Goal: Task Accomplishment & Management: Complete application form

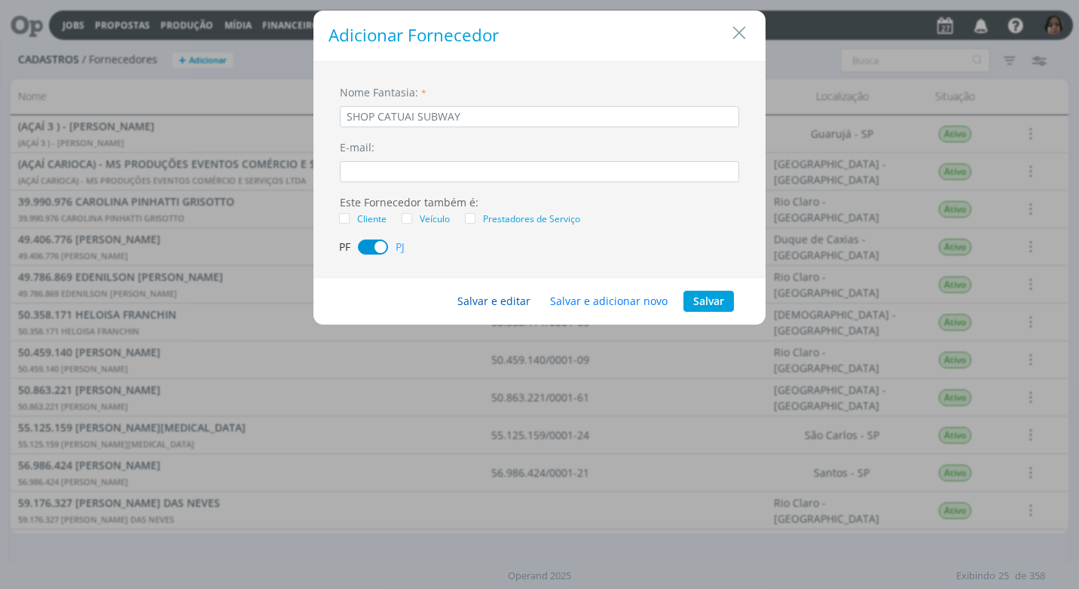
type input "SHOP CATUAI SUBWAY"
click at [501, 292] on button "Salvar e editar" at bounding box center [493, 301] width 93 height 21
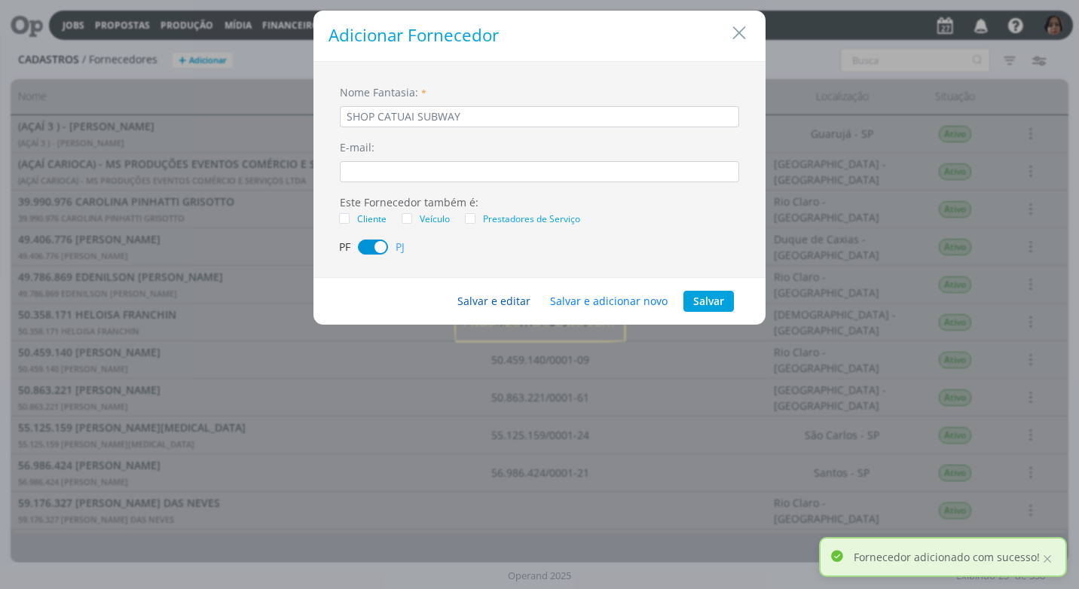
click at [508, 300] on button "Salvar e editar" at bounding box center [493, 301] width 93 height 21
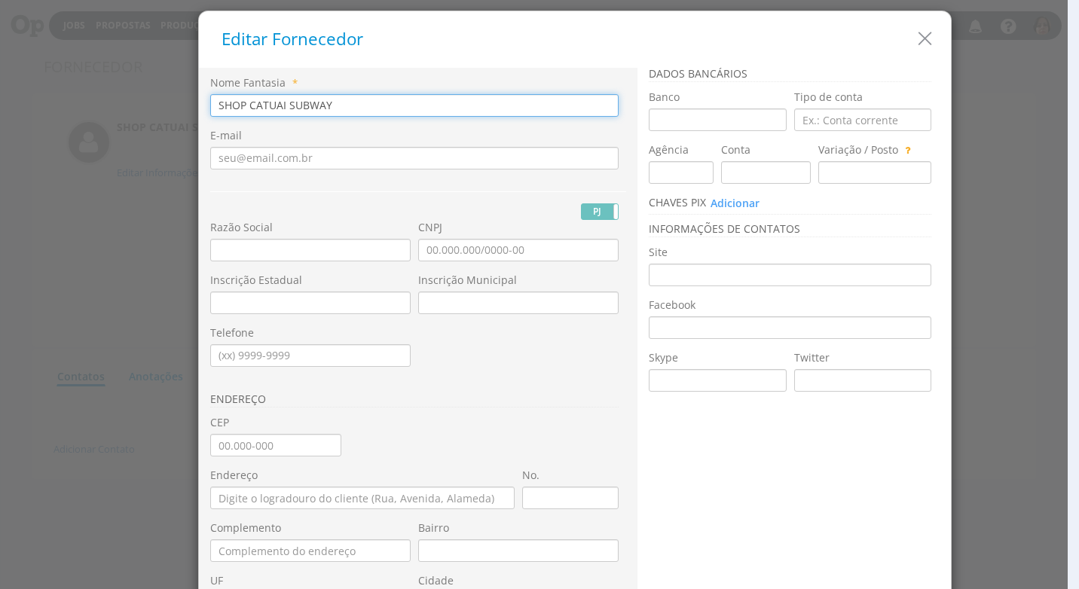
drag, startPoint x: 334, startPoint y: 104, endPoint x: 124, endPoint y: 99, distance: 210.2
click at [124, 99] on div "Editar Fornecedor Nome Fantasia * SHOP CATUAI SUBWAY E-mail PJ PF" at bounding box center [539, 294] width 1079 height 589
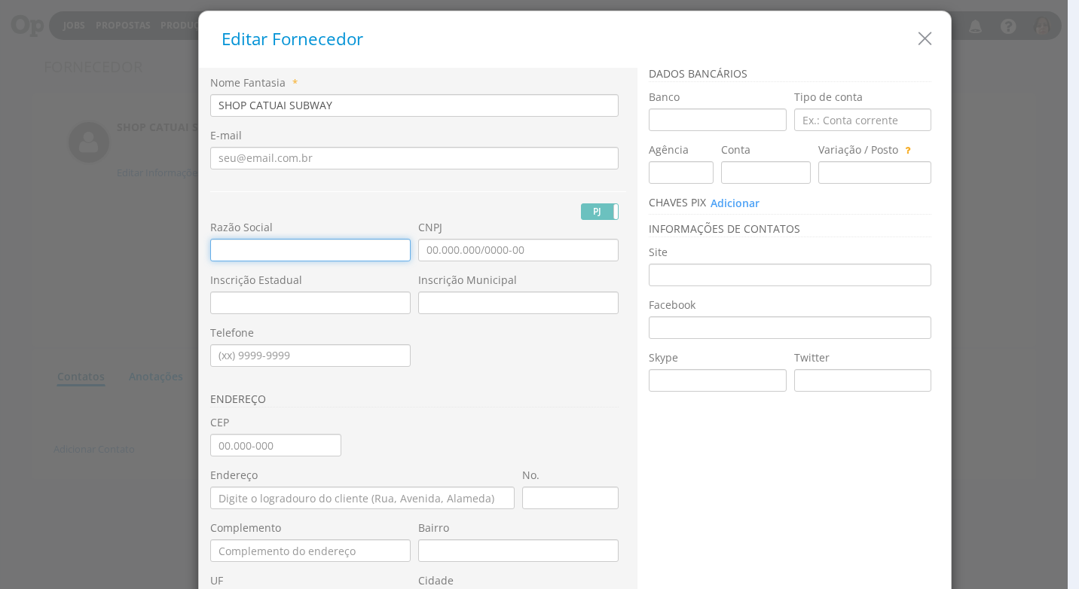
click at [218, 252] on input "text" at bounding box center [310, 250] width 200 height 23
paste input "SHOP CATUAI SUBWAY"
type input "SHOP CATUAI SUBWAY"
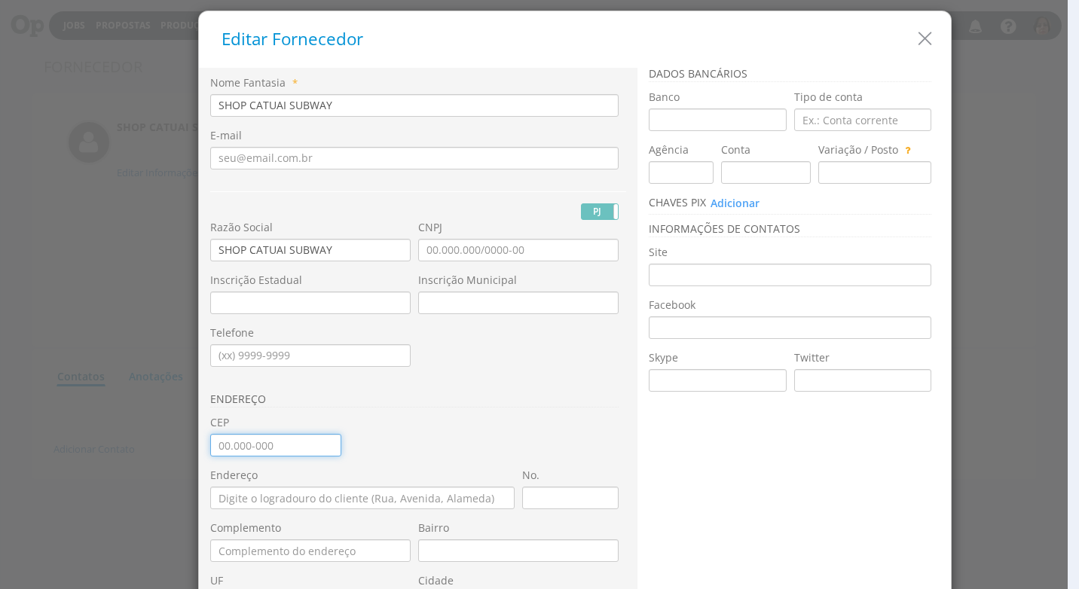
drag, startPoint x: 214, startPoint y: 443, endPoint x: 214, endPoint y: 452, distance: 9.0
click at [214, 443] on input "CEP" at bounding box center [275, 445] width 131 height 23
type input "13.055-900"
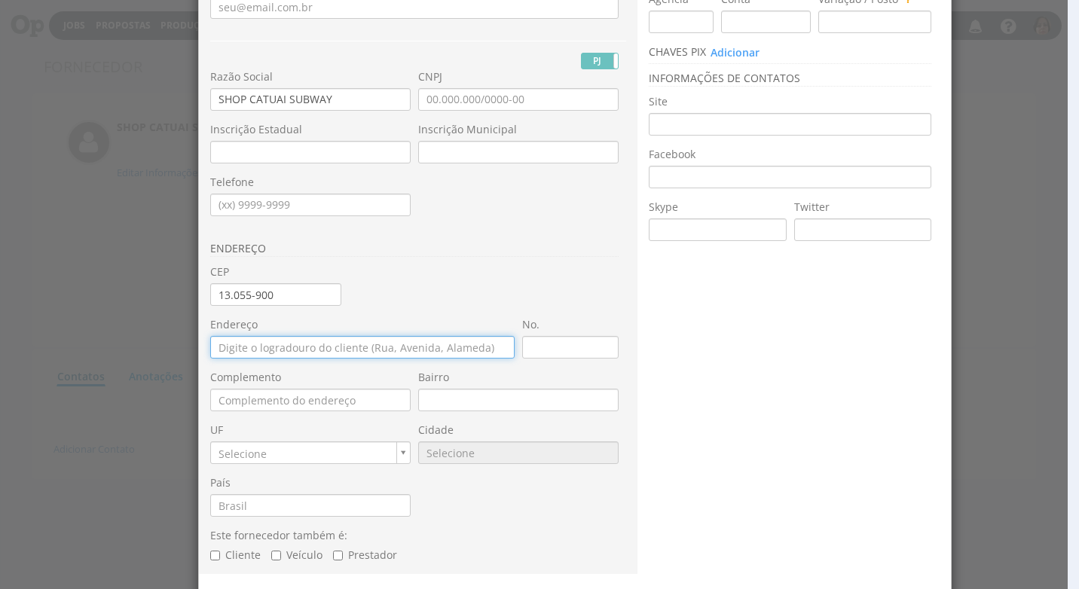
click at [217, 338] on input "Endereço" at bounding box center [362, 347] width 304 height 23
type input "RODOVIA SANTOS DUMOND KM 66"
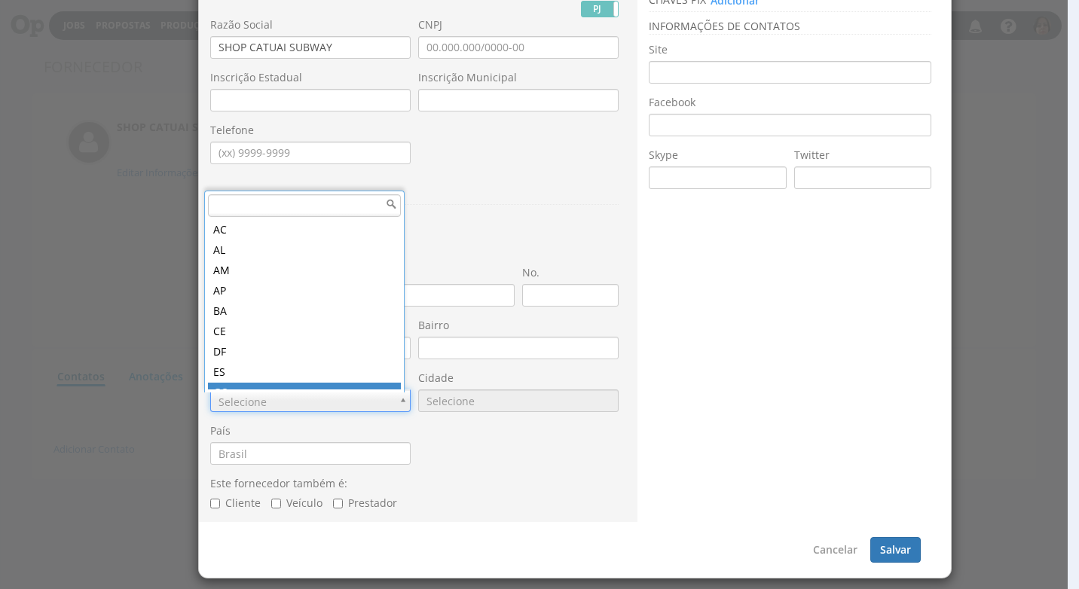
scroll to position [8, 0]
type input "S"
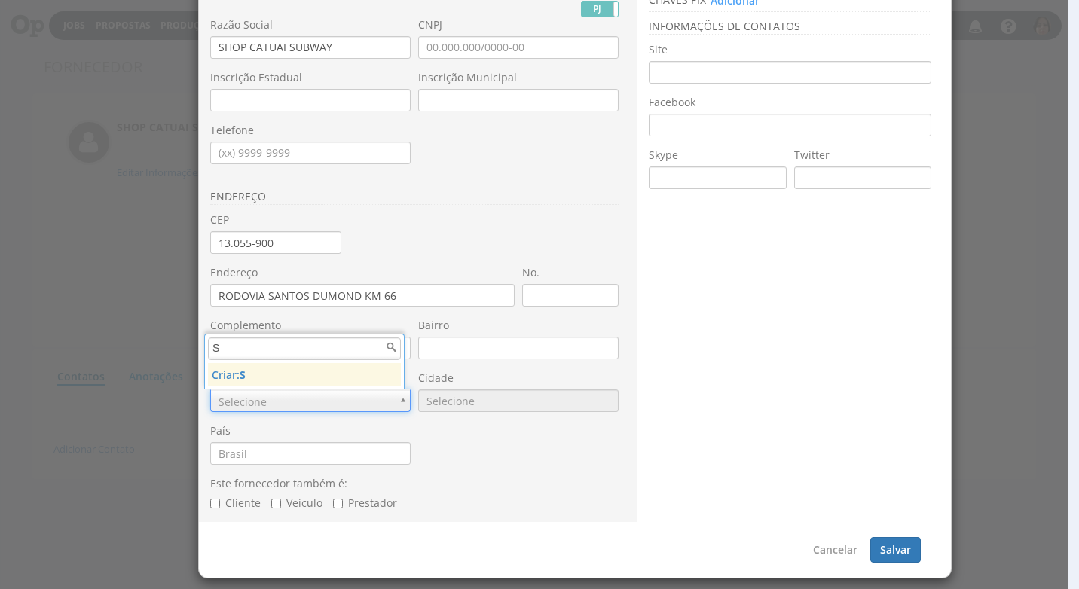
scroll to position [0, 0]
click at [269, 359] on input "S" at bounding box center [304, 348] width 193 height 23
click at [390, 352] on input "S" at bounding box center [304, 348] width 193 height 23
click at [254, 346] on input "S" at bounding box center [304, 348] width 193 height 23
click at [395, 346] on input "S" at bounding box center [304, 348] width 193 height 23
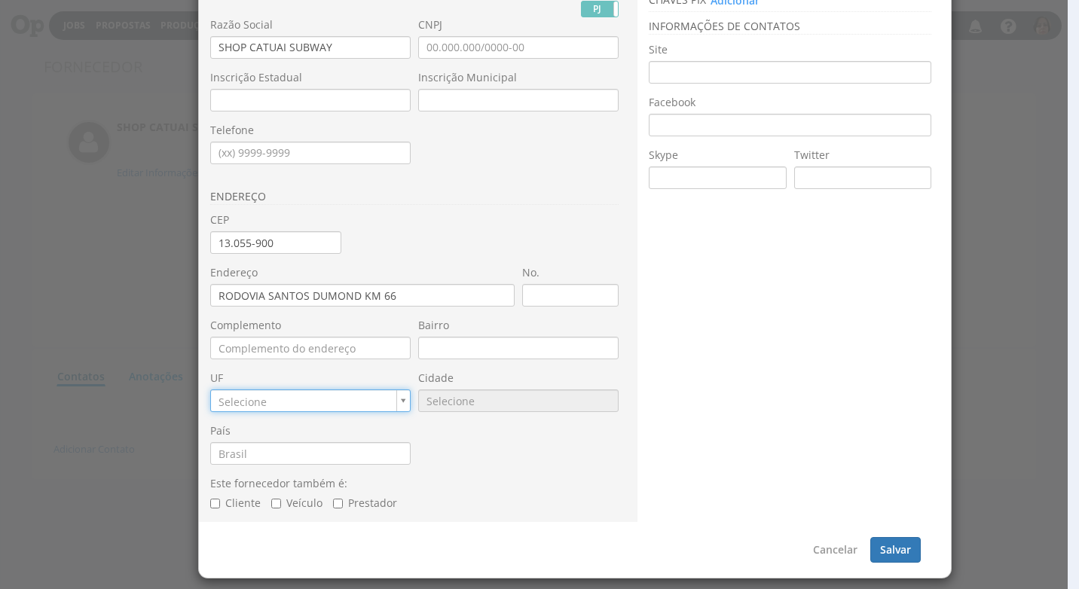
drag, startPoint x: 395, startPoint y: 398, endPoint x: 355, endPoint y: 395, distance: 40.0
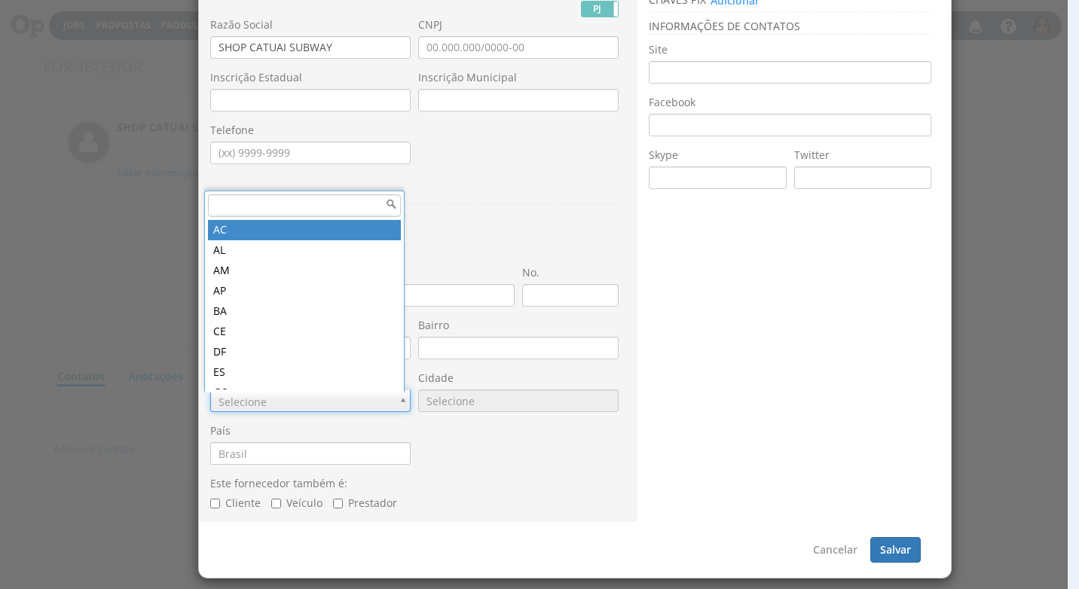
type input "S"
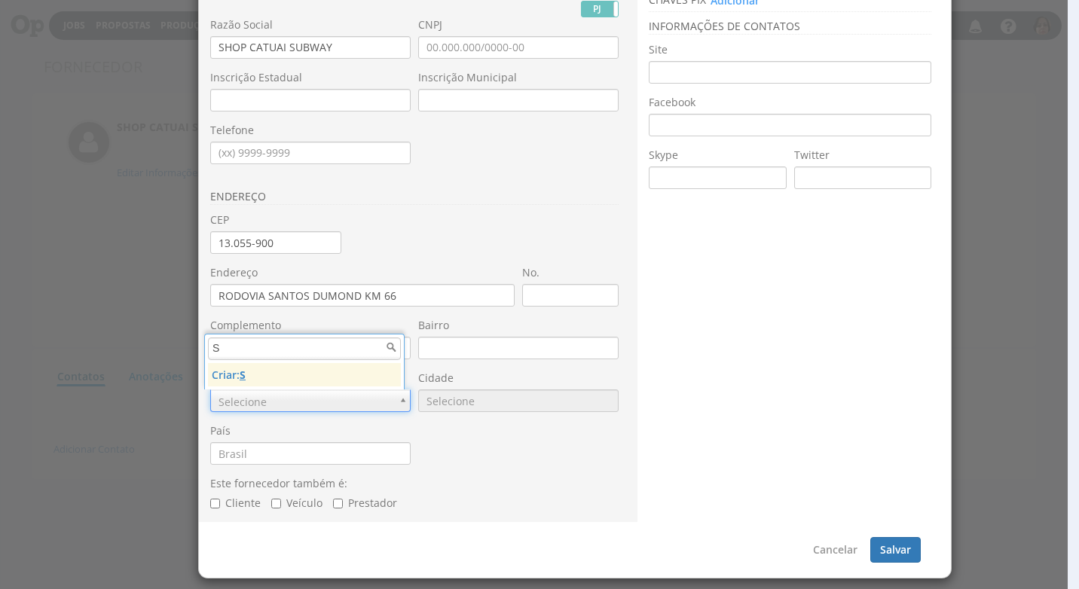
click at [273, 358] on input "S" at bounding box center [304, 348] width 193 height 23
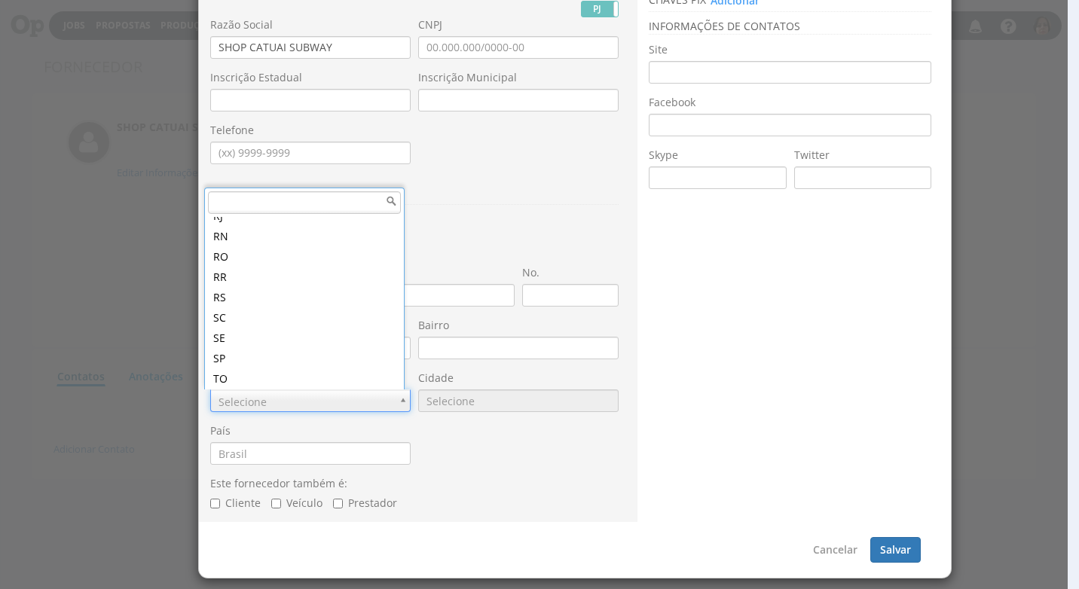
scroll to position [380, 0]
type input "SP"
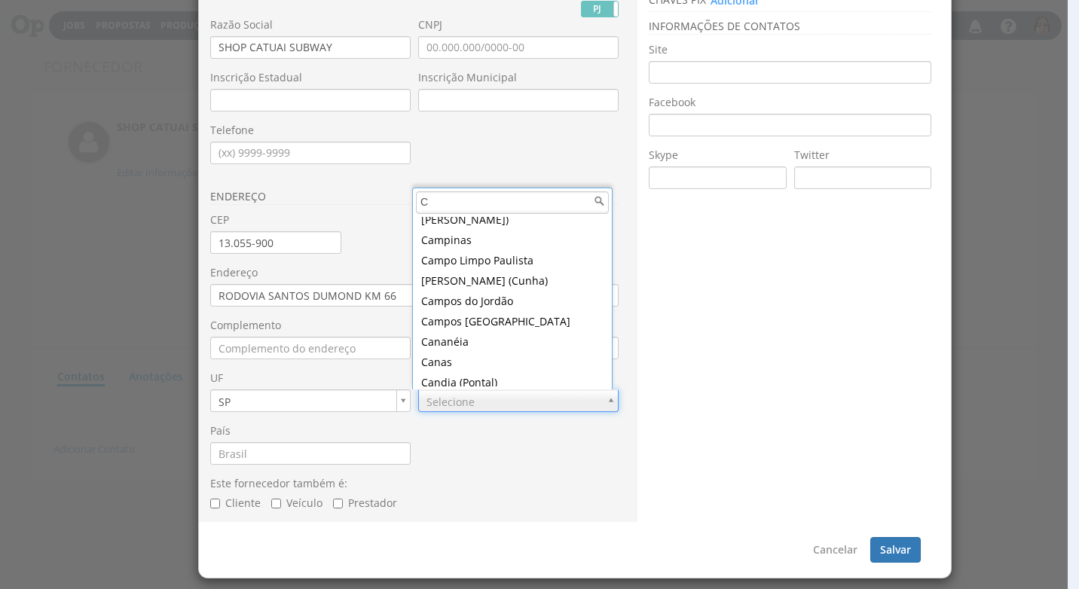
scroll to position [1457, 0]
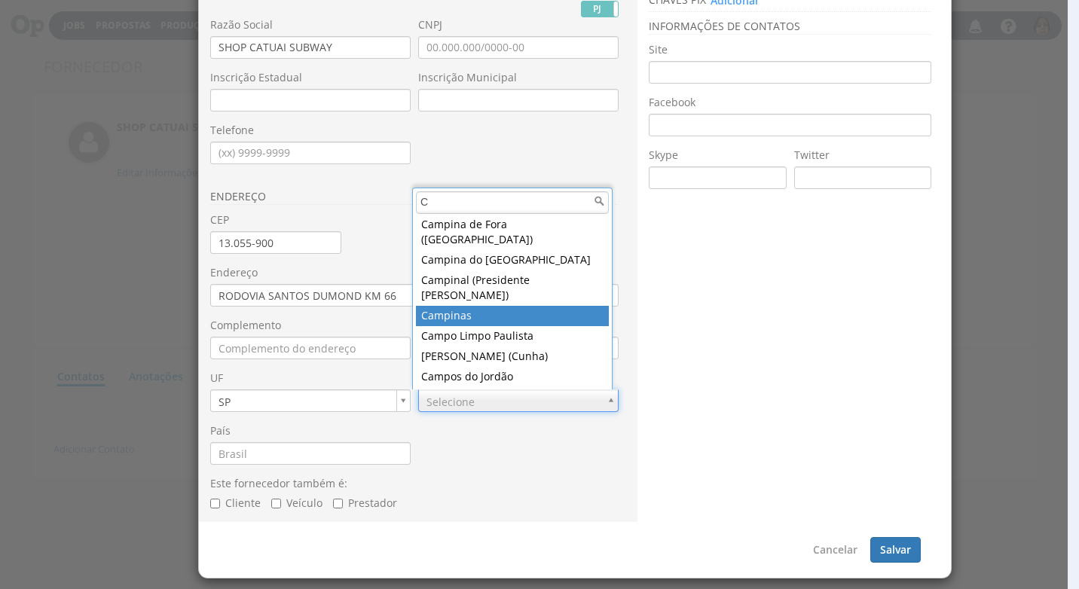
type input "C"
type input "9025"
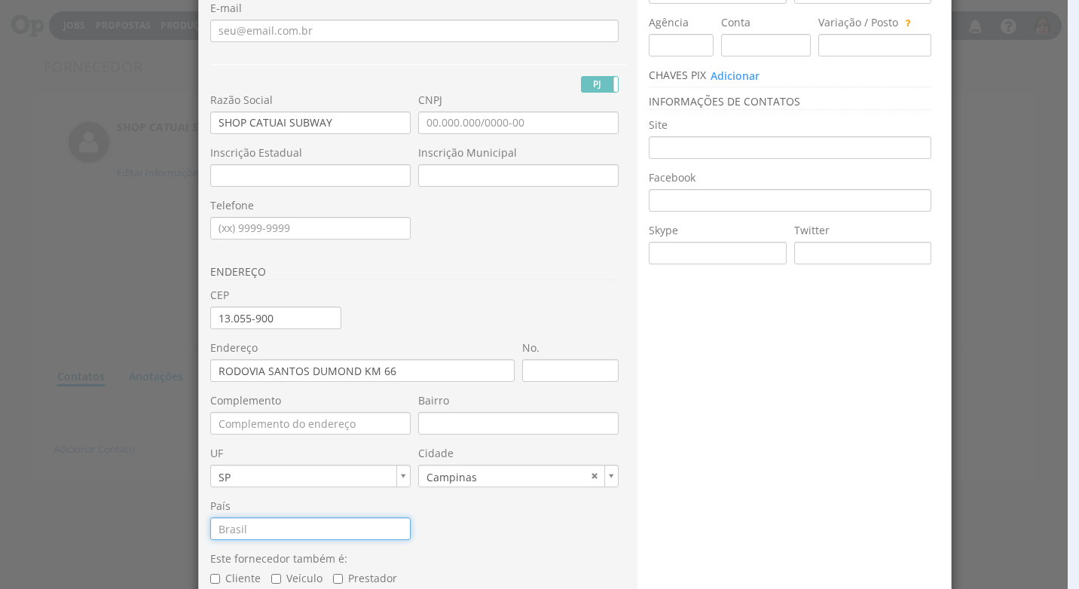
scroll to position [0, 0]
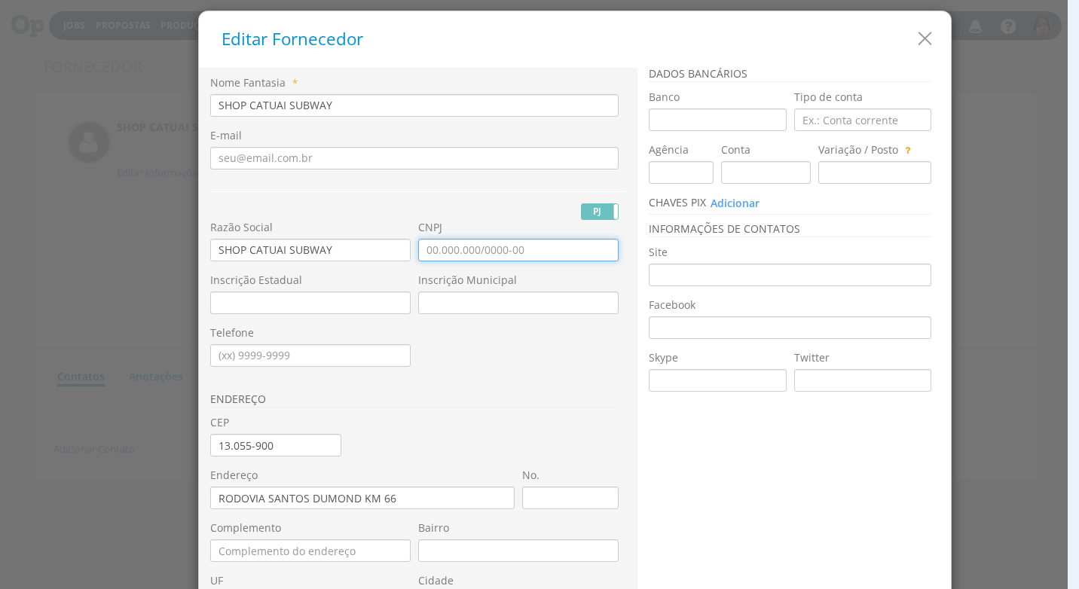
click at [418, 245] on input "CNPJ" at bounding box center [518, 250] width 200 height 23
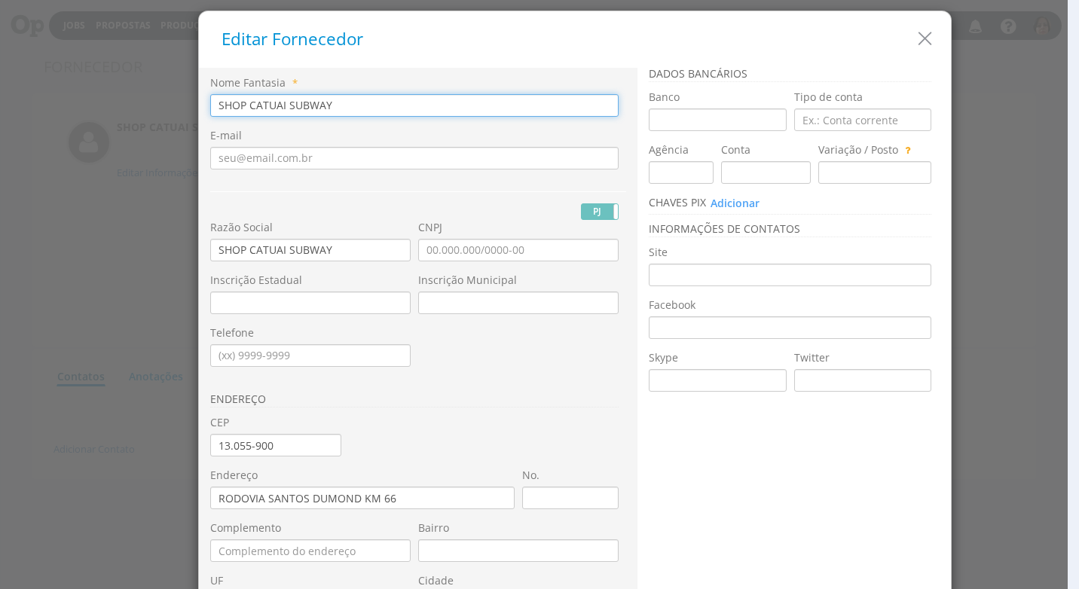
click at [335, 105] on input "SHOP CATUAI SUBWAY" at bounding box center [414, 105] width 408 height 23
drag, startPoint x: 370, startPoint y: 103, endPoint x: 365, endPoint y: 116, distance: 13.6
click at [366, 107] on input "SHOP CATUAI SUBWAY - APOLO BRASIL COMÉRCIO DE ALIMENTOS" at bounding box center [414, 105] width 408 height 23
drag, startPoint x: 533, startPoint y: 101, endPoint x: 172, endPoint y: 84, distance: 361.2
click at [172, 84] on div "Editar Fornecedor Nome Fantasia * SHOP CATUAI SUBWAY - APO BRASIL COMÉRCIO DE A…" at bounding box center [539, 294] width 1079 height 589
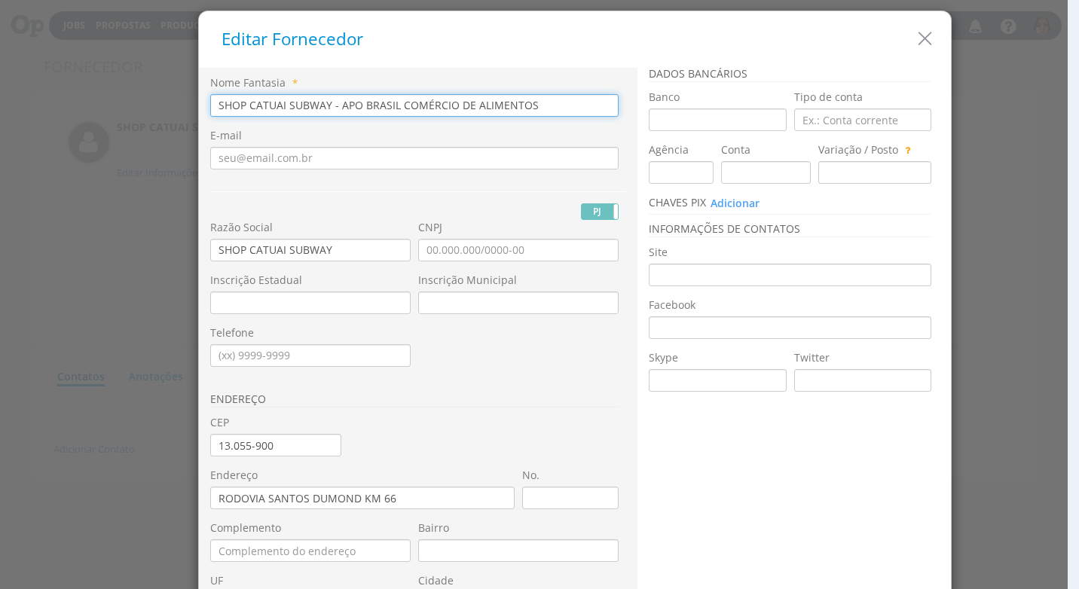
type input "SHOP CATUAI SUBWAY - APO BRASIL COMÉRCIO DE ALIMENTOS"
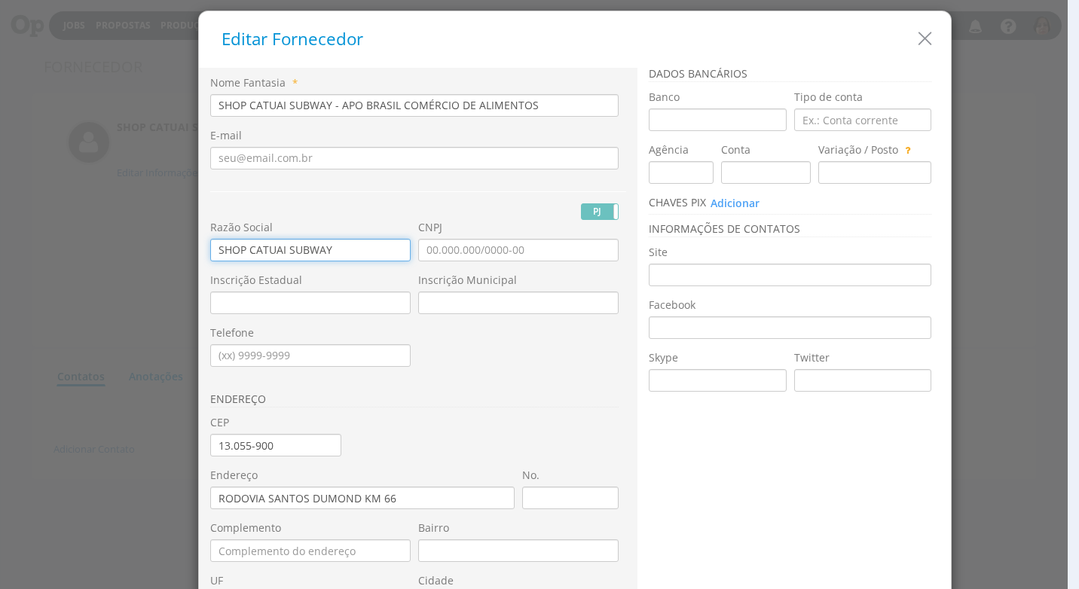
drag, startPoint x: 328, startPoint y: 249, endPoint x: 141, endPoint y: 243, distance: 187.7
click at [141, 243] on div "Editar Fornecedor Nome Fantasia * SHOP CATUAI SUBWAY - APO BRASIL COMÉRCIO DE A…" at bounding box center [539, 294] width 1079 height 589
paste input "- APO BRASIL COMÉRCIO DE ALIMENTOS"
type input "SHOP CATUAI SUBWAY - APO BRASIL COMÉRCIO DE ALIMENTOS"
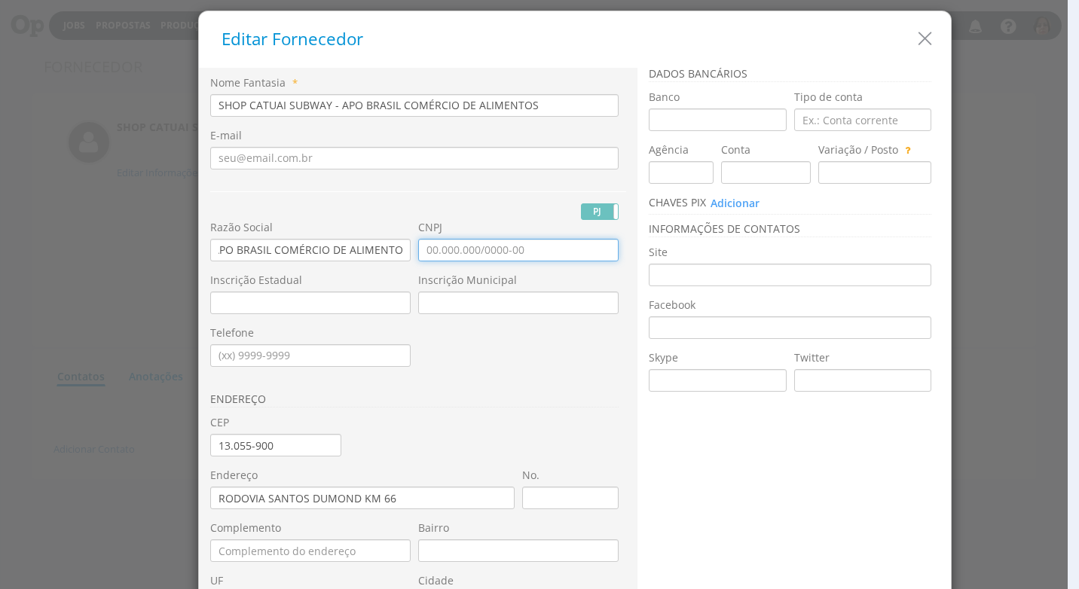
scroll to position [0, 0]
click at [420, 251] on input "CNPJ" at bounding box center [518, 250] width 200 height 23
type input "28.763.543/0001-80"
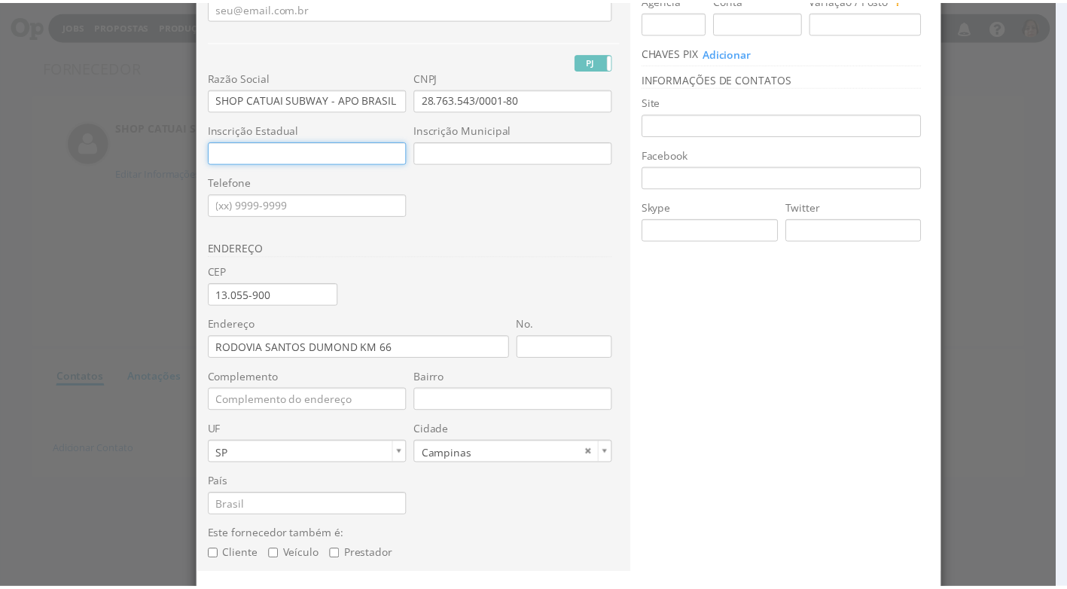
scroll to position [203, 0]
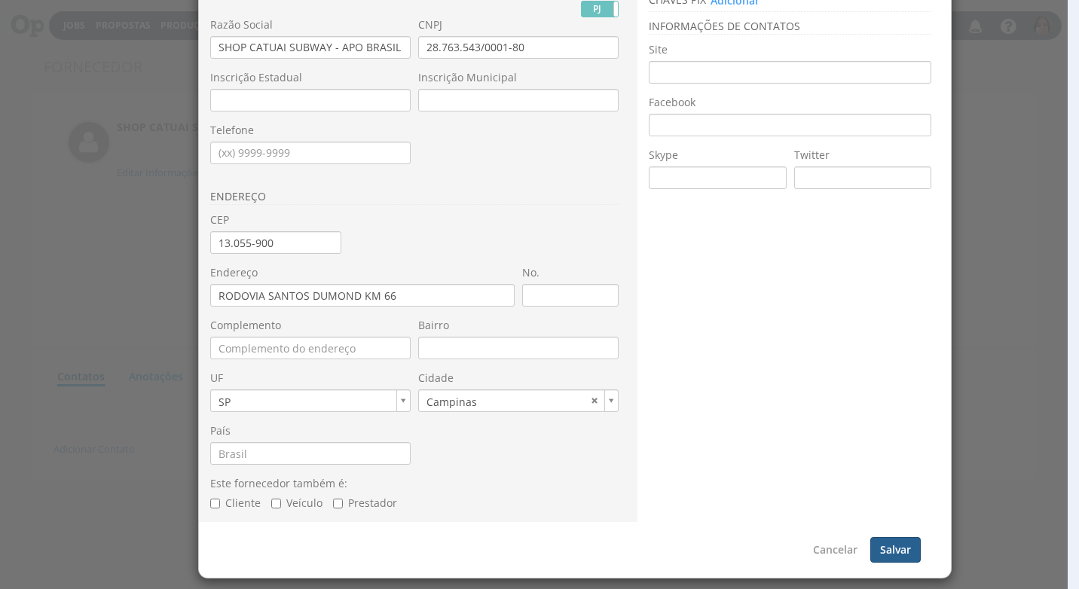
click at [893, 558] on button "Salvar" at bounding box center [895, 550] width 50 height 26
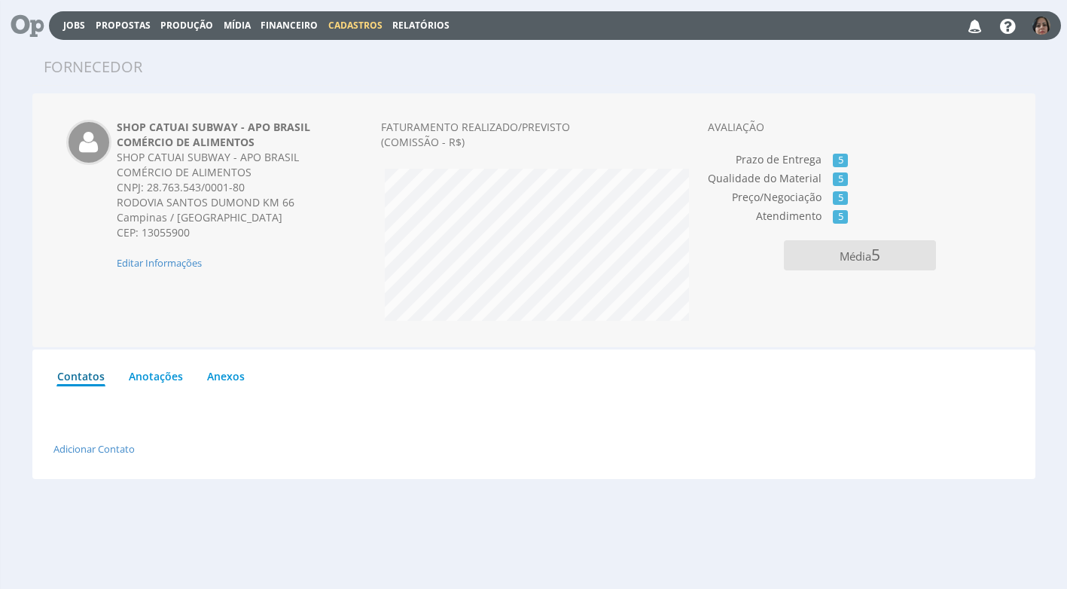
click at [356, 30] on span "Cadastros" at bounding box center [355, 25] width 54 height 13
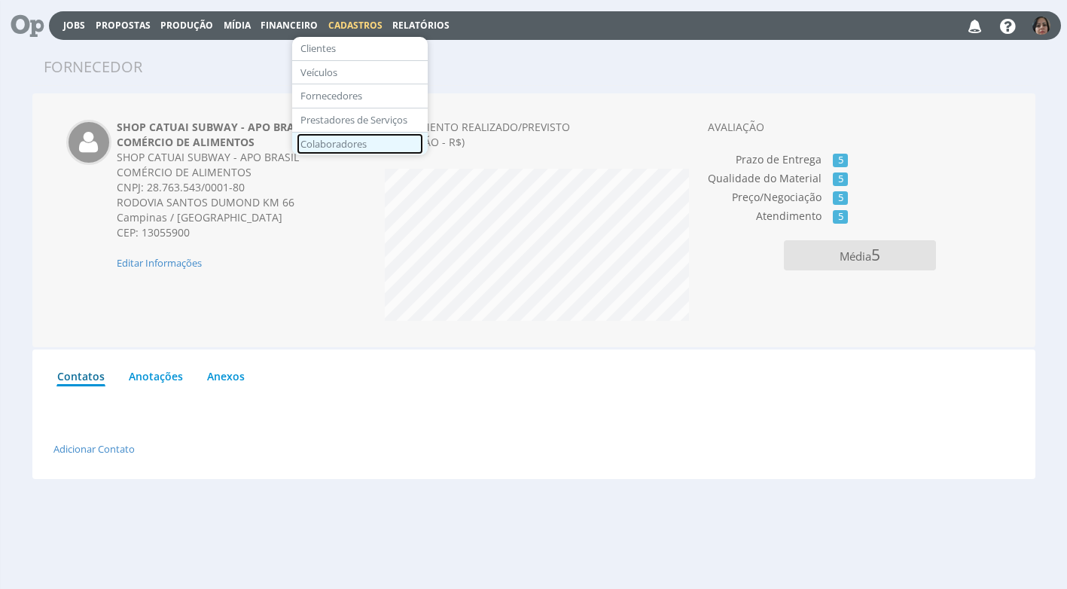
click at [365, 142] on link "Colaboradores" at bounding box center [360, 144] width 127 height 22
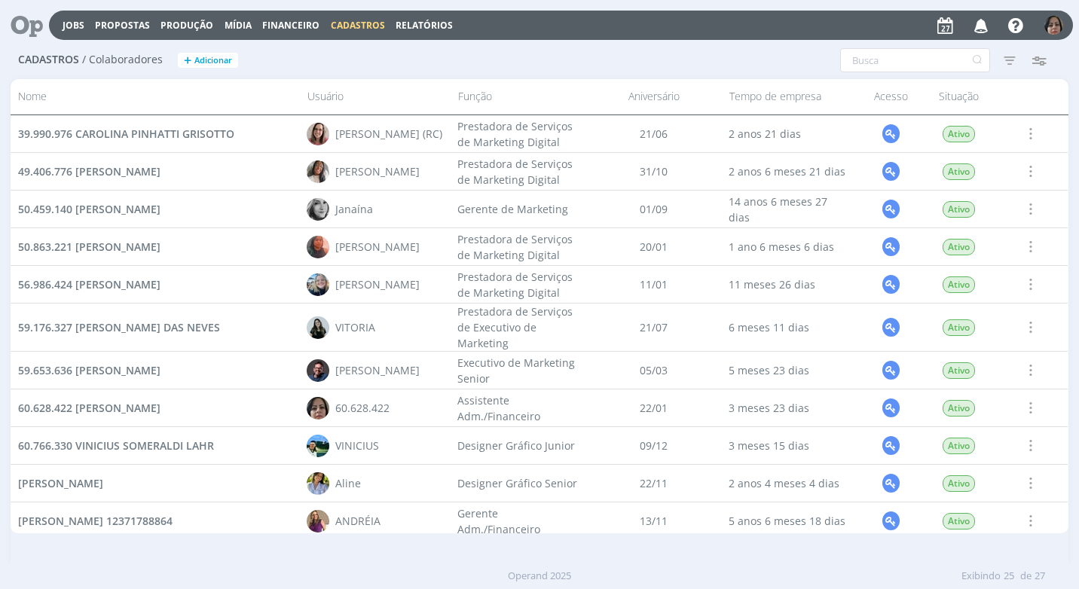
click at [356, 24] on span "Cadastros" at bounding box center [358, 25] width 54 height 13
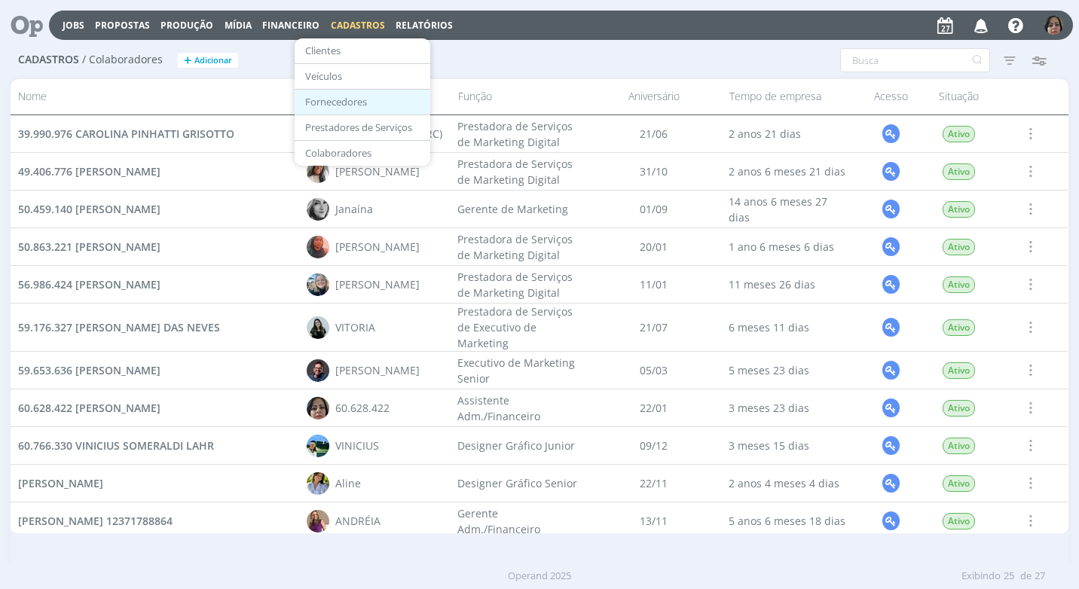
click at [354, 106] on link "Fornecedores" at bounding box center [362, 101] width 127 height 23
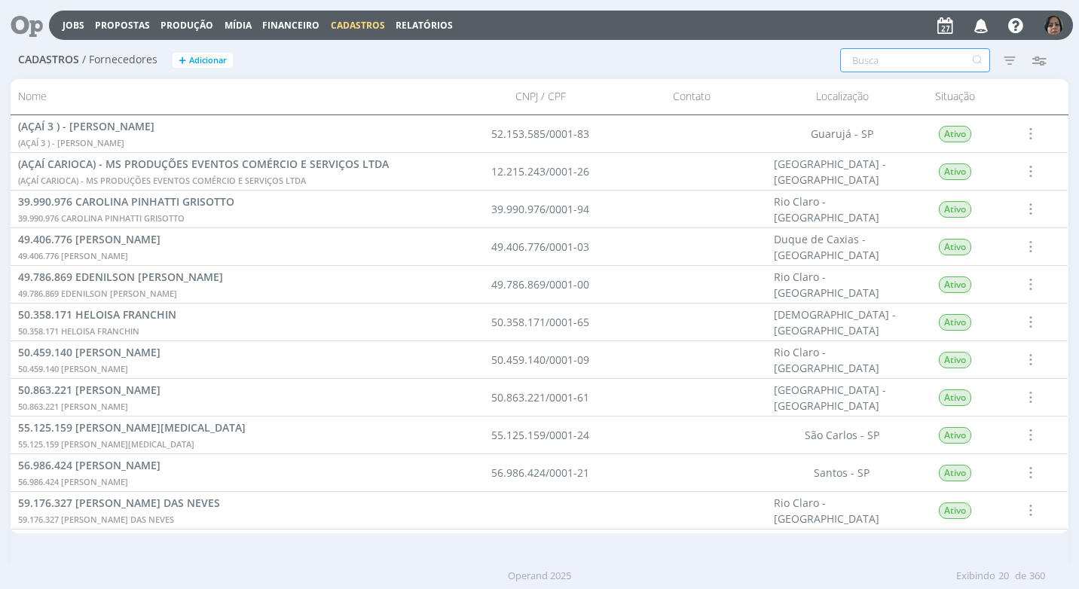
click at [879, 67] on input "text" at bounding box center [915, 60] width 150 height 24
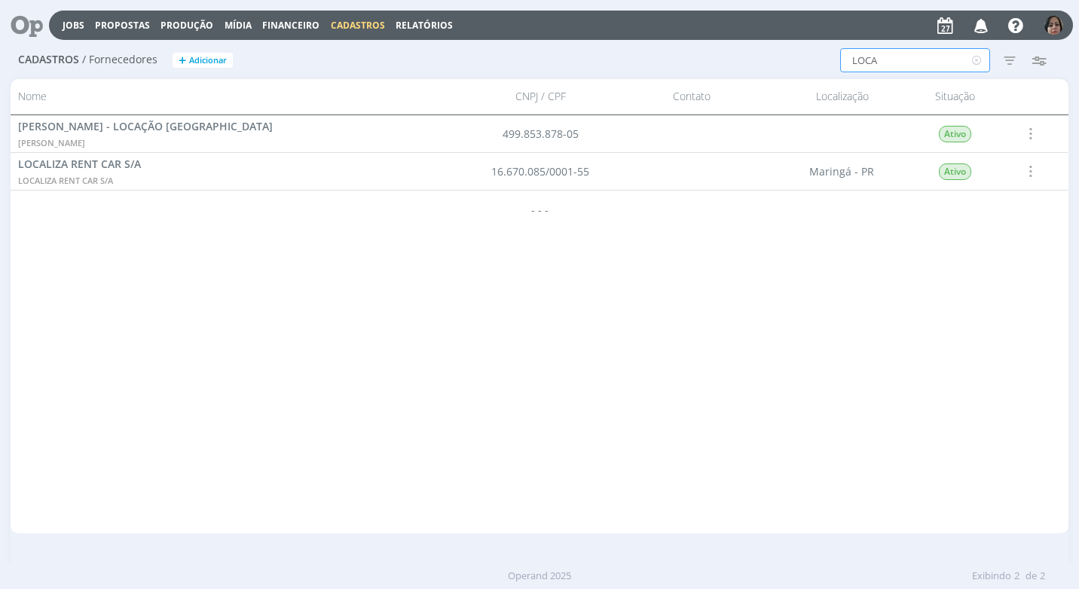
type input "LOCA"
click at [308, 24] on span "Financeiro" at bounding box center [290, 25] width 57 height 13
click at [295, 56] on link "Lançamentos" at bounding box center [292, 50] width 127 height 23
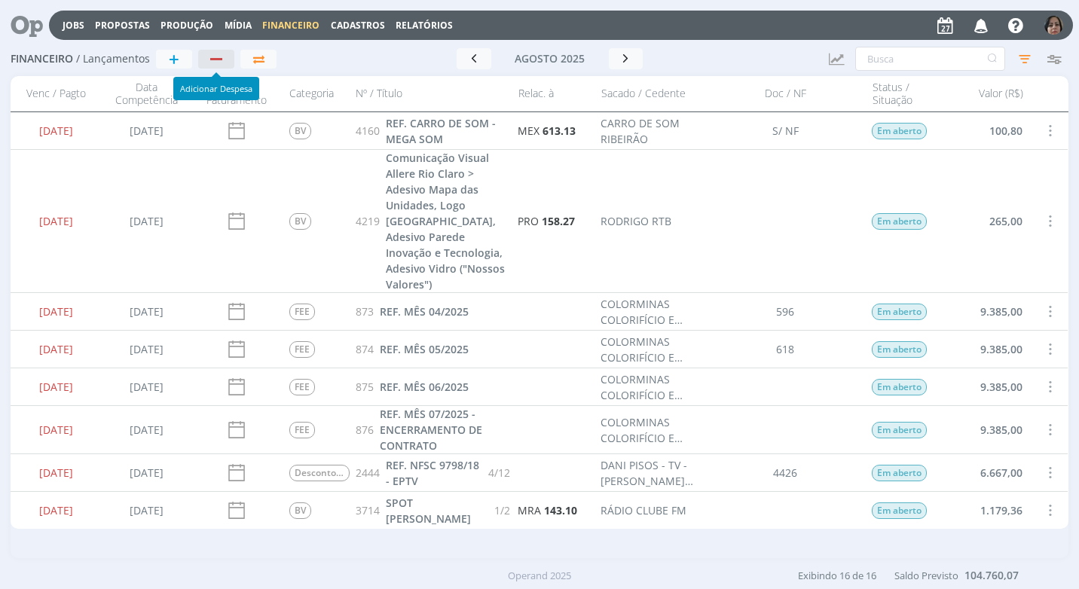
click at [221, 58] on div "button" at bounding box center [216, 59] width 12 height 2
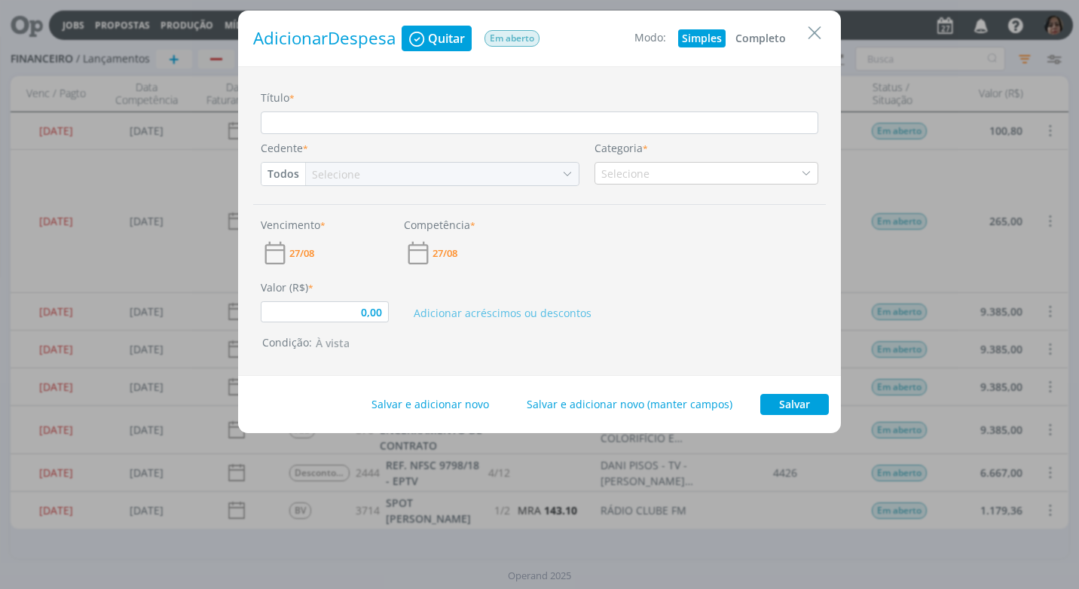
click at [768, 38] on button "Completo" at bounding box center [760, 38] width 58 height 18
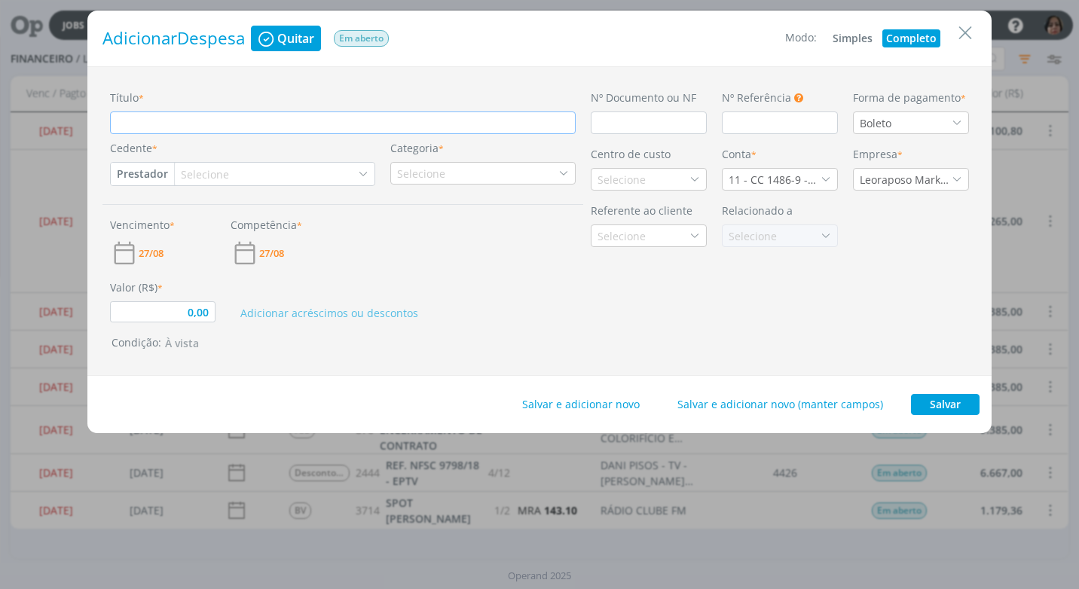
type input "0,00"
click at [151, 125] on input "Título *" at bounding box center [343, 122] width 466 height 23
type input "R"
type input "0,00"
type input "RE"
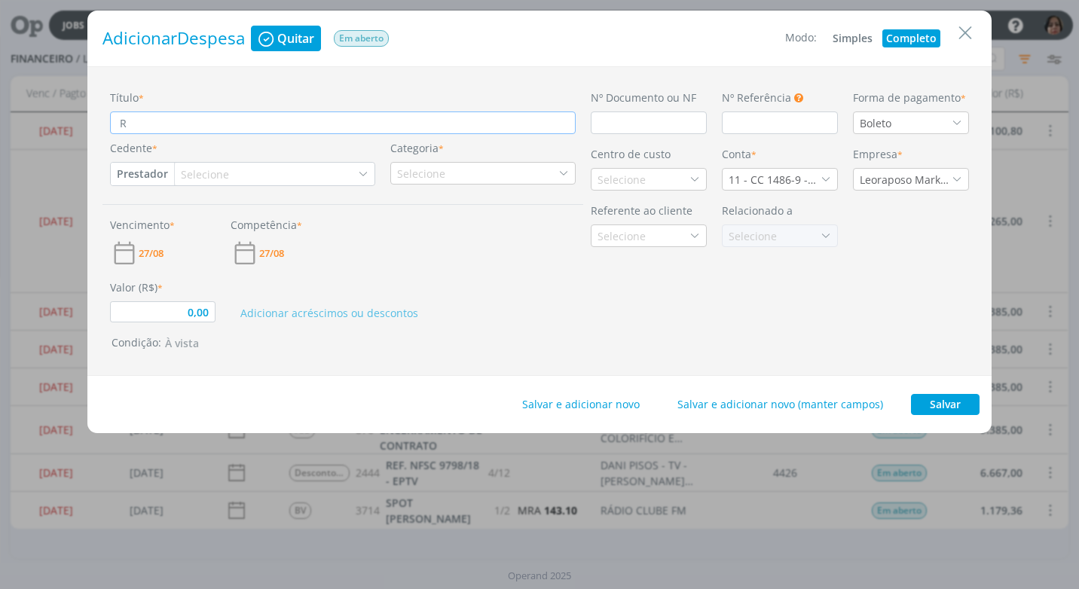
type input "0,00"
type input "REF"
type input "0,00"
type input "REF."
type input "0,00"
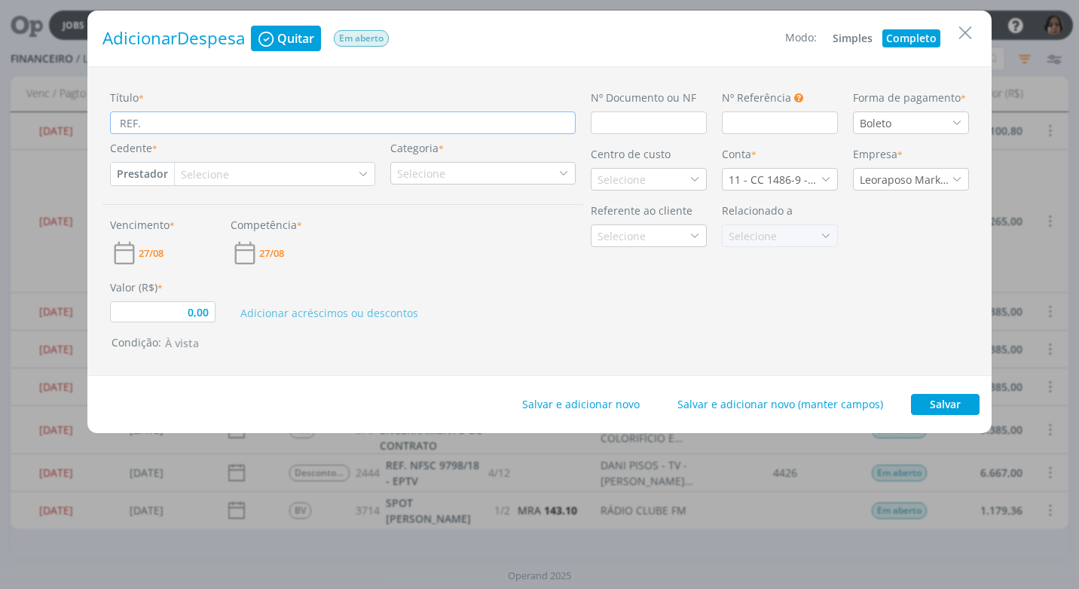
type input "REF."
type input "0,00"
type input "REF."
type input "0,00"
type input "REF."
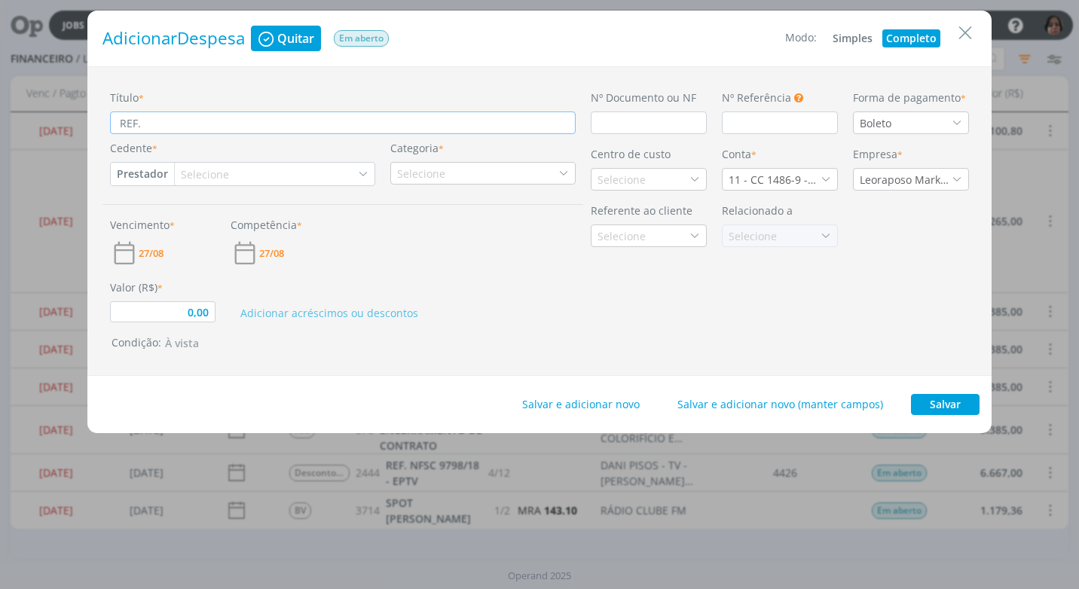
type input "0,00"
type input "REF. X"
type input "0,00"
type input "REF. XX"
type input "0,00"
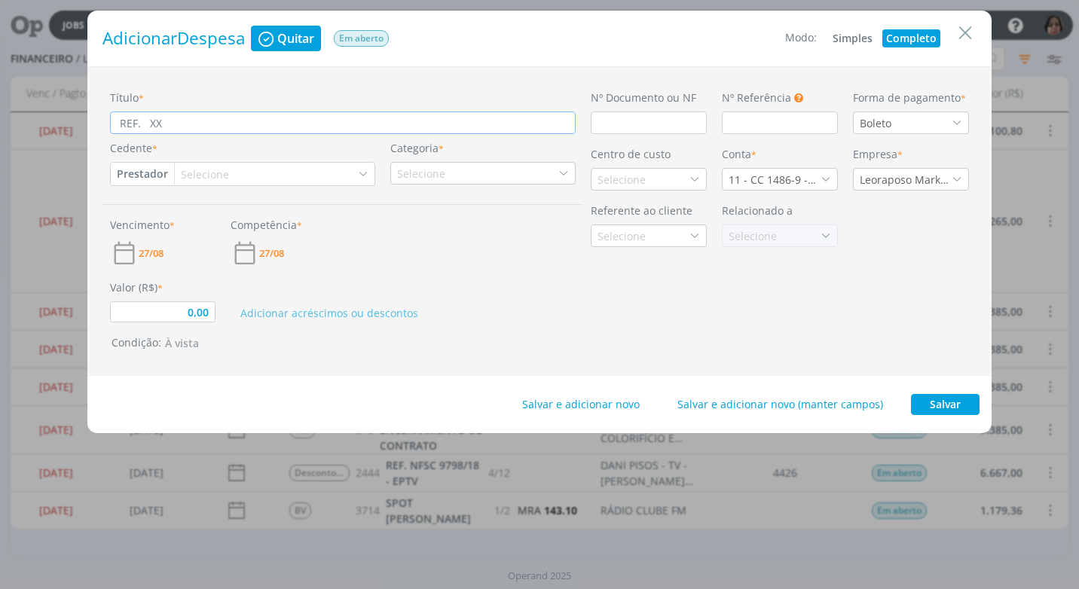
type input "REF. XXX"
type input "0,00"
type input "REF. XXXX"
type input "0,00"
type input "REF. XXXXX"
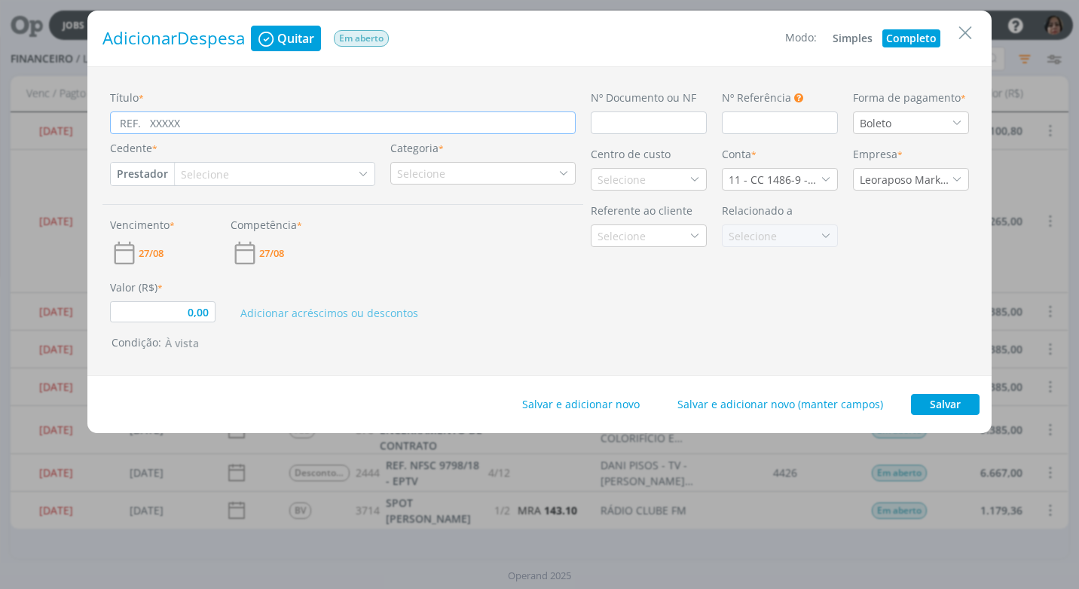
type input "0,00"
type input "REF. XXXXXX"
type input "0,00"
type input "REF. XXXXXXX"
type input "0,00"
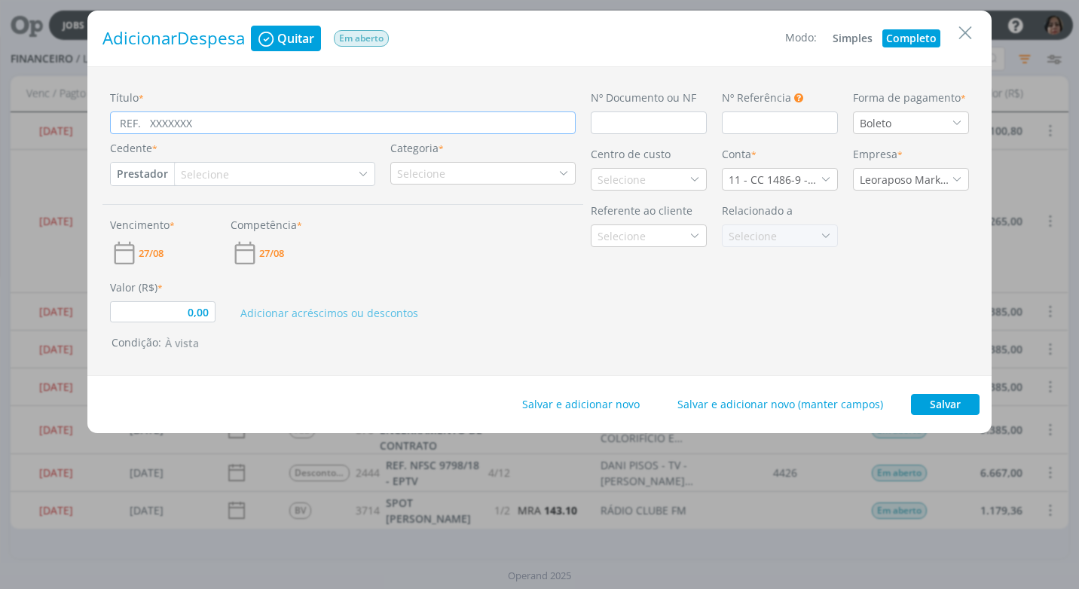
type input "REF. XXXXXXXX"
type input "0,00"
type input "REF. XXXXXXXX"
click at [606, 125] on input "dialog" at bounding box center [649, 122] width 116 height 23
type input "C"
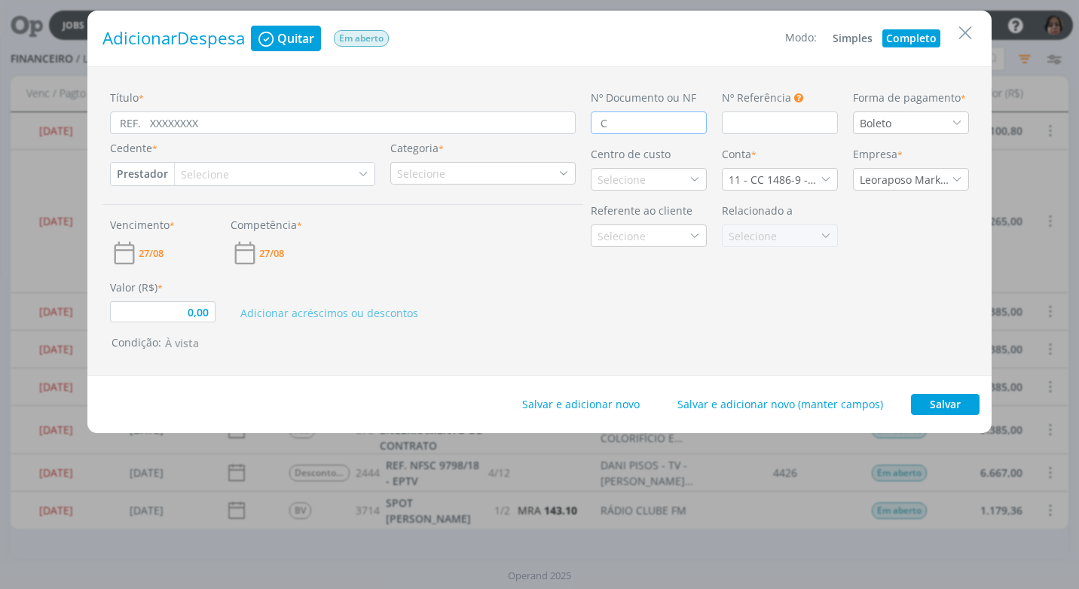
type input "0,00"
type input "CU"
type input "0,00"
type input "CUP"
type input "0,00"
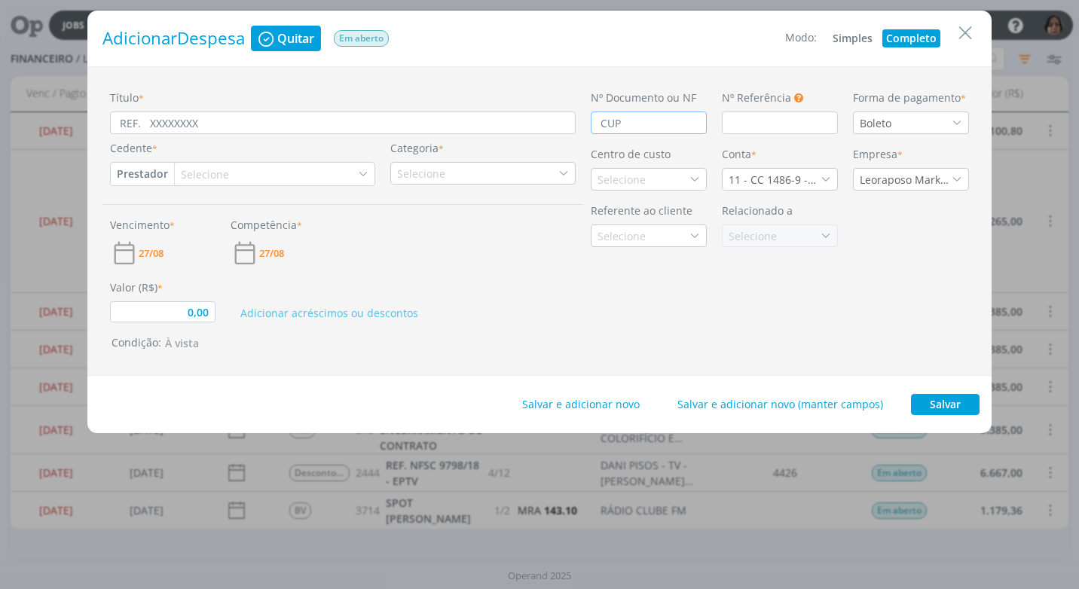
type input "CUPO"
type input "0,00"
type input "CUPOM"
click at [954, 124] on icon "dialog" at bounding box center [956, 123] width 11 height 11
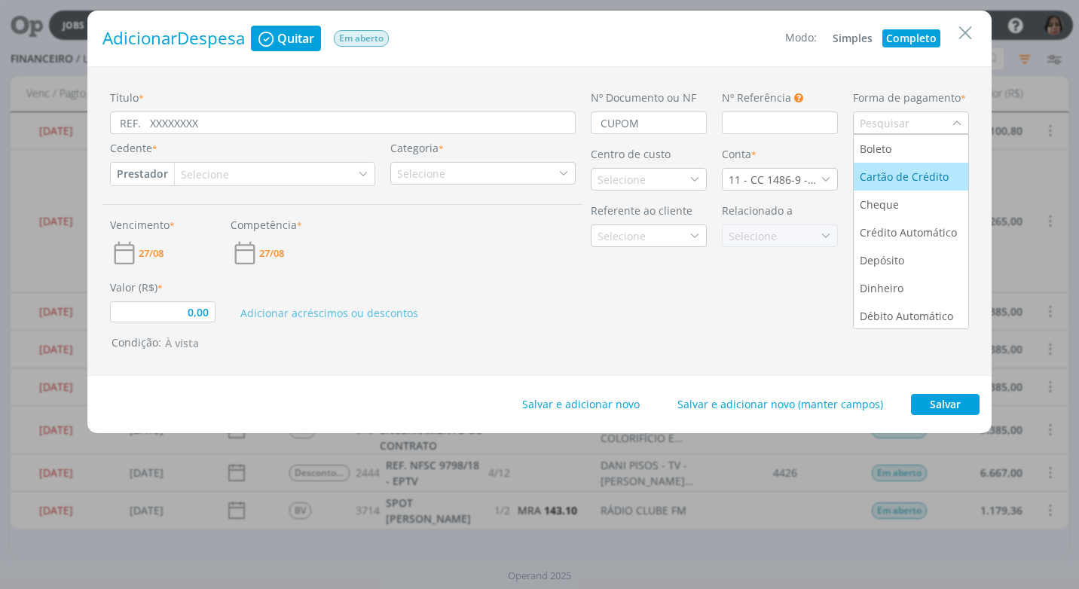
click at [931, 170] on div "Cartão de Crédito" at bounding box center [905, 177] width 92 height 16
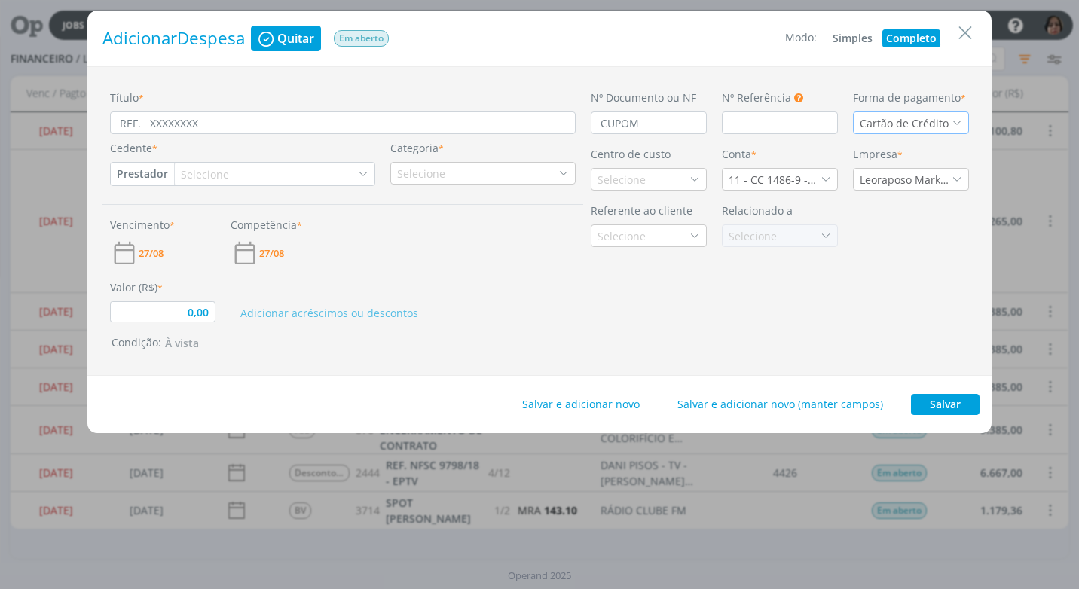
click at [149, 167] on button "Prestador" at bounding box center [142, 174] width 63 height 23
click at [145, 221] on link "Fornecedor" at bounding box center [170, 224] width 119 height 24
type input "0,00"
click at [203, 170] on div "Selecione" at bounding box center [213, 174] width 51 height 16
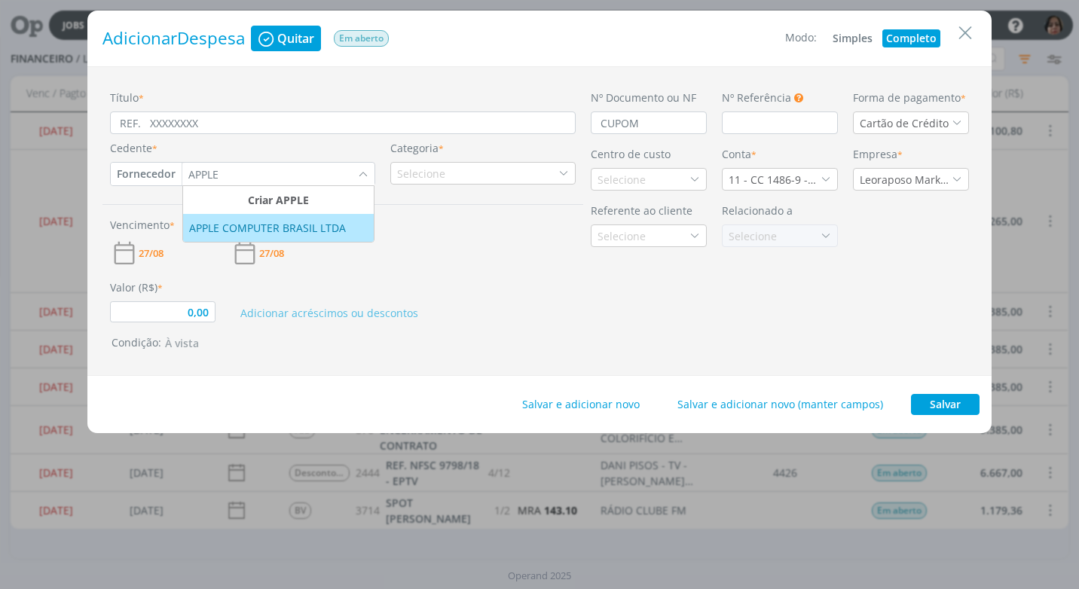
type input "APPLE"
click at [304, 224] on div "APPLE COMPUTER BRASIL LTDA" at bounding box center [269, 228] width 160 height 16
type input "0,00"
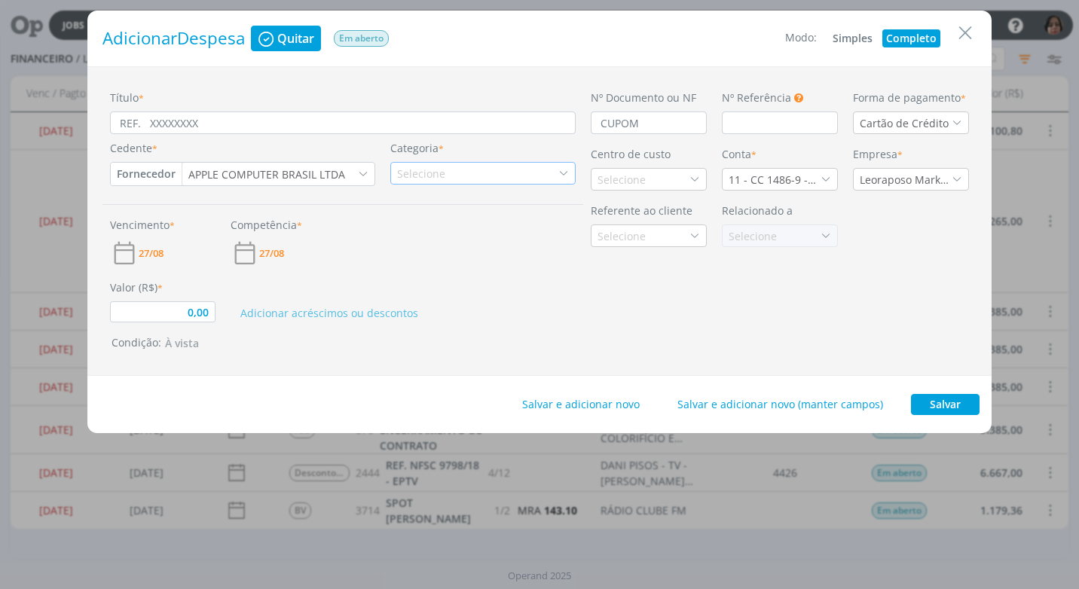
click at [562, 174] on icon "dialog" at bounding box center [563, 173] width 11 height 11
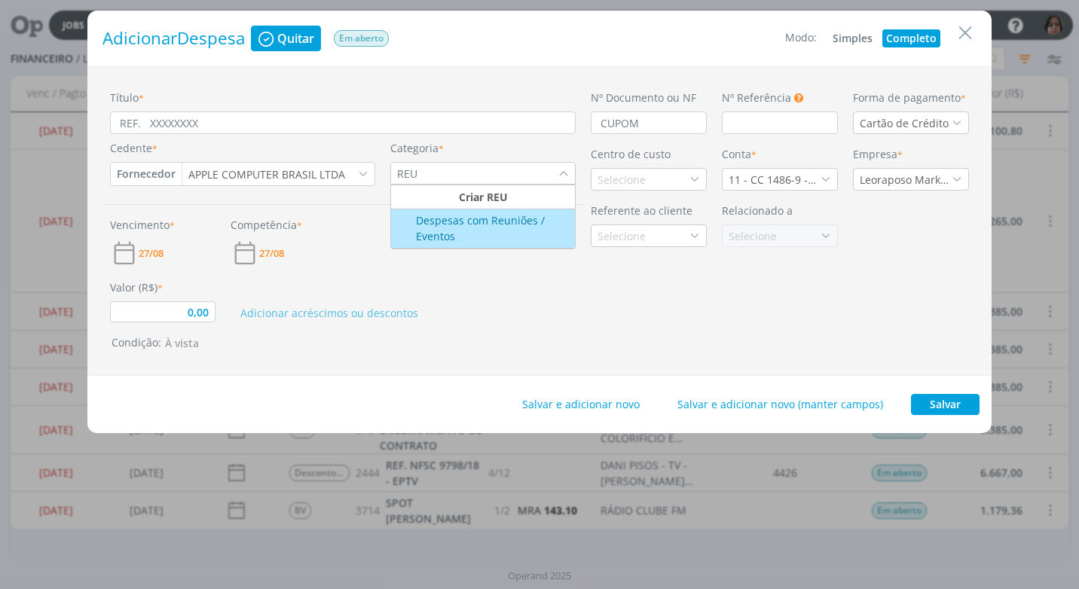
type input "REU"
click at [481, 235] on div "Despesas com Reuniões / Eventos" at bounding box center [483, 228] width 180 height 32
type input "0,00"
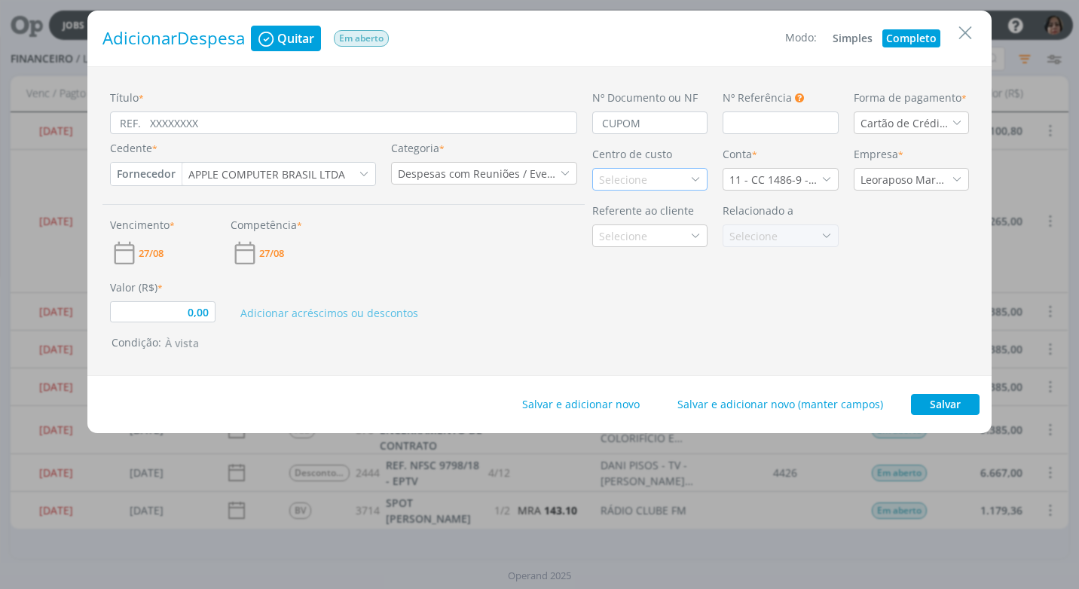
click at [692, 182] on icon "dialog" at bounding box center [695, 179] width 11 height 11
type input "FORT"
drag, startPoint x: 634, startPoint y: 261, endPoint x: 626, endPoint y: 261, distance: 8.3
click at [630, 261] on div "Fortgreen" at bounding box center [625, 261] width 52 height 16
click at [829, 178] on icon "dialog" at bounding box center [826, 179] width 11 height 11
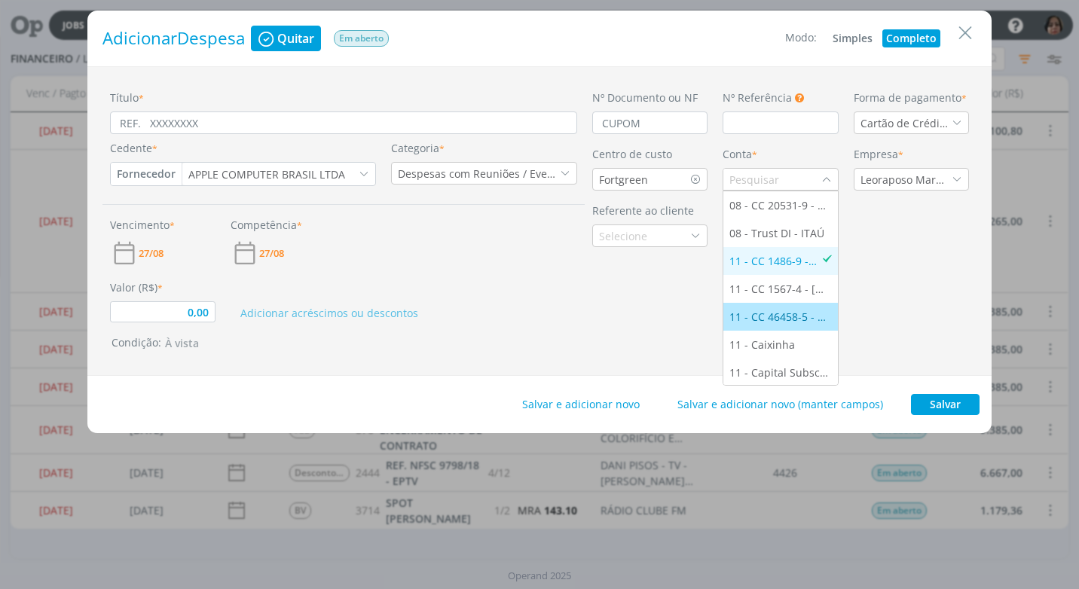
click at [789, 307] on li "11 - CC 46458-5 - ITAÚ" at bounding box center [780, 317] width 114 height 28
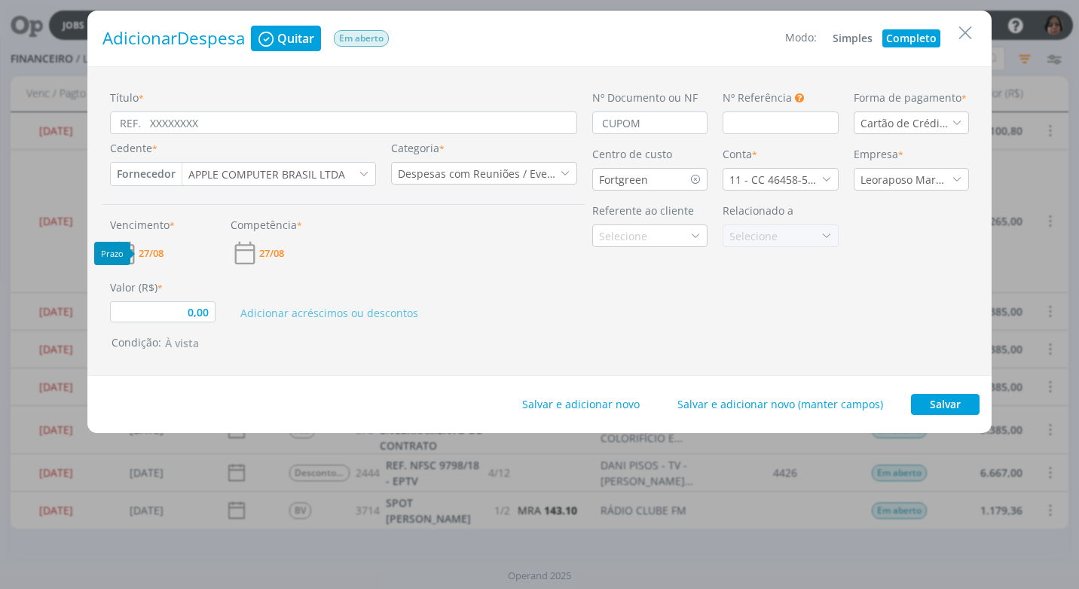
click at [162, 252] on span "27/08" at bounding box center [151, 254] width 25 height 10
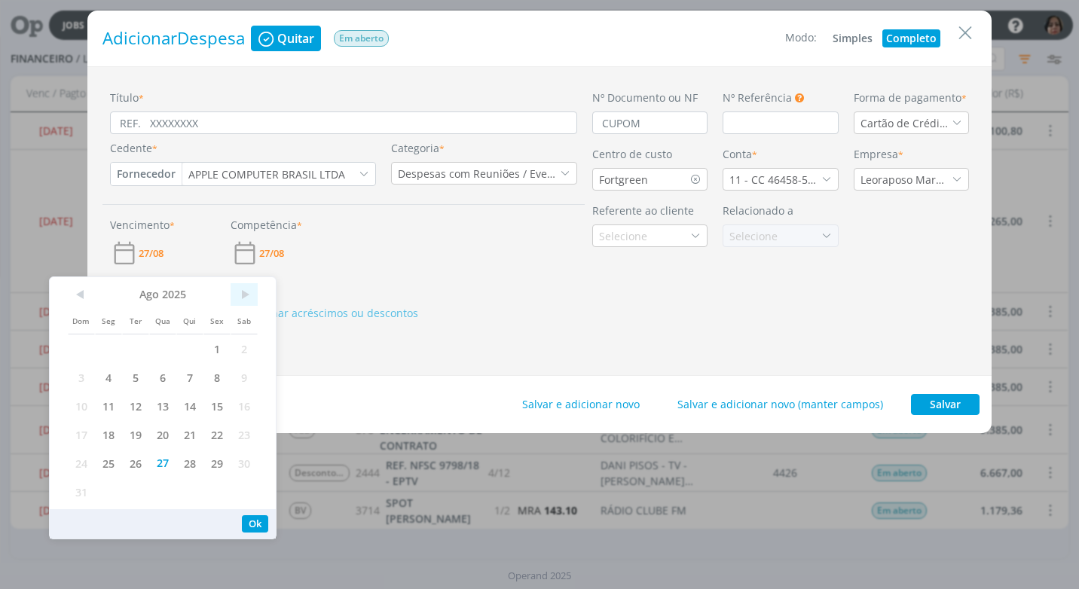
click at [244, 295] on span ">" at bounding box center [243, 294] width 27 height 23
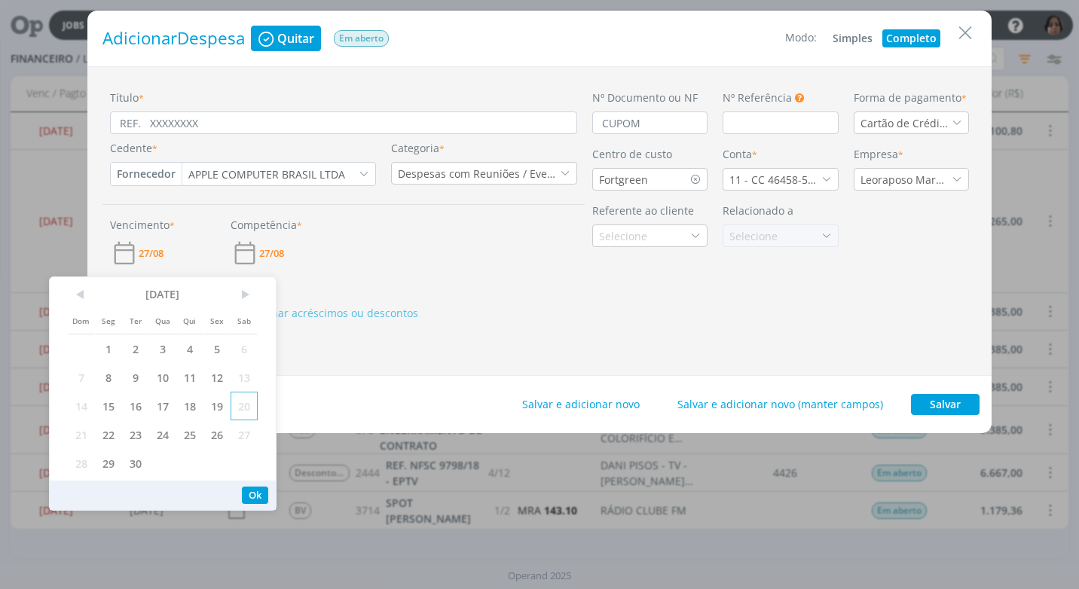
click at [241, 403] on span "20" at bounding box center [243, 406] width 27 height 29
click at [255, 498] on button "Ok" at bounding box center [255, 495] width 26 height 17
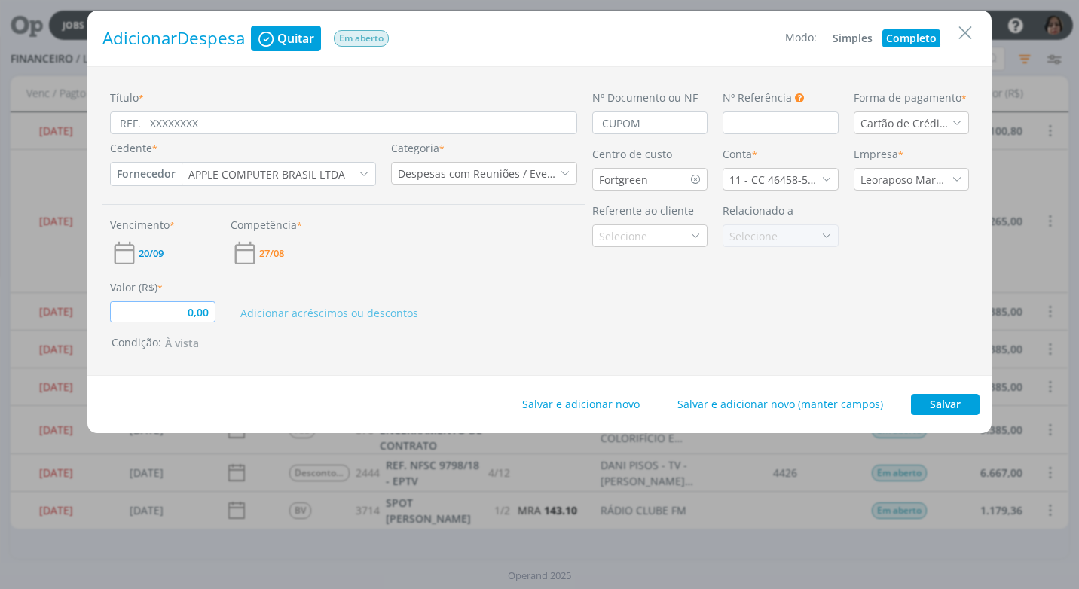
click at [212, 319] on input "0,00" at bounding box center [162, 311] width 105 height 21
click at [937, 408] on button "Salvar" at bounding box center [945, 404] width 69 height 21
type input "32,90"
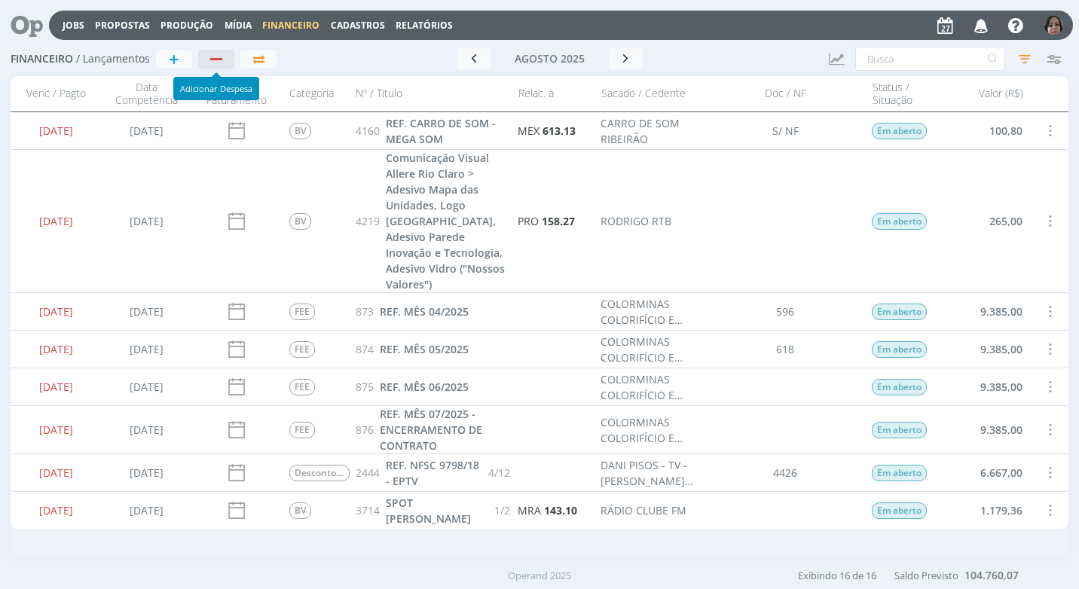
click at [223, 63] on div "button" at bounding box center [217, 59] width 20 height 10
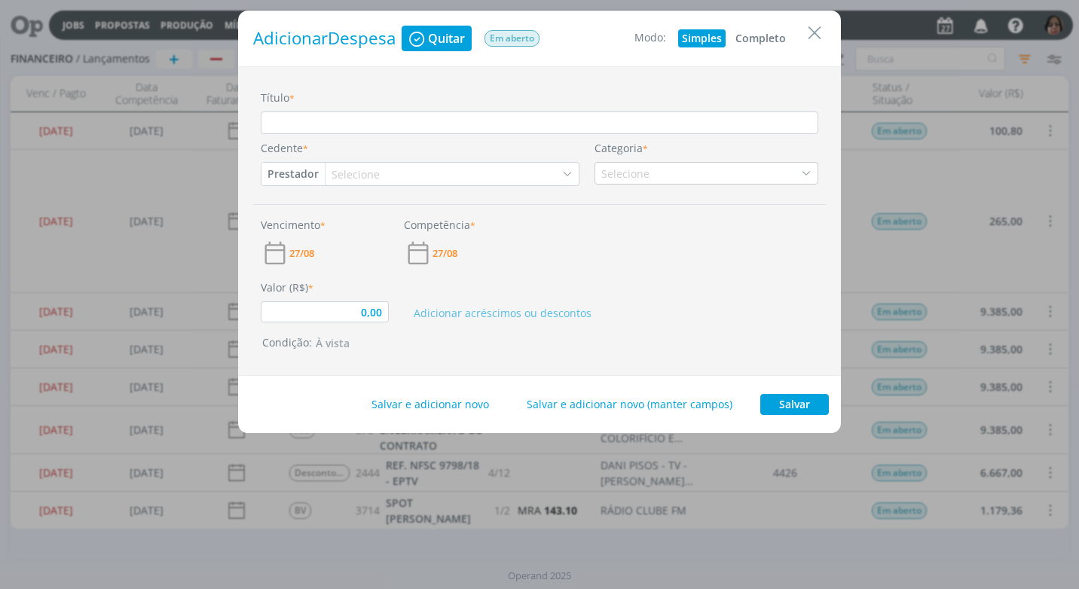
click at [775, 39] on button "Completo" at bounding box center [760, 38] width 58 height 18
type input "0,00"
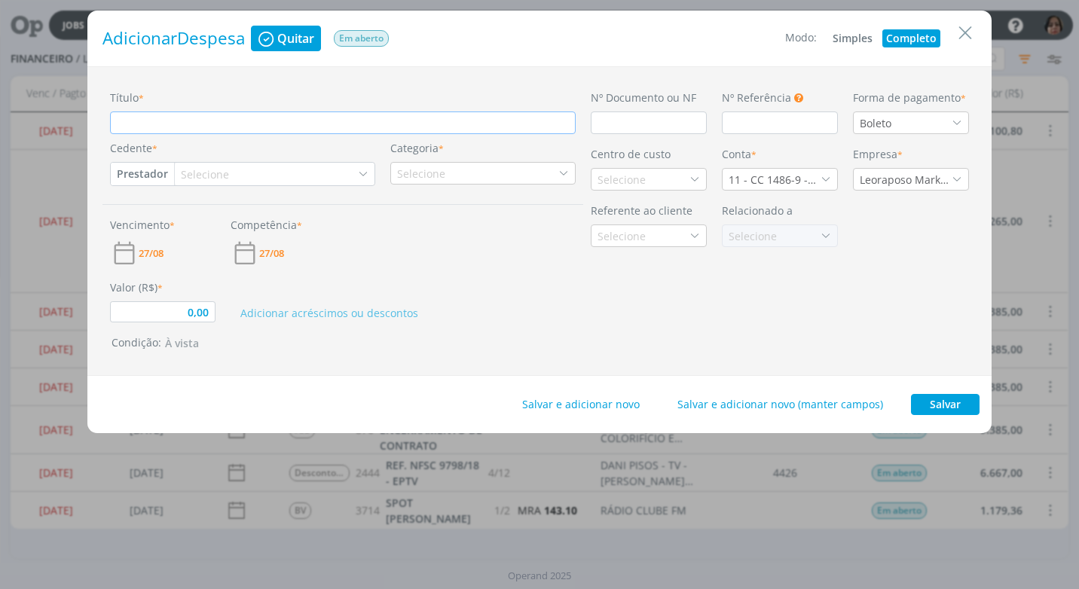
click at [142, 127] on input "Título *" at bounding box center [343, 122] width 466 height 23
type input "R"
type input "0,00"
type input "RE"
type input "0,00"
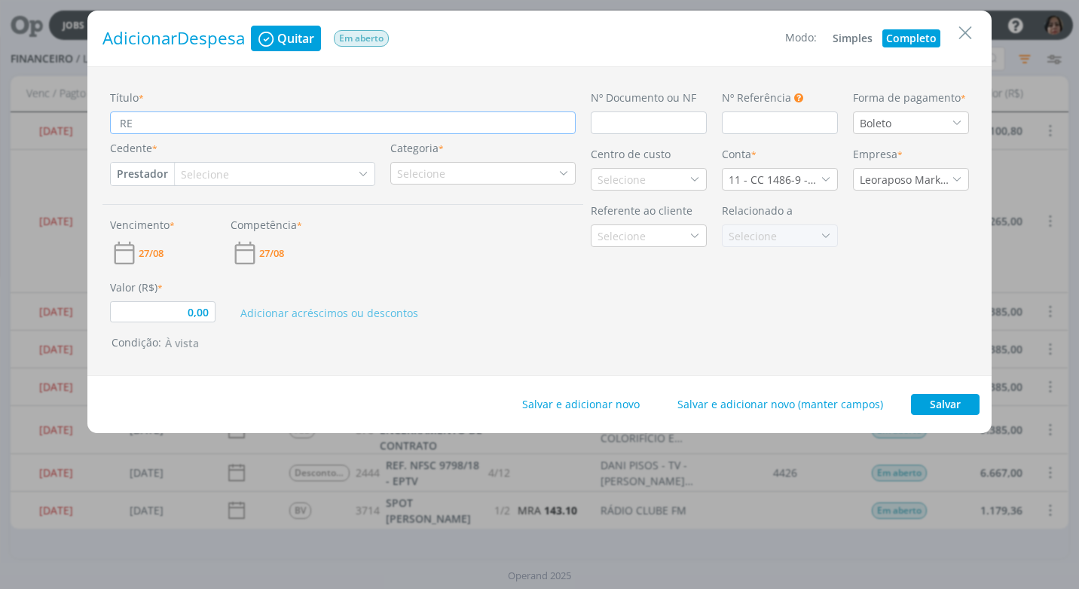
type input "REF"
type input "0,00"
type input "REF."
type input "0,00"
type input "REF."
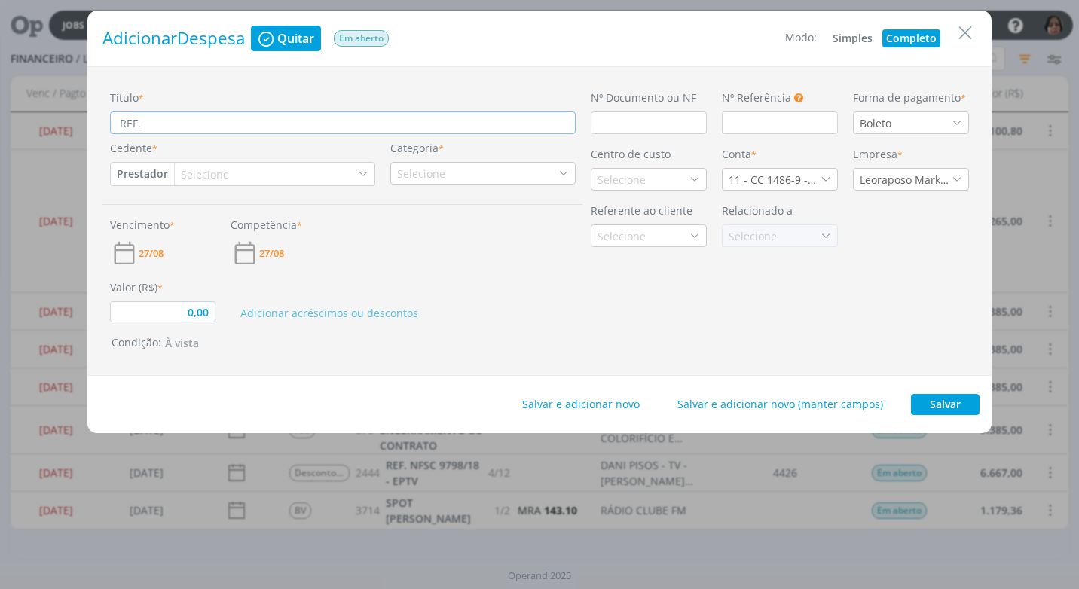
type input "0,00"
type input "REF. D"
type input "0,00"
type input "REF. DI"
type input "0,00"
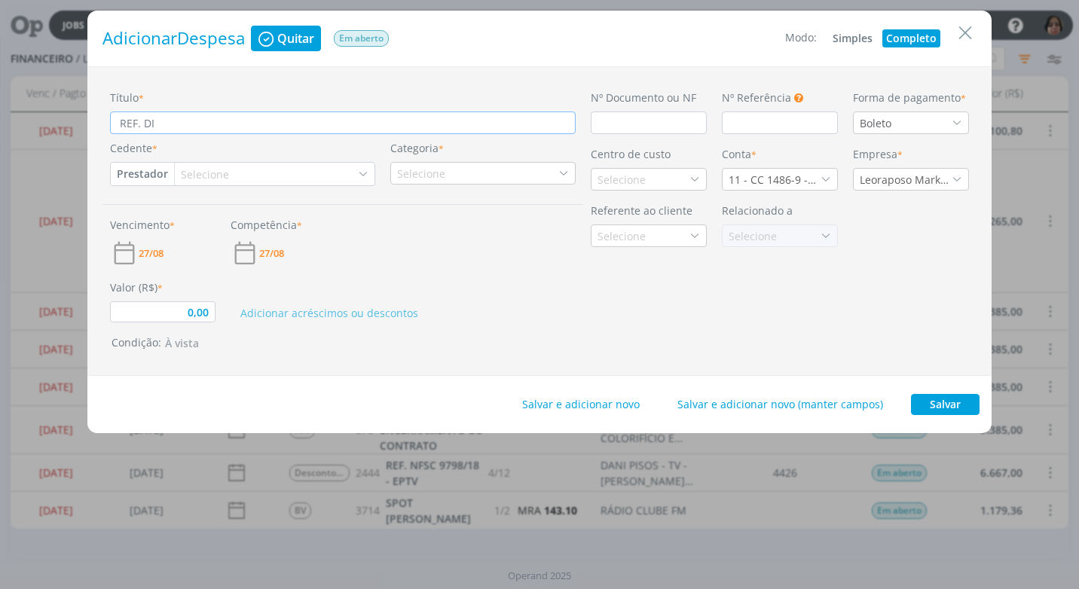
type input "REF. DIA"
type input "0,00"
type input "REF. DIA"
type input "0,00"
type input "REF. DIA 2"
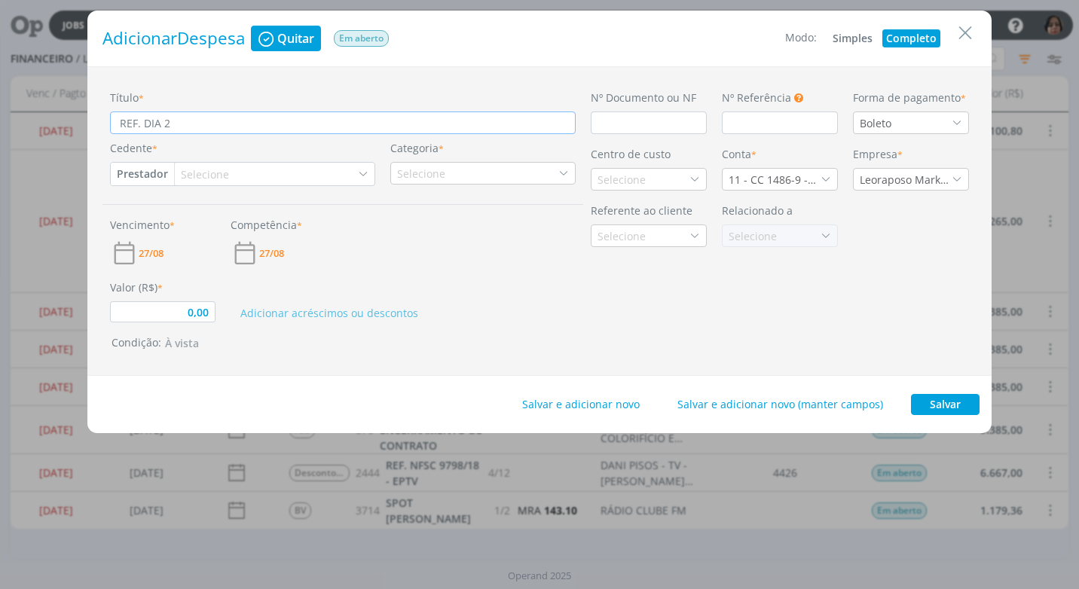
type input "0,00"
type input "REF. DIA 25"
type input "0,00"
type input "REF. DIA 25/"
type input "0,00"
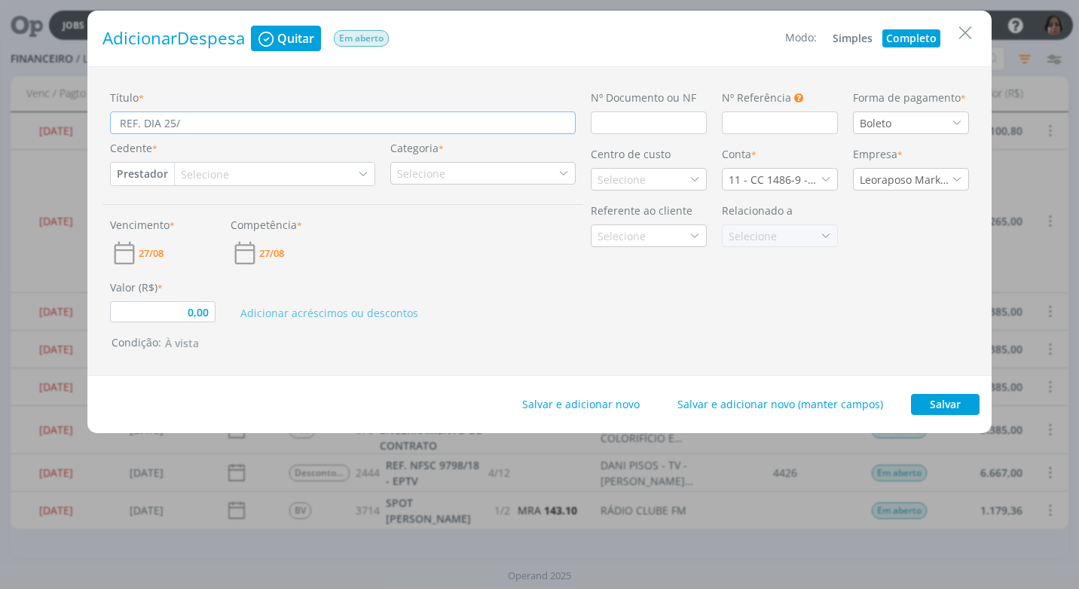
type input "REF. DIA 25/0"
type input "0,00"
type input "REF. DIA 25/08"
type input "0,00"
type input "REF. DIA 25/08/"
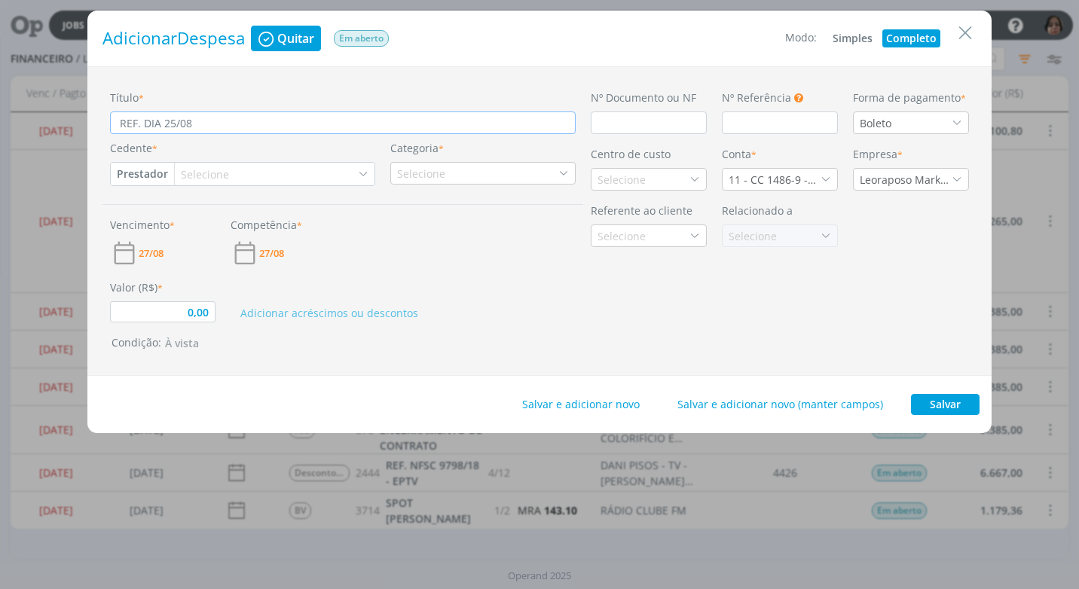
type input "0,00"
type input "REF. DIA 25/08/2"
type input "0,00"
type input "REF. DIA 25/08/20"
type input "0,00"
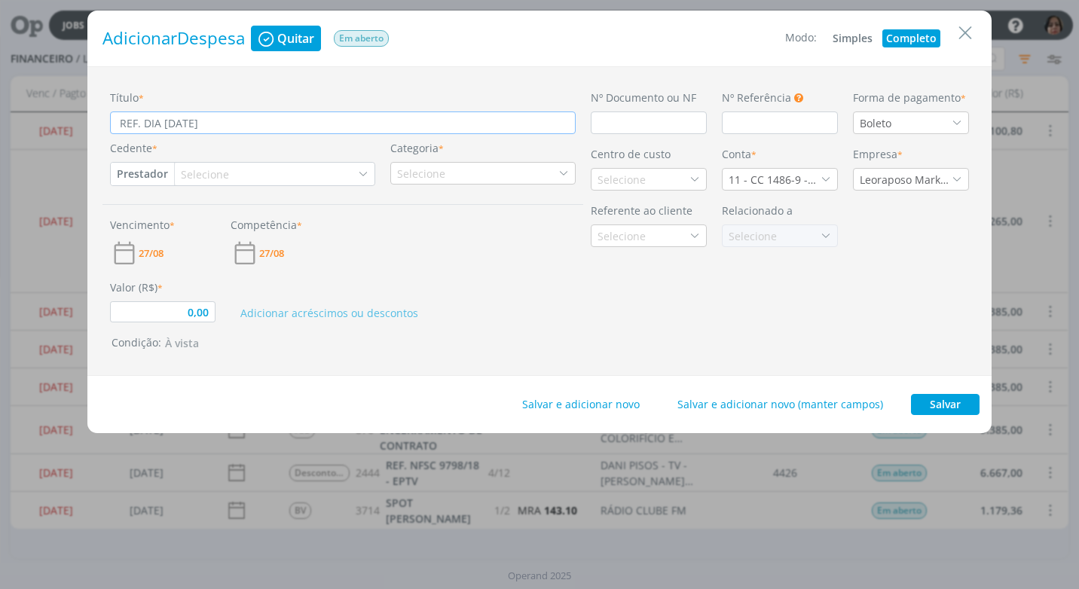
type input "REF. DIA 25/08/202"
type input "0,00"
type input "REF. DIA 25/08/2025"
type input "0,00"
type input "REF. DIA 25/08/2025"
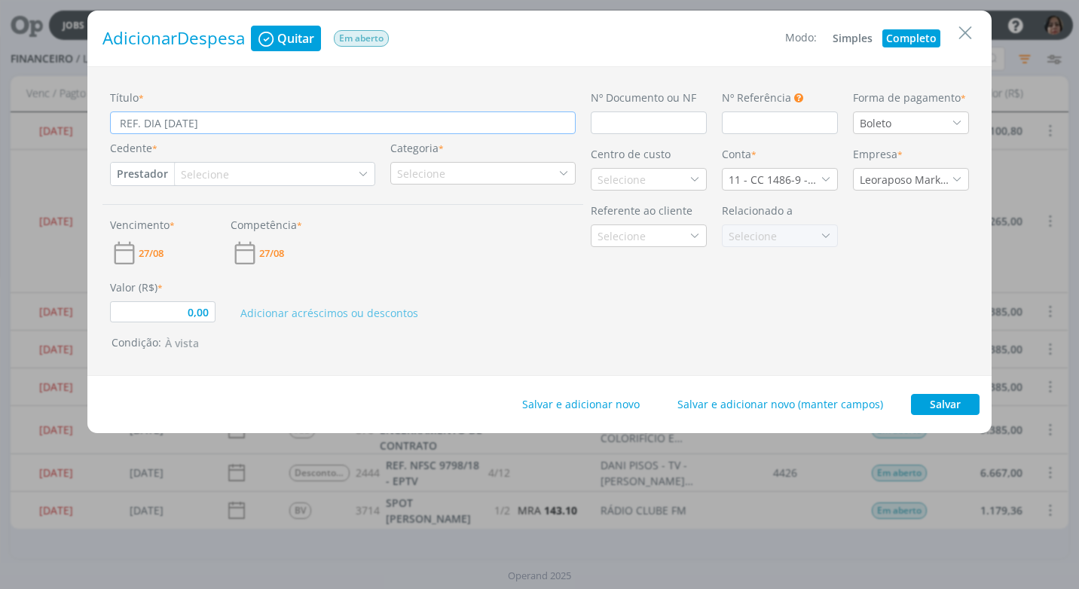
type input "0,00"
type input "REF. DIA 25/08/2025 X"
type input "0,00"
type input "REF. DIA 25/08/2025 XX"
type input "0,00"
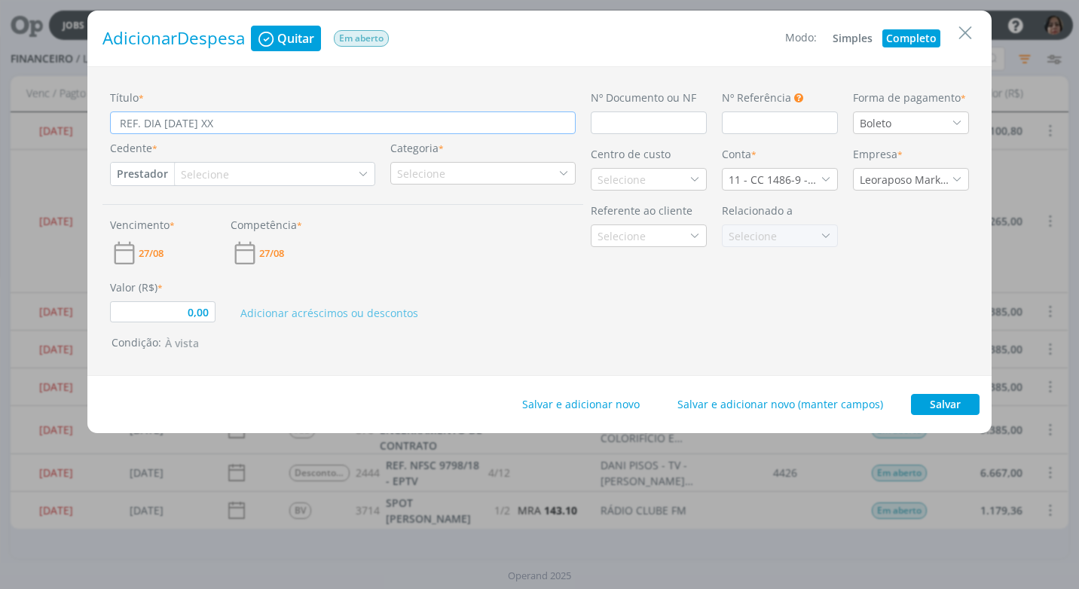
type input "REF. DIA 25/08/2025 XXX"
type input "0,00"
type input "REF. DIA 25/08/2025 XXXX"
type input "0,00"
type input "REF. DIA 25/08/2025 XXXXX"
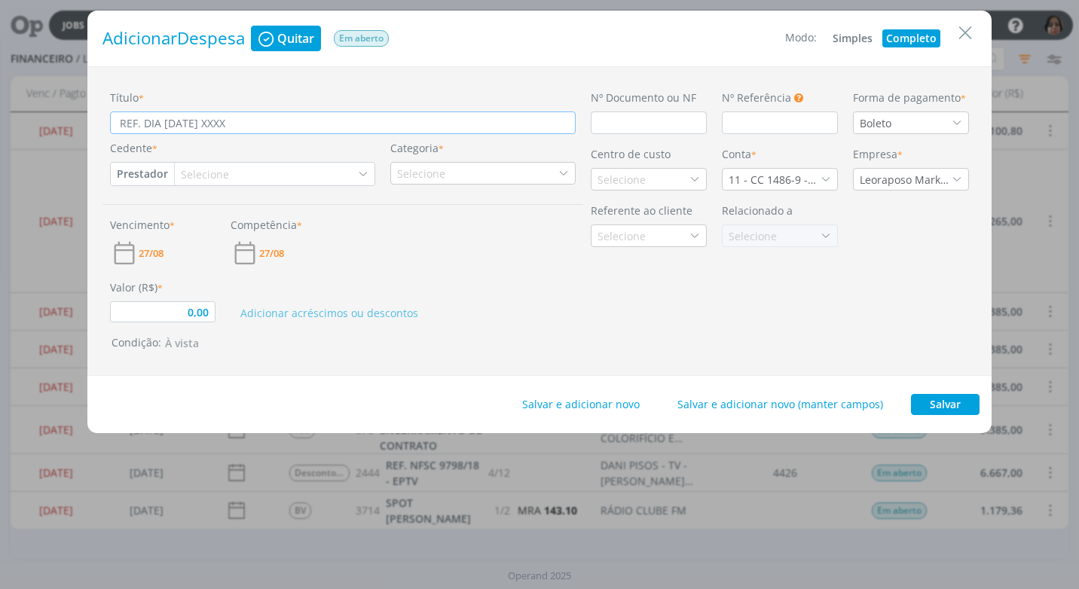
type input "0,00"
type input "REF. DIA 25/08/2025 XXXX"
type input "0,00"
type input "REF. DIA 25/08/2025 XXX"
type input "0,00"
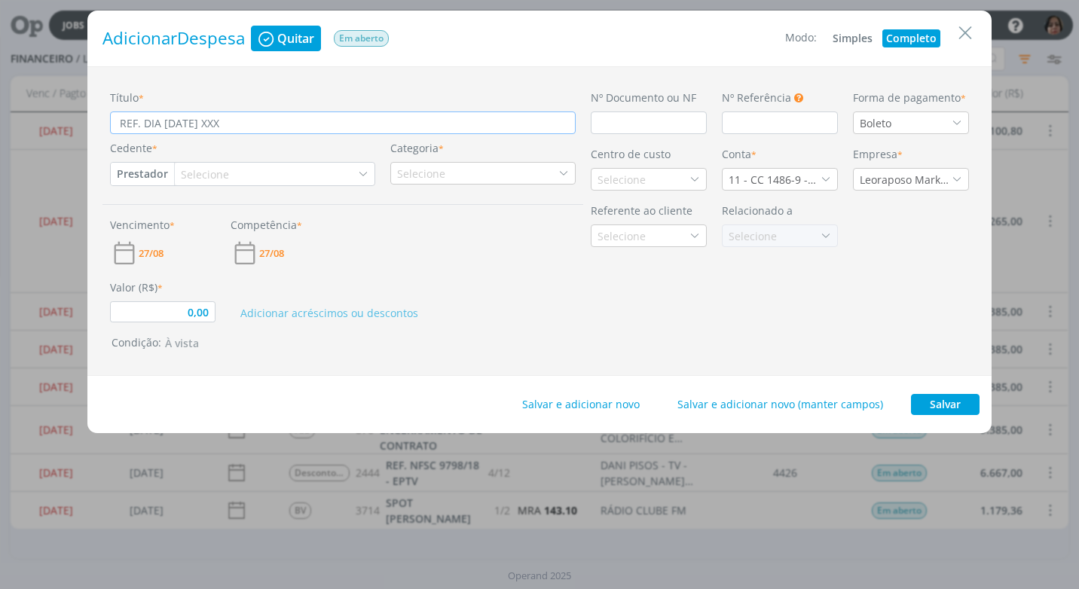
type input "REF. DIA 25/08/2025 XX"
type input "0,00"
type input "REF. DIA 25/08/2025 X"
type input "0,00"
type input "REF. DIA 25/08/2025"
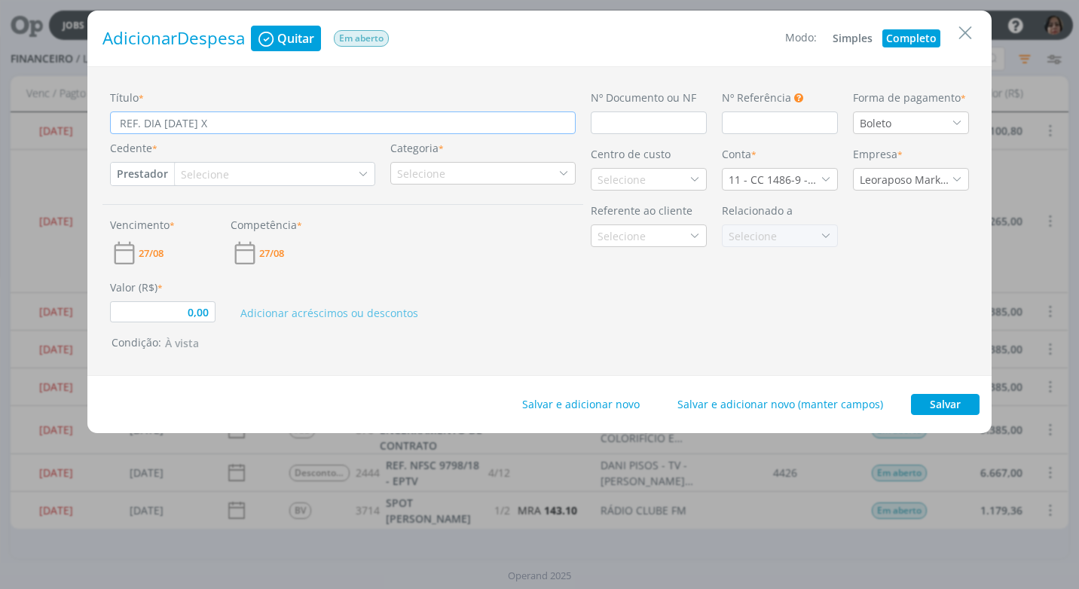
type input "0,00"
click at [143, 127] on input "REF. DIA 25/08/2025" at bounding box center [343, 122] width 466 height 23
type input "REF. DIA 25/08/2025"
type input "0,00"
type input "REF. EDIA 25/08/2025"
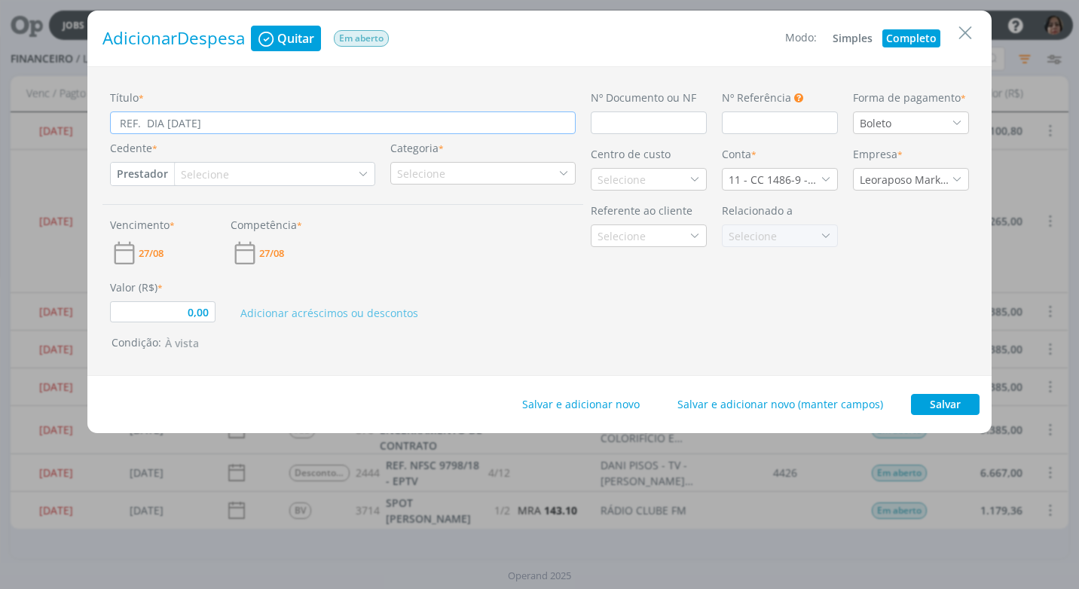
type input "0,00"
type input "REF. ESDIA 25/08/2025"
type input "0,00"
type input "REF. ESTDIA 25/08/2025"
type input "0,00"
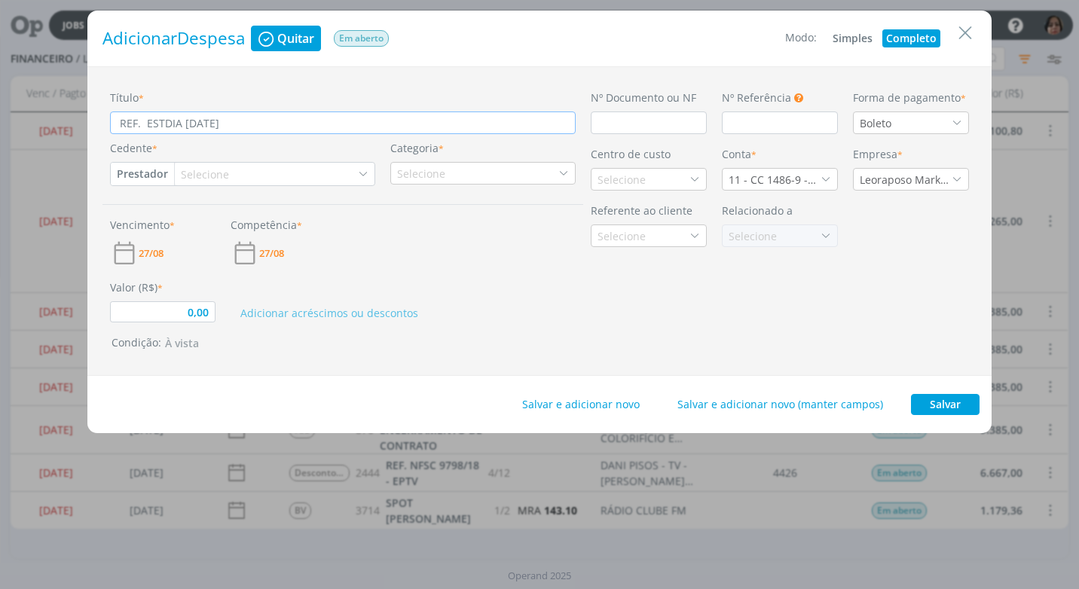
type input "REF. ESTADIA 25/08/2025"
type input "0,00"
type input "REF. ESTACDIA 25/08/2025"
type input "0,00"
type input "REF. ESTACIDIA 25/08/2025"
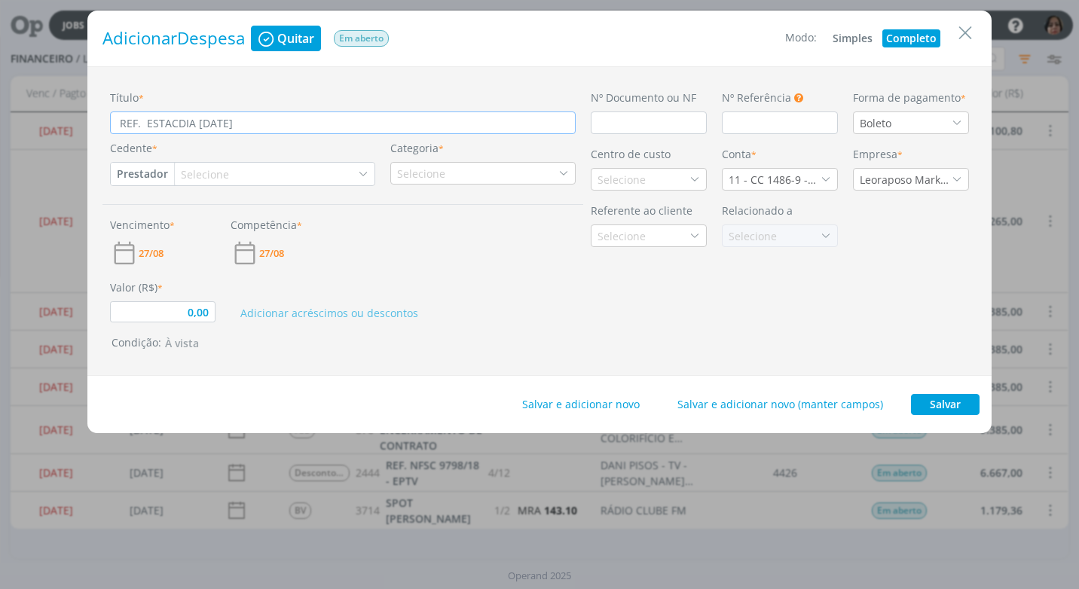
type input "0,00"
type input "REF. ESTACIODIA 25/08/2025"
type input "0,00"
type input "REF. ESTACIONDIA 25/08/2025"
type input "0,00"
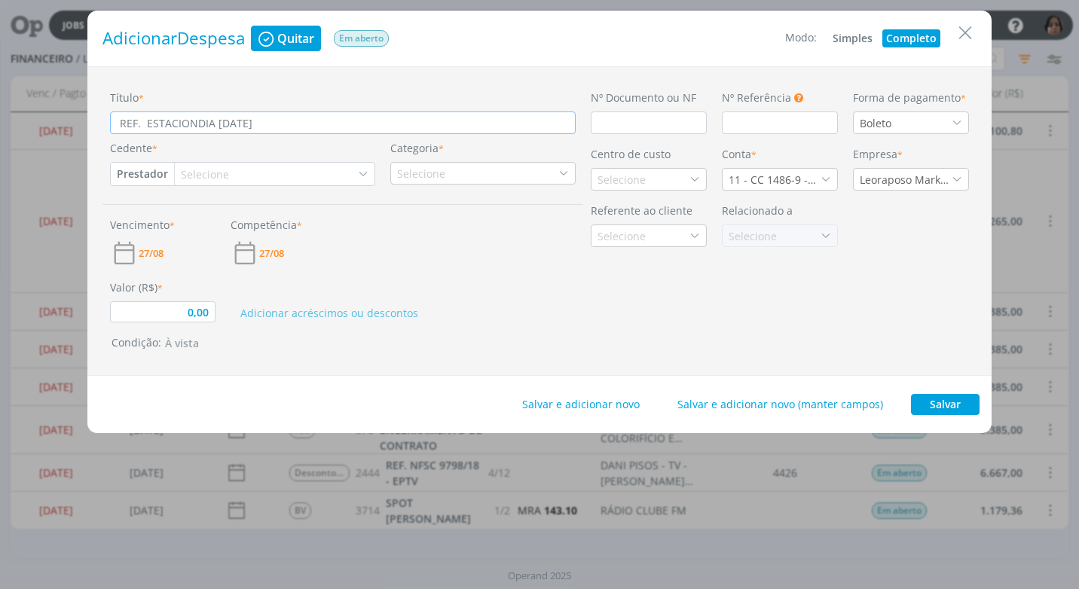
type input "REF. ESTACIONADIA 25/08/2025"
type input "0,00"
type input "REF. ESTACIONAMDIA 25/08/2025"
type input "0,00"
type input "REF. ESTACIONAMEDIA 25/08/2025"
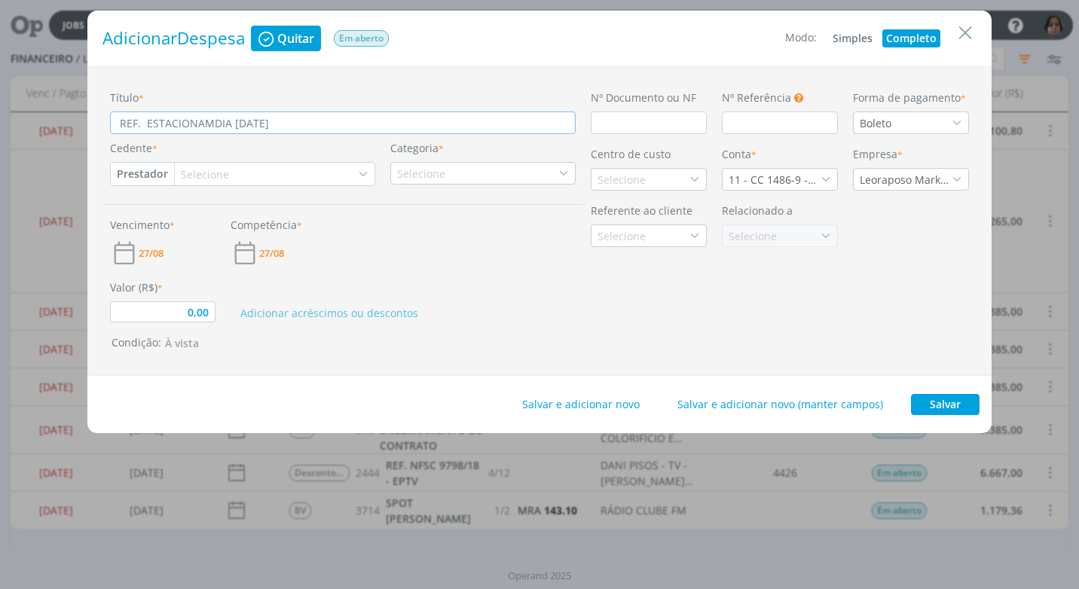
type input "0,00"
type input "REF. ESTACIONAMENDIA 25/08/2025"
type input "0,00"
type input "REF. ESTACIONAMENTDIA 25/08/2025"
type input "0,00"
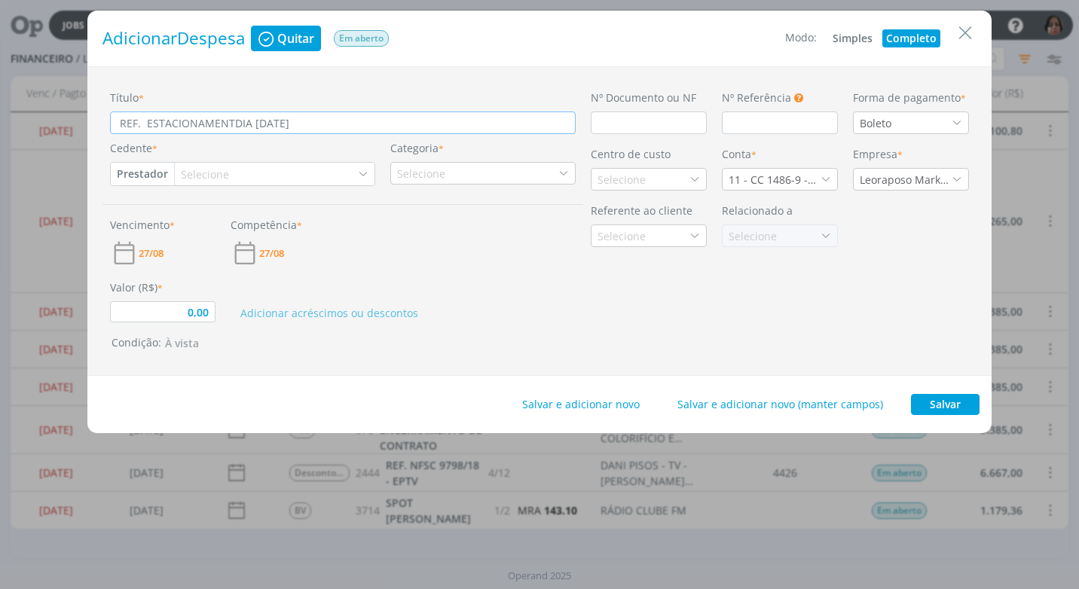
type input "REF. ESTACIONAMENTODIA 25/08/2025"
type input "0,00"
type input "REF. ESTACIONAMENTO DIA 25/08/2025"
type input "0,00"
type input "REF. ESTACIONAMENTO VDIA 25/08/2025"
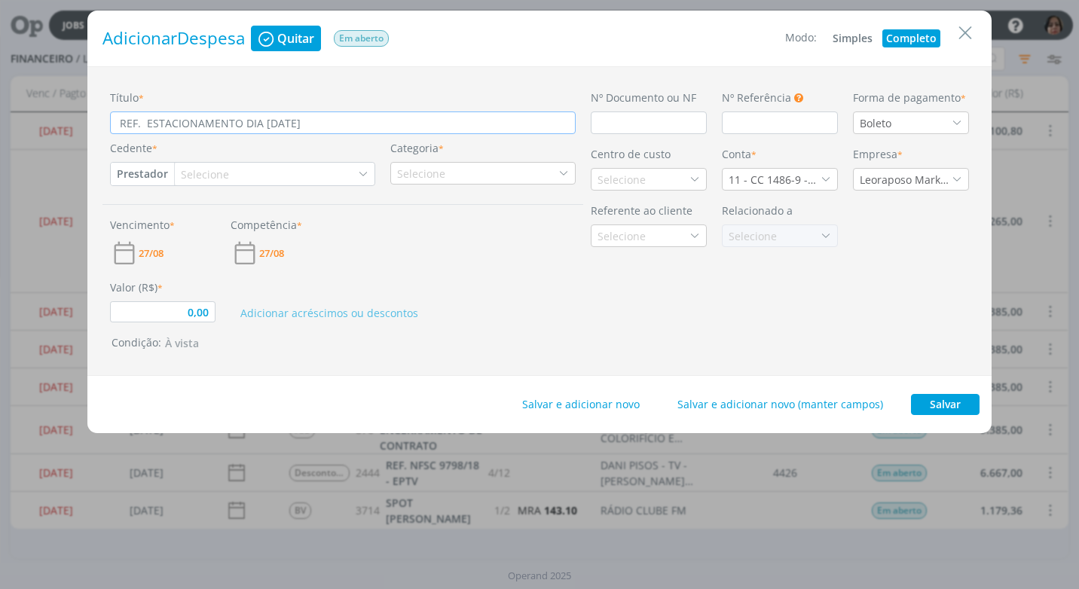
type input "0,00"
type input "REF. ESTACIONAMENTO VIDIA 25/08/2025"
type input "0,00"
type input "REF. ESTACIONAMENTO VIRDIA 25/08/2025"
type input "0,00"
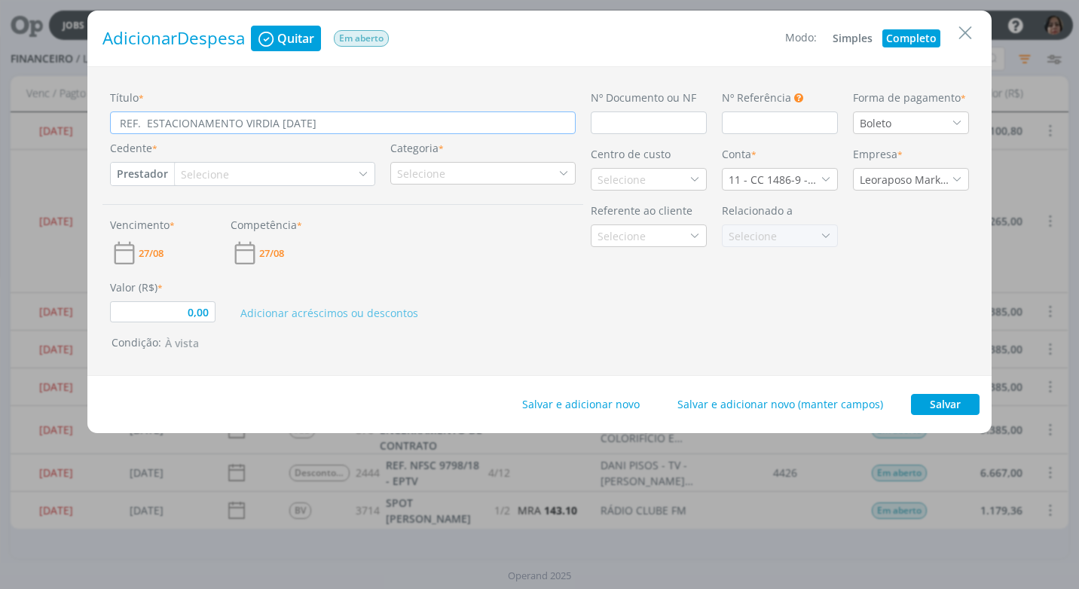
type input "REF. ESTACIONAMENTO VIRADIA 25/08/2025"
type input "0,00"
type input "REF. ESTACIONAMENTO VIRACDIA 25/08/2025"
type input "0,00"
type input "REF. ESTACIONAMENTO VIRACODIA 25/08/2025"
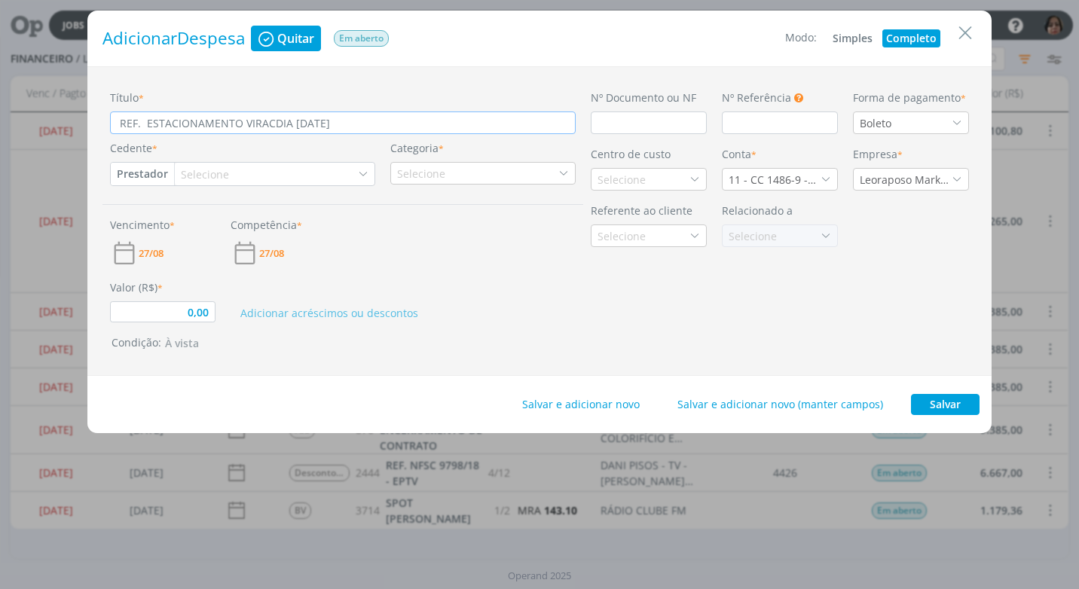
type input "0,00"
type input "REF. ESTACIONAMENTO VIRACOPDIA 25/08/2025"
type input "0,00"
type input "REF. ESTACIONAMENTO VIRACOPODIA 25/08/2025"
type input "0,00"
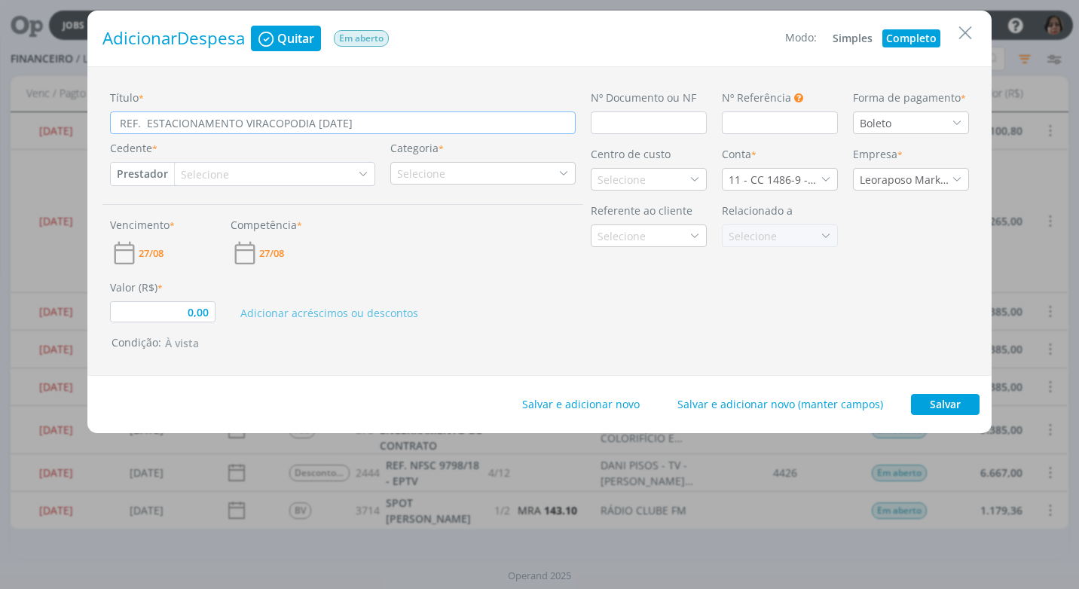
type input "REF. ESTACIONAMENTO VIRACOPOSDIA 25/08/2025"
type input "0,00"
type input "REF. ESTACIONAMENTO VIRACOPOS DIA 25/08/2025"
type input "0,00"
type input "REF. ESTACIONAMENTO VIRACOPOS DIA 25/08/2025"
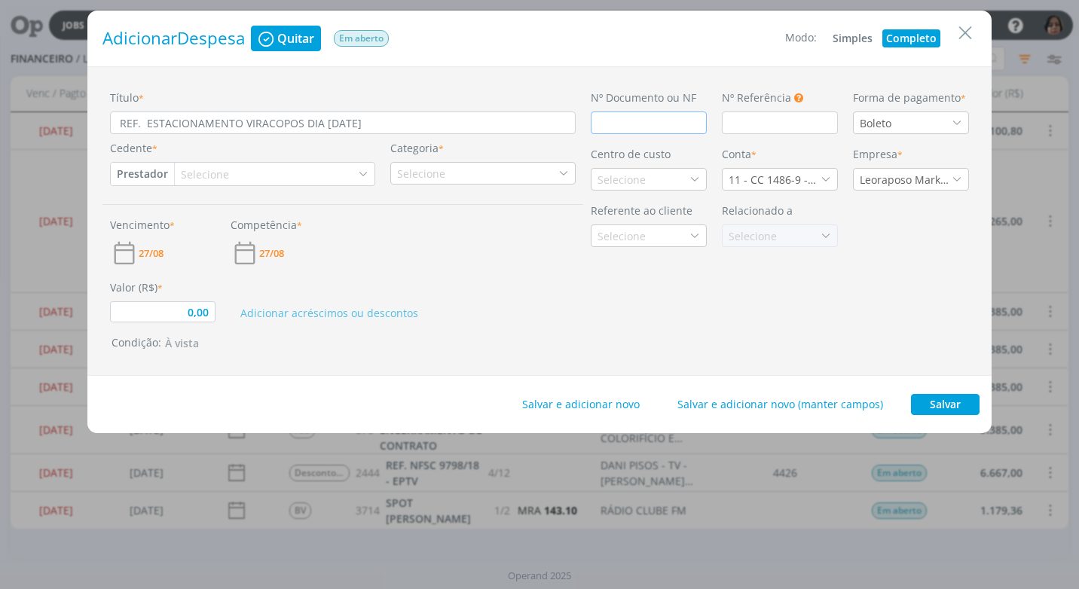
click at [615, 131] on input "dialog" at bounding box center [649, 122] width 116 height 23
type input "C"
type input "0,00"
type input "CU"
type input "0,00"
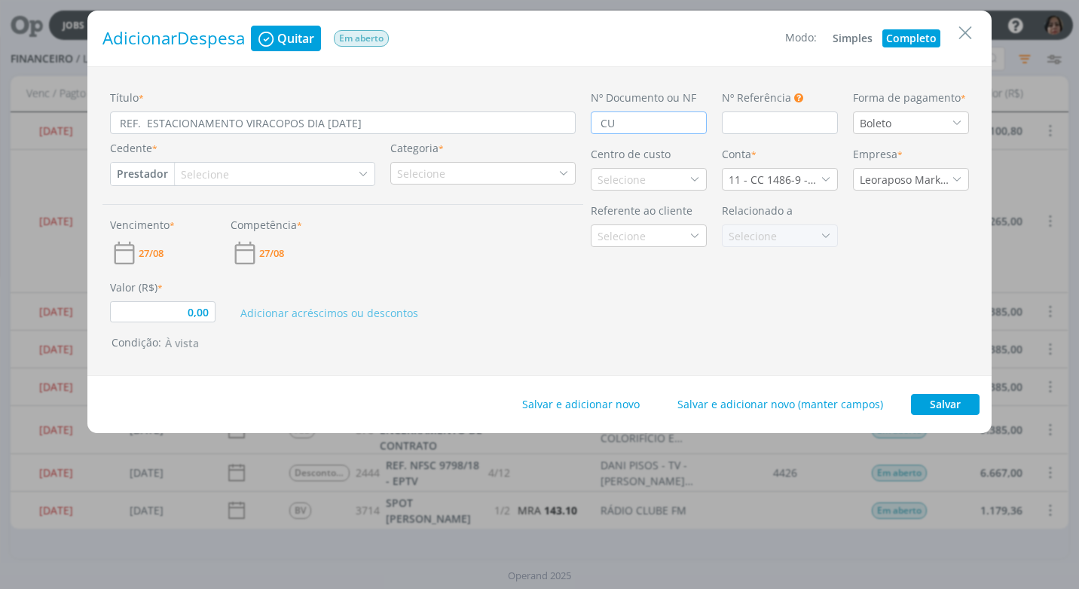
type input "CUP"
type input "0,00"
type input "CUPOM"
type input "0,00"
type input "CUPOM"
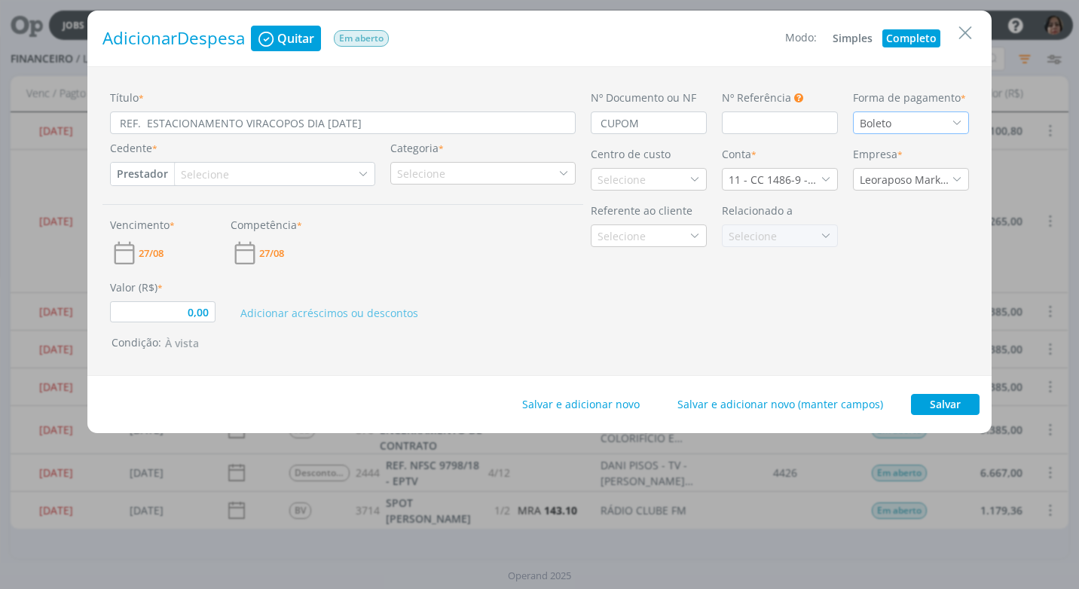
click at [954, 124] on icon "dialog" at bounding box center [956, 123] width 11 height 11
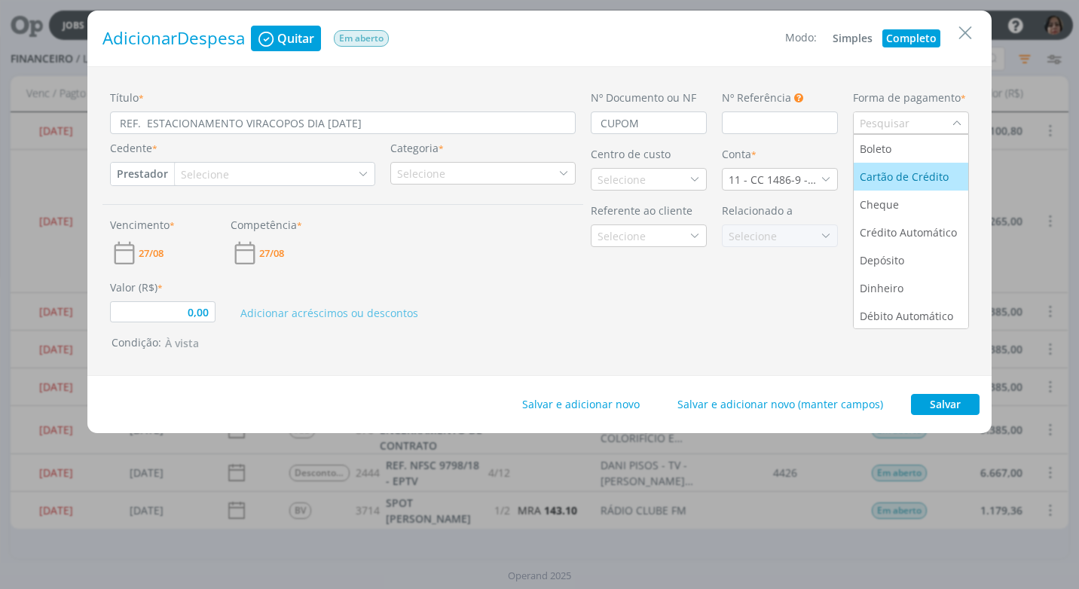
click at [946, 183] on div "Cartão de Crédito" at bounding box center [905, 177] width 92 height 16
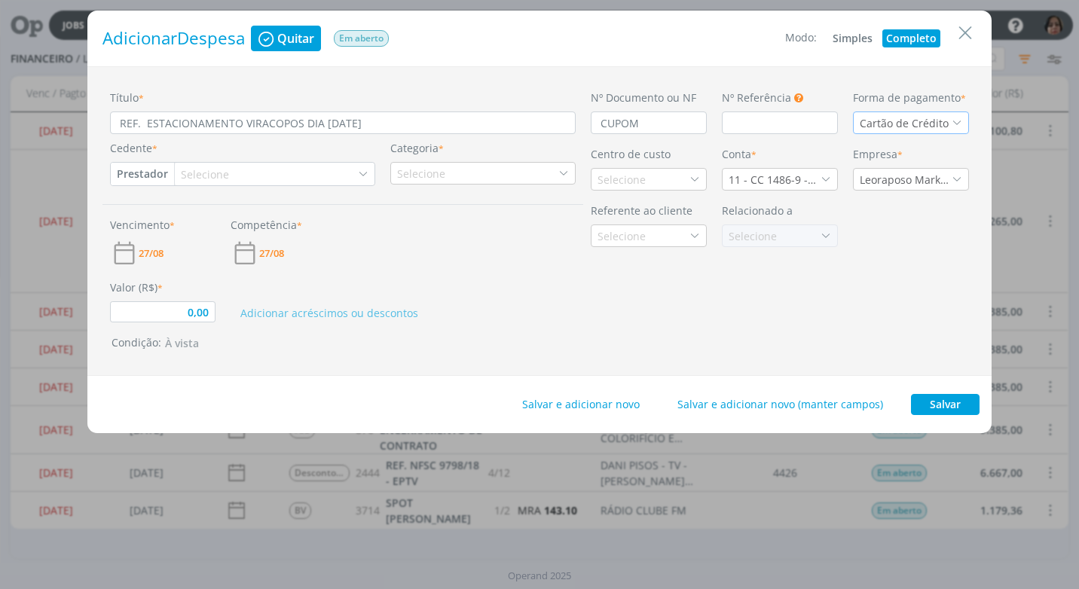
click at [142, 180] on button "Prestador" at bounding box center [142, 174] width 63 height 23
click at [183, 225] on link "Fornecedor" at bounding box center [170, 224] width 119 height 24
type input "0,00"
click at [192, 174] on div "Selecione" at bounding box center [213, 174] width 51 height 16
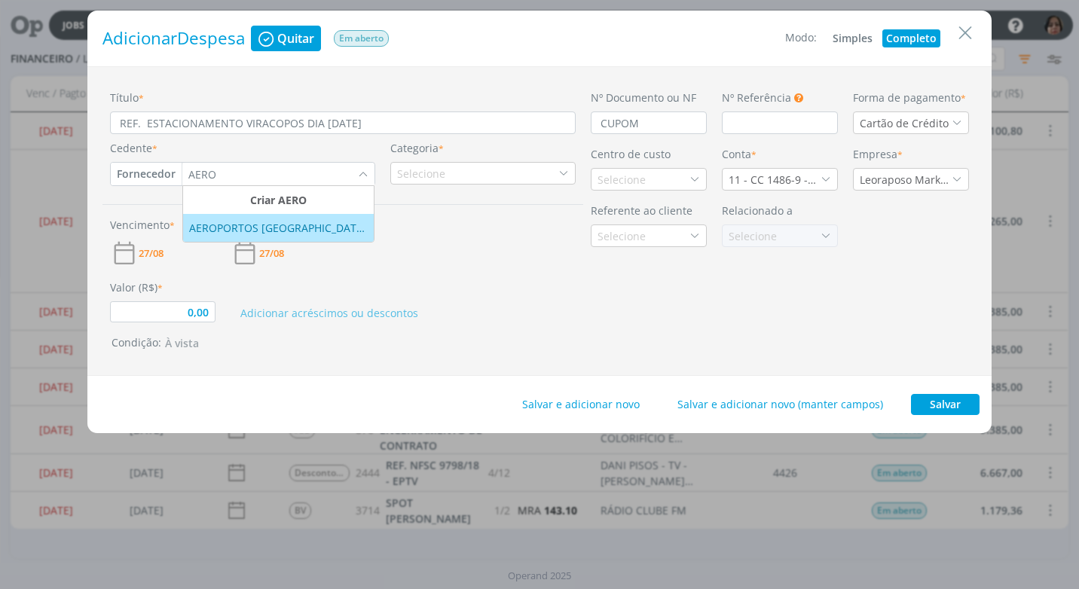
type input "AERO"
click at [217, 235] on div "AEROPORTOS BRASIL - VIRACOPOS S/A" at bounding box center [278, 228] width 179 height 16
type input "0,00"
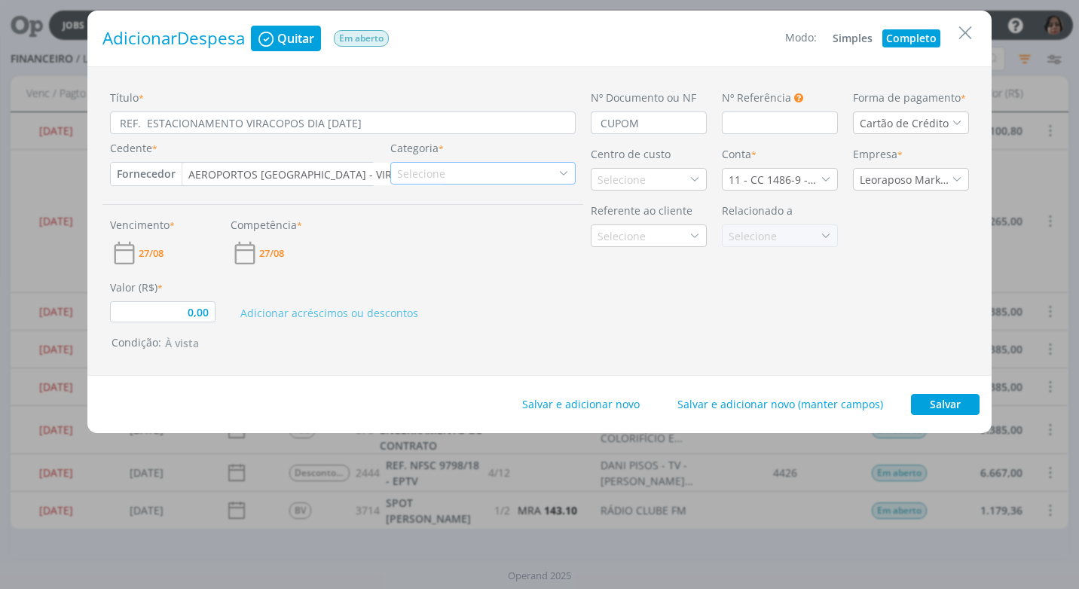
click at [486, 178] on div "Selecione" at bounding box center [482, 173] width 185 height 23
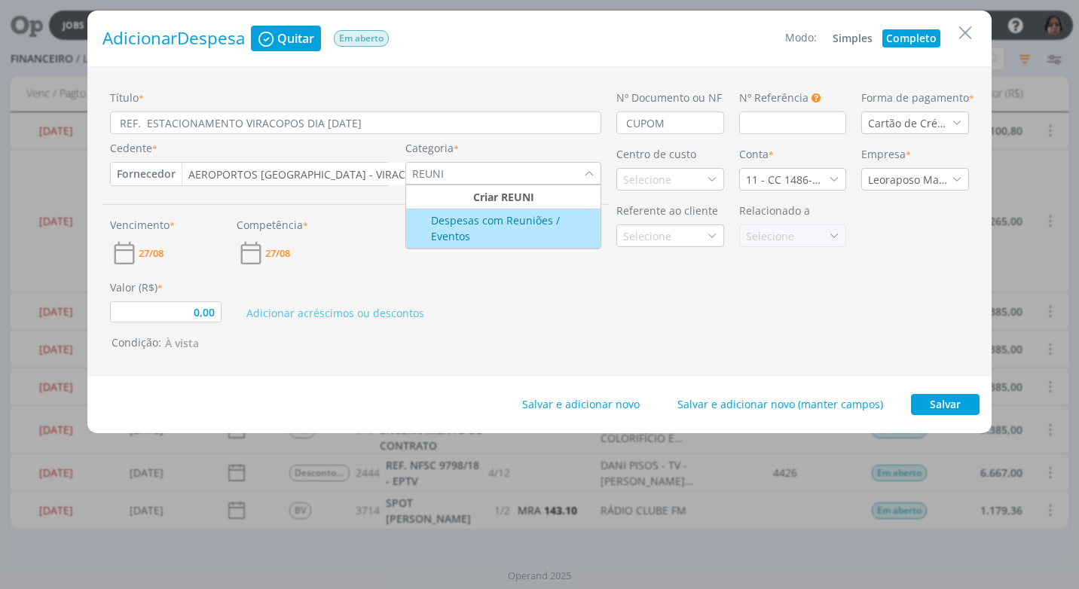
type input "REUNI"
click at [479, 216] on div "Despesas com Reuniões / Eventos" at bounding box center [503, 228] width 191 height 32
type input "0,00"
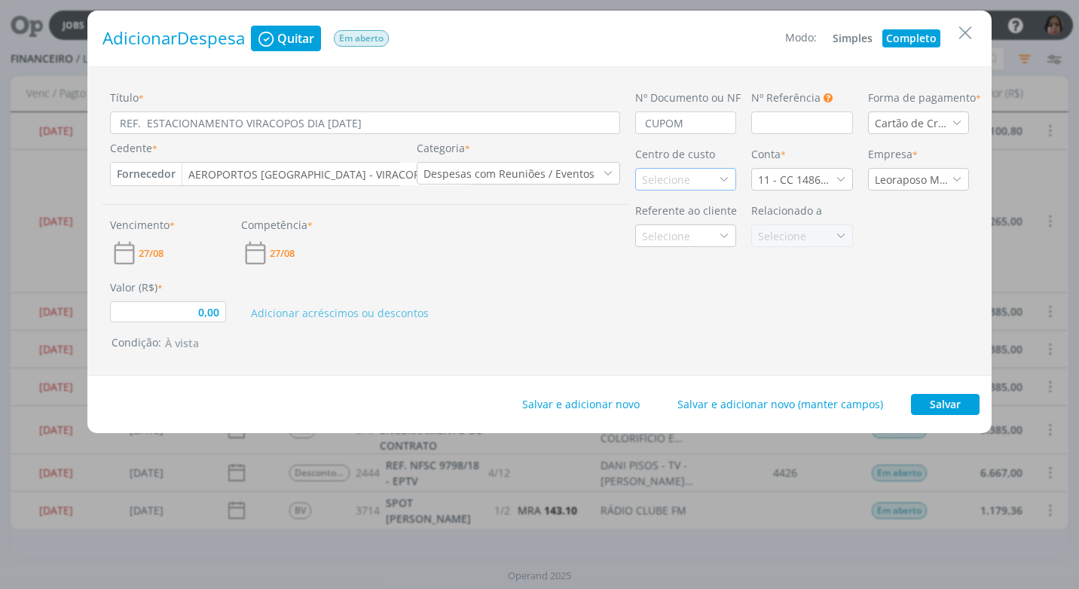
click at [642, 185] on div "Selecione" at bounding box center [667, 180] width 51 height 16
type input "FOR"
click at [660, 261] on div "Fortgreen" at bounding box center [668, 261] width 52 height 16
click at [835, 179] on icon "dialog" at bounding box center [840, 179] width 11 height 11
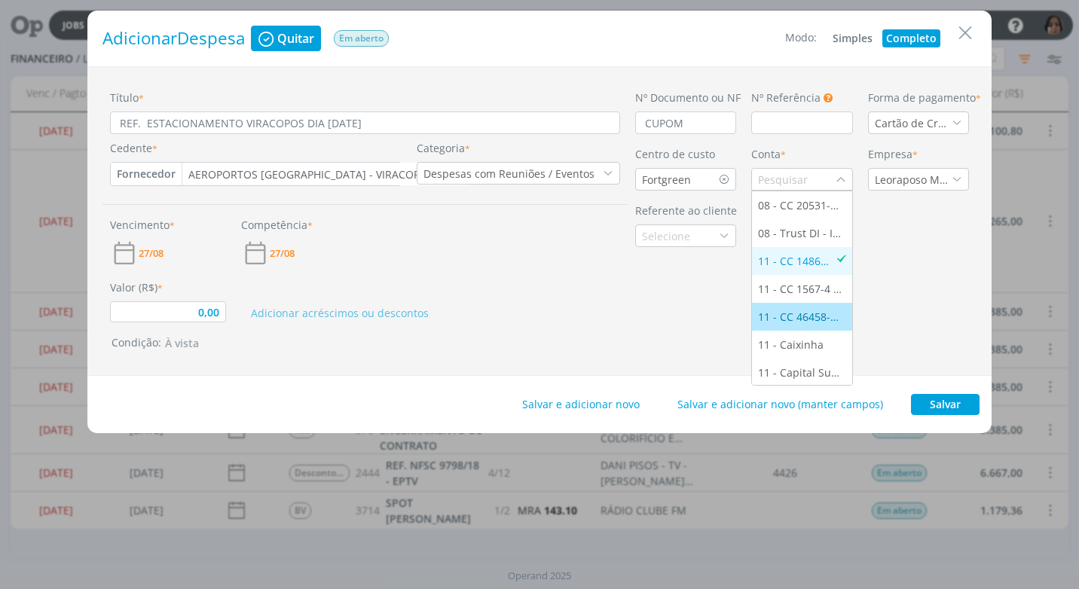
click at [803, 316] on div "11 - CC 46458-5 - ITAÚ" at bounding box center [801, 317] width 87 height 16
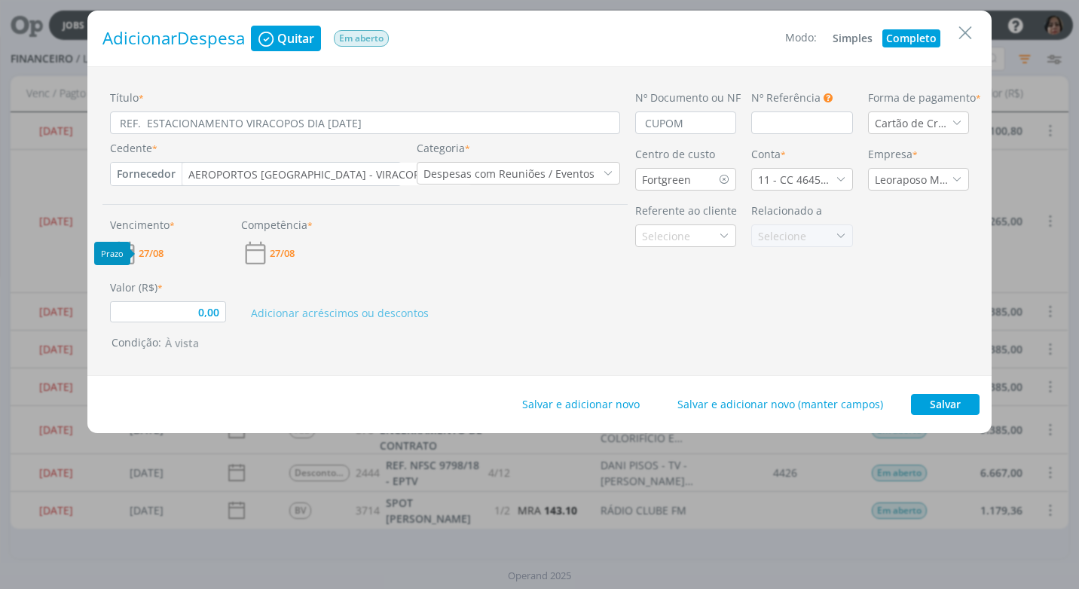
click at [156, 252] on span "27/08" at bounding box center [151, 254] width 25 height 10
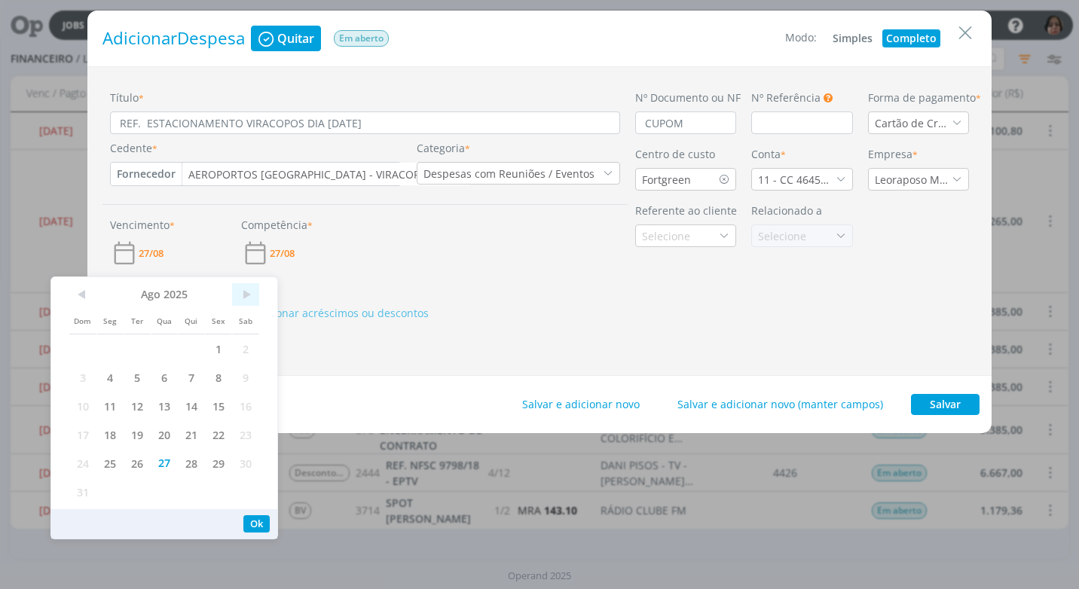
click at [244, 298] on span ">" at bounding box center [245, 294] width 27 height 23
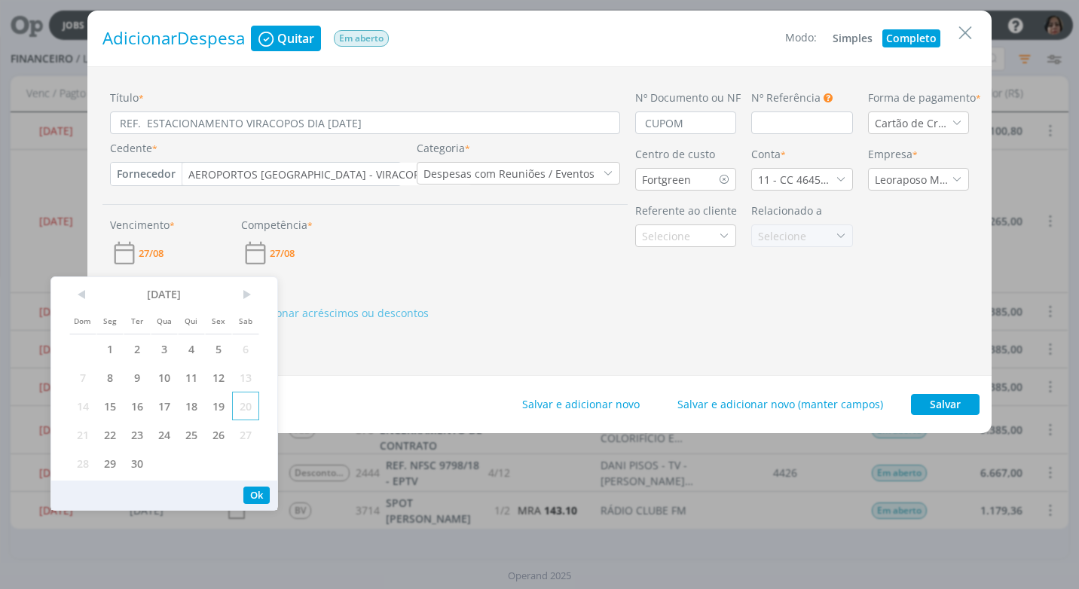
click at [249, 407] on span "20" at bounding box center [245, 406] width 27 height 29
click at [253, 499] on button "Ok" at bounding box center [256, 495] width 26 height 17
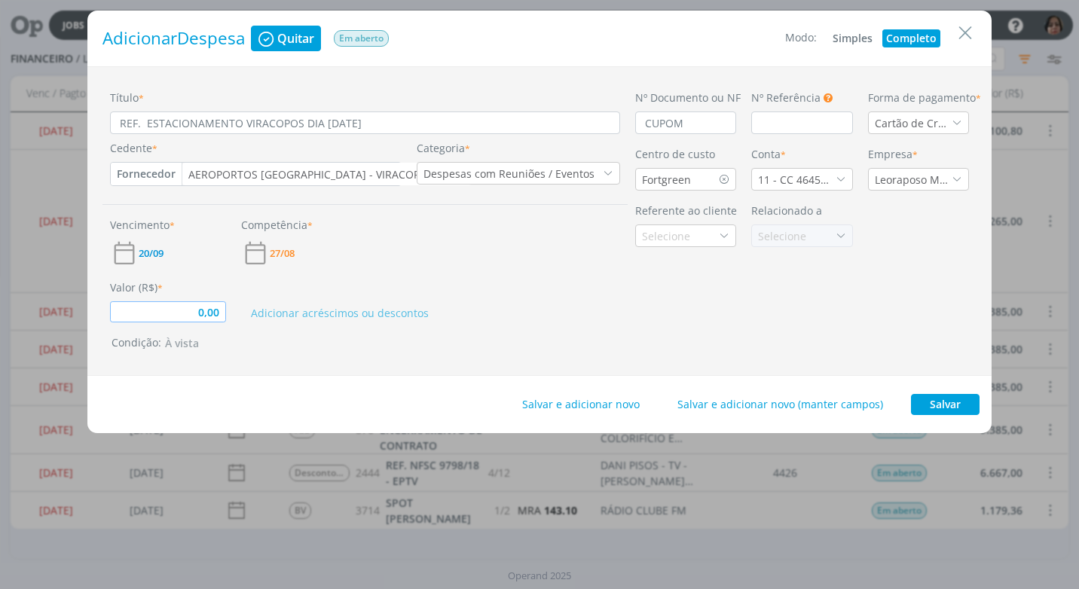
click at [185, 320] on input "0,00" at bounding box center [168, 311] width 116 height 21
type input "40,80"
click at [450, 386] on div "Salvar e adicionar novo Salvar e adicionar novo (manter campos) Salvar" at bounding box center [539, 404] width 904 height 57
click at [412, 130] on input "REF. ESTACIONAMENTO VIRACOPOS DIA 25/08/2025" at bounding box center [365, 122] width 510 height 23
type input "REF. ESTACIONAMENTO VIRACOPOS DIA 25/08/2025"
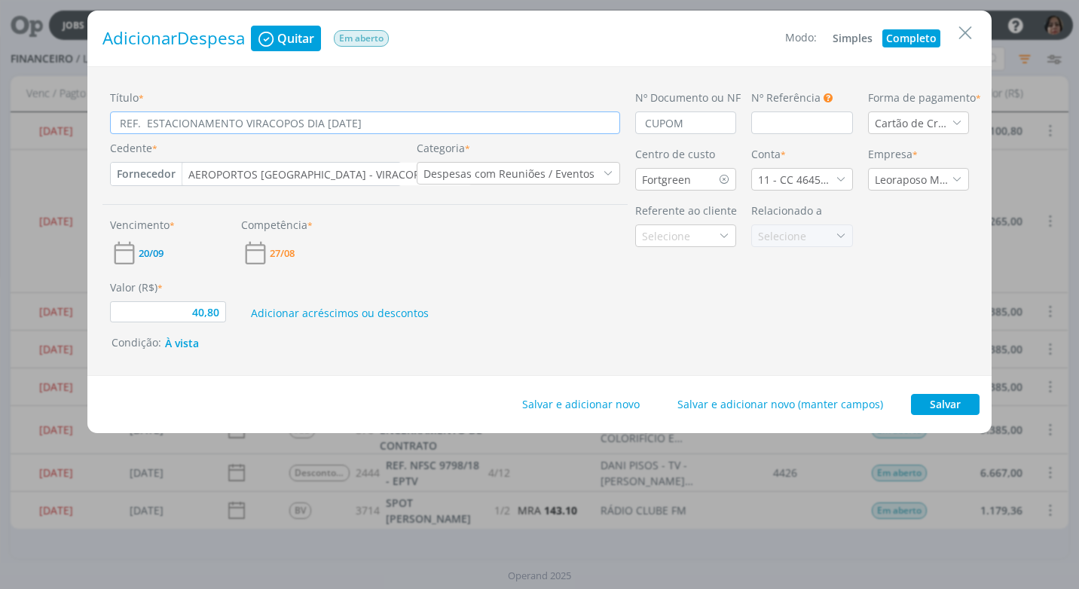
type input "40,80"
type input "REF. ESTACIONAMENTO VIRACOPOS DIA 25/08/2025 X"
type input "40,80"
type input "REF. ESTACIONAMENTO VIRACOPOS DIA 25/08/2025 XX"
type input "40,80"
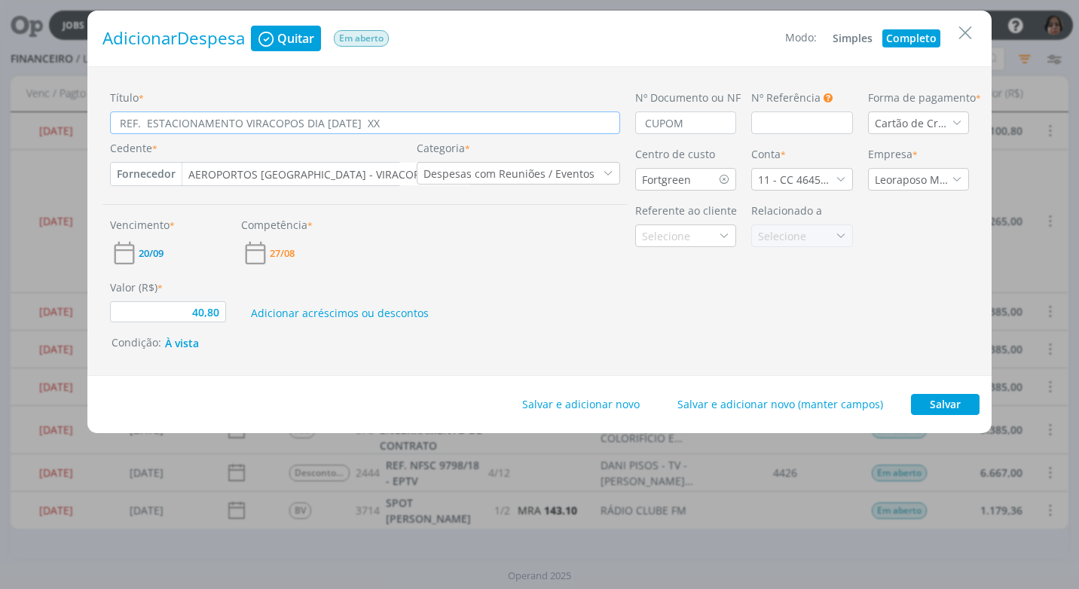
type input "REF. ESTACIONAMENTO VIRACOPOS DIA 25/08/2025 XXX"
type input "40,80"
type input "REF. ESTACIONAMENTO VIRACOPOS DIA 25/08/2025 XXXX"
type input "40,80"
type input "REF. ESTACIONAMENTO VIRACOPOS DIA 25/08/2025 XXXXX"
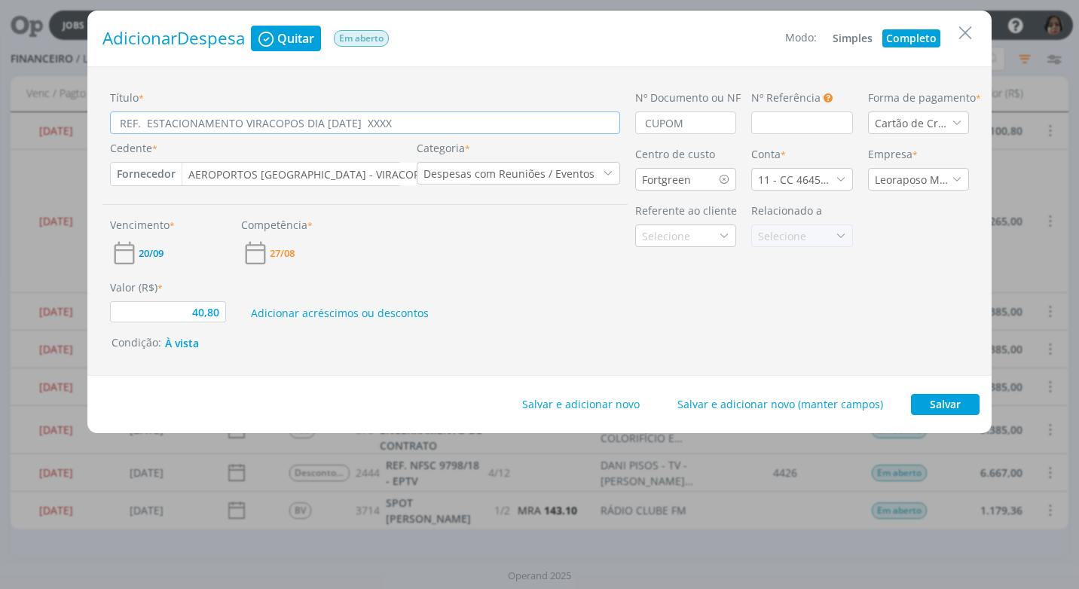
type input "40,80"
type input "REF. ESTACIONAMENTO VIRACOPOS DIA 25/08/2025 XXXXX"
click at [964, 408] on button "Salvar" at bounding box center [945, 404] width 69 height 21
type input "40,80"
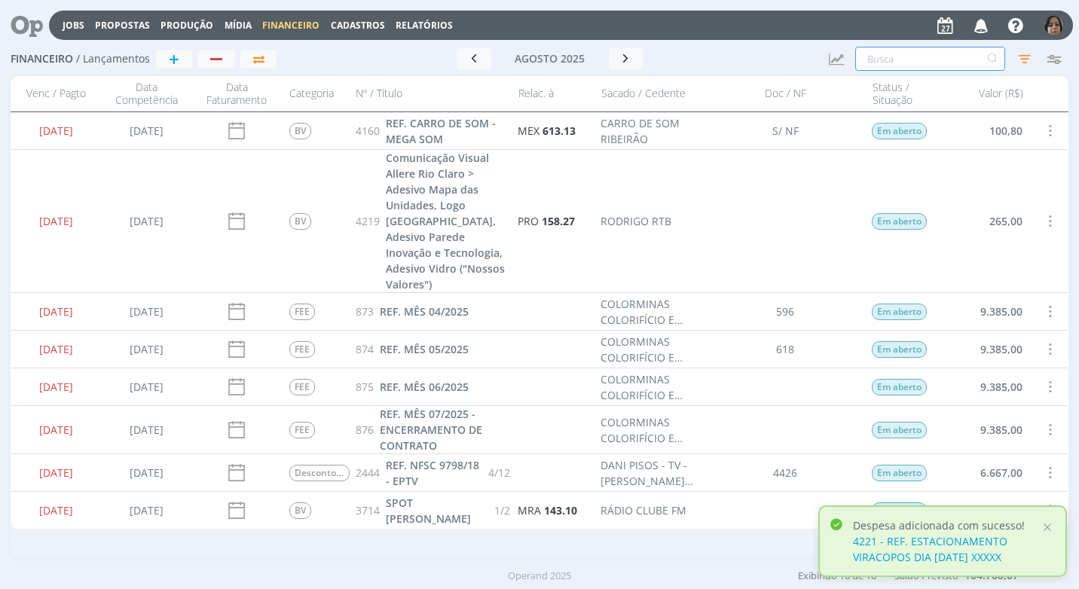
click at [890, 61] on input "text" at bounding box center [930, 59] width 150 height 24
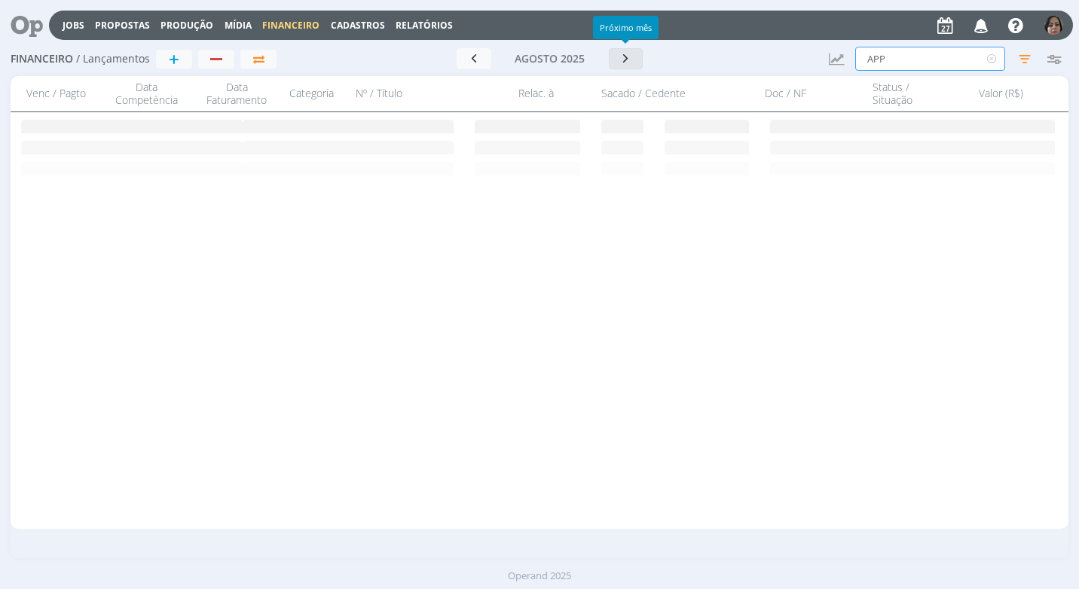
type input "APP"
click at [624, 68] on button "button" at bounding box center [626, 58] width 35 height 21
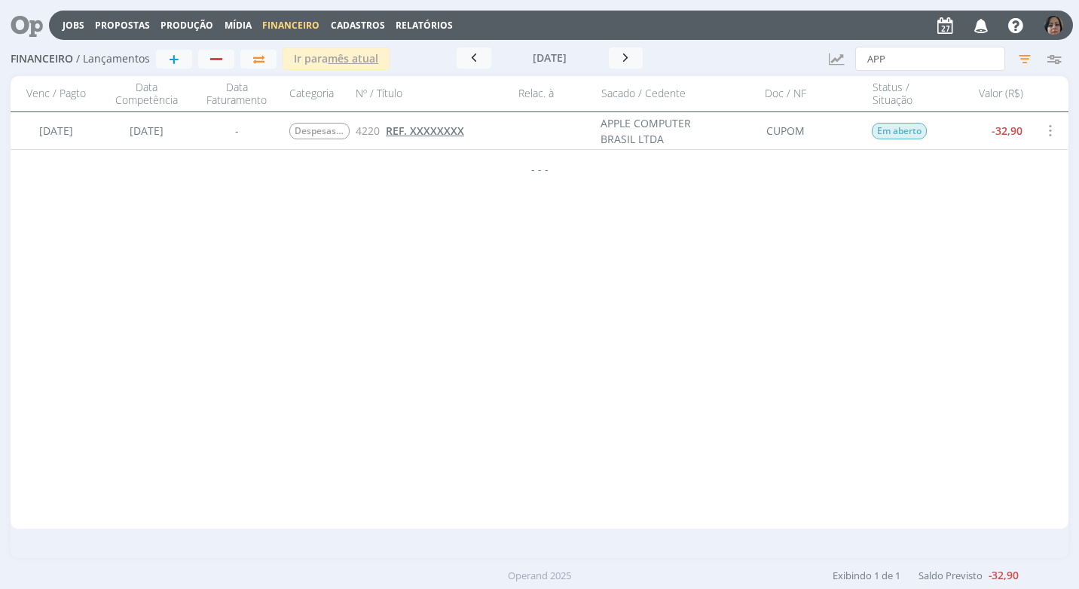
click at [421, 129] on span "REF. XXXXXXXX" at bounding box center [425, 131] width 78 height 14
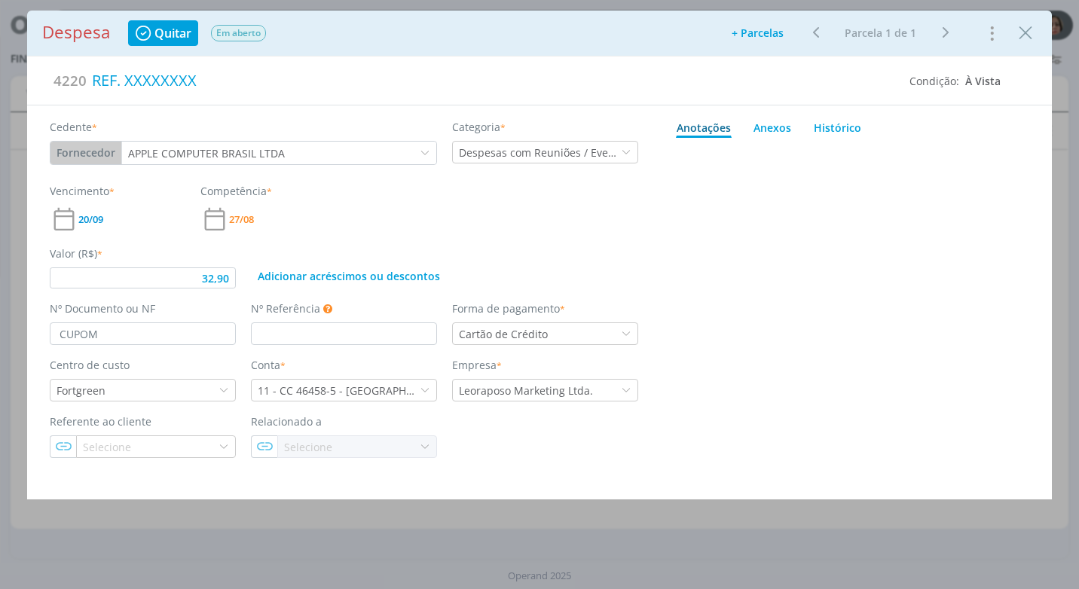
type input "32,90"
click at [124, 83] on div "REF. XXXXXXXX" at bounding box center [492, 80] width 811 height 33
click at [981, 331] on div "dialog" at bounding box center [856, 282] width 361 height 277
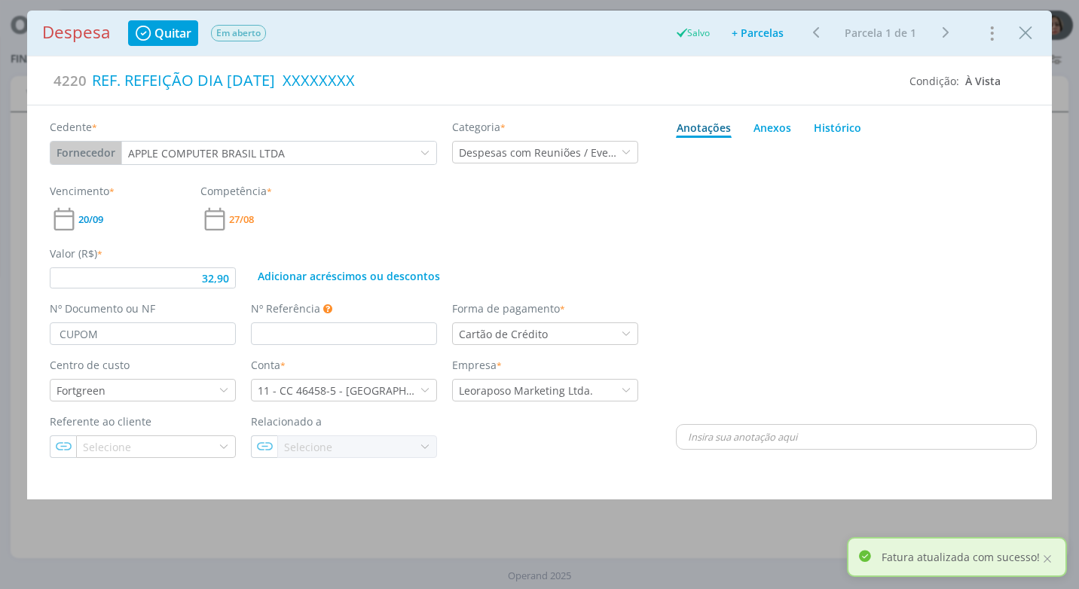
type input "32,90"
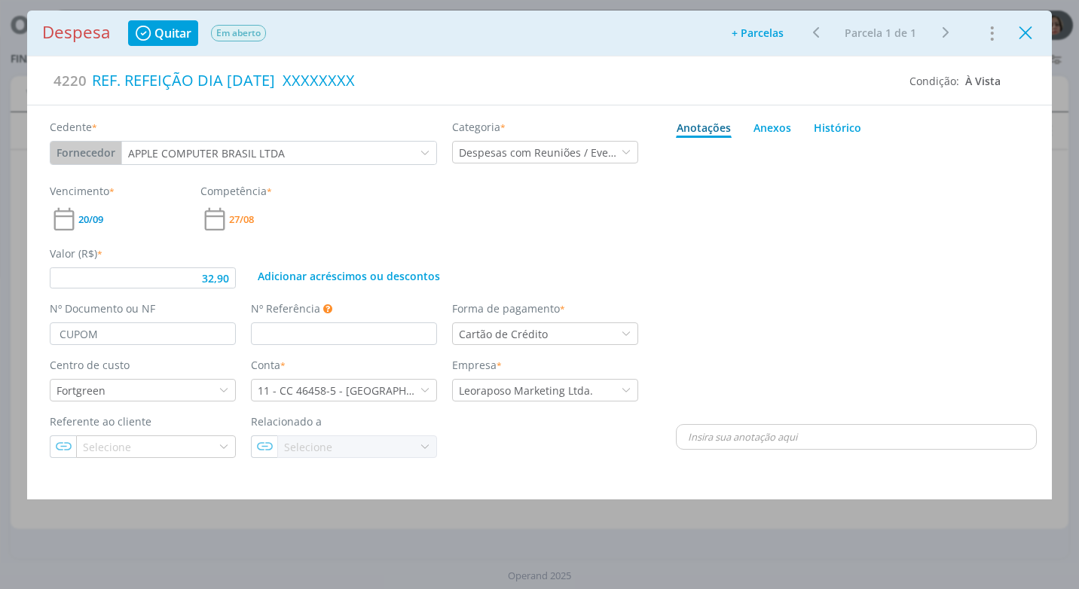
click at [1033, 34] on icon "Close" at bounding box center [1025, 33] width 23 height 23
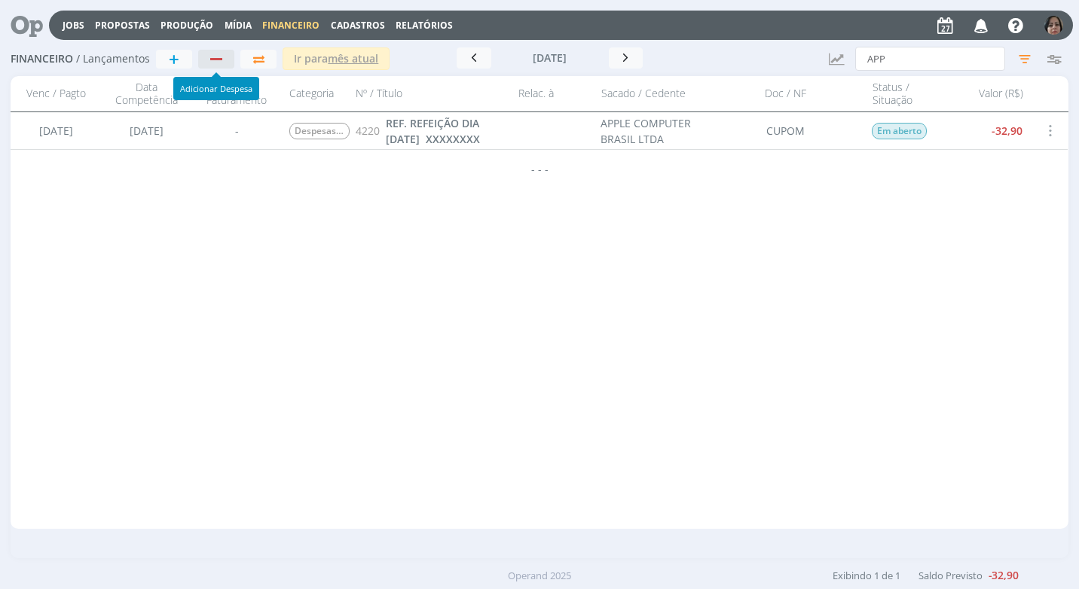
click at [213, 50] on button "button" at bounding box center [216, 59] width 36 height 19
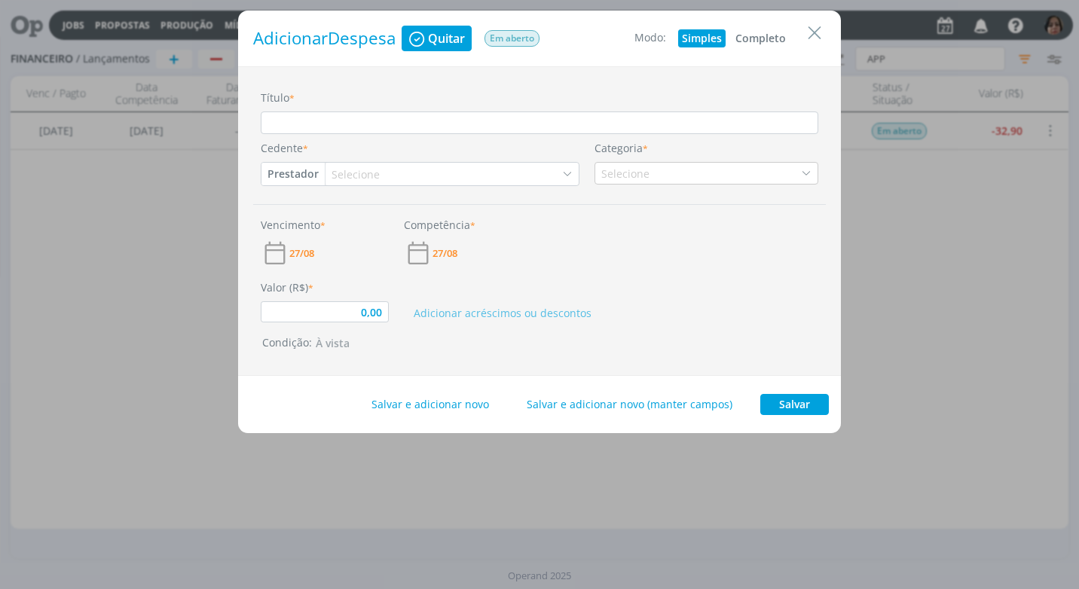
click at [762, 36] on button "Completo" at bounding box center [760, 38] width 58 height 18
type input "0,00"
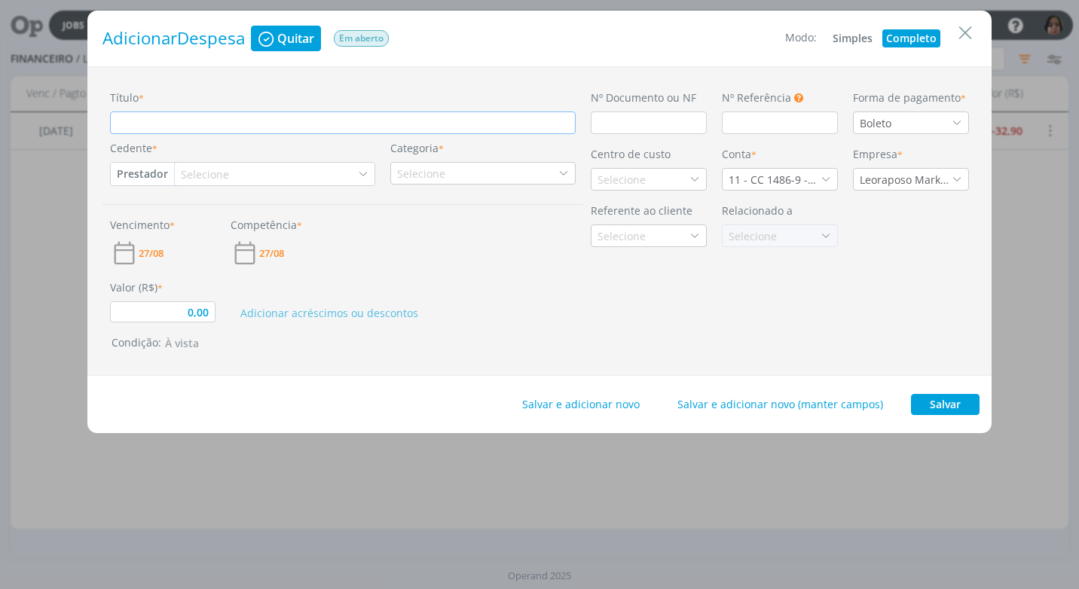
click at [202, 118] on input "Título *" at bounding box center [343, 122] width 466 height 23
type input "R"
type input "0,00"
click at [616, 112] on div "Nº Documento ou NF" at bounding box center [648, 112] width 131 height 44
click at [613, 119] on input "dialog" at bounding box center [649, 122] width 116 height 23
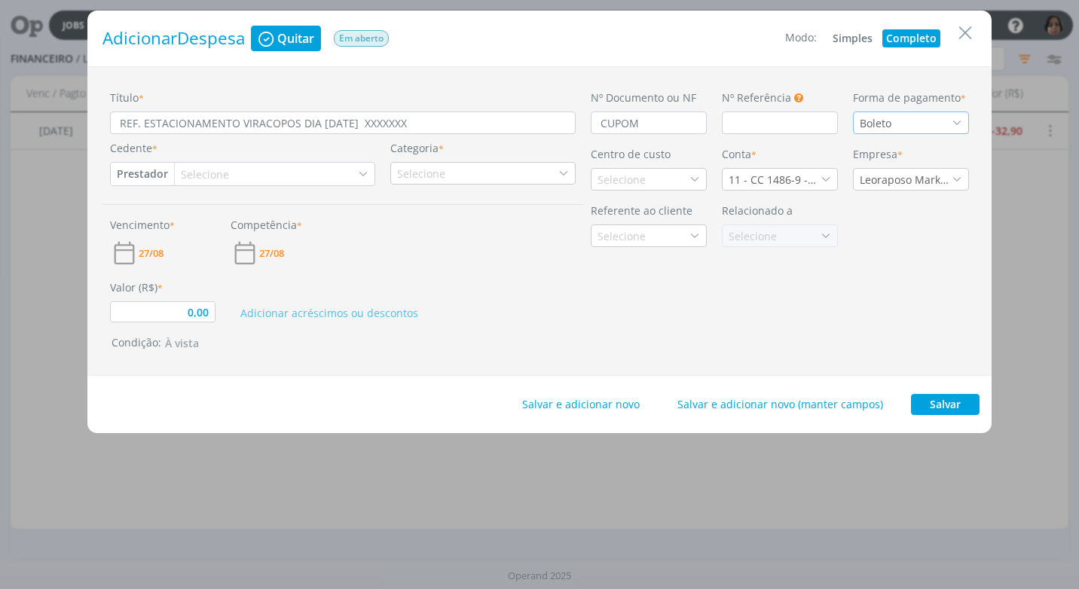
click at [960, 121] on icon "dialog" at bounding box center [956, 123] width 11 height 11
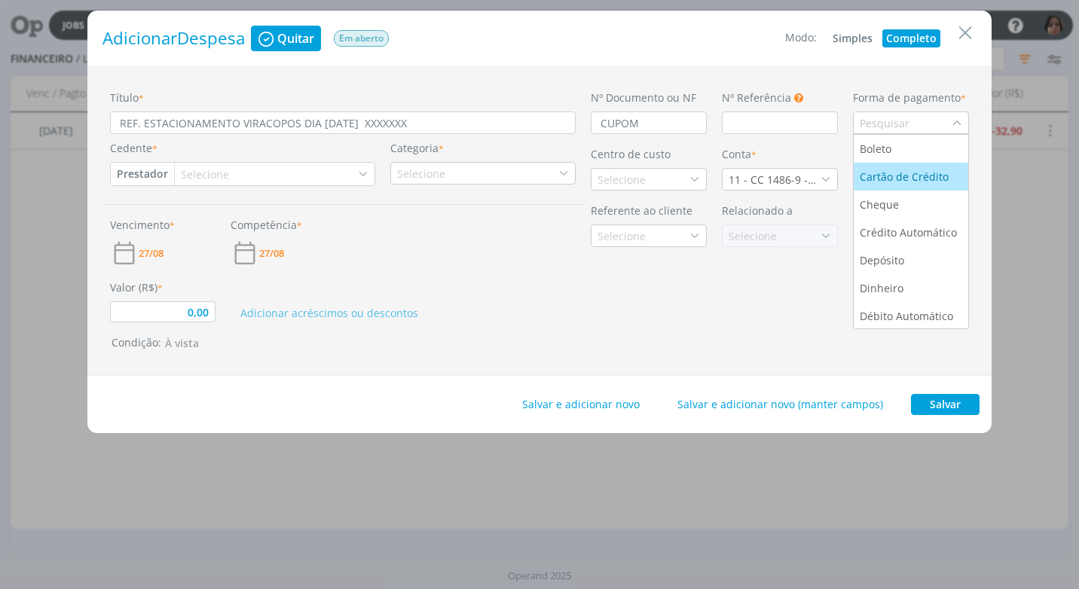
click at [934, 181] on div "Cartão de Crédito" at bounding box center [905, 177] width 92 height 16
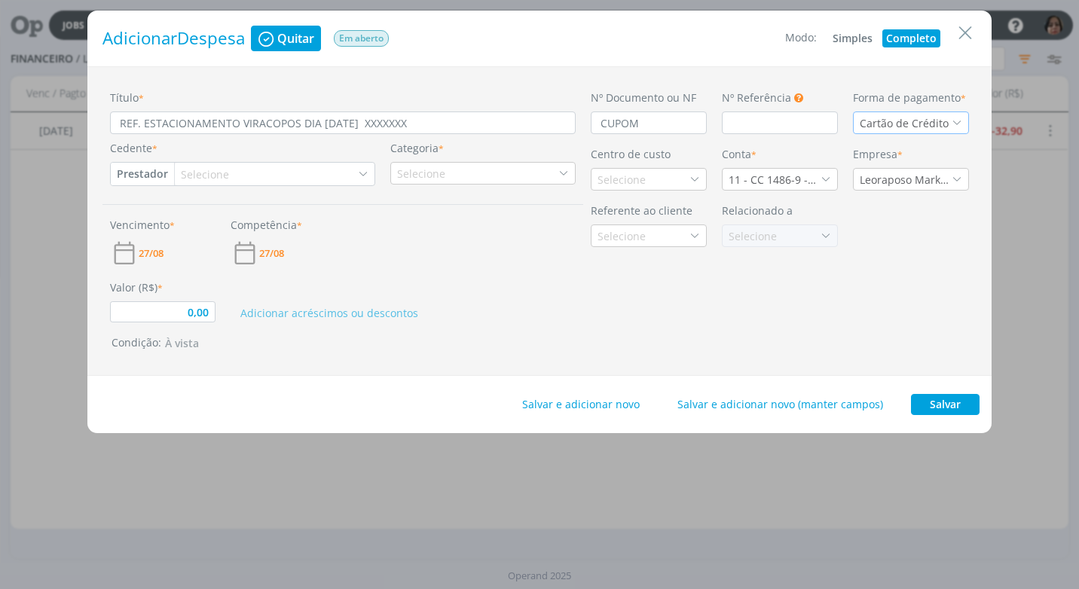
click at [127, 179] on button "Prestador" at bounding box center [142, 174] width 63 height 23
click at [161, 216] on link "Fornecedor" at bounding box center [170, 224] width 119 height 24
click at [200, 172] on div "Selecione" at bounding box center [213, 174] width 51 height 16
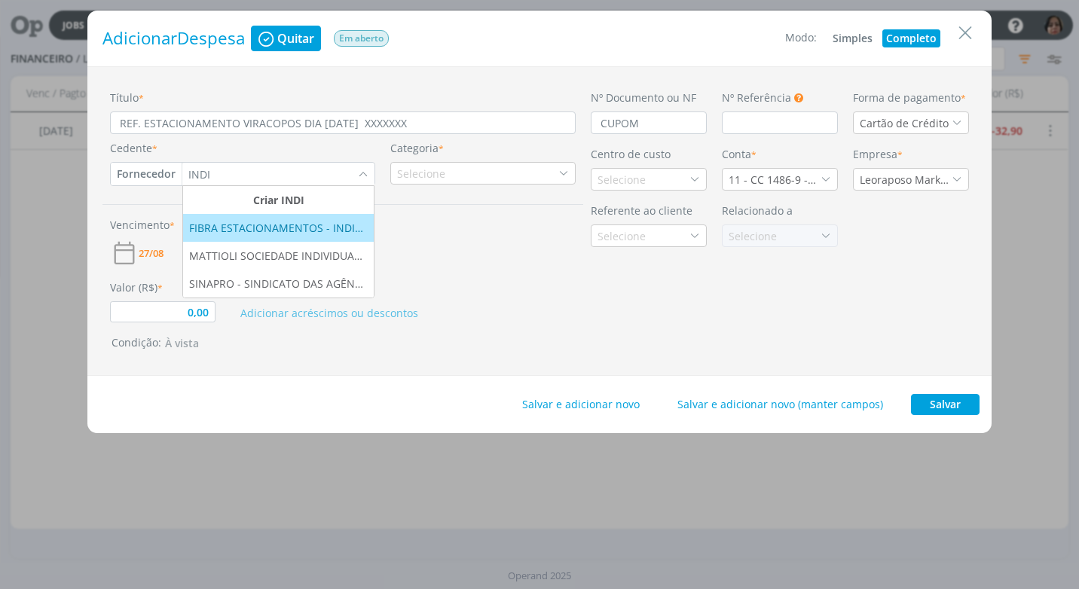
click at [234, 237] on li "FIBRA ESTACIONAMENTOS - INDIGO" at bounding box center [278, 228] width 191 height 28
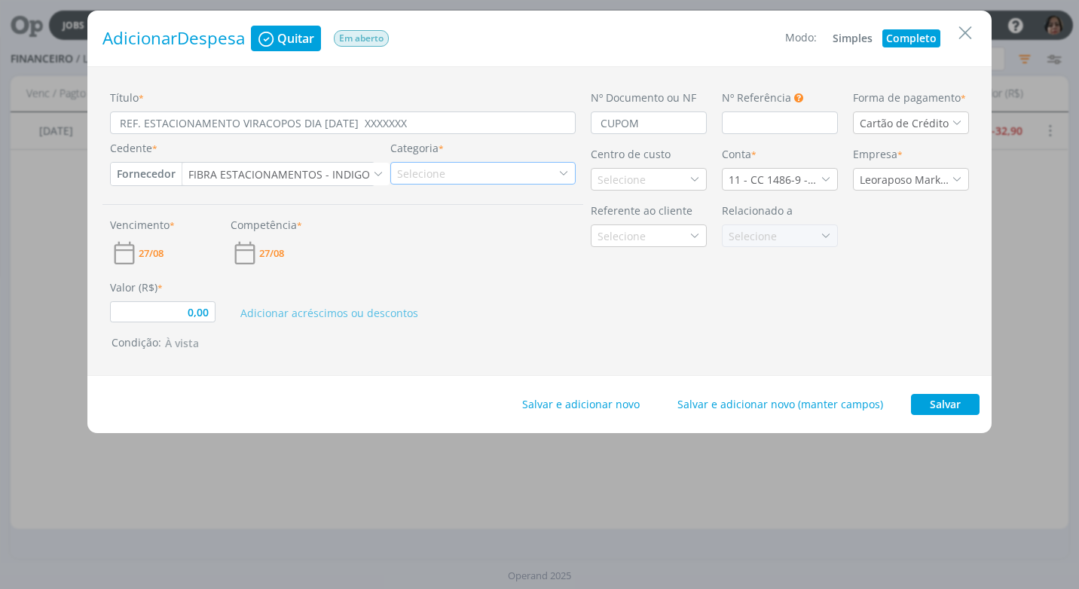
click at [455, 176] on div "Selecione" at bounding box center [482, 173] width 185 height 23
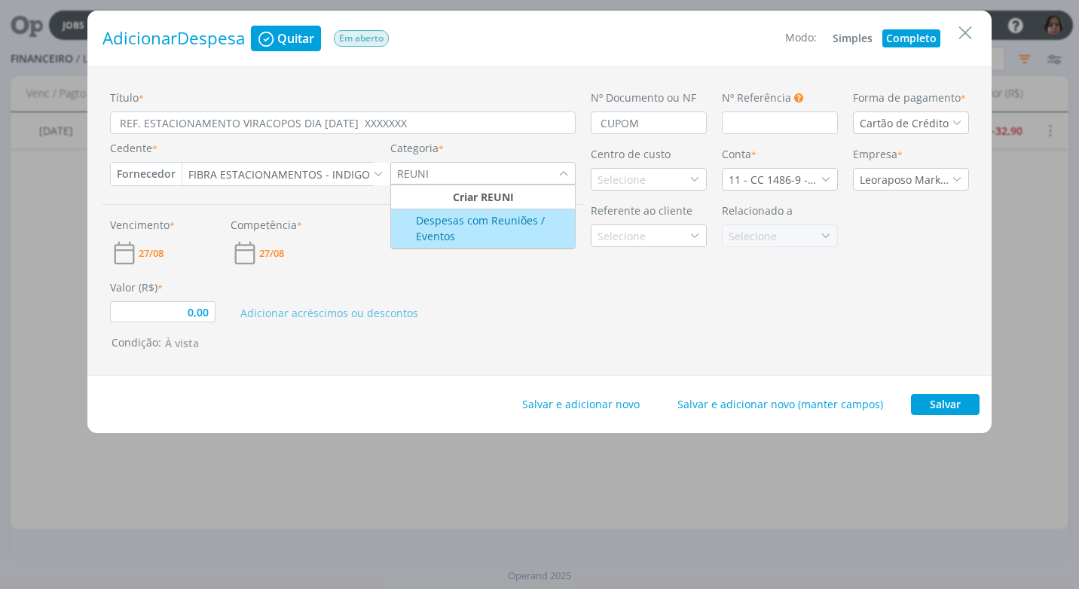
click at [456, 232] on div "Despesas com Reuniões / Eventos" at bounding box center [483, 228] width 180 height 32
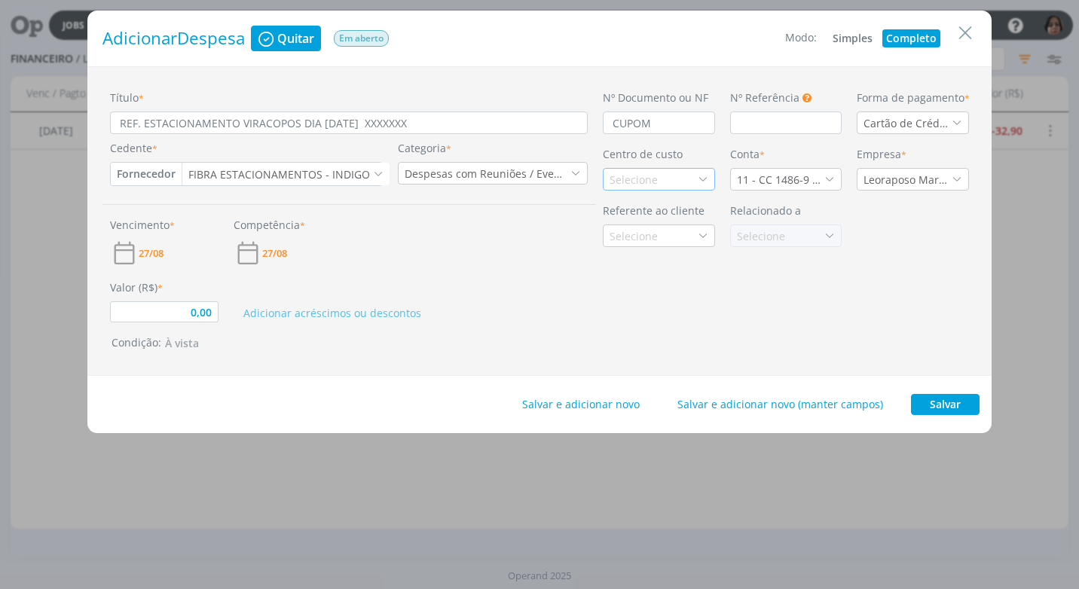
click at [639, 179] on div "Selecione" at bounding box center [634, 180] width 51 height 16
click at [659, 272] on li "Fortgreen" at bounding box center [658, 261] width 111 height 28
click at [824, 179] on icon "dialog" at bounding box center [829, 179] width 11 height 11
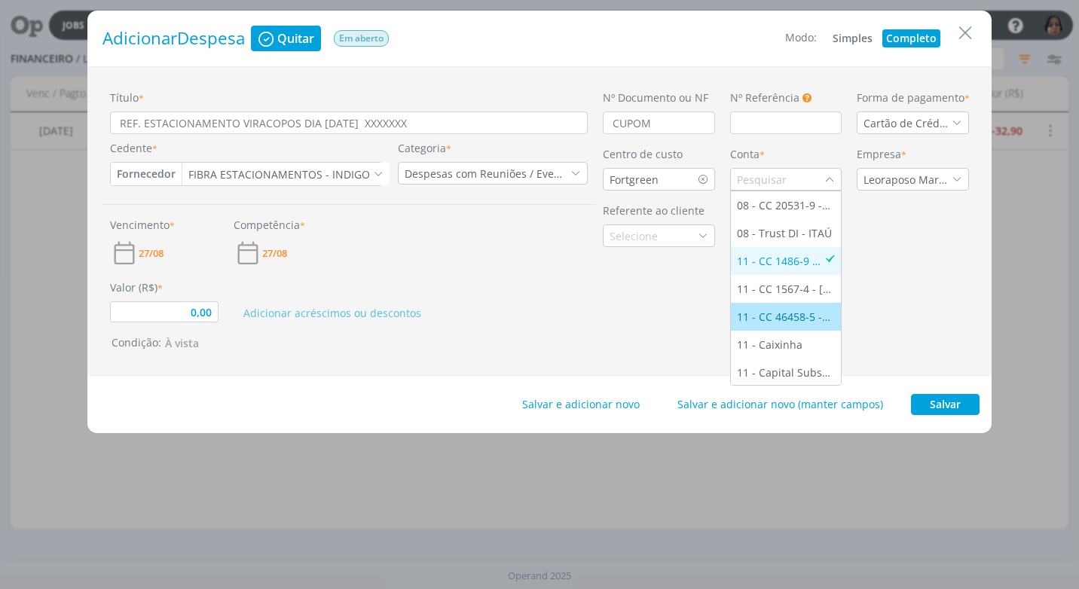
click at [774, 308] on li "11 - CC 46458-5 - ITAÚ" at bounding box center [786, 317] width 111 height 28
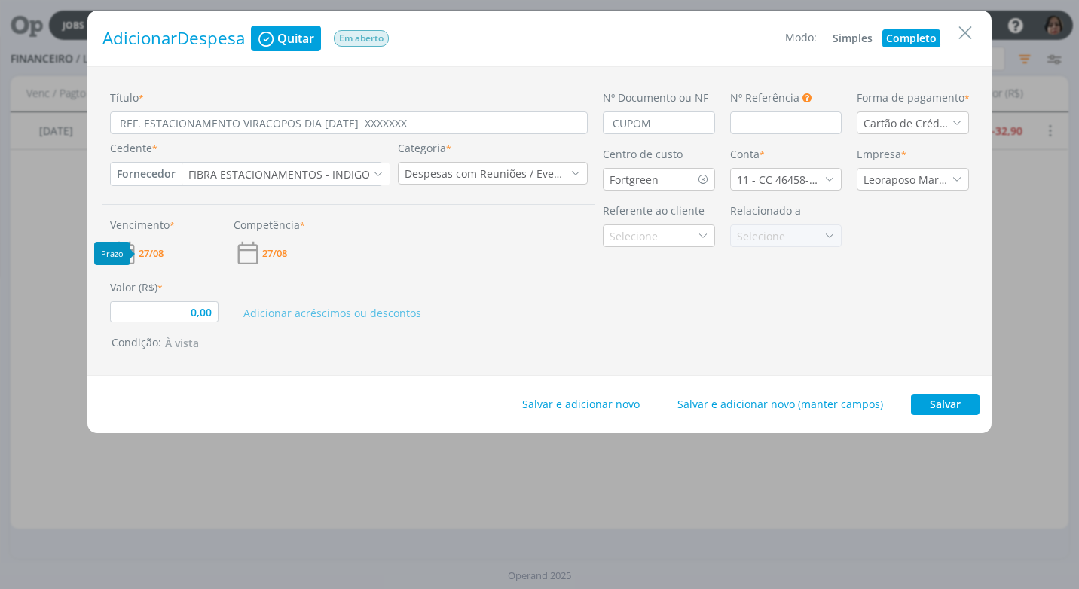
click at [154, 252] on span "27/08" at bounding box center [151, 254] width 25 height 10
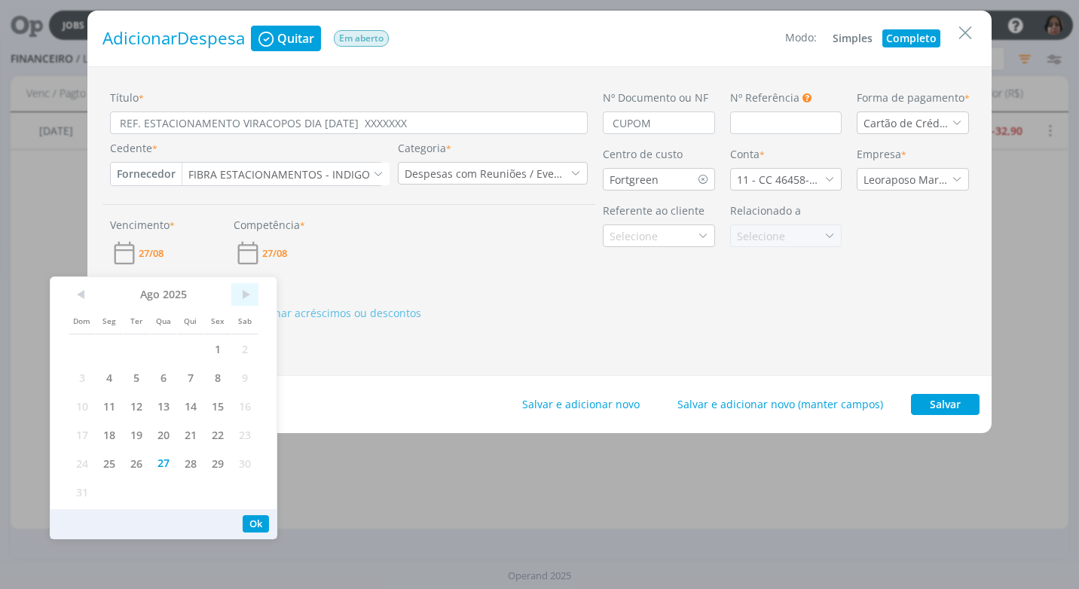
click at [246, 295] on span ">" at bounding box center [244, 294] width 27 height 23
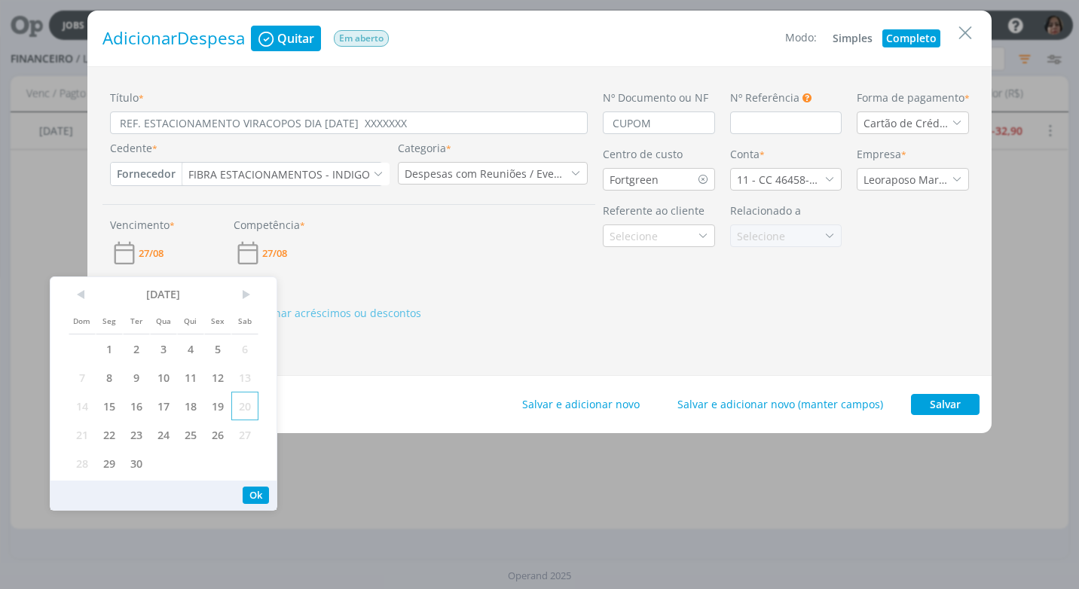
click at [244, 410] on span "20" at bounding box center [244, 406] width 27 height 29
click at [264, 487] on button "Ok" at bounding box center [256, 495] width 26 height 17
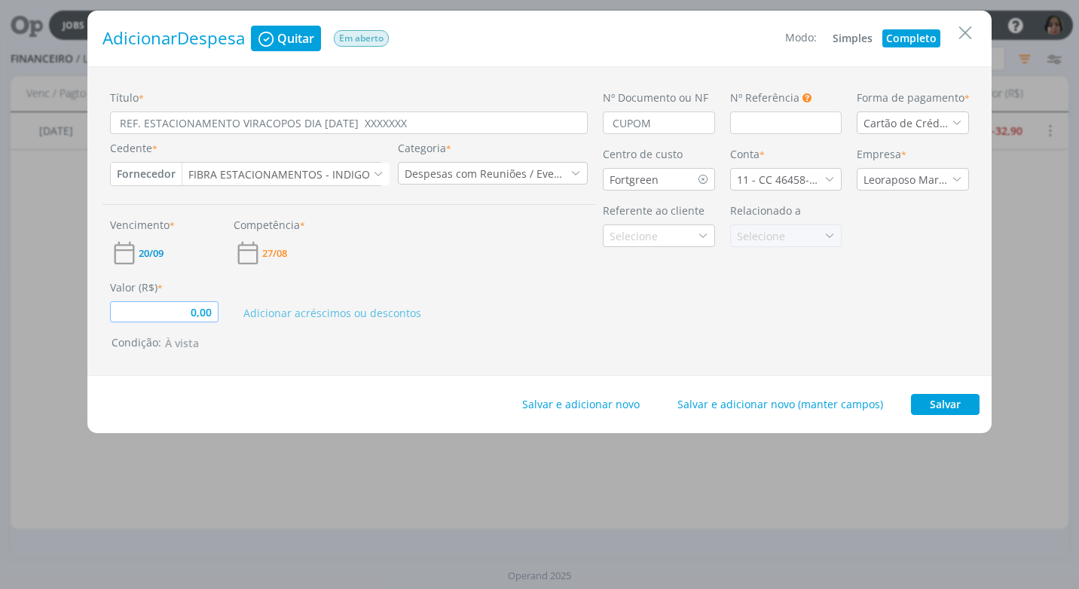
click at [185, 313] on input "0,00" at bounding box center [164, 311] width 108 height 21
click at [512, 346] on div "Condição: À vista" at bounding box center [351, 343] width 481 height 18
click at [945, 404] on button "Salvar" at bounding box center [945, 404] width 69 height 21
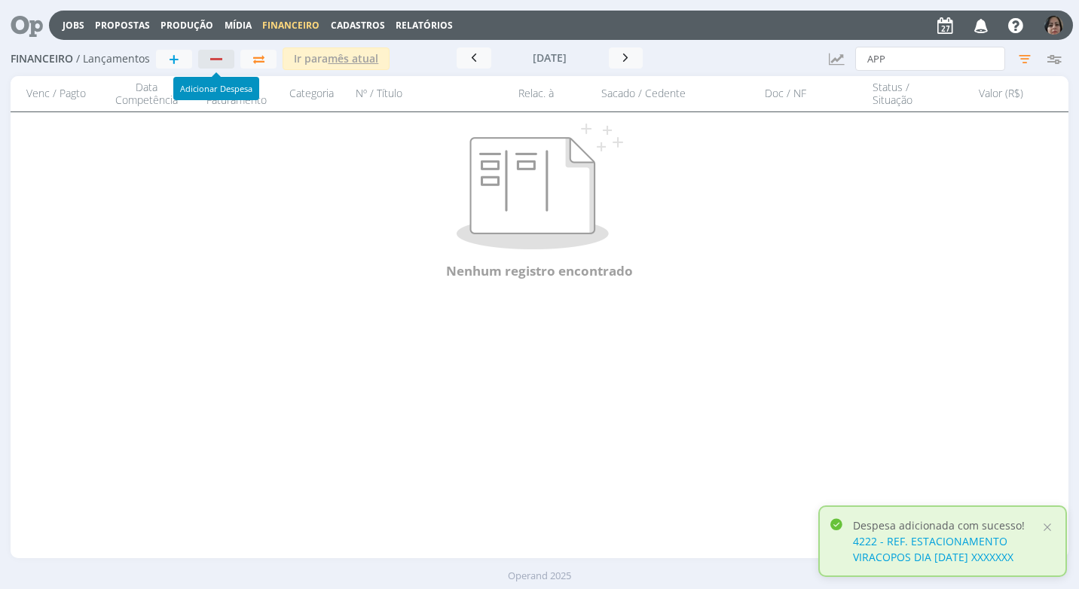
click at [209, 62] on div "button" at bounding box center [217, 59] width 20 height 10
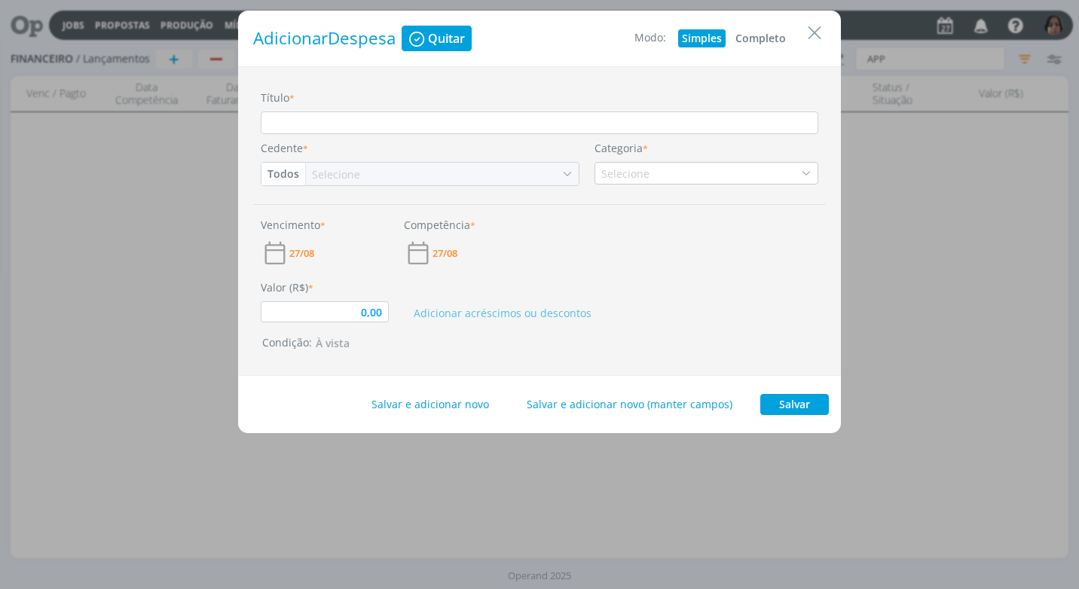
click at [772, 35] on button "Completo" at bounding box center [760, 38] width 58 height 18
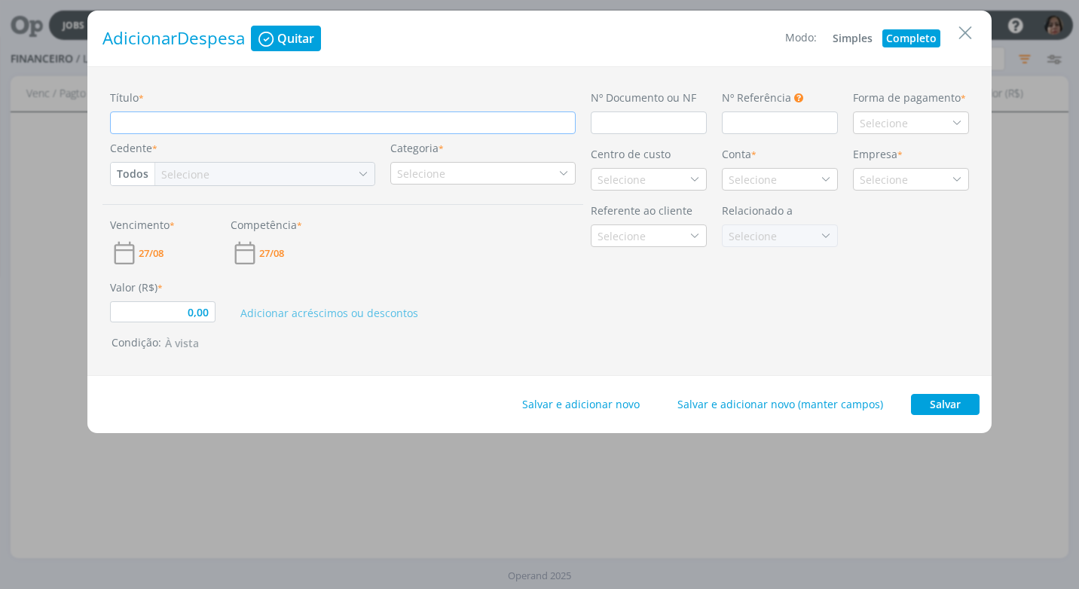
click at [206, 124] on input "Título *" at bounding box center [343, 122] width 466 height 23
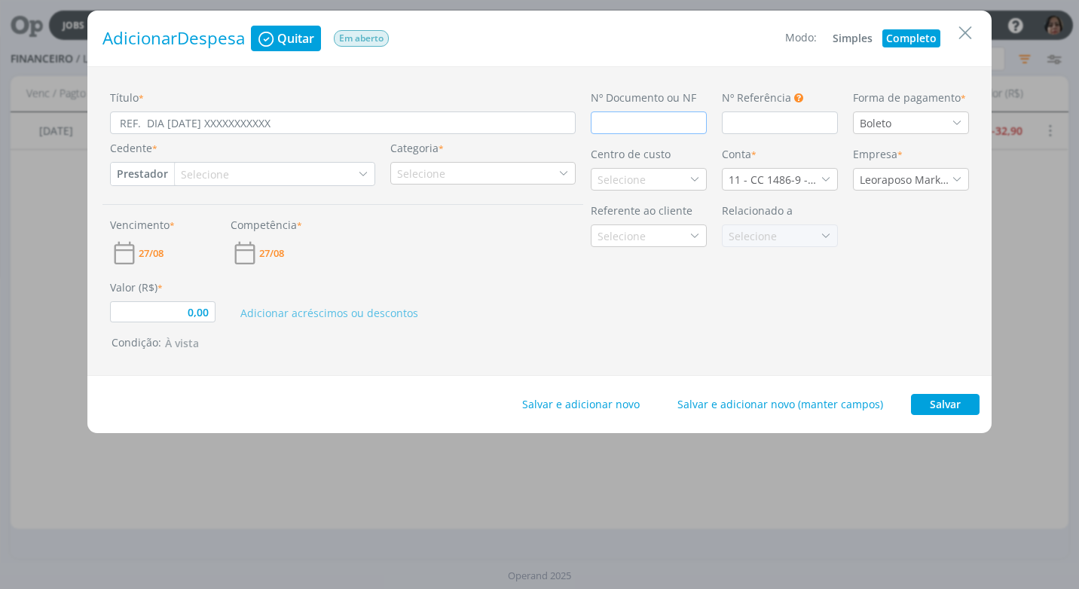
click at [604, 114] on input "dialog" at bounding box center [649, 122] width 116 height 23
click at [952, 125] on icon "dialog" at bounding box center [956, 123] width 11 height 11
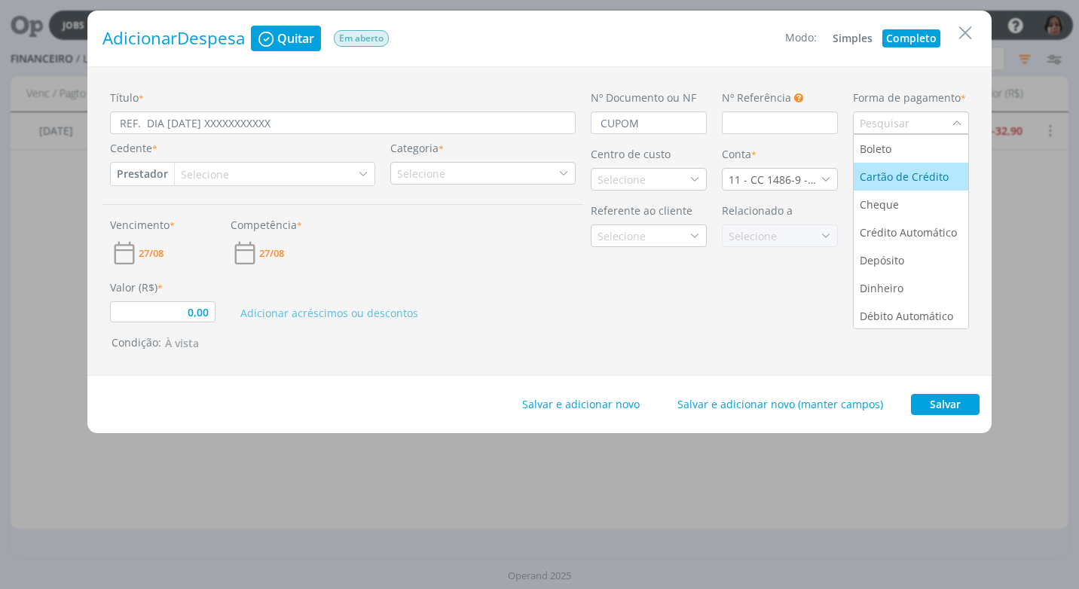
click at [953, 171] on div "Cartão de Crédito" at bounding box center [910, 177] width 102 height 16
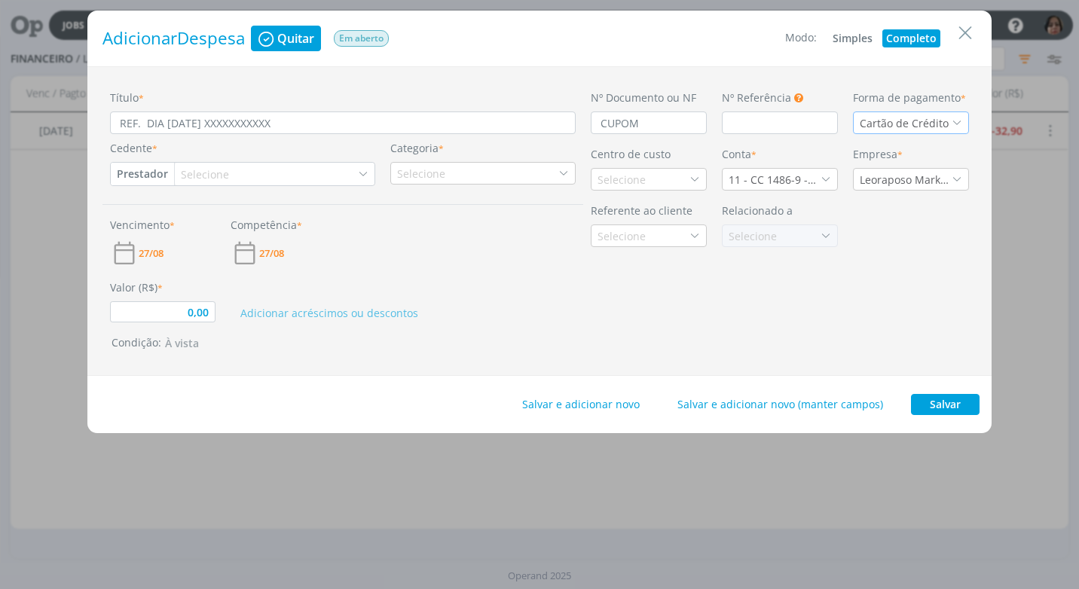
click at [127, 173] on button "Prestador" at bounding box center [142, 174] width 63 height 23
click at [183, 224] on link "Fornecedor" at bounding box center [170, 224] width 119 height 24
click at [189, 175] on div "Selecione" at bounding box center [213, 174] width 51 height 16
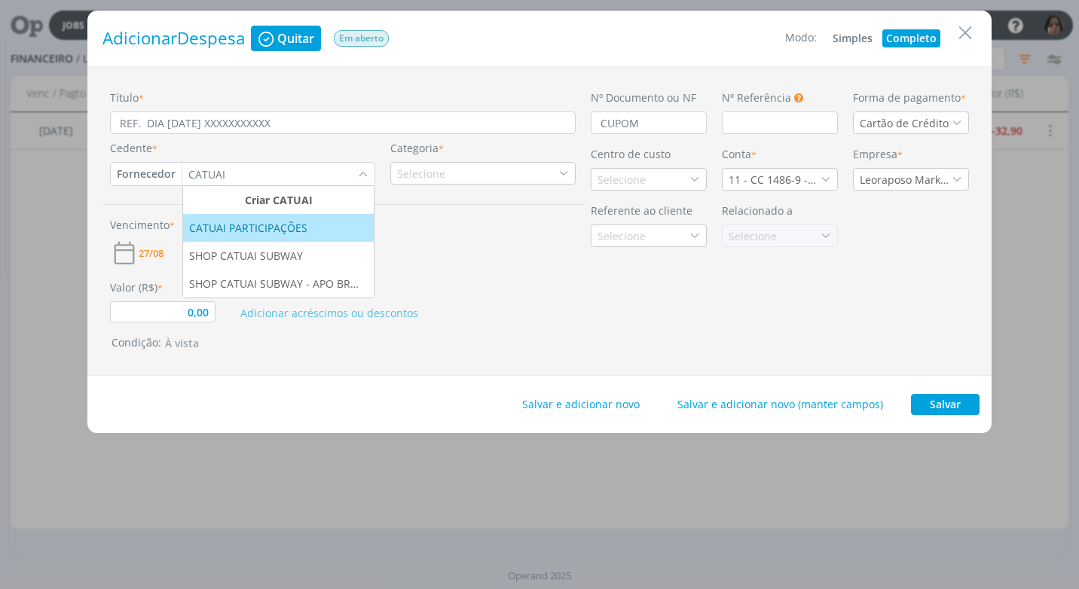
click at [206, 228] on div "CATUAI PARTICIPAÇÕES" at bounding box center [249, 228] width 121 height 16
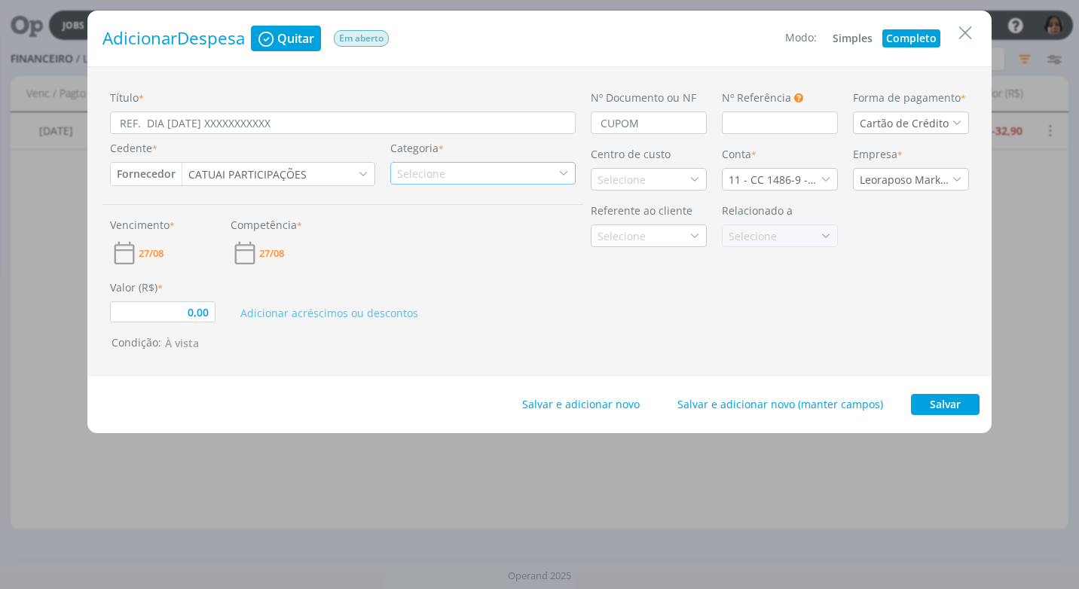
click at [566, 172] on icon "dialog" at bounding box center [563, 173] width 11 height 11
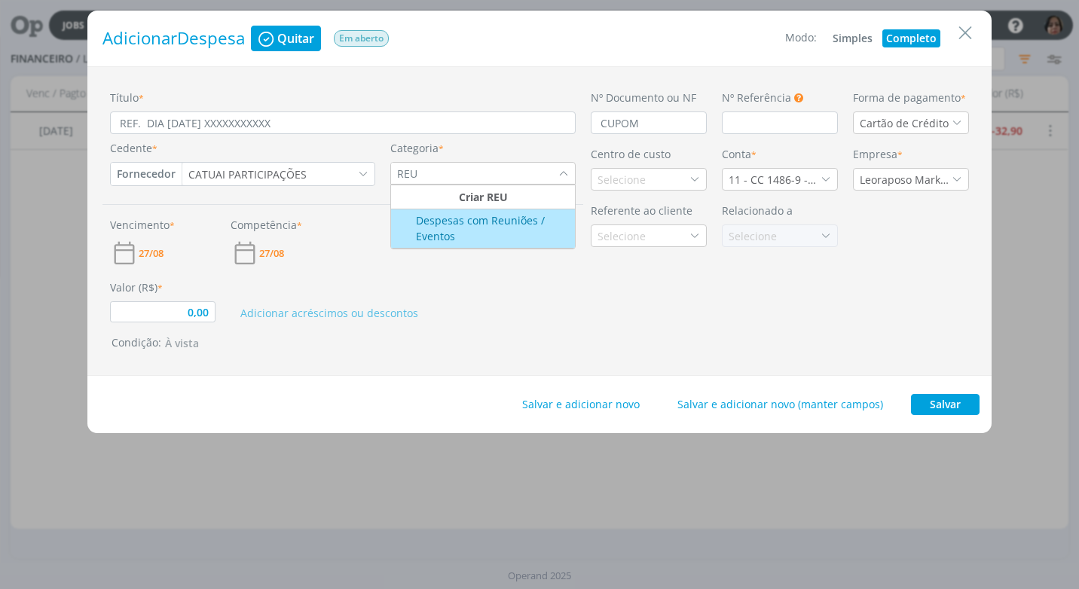
click at [534, 237] on div "Despesas com Reuniões / Eventos" at bounding box center [483, 228] width 180 height 32
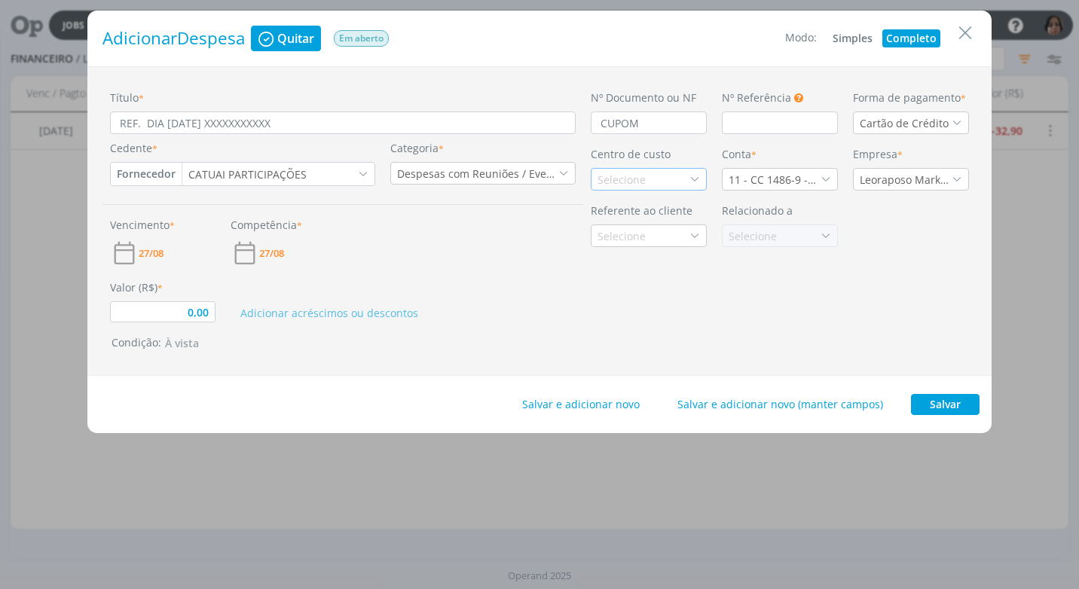
click at [656, 182] on div "Selecione" at bounding box center [649, 179] width 116 height 23
click at [652, 258] on div "Fortgreen" at bounding box center [648, 261] width 102 height 16
click at [825, 172] on div "11 - CC 1486-9 - SICOOB" at bounding box center [780, 179] width 116 height 23
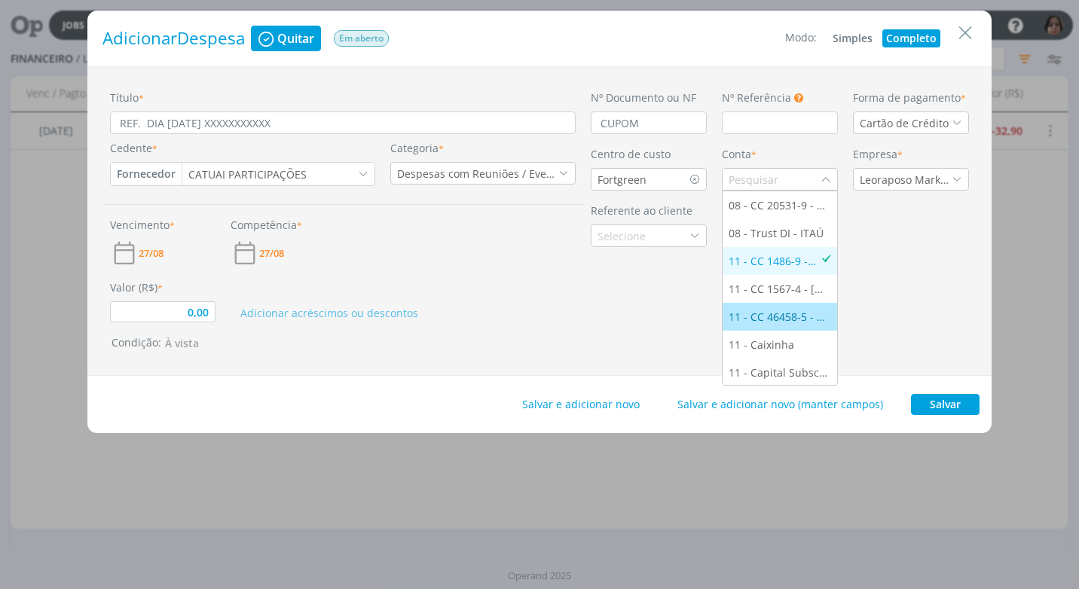
click at [810, 314] on div "11 - CC 46458-5 - ITAÚ" at bounding box center [779, 317] width 102 height 16
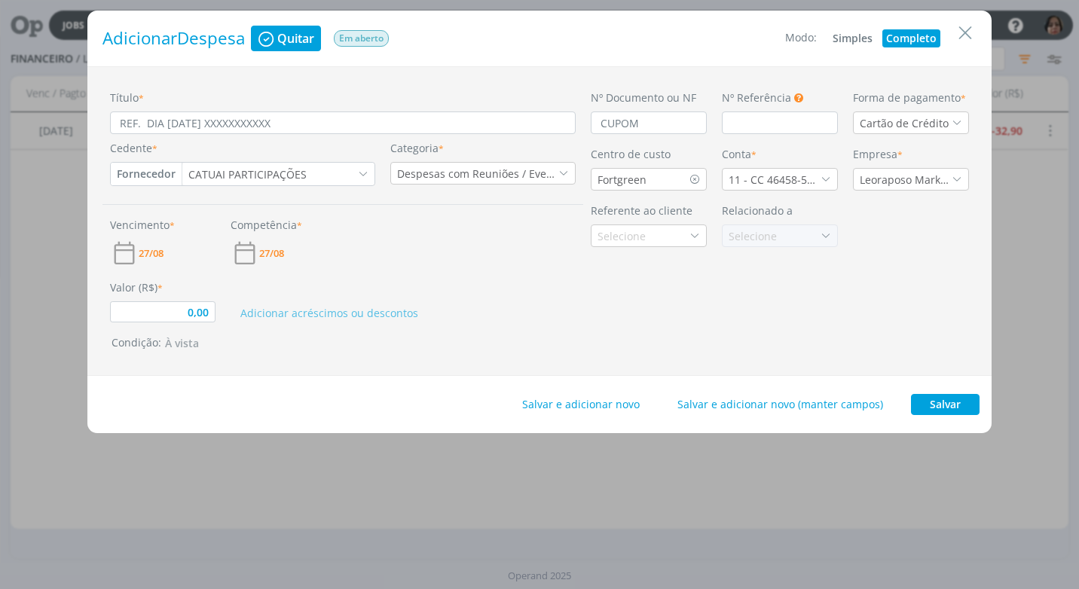
click at [169, 255] on div "27/08" at bounding box center [162, 253] width 105 height 29
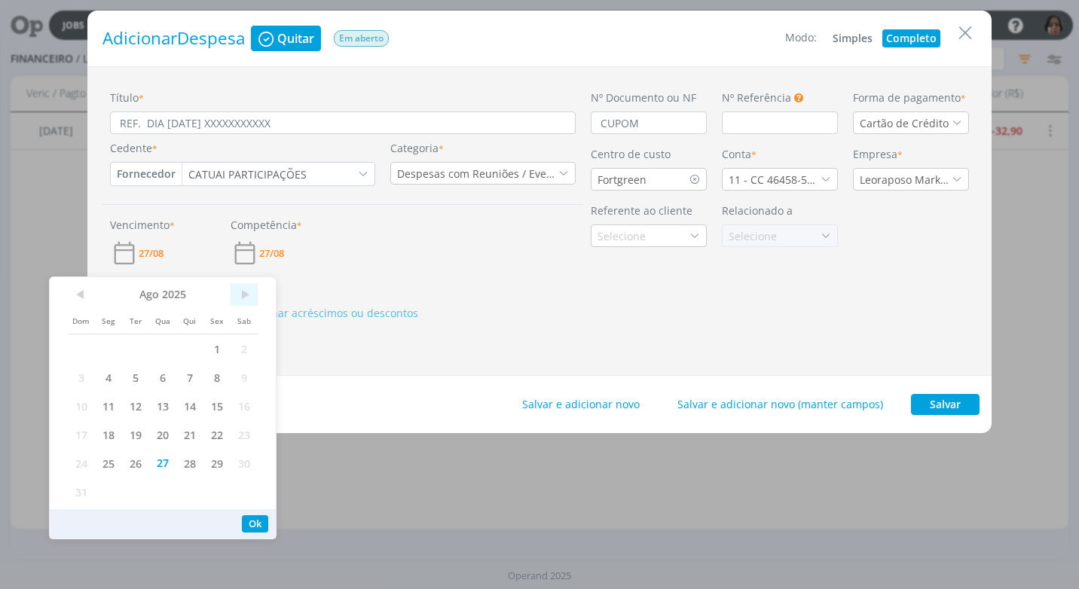
click at [249, 295] on span ">" at bounding box center [243, 294] width 27 height 23
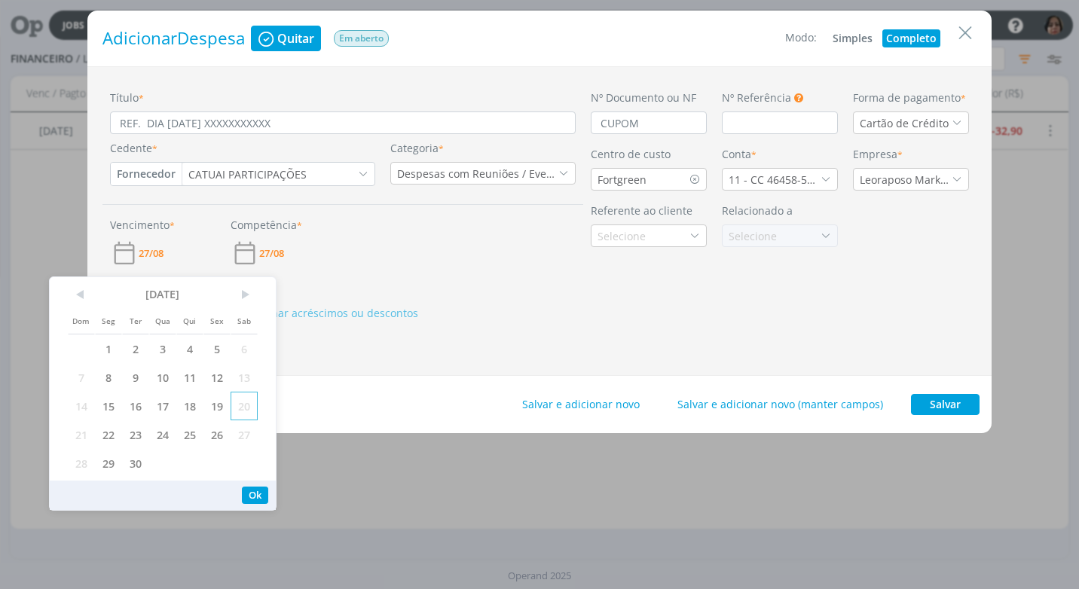
click at [243, 404] on span "20" at bounding box center [243, 406] width 27 height 29
drag, startPoint x: 250, startPoint y: 494, endPoint x: 232, endPoint y: 420, distance: 76.7
click at [252, 487] on button "Ok" at bounding box center [255, 495] width 26 height 17
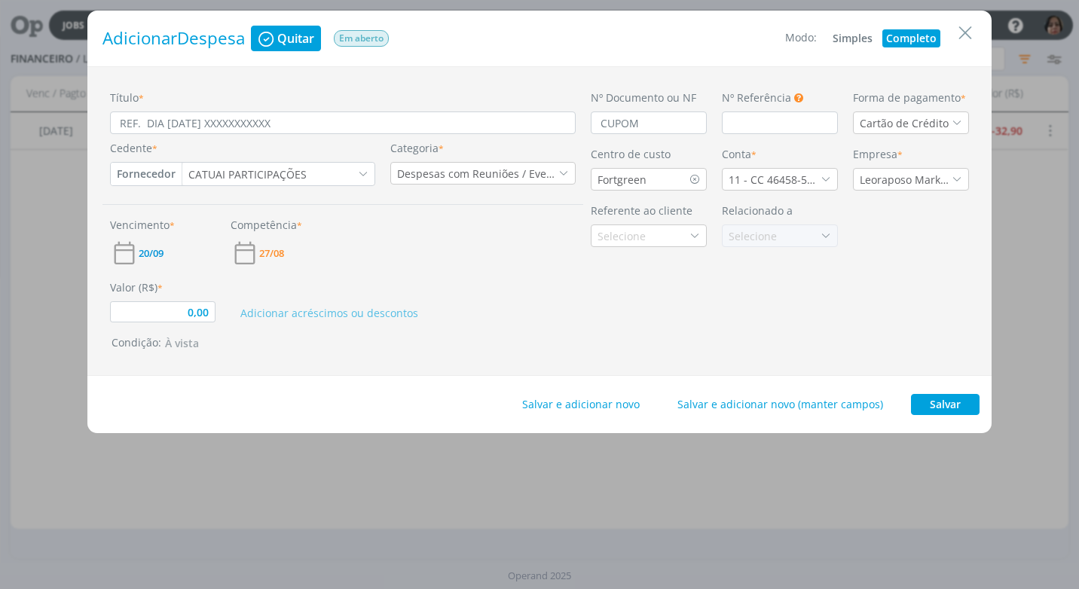
click at [180, 301] on div "Valor (R$) * 0,00" at bounding box center [162, 300] width 121 height 43
click at [209, 308] on input "0,00" at bounding box center [162, 311] width 105 height 21
click at [934, 396] on button "Salvar" at bounding box center [945, 404] width 69 height 21
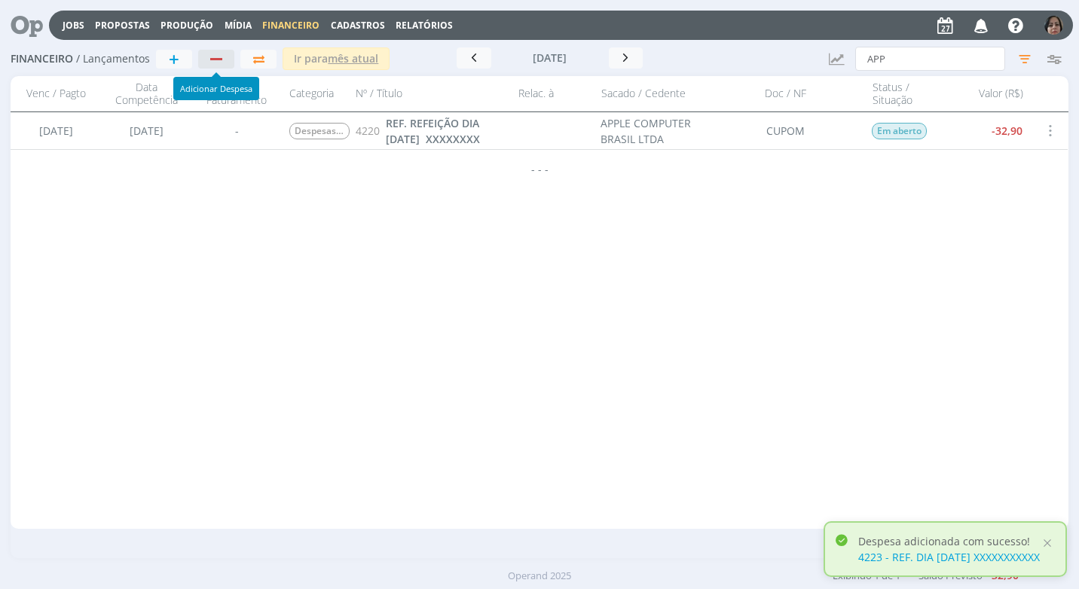
click at [215, 62] on div "button" at bounding box center [217, 59] width 20 height 10
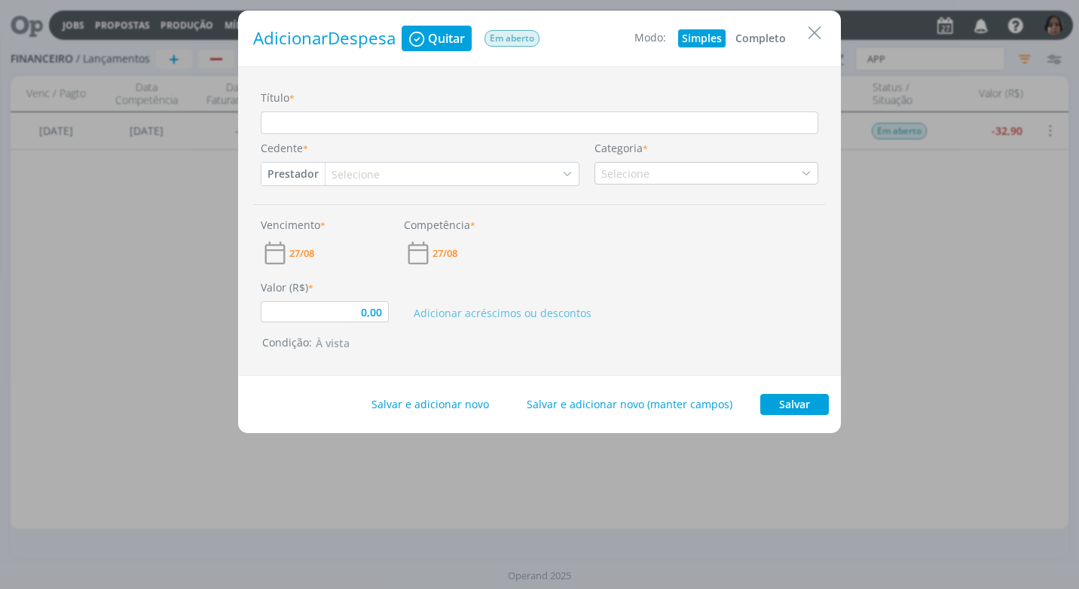
drag, startPoint x: 775, startPoint y: 40, endPoint x: 636, endPoint y: 39, distance: 138.6
click at [774, 39] on button "Completo" at bounding box center [760, 38] width 58 height 18
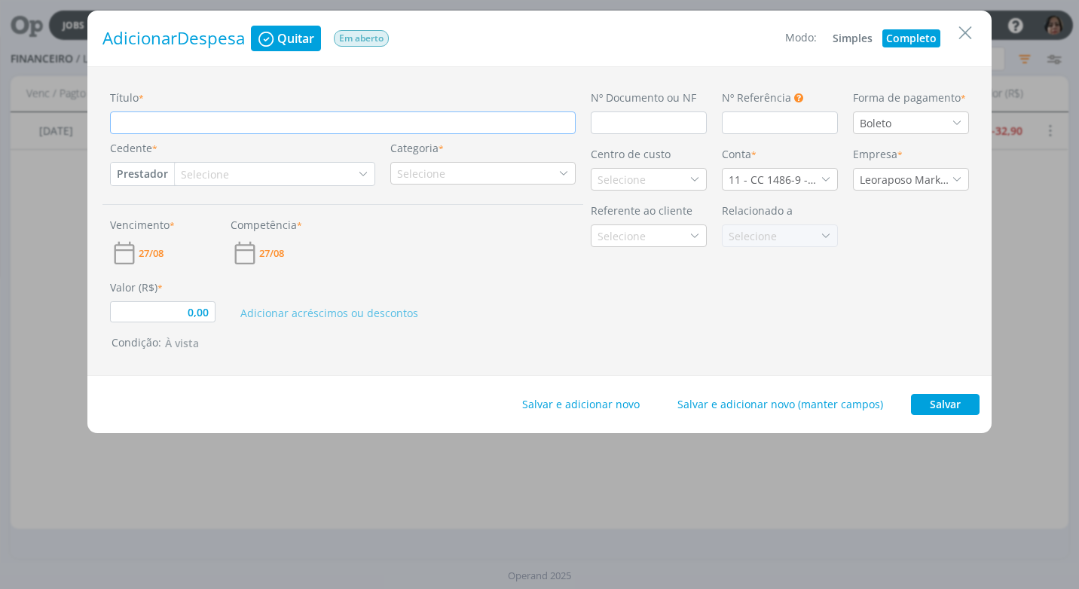
click at [122, 129] on input "Título *" at bounding box center [343, 122] width 466 height 23
click at [619, 117] on input "dialog" at bounding box center [649, 122] width 116 height 23
click at [958, 121] on icon "dialog" at bounding box center [956, 123] width 11 height 11
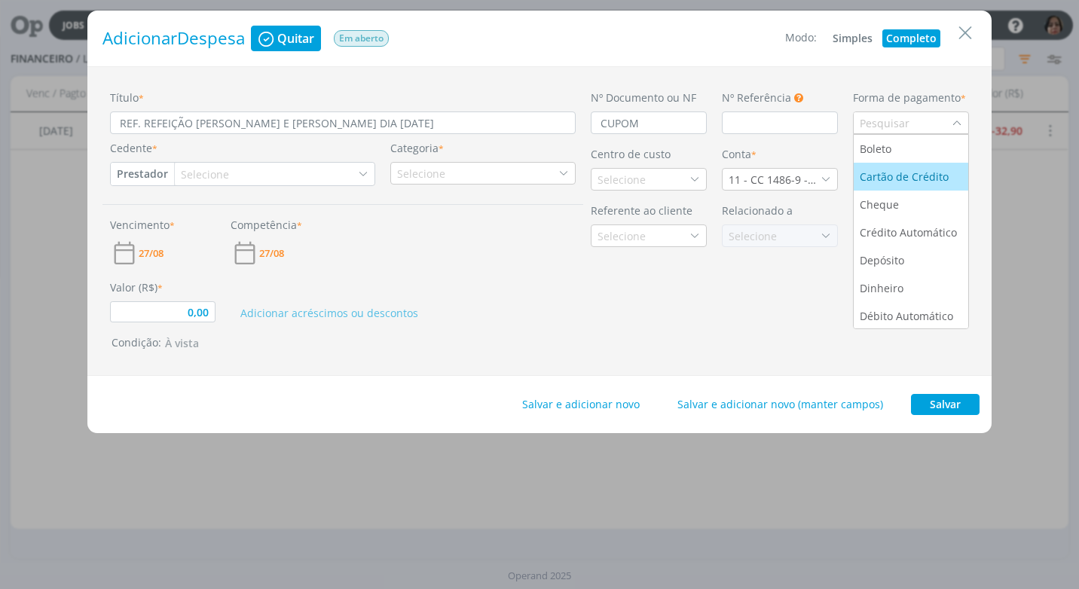
click at [940, 172] on div "Cartão de Crédito" at bounding box center [905, 177] width 92 height 16
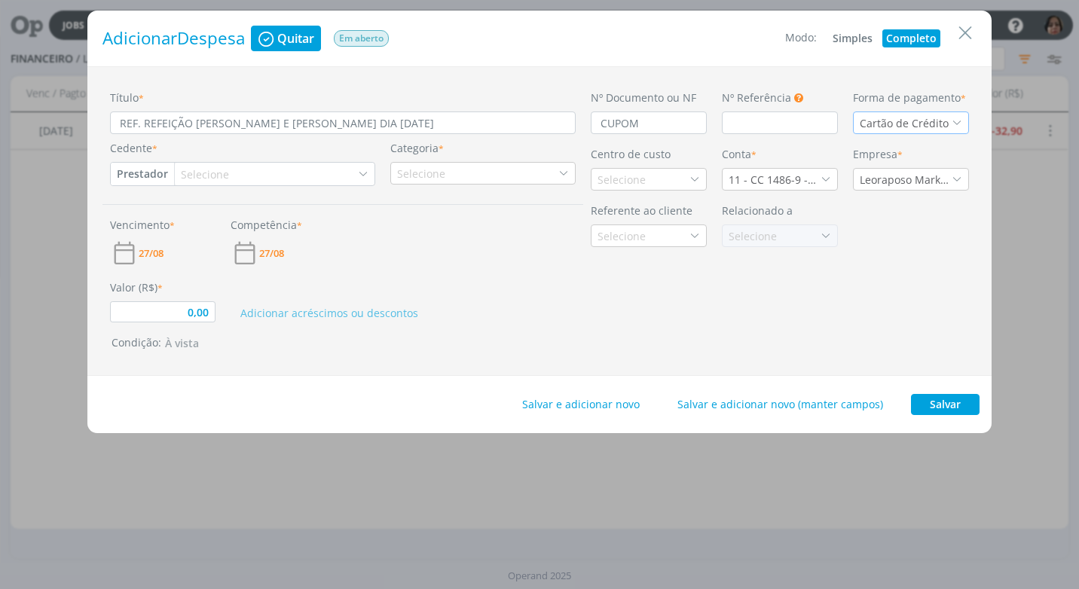
click at [151, 172] on button "Prestador" at bounding box center [142, 174] width 63 height 23
click at [176, 227] on link "Fornecedor" at bounding box center [170, 224] width 119 height 24
click at [212, 178] on div "Selecione" at bounding box center [213, 174] width 51 height 16
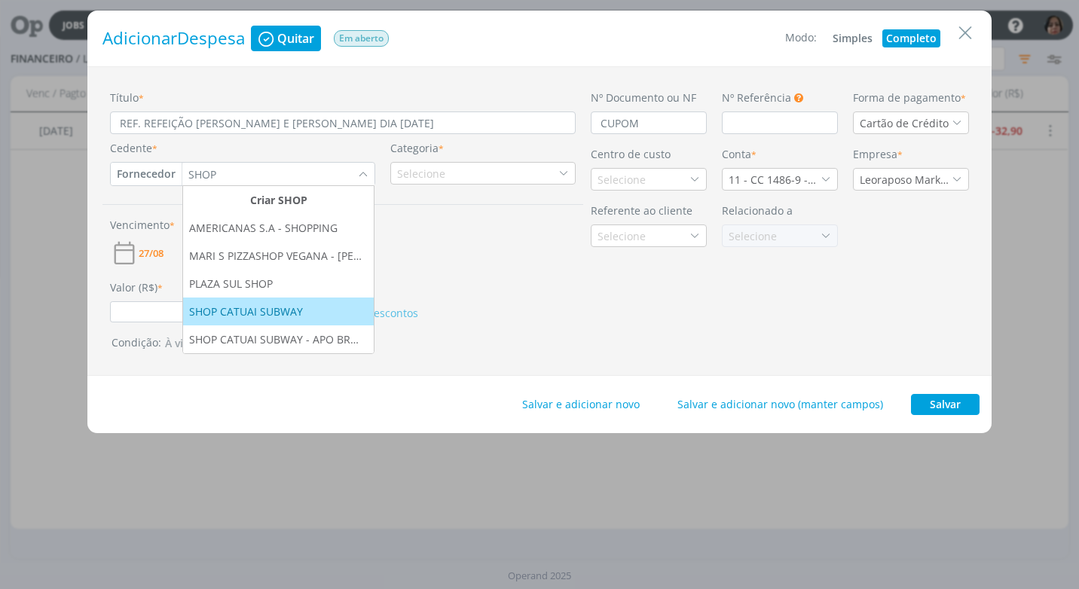
click at [236, 301] on li "SHOP CATUAI SUBWAY" at bounding box center [278, 312] width 191 height 28
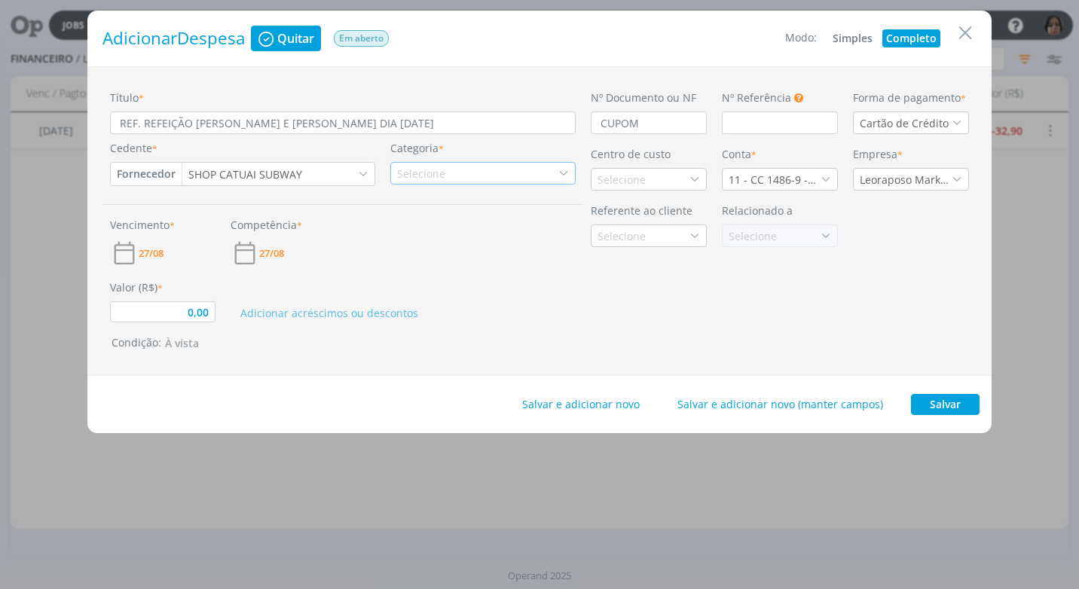
click at [521, 176] on div "Selecione" at bounding box center [482, 173] width 185 height 23
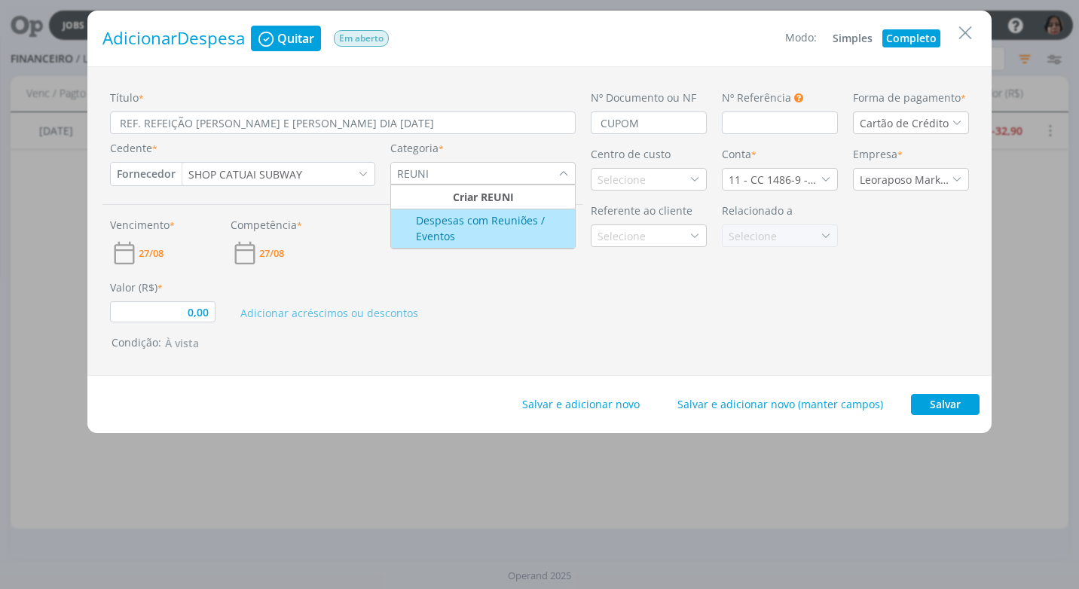
click at [518, 218] on div "Despesas com Reuniões / Eventos" at bounding box center [483, 228] width 180 height 32
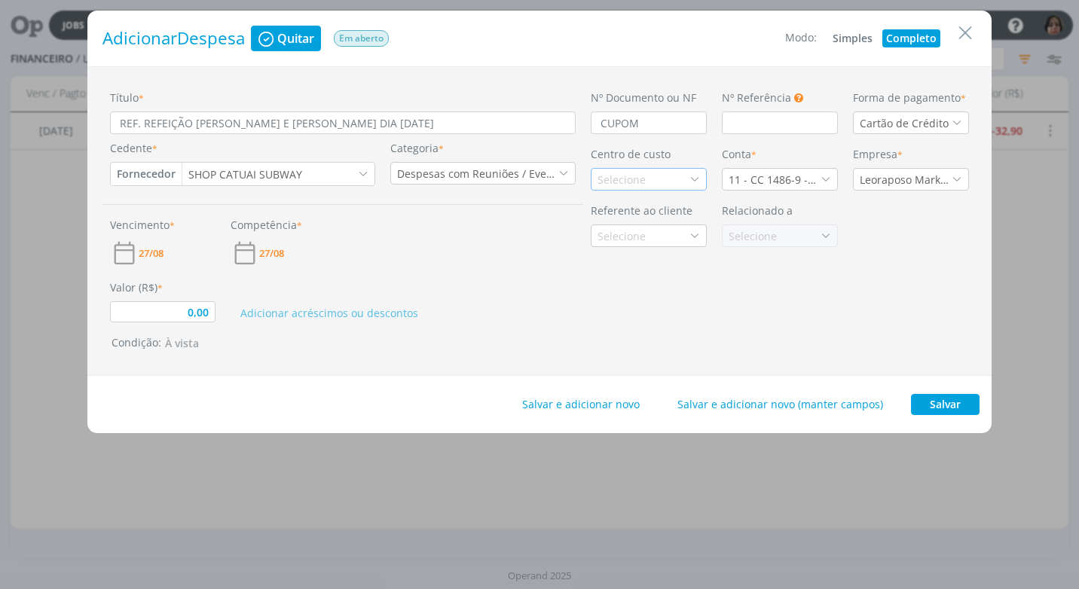
click at [616, 180] on div "Selecione" at bounding box center [622, 180] width 51 height 16
click at [616, 254] on div "Fortgreen" at bounding box center [623, 261] width 52 height 16
click at [829, 173] on div "11 - CC 1486-9 - SICOOB" at bounding box center [780, 179] width 116 height 23
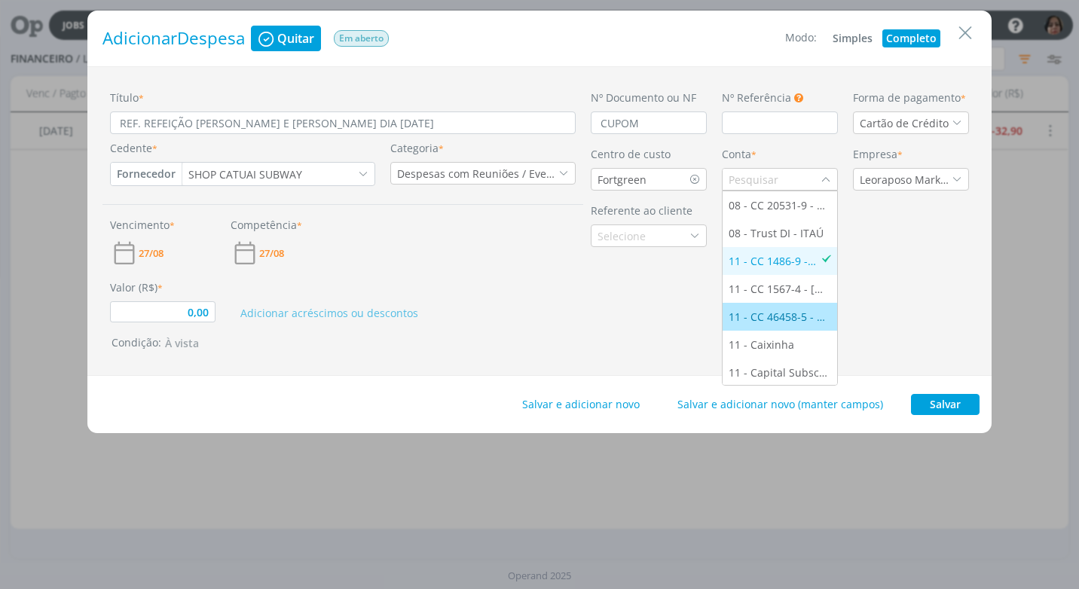
click at [789, 308] on li "11 - CC 46458-5 - ITAÚ" at bounding box center [779, 317] width 114 height 28
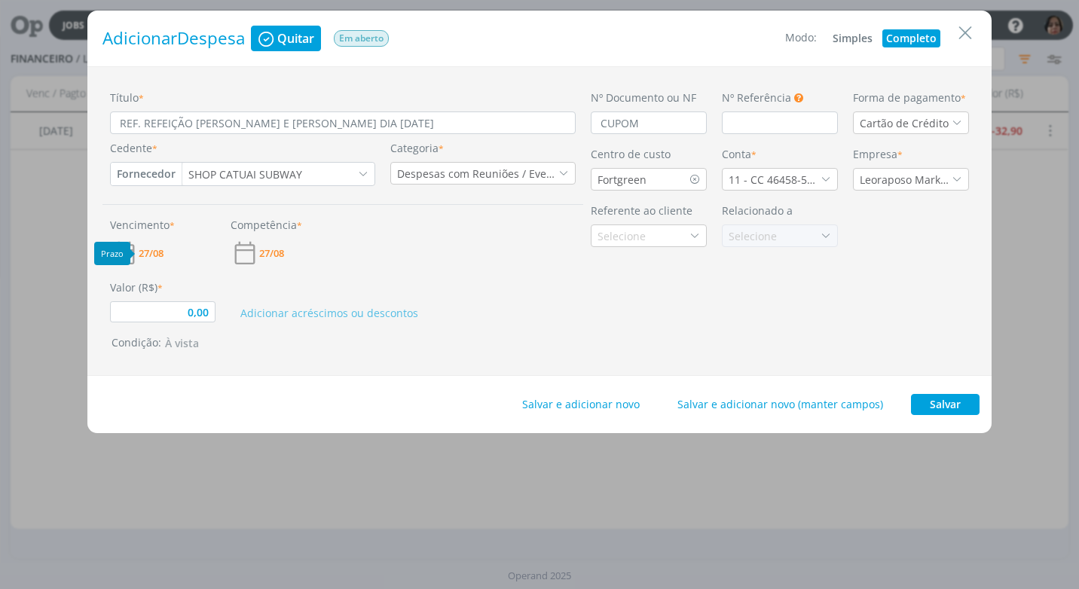
click at [158, 257] on span "27/08" at bounding box center [151, 254] width 25 height 10
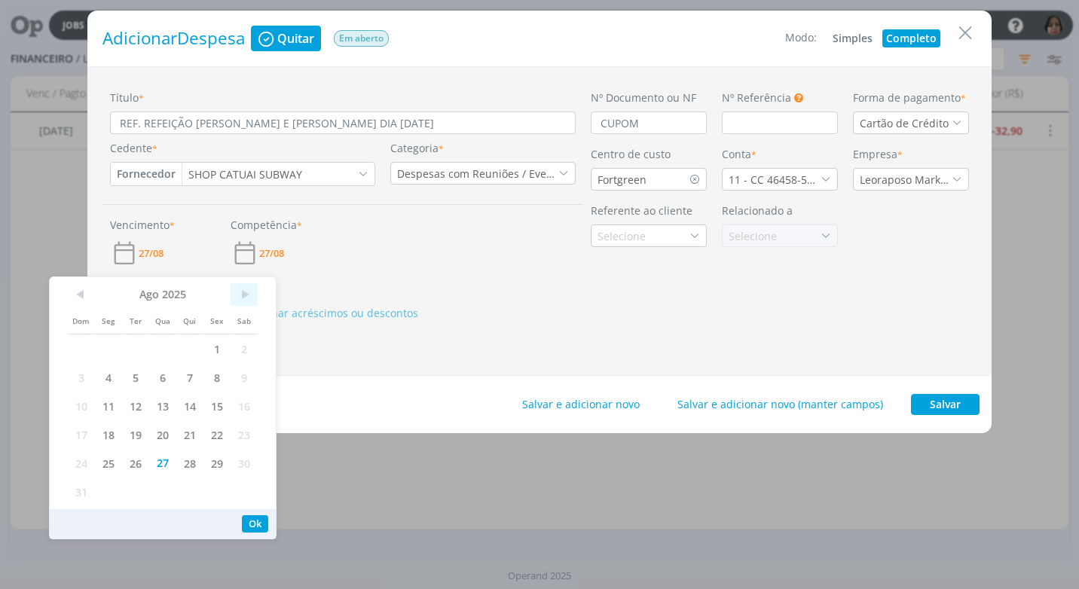
click at [245, 285] on span ">" at bounding box center [243, 294] width 27 height 23
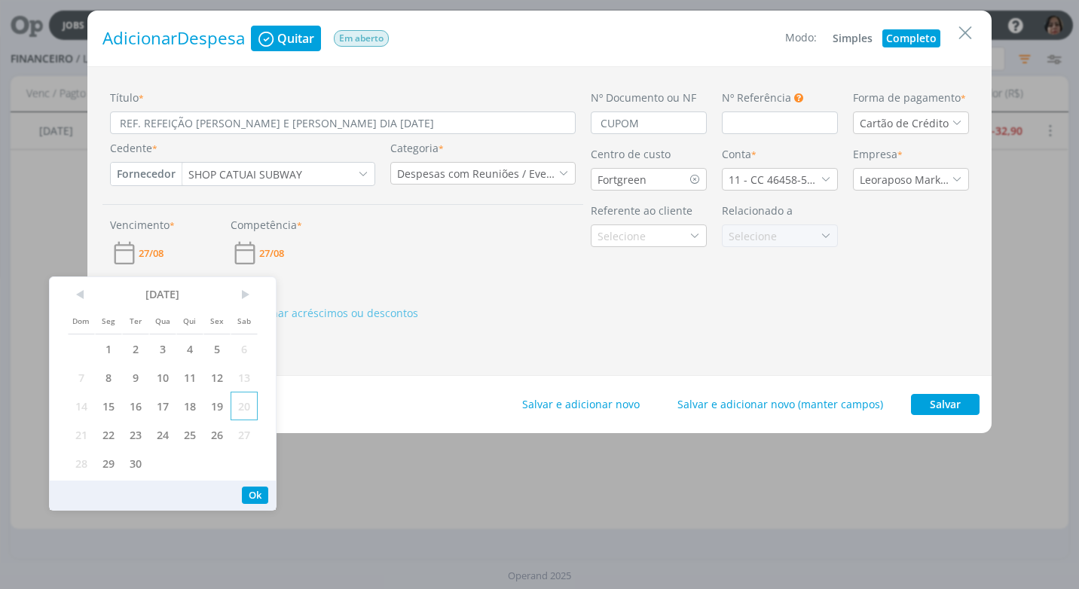
click at [249, 407] on span "20" at bounding box center [243, 406] width 27 height 29
click at [246, 491] on button "Ok" at bounding box center [255, 495] width 26 height 17
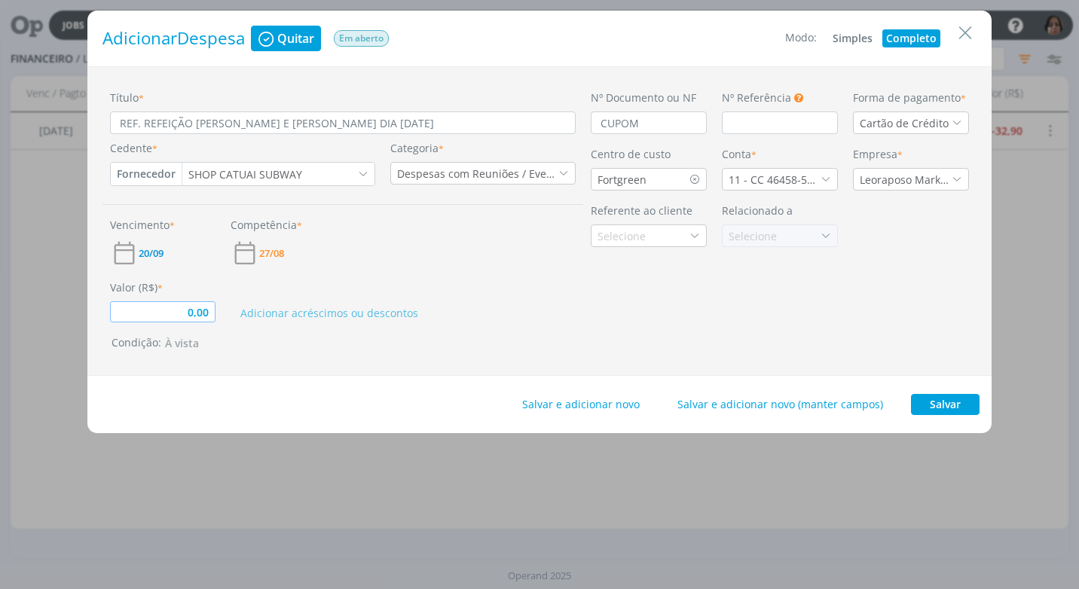
click at [157, 309] on input "0,00" at bounding box center [162, 311] width 105 height 21
click at [949, 408] on button "Salvar" at bounding box center [945, 404] width 69 height 21
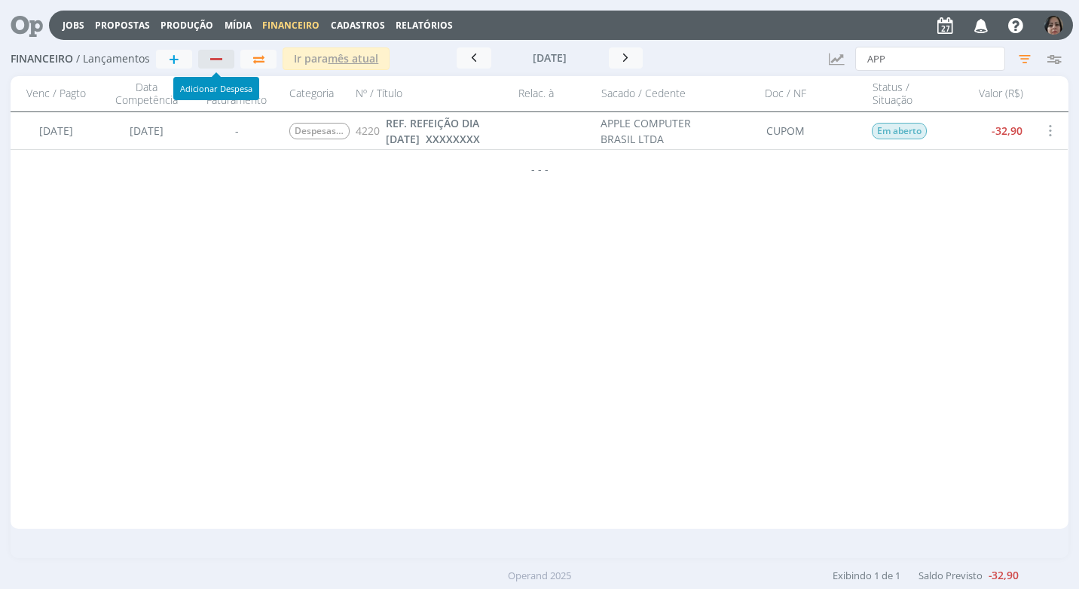
click at [207, 60] on div "button" at bounding box center [217, 59] width 20 height 10
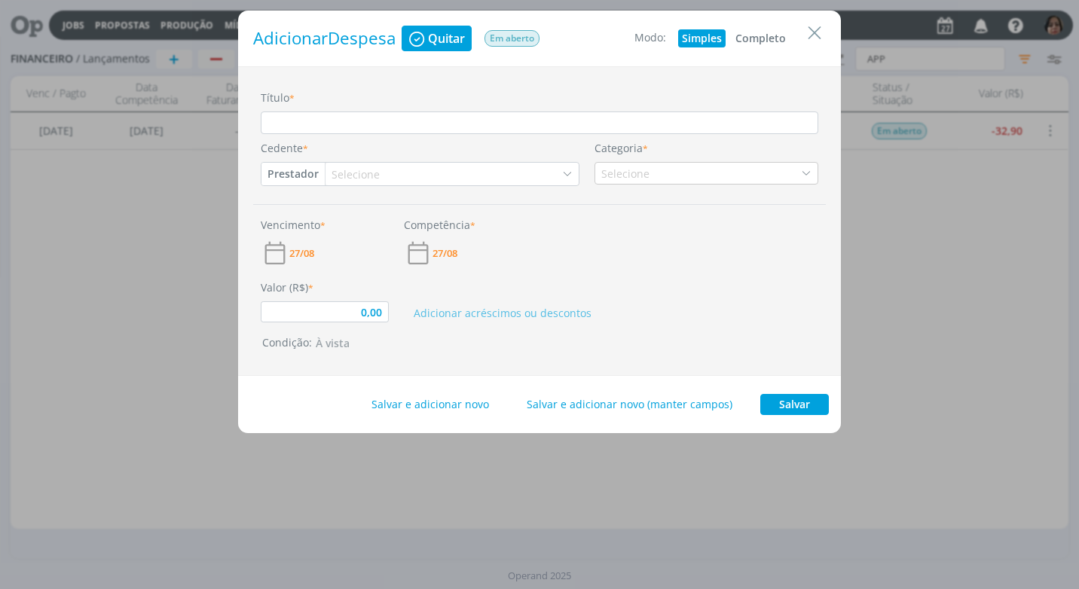
click at [753, 37] on button "Completo" at bounding box center [760, 38] width 58 height 18
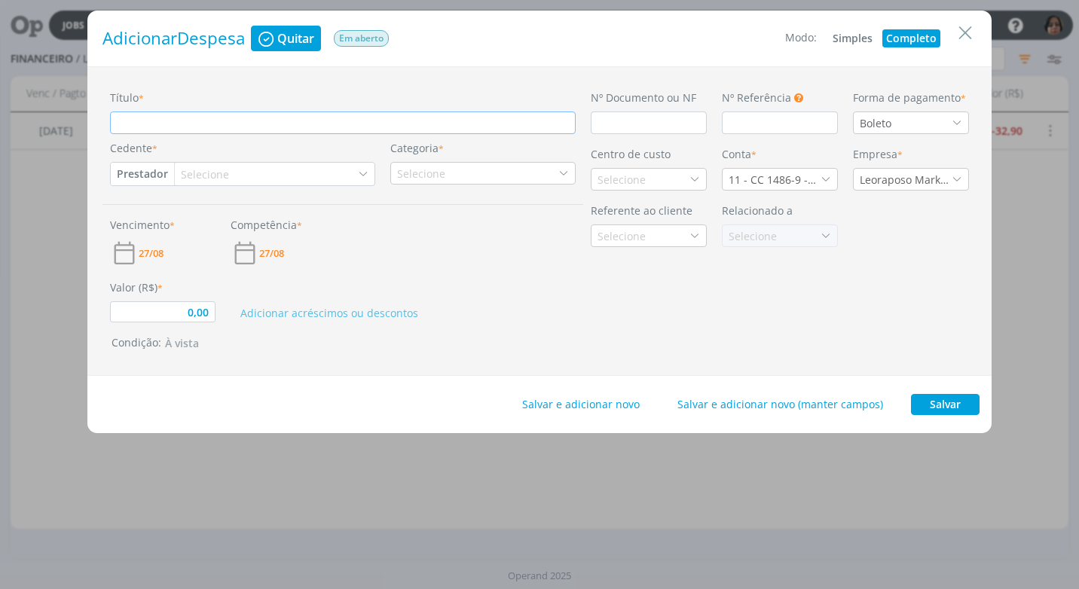
click at [127, 124] on input "Título *" at bounding box center [343, 122] width 466 height 23
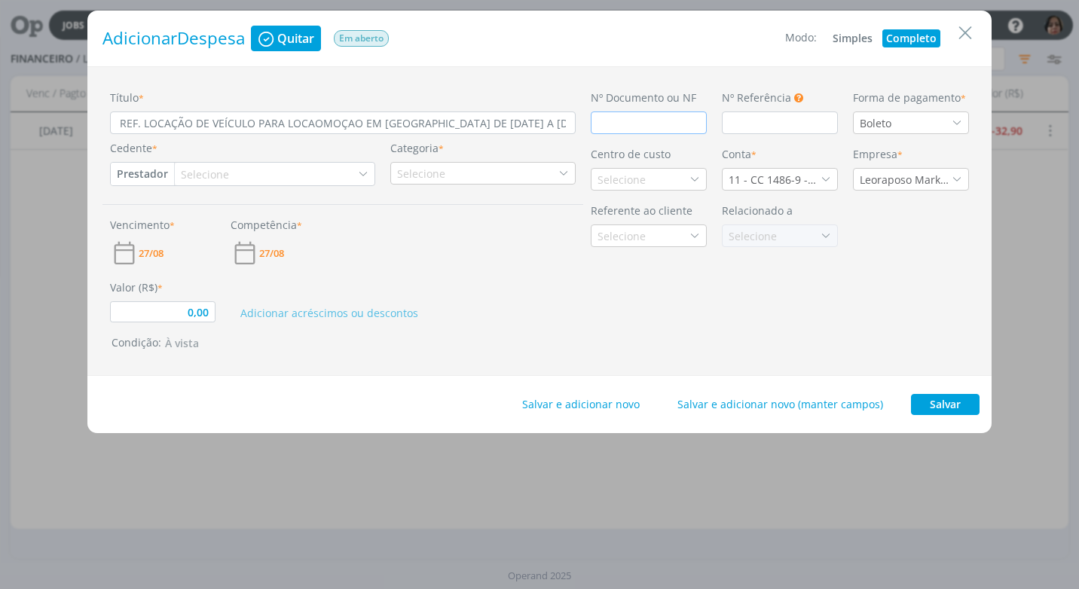
click at [607, 126] on input "dialog" at bounding box center [649, 122] width 116 height 23
click at [961, 120] on icon "dialog" at bounding box center [956, 123] width 11 height 11
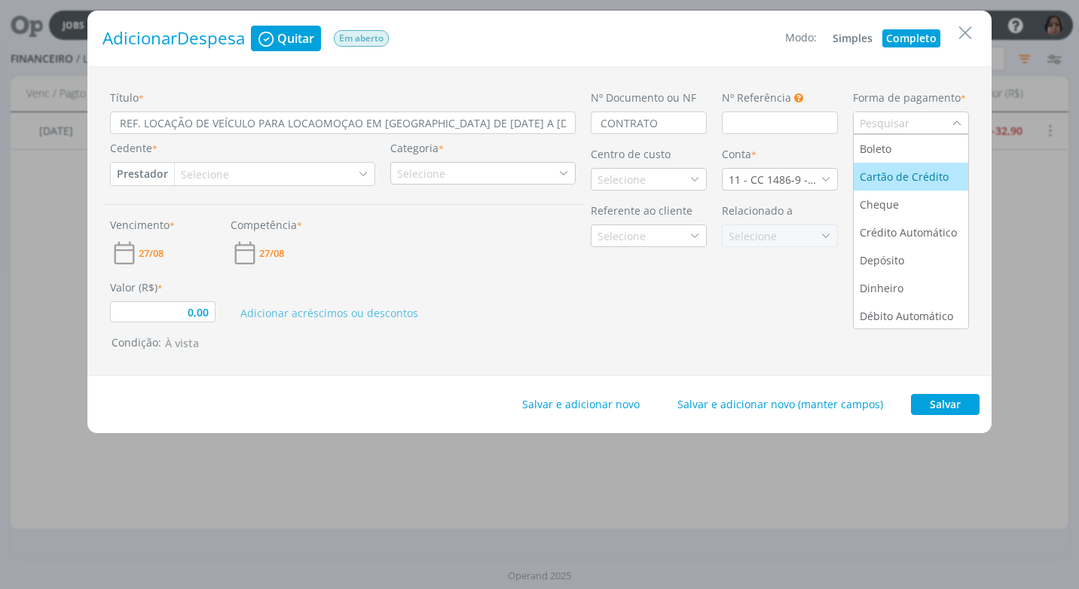
click at [946, 177] on div "Cartão de Crédito" at bounding box center [905, 177] width 92 height 16
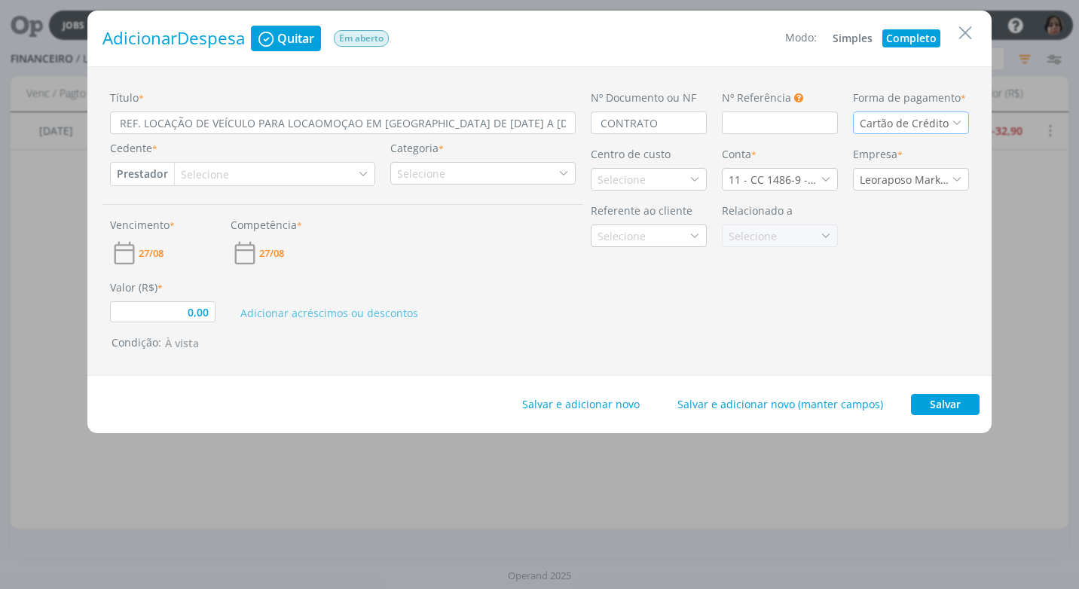
click at [137, 175] on button "Prestador" at bounding box center [142, 174] width 63 height 23
click at [143, 220] on link "Fornecedor" at bounding box center [170, 224] width 119 height 24
click at [206, 175] on div "Selecione" at bounding box center [213, 174] width 51 height 16
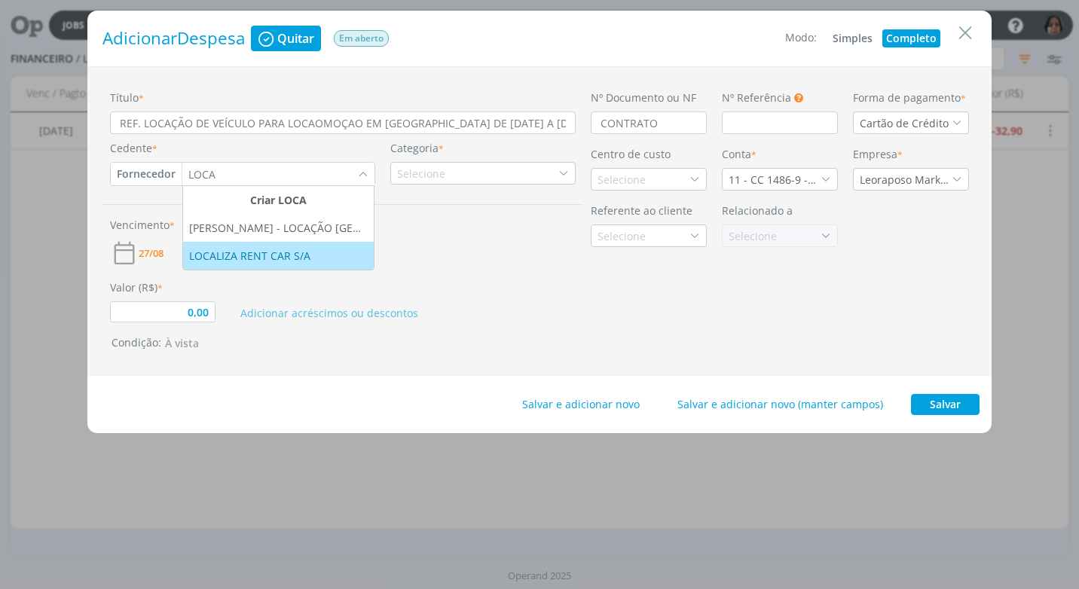
click at [243, 258] on div "LOCALIZA RENT CAR S/A" at bounding box center [251, 256] width 124 height 16
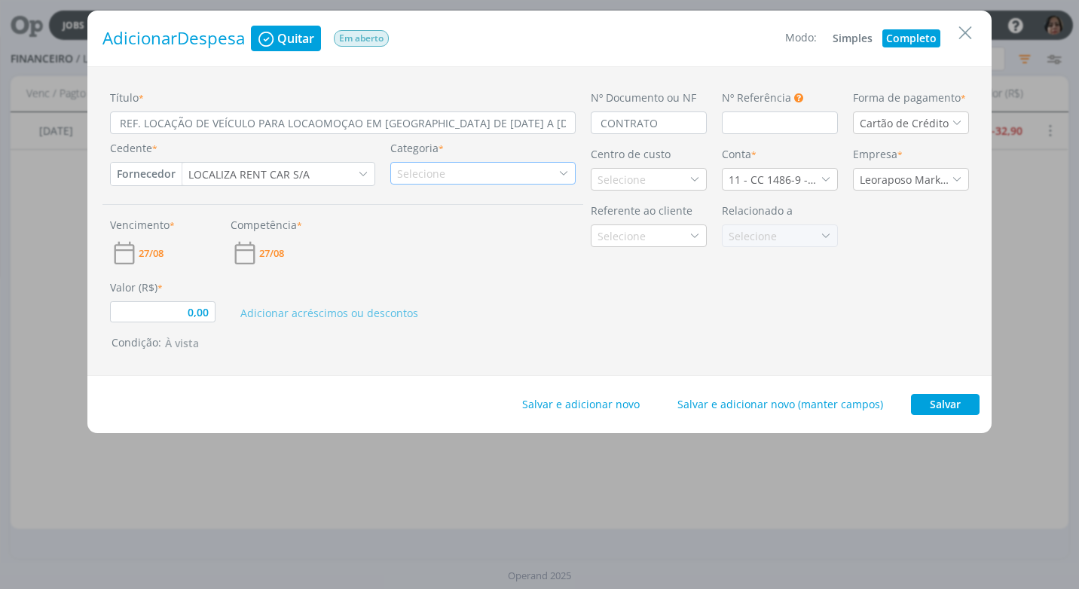
click at [426, 173] on div "Selecione" at bounding box center [422, 174] width 51 height 16
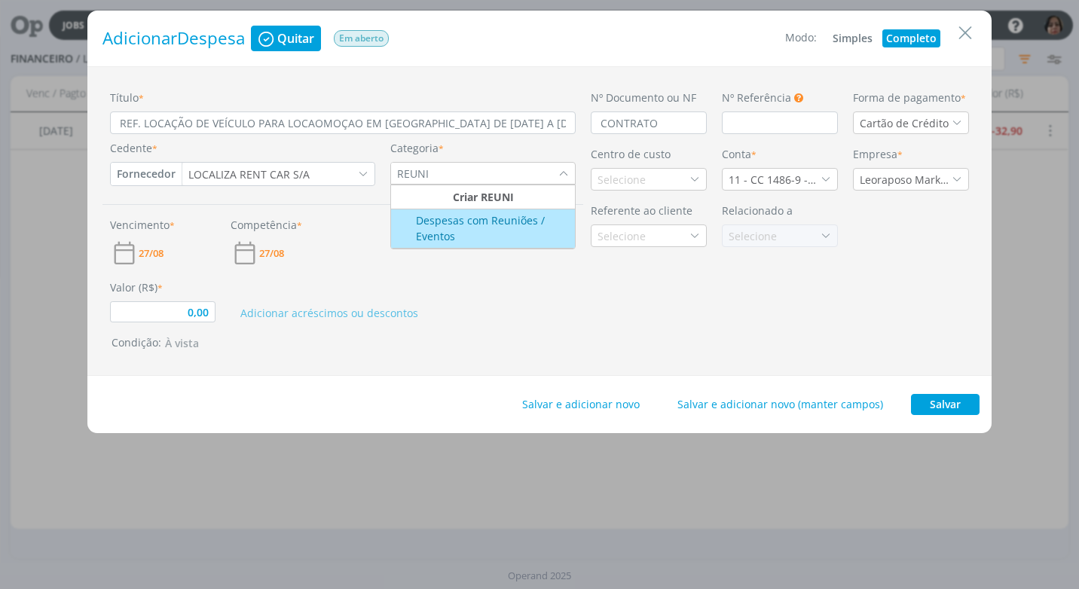
click at [427, 221] on div "Despesas com Reuniões / Eventos" at bounding box center [483, 228] width 180 height 32
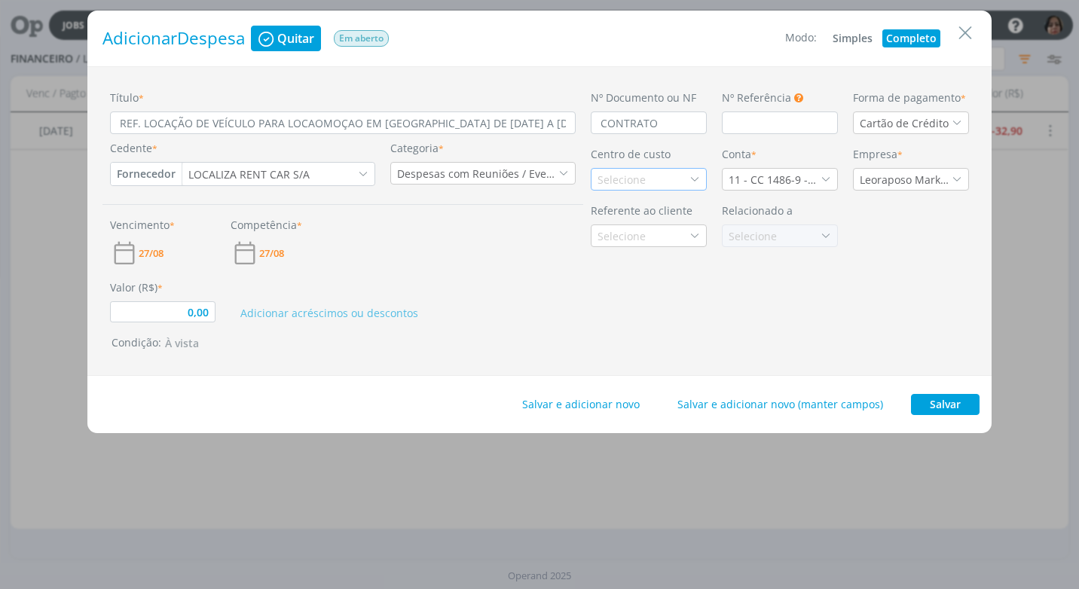
click at [618, 180] on div "Selecione" at bounding box center [622, 180] width 51 height 16
click at [621, 259] on div "Fortgreen" at bounding box center [623, 261] width 52 height 16
click at [826, 176] on icon "dialog" at bounding box center [825, 179] width 11 height 11
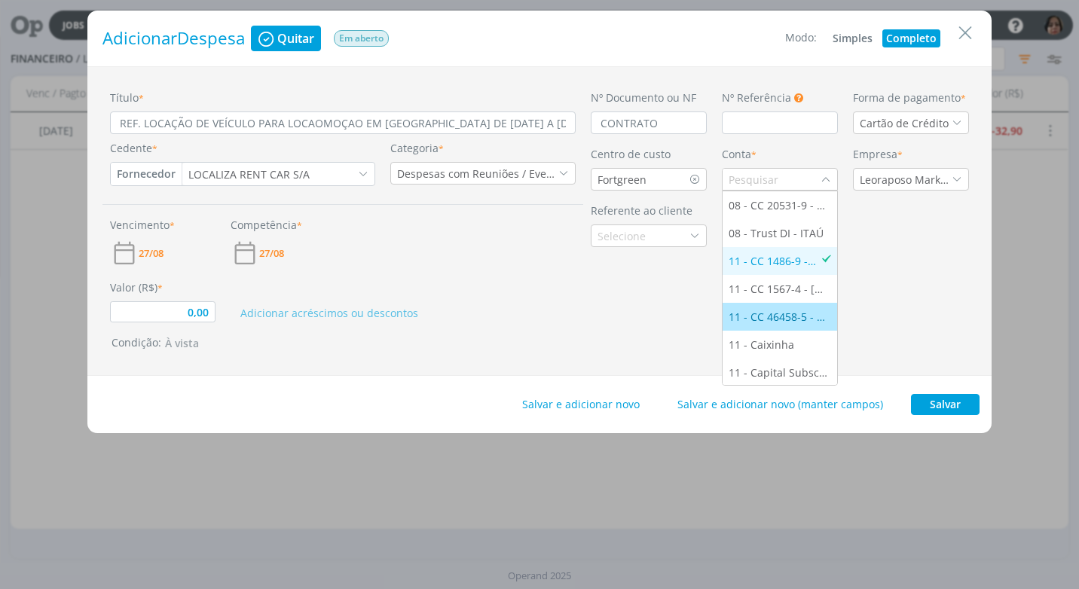
click at [798, 310] on div "11 - CC 46458-5 - ITAÚ" at bounding box center [779, 317] width 102 height 16
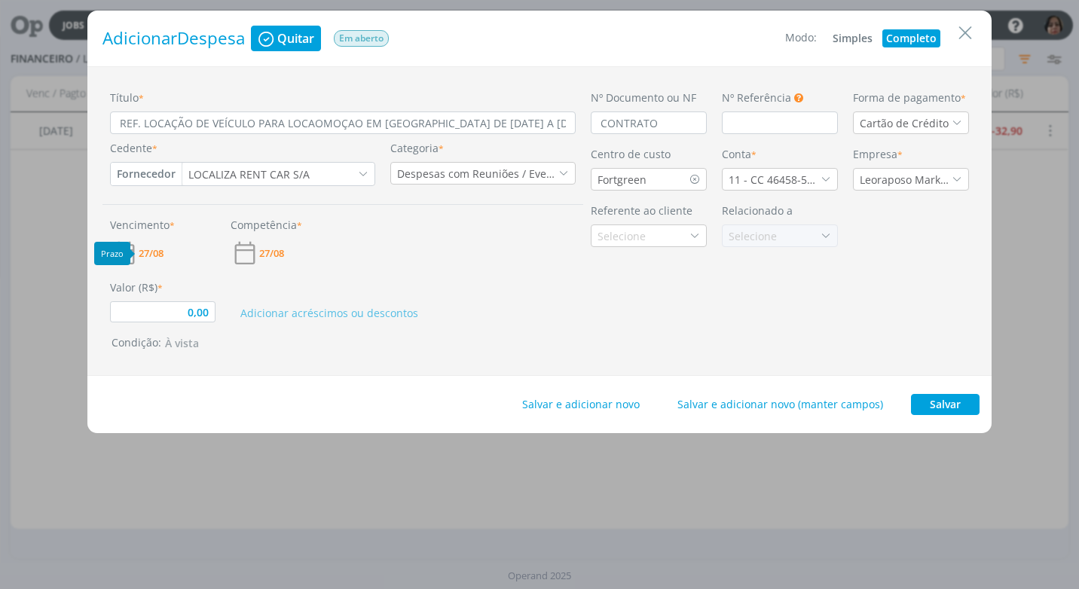
click at [151, 252] on span "27/08" at bounding box center [151, 254] width 25 height 10
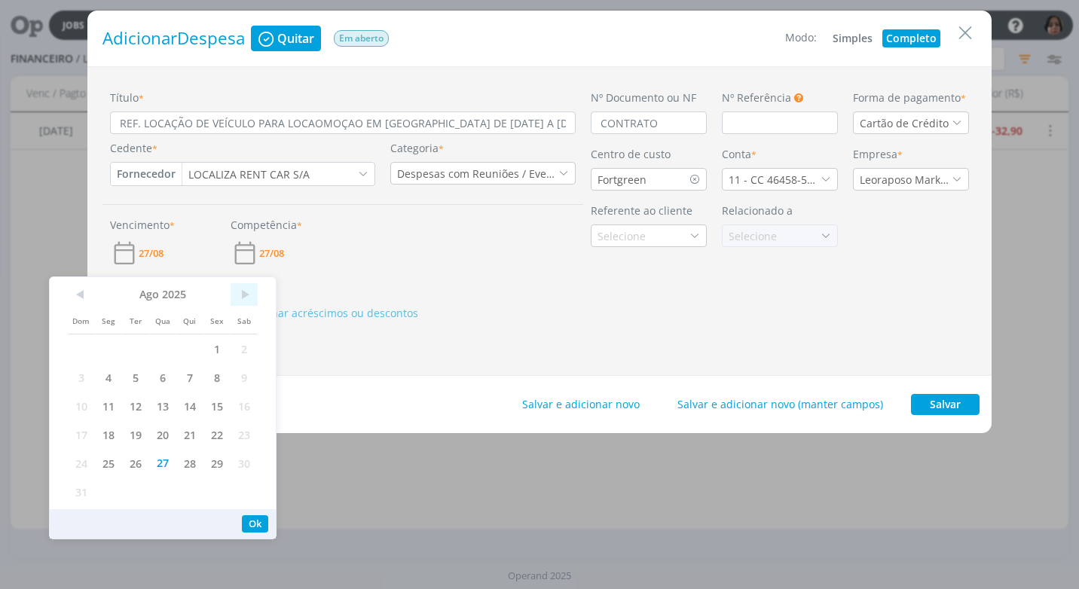
click at [246, 292] on span ">" at bounding box center [243, 294] width 27 height 23
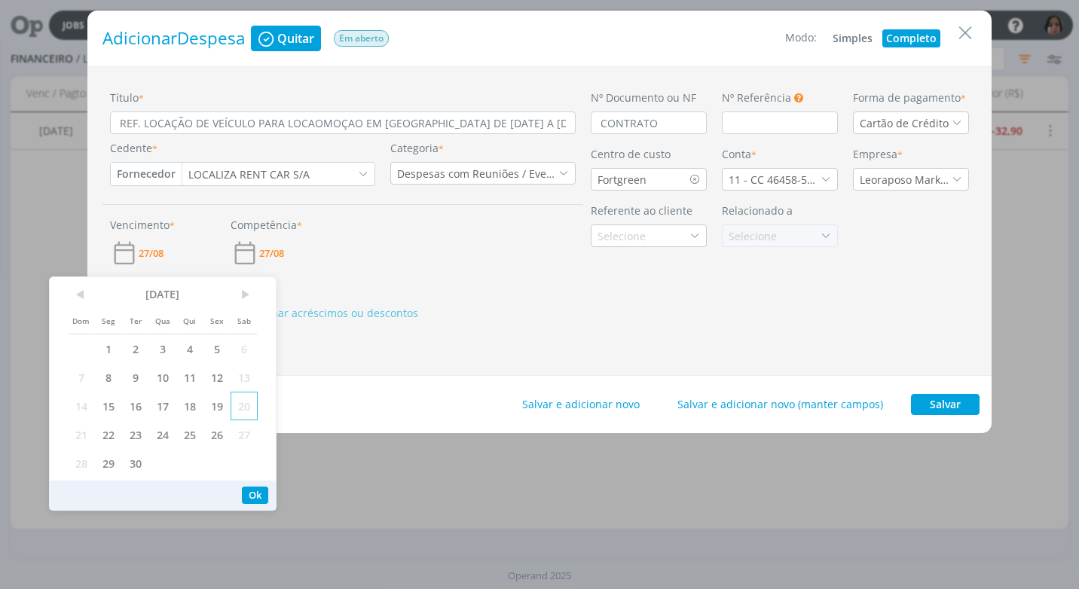
click at [238, 411] on span "20" at bounding box center [243, 406] width 27 height 29
click at [254, 496] on button "Ok" at bounding box center [255, 495] width 26 height 17
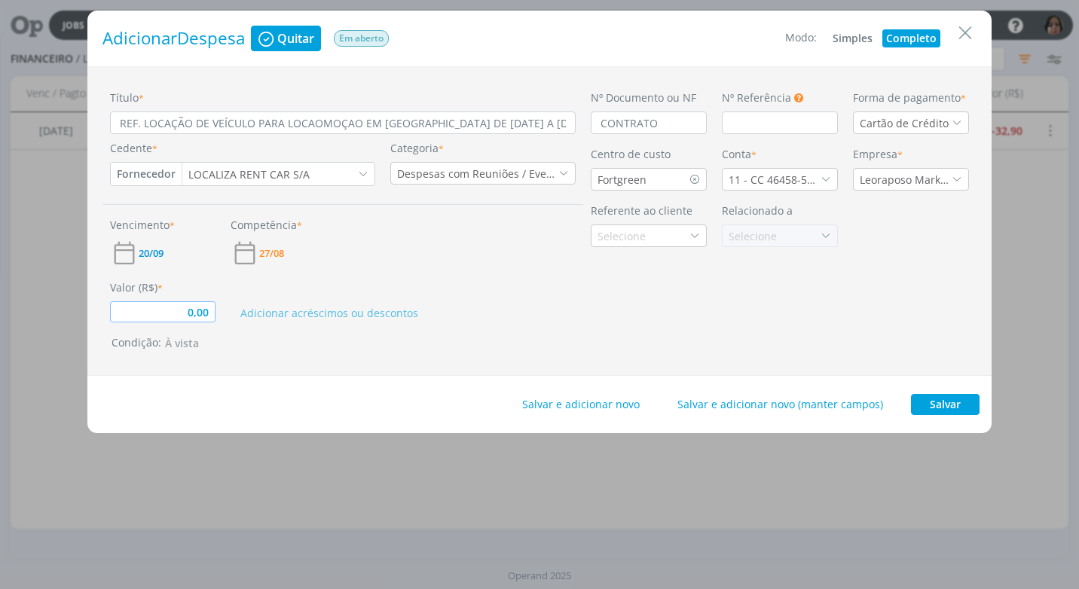
click at [188, 314] on input "0,00" at bounding box center [162, 311] width 105 height 21
drag, startPoint x: 313, startPoint y: 125, endPoint x: 313, endPoint y: 145, distance: 19.6
click at [313, 128] on input "REF. LOCAÇÃO DE VEÍCULO PARA LOCAOMOÇAO EM MARINGÁ DE 25/08 A 28/08/25" at bounding box center [343, 122] width 466 height 23
click at [377, 248] on div "Vencimento * 20/09 Competência * 27/08" at bounding box center [342, 236] width 481 height 63
click at [539, 122] on input "REF. LOCAÇÃO DE VEÍCULO PARA LOCOMOÇAO EM MARINGÁ DE 25/08 A 28/08/25" at bounding box center [343, 122] width 466 height 23
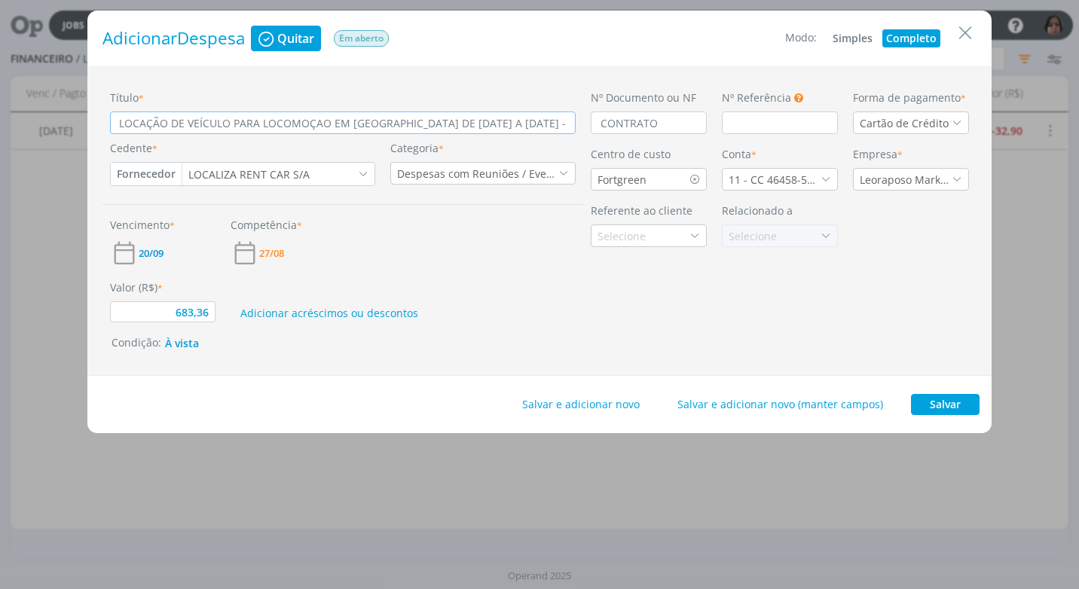
scroll to position [0, 32]
click at [571, 268] on div "Valor (R$) * 683,36 Adicionar acréscimos ou descontos" at bounding box center [342, 294] width 481 height 55
click at [946, 409] on button "Salvar" at bounding box center [945, 404] width 69 height 21
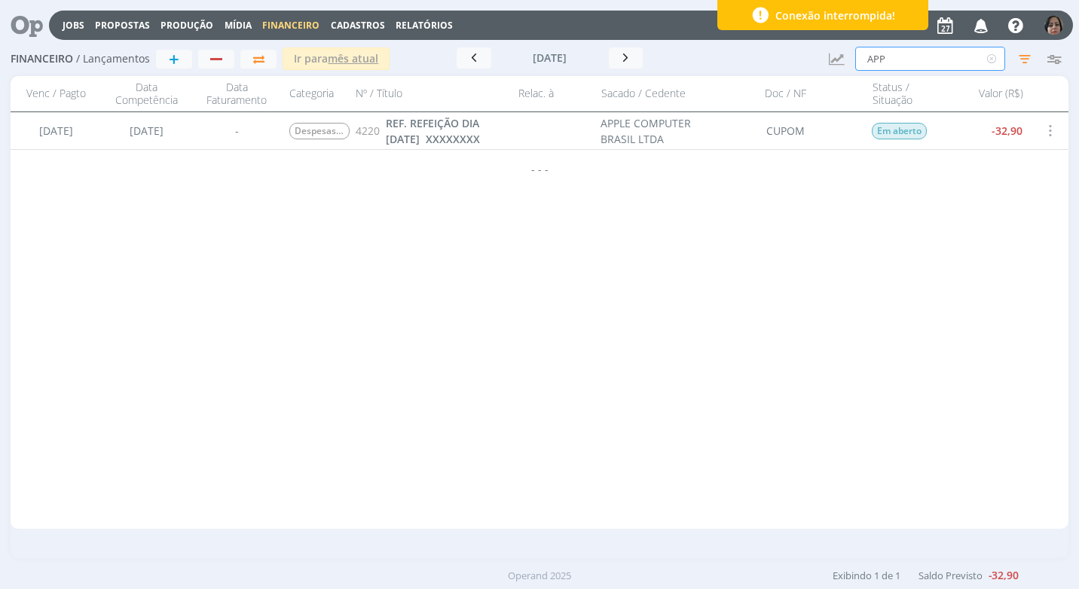
click at [904, 66] on input "APP" at bounding box center [930, 59] width 150 height 24
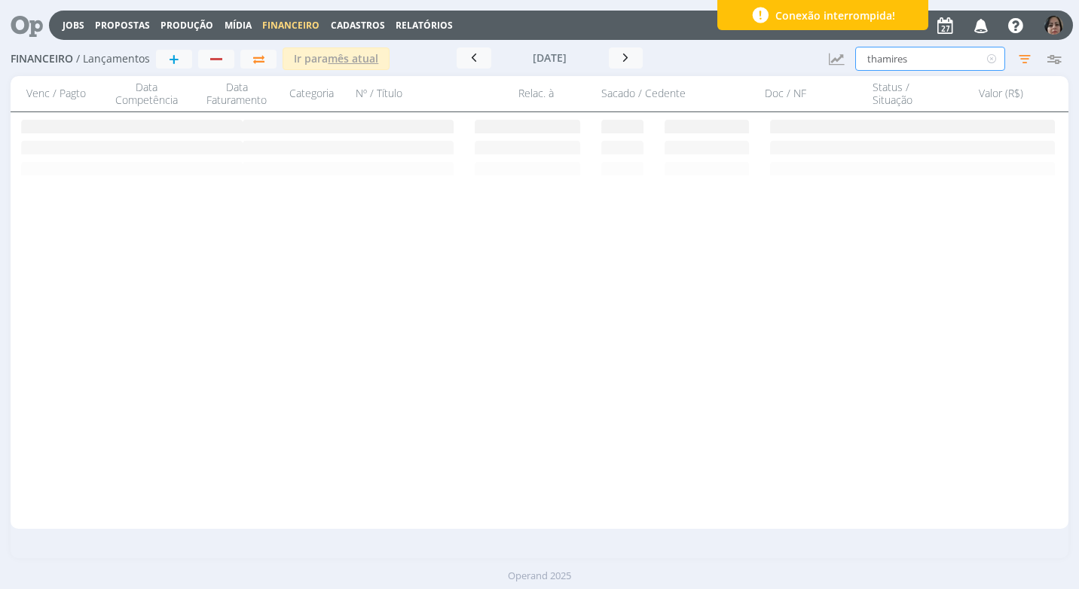
click at [915, 66] on input "thamires" at bounding box center [930, 59] width 150 height 24
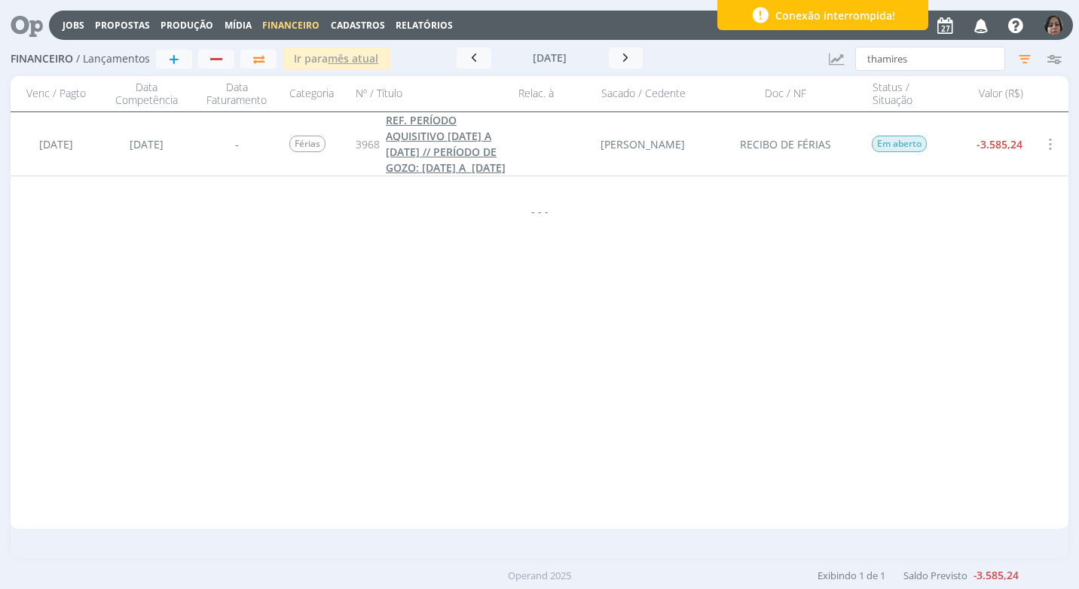
click at [435, 160] on link "REF. PERÍODO AQUISITIVO [DATE] A [DATE] // PERÍODO DE GOZO: [DATE] A [DATE]" at bounding box center [448, 143] width 124 height 63
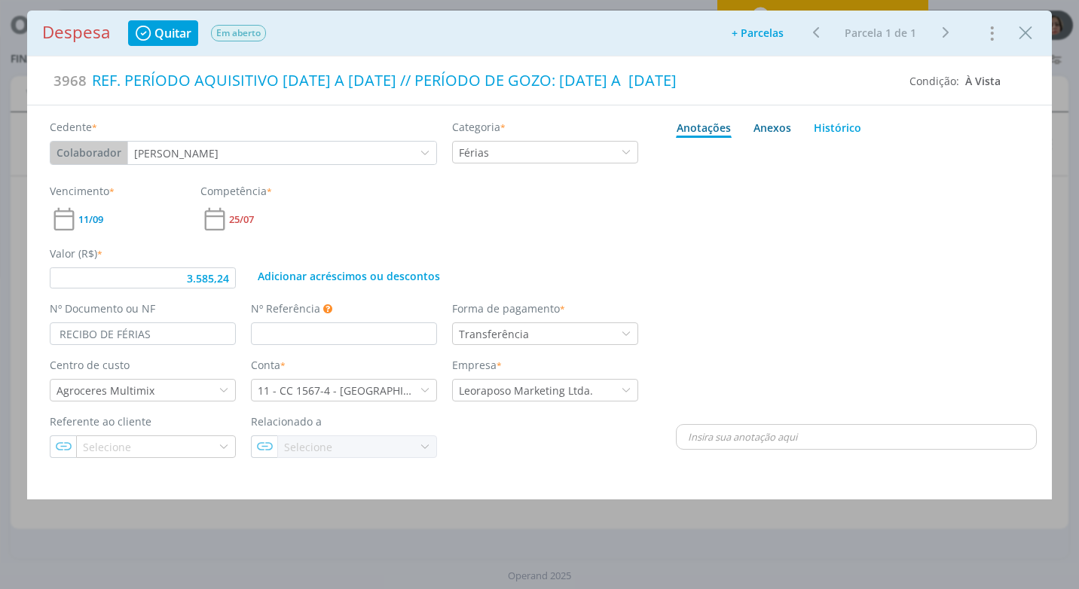
click at [774, 127] on div "Anexos 0" at bounding box center [772, 128] width 38 height 16
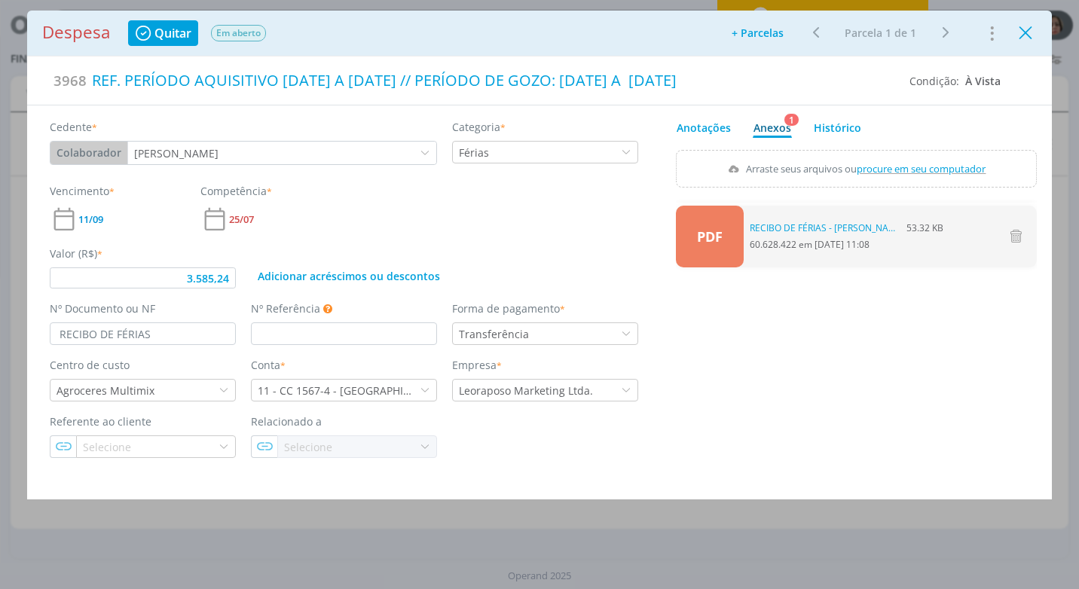
click at [1021, 38] on icon "Close" at bounding box center [1025, 33] width 23 height 23
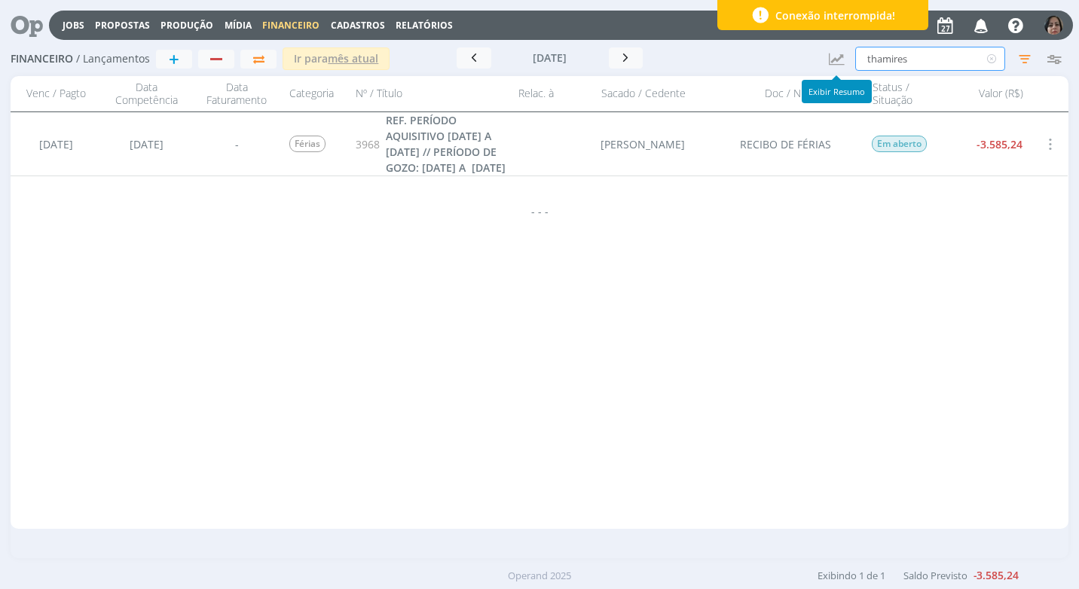
drag, startPoint x: 920, startPoint y: 59, endPoint x: 792, endPoint y: 57, distance: 128.1
click at [792, 57] on div "Financeiro / Lançamentos + Ir para mês atual setembro 2025 < 2025 > Janeiro Fev…" at bounding box center [539, 59] width 1057 height 35
click at [458, 165] on span "REF. PERÍODO AQUISITIVO DE [DATE] A [DATE] // PERÍODO DE GOZO: [DATE] A [DATE]" at bounding box center [447, 144] width 122 height 62
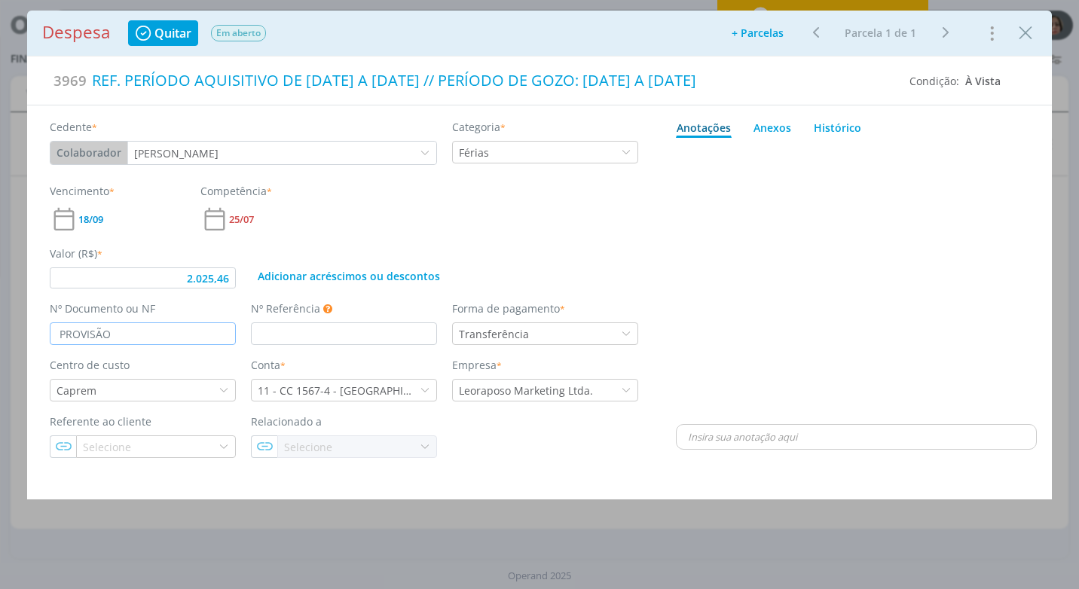
click at [118, 339] on input "PROVISÃO" at bounding box center [143, 333] width 186 height 23
click at [506, 243] on div "Valor (R$) * 2.025,46 Adicionar acréscimos ou descontos" at bounding box center [344, 261] width 604 height 55
click at [771, 121] on div "Anexos 0" at bounding box center [772, 128] width 38 height 16
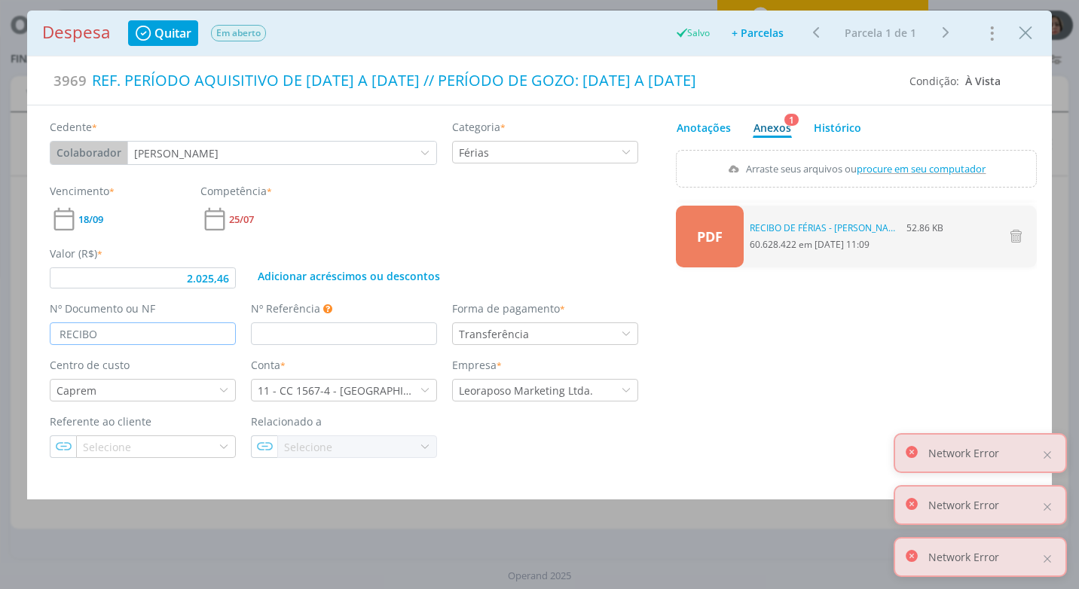
click at [124, 340] on input "RECIBO" at bounding box center [143, 333] width 186 height 23
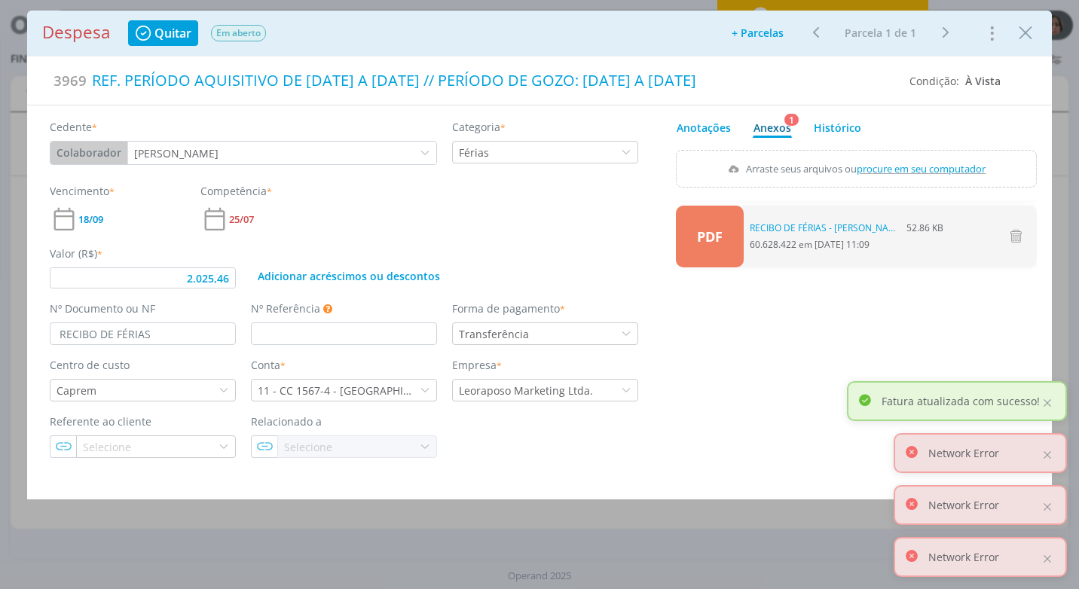
click at [959, 329] on div "PDF 0 RECIBO DE FÉRIAS - ALINE SANTOS - R$ 2.025,46.pdf 52.86 KB 60.628.422 em …" at bounding box center [856, 332] width 361 height 264
click at [1031, 32] on icon "Close" at bounding box center [1025, 33] width 23 height 23
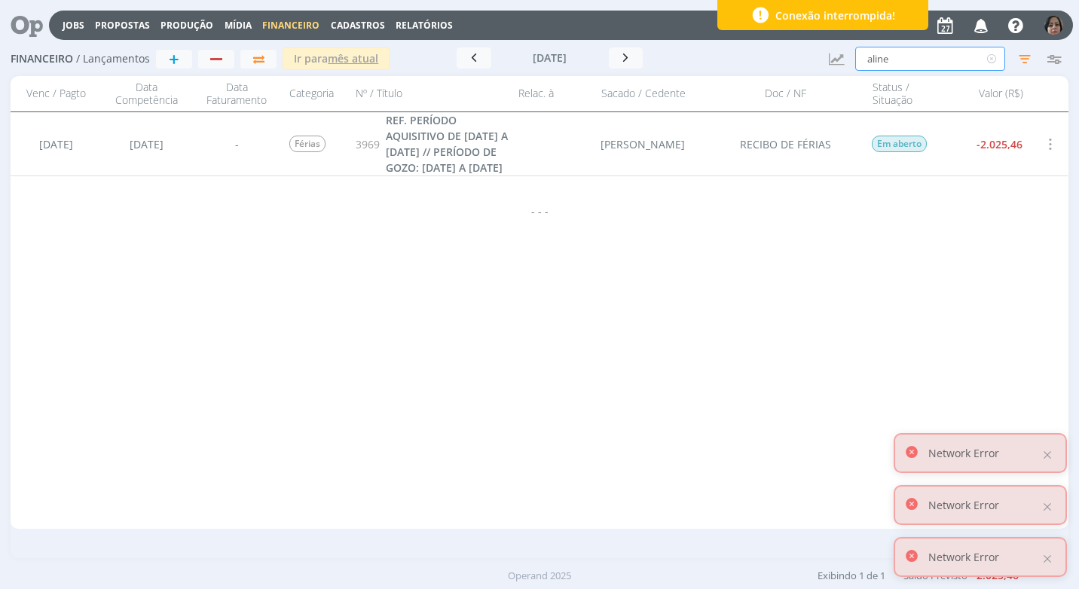
click at [894, 59] on input "aline" at bounding box center [930, 59] width 150 height 24
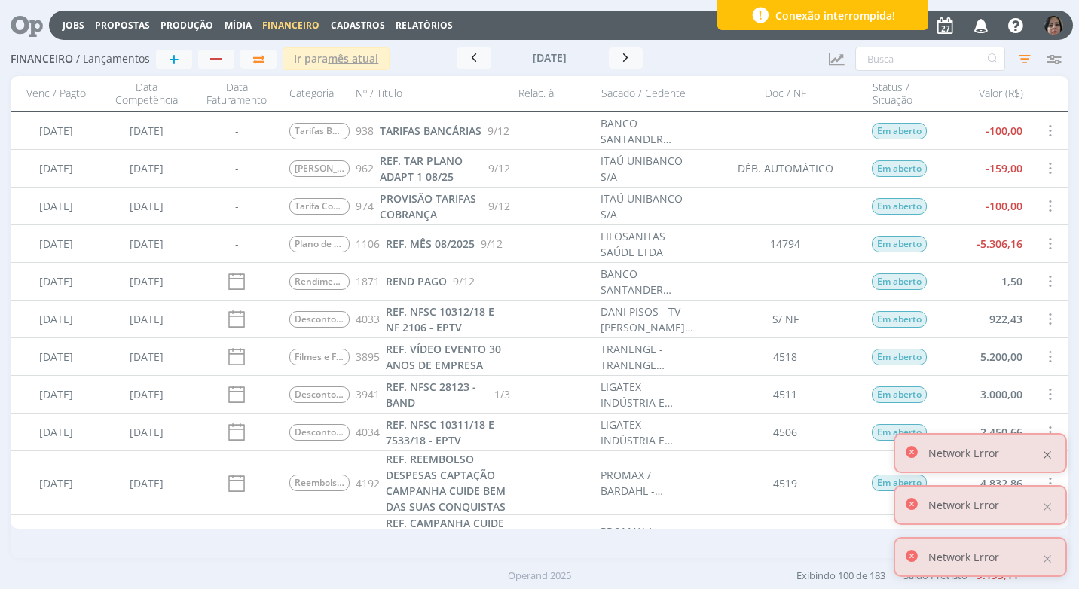
click at [1046, 458] on div at bounding box center [1047, 455] width 14 height 14
click at [1045, 505] on div at bounding box center [1047, 507] width 14 height 14
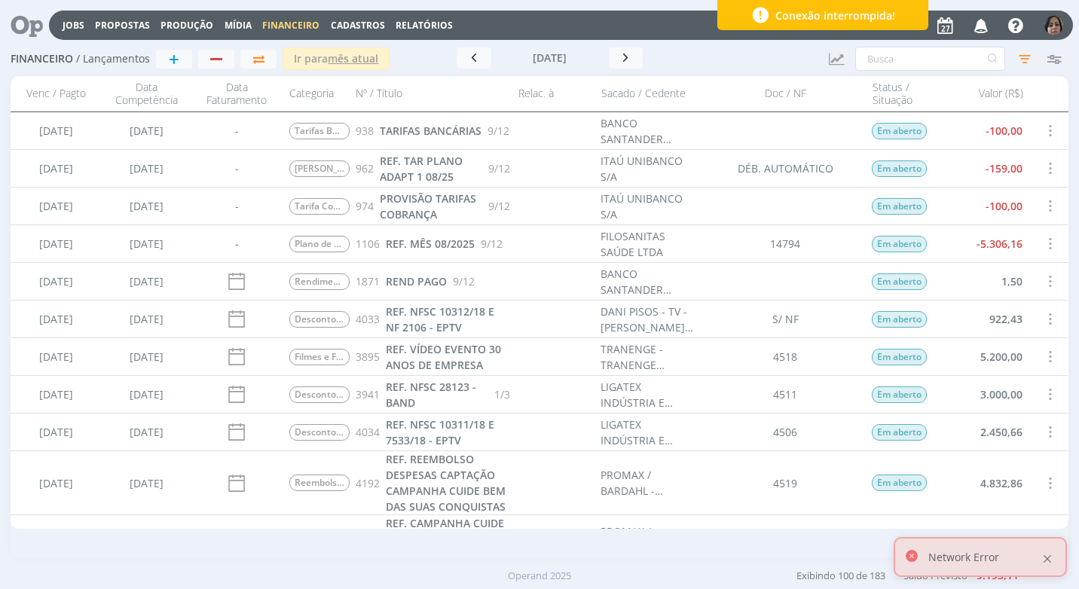
click at [1045, 561] on div at bounding box center [1047, 559] width 14 height 14
click at [1061, 27] on img "button" at bounding box center [1053, 25] width 19 height 19
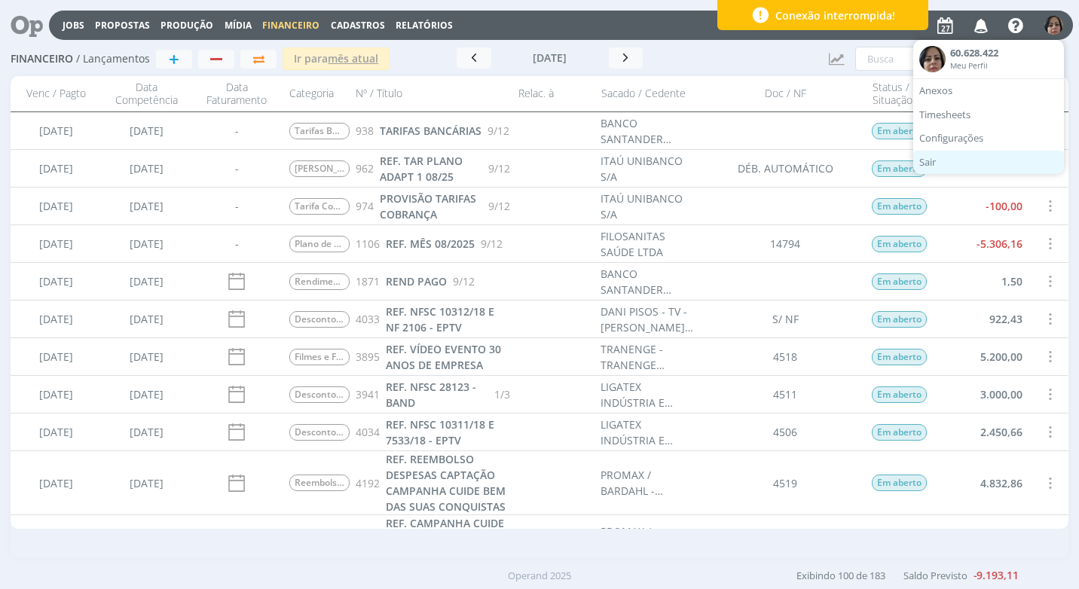
click at [952, 163] on link "Sair" at bounding box center [988, 163] width 151 height 24
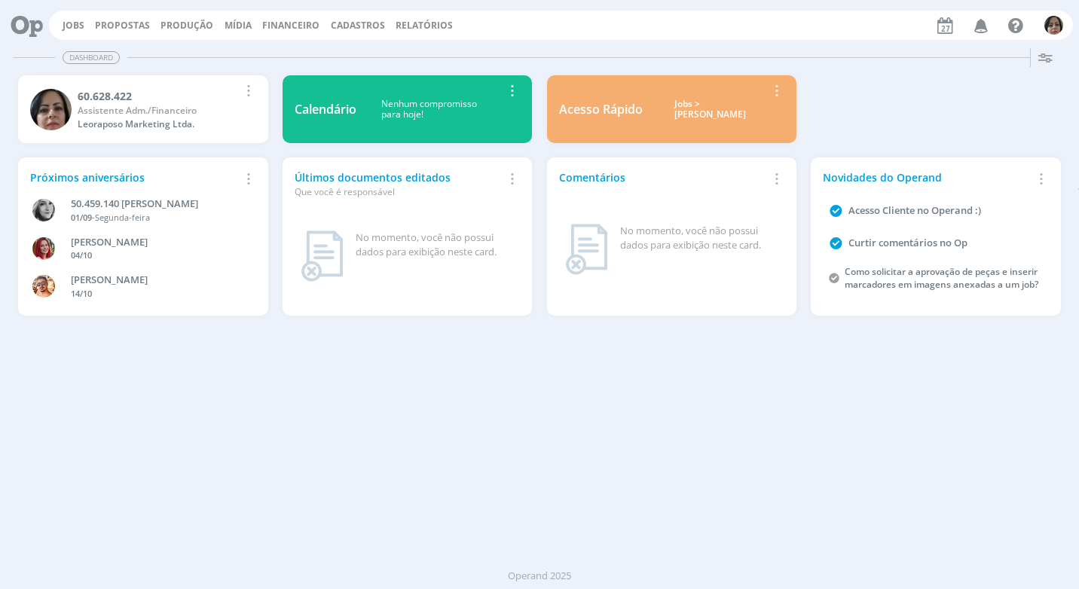
click at [287, 23] on span "Financeiro" at bounding box center [290, 25] width 57 height 13
click at [273, 53] on link "Lançamentos" at bounding box center [292, 50] width 127 height 23
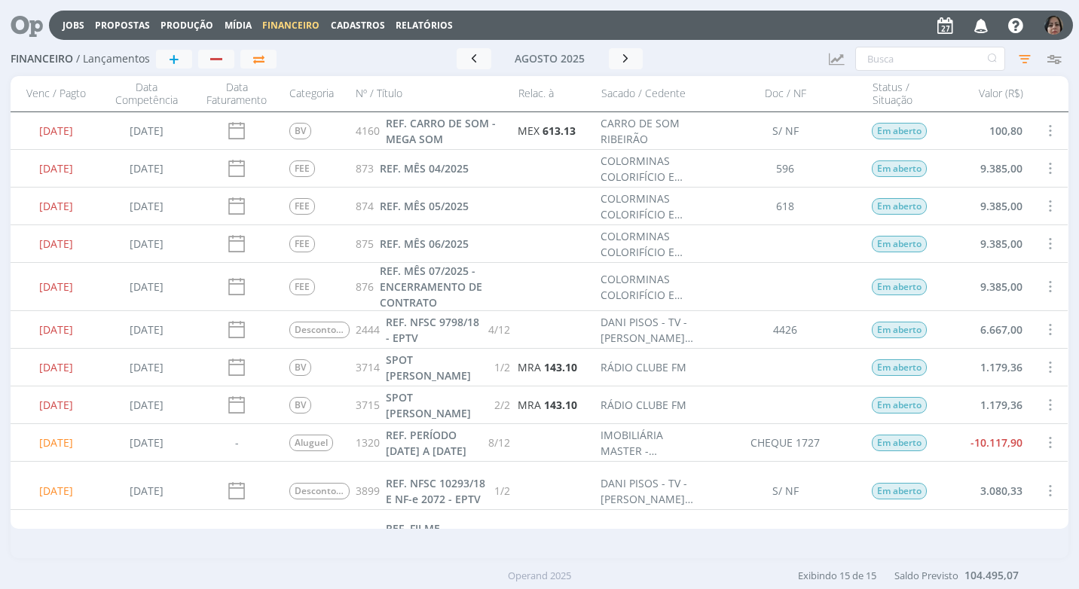
scroll to position [270, 0]
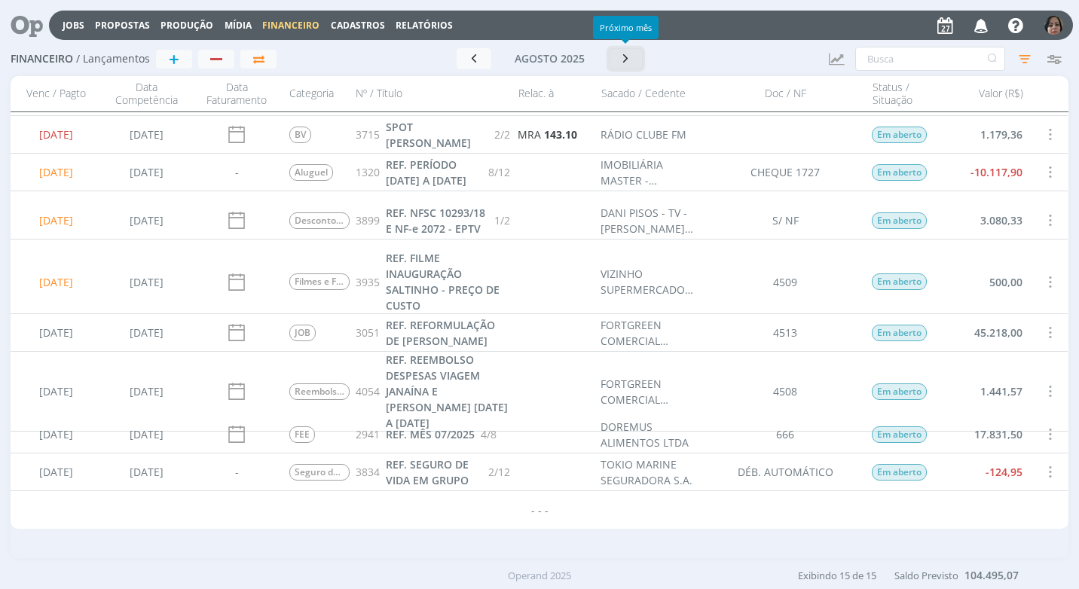
click at [628, 66] on button "button" at bounding box center [626, 58] width 35 height 21
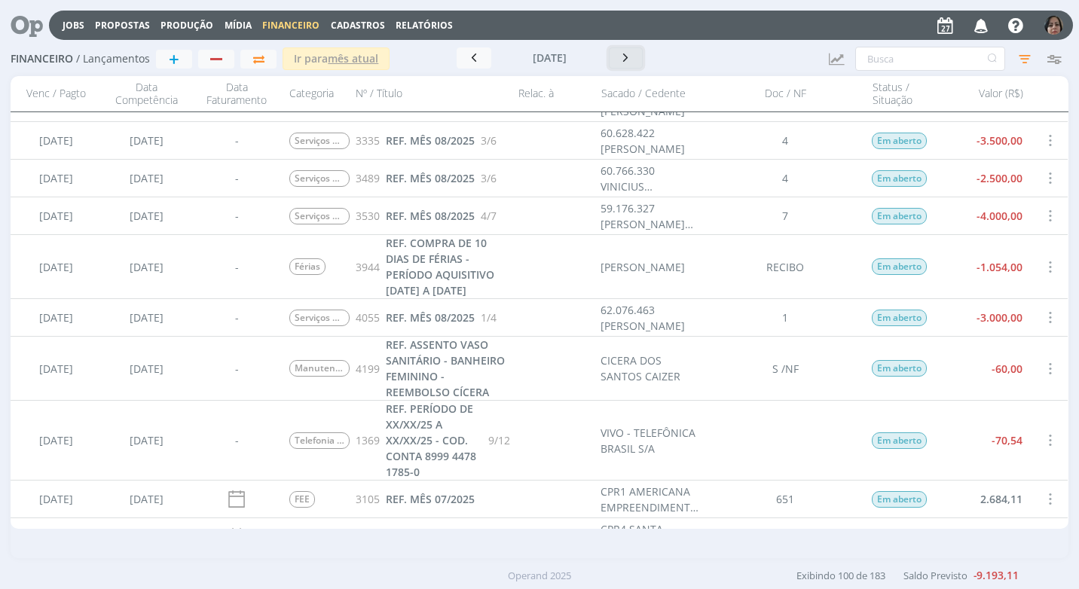
scroll to position [1281, 0]
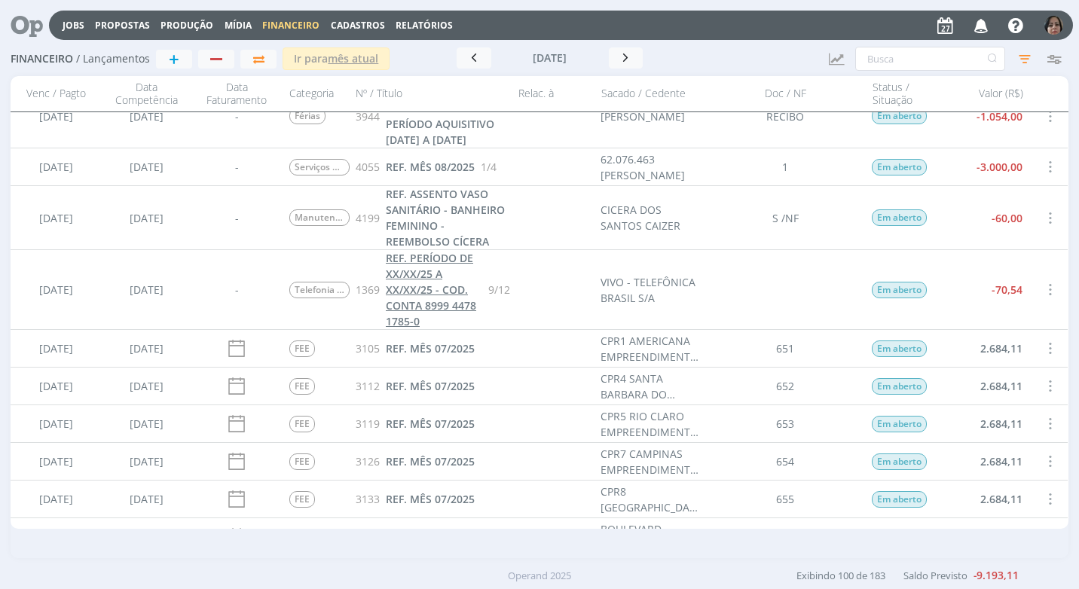
click at [441, 302] on span "REF. PERÍODO DE XX/XX/25 A XX/XX/25 - COD. CONTA 8999 4478 1785-0" at bounding box center [431, 290] width 90 height 78
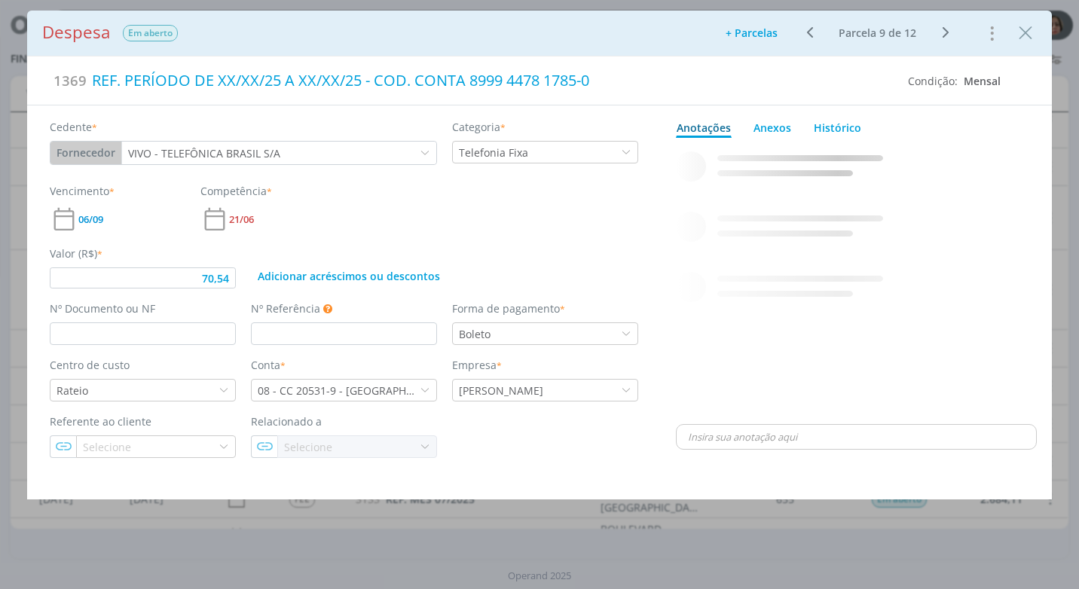
type input "70,54"
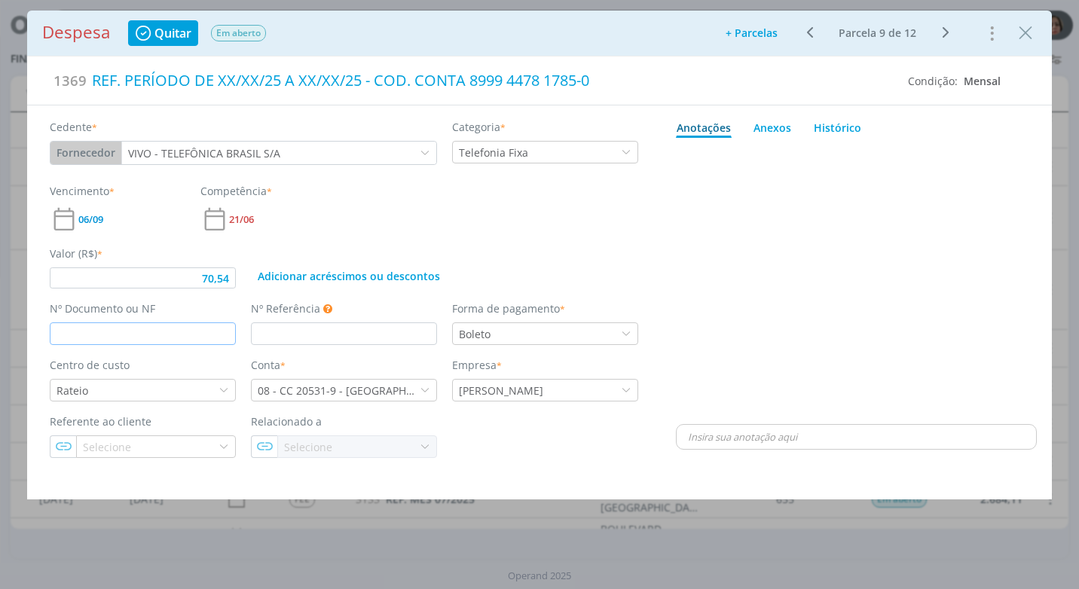
click at [96, 328] on input "dialog" at bounding box center [143, 333] width 186 height 23
type input "198"
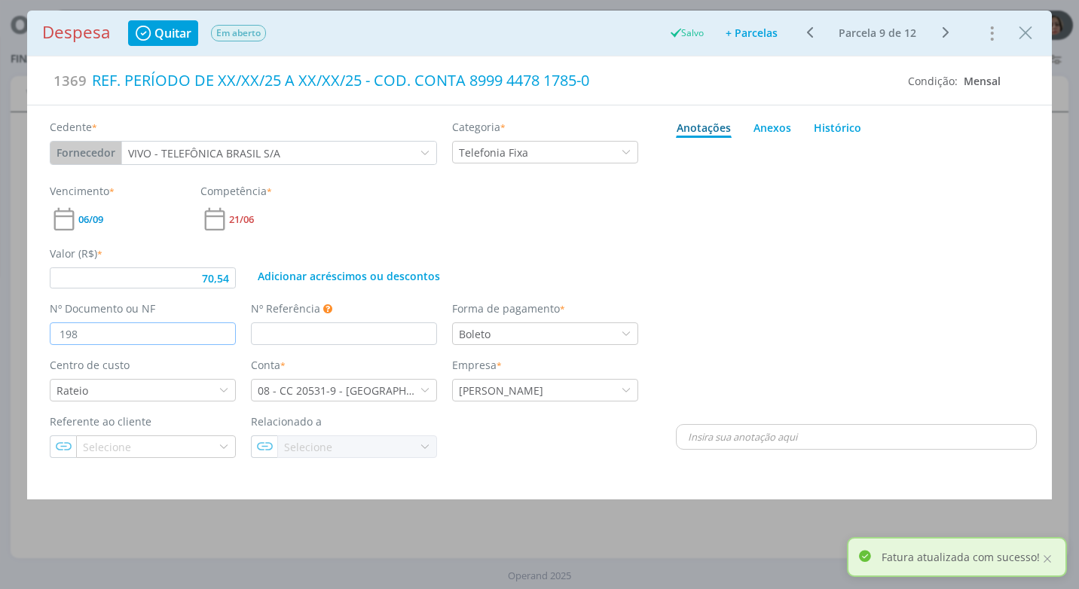
type input "70,54"
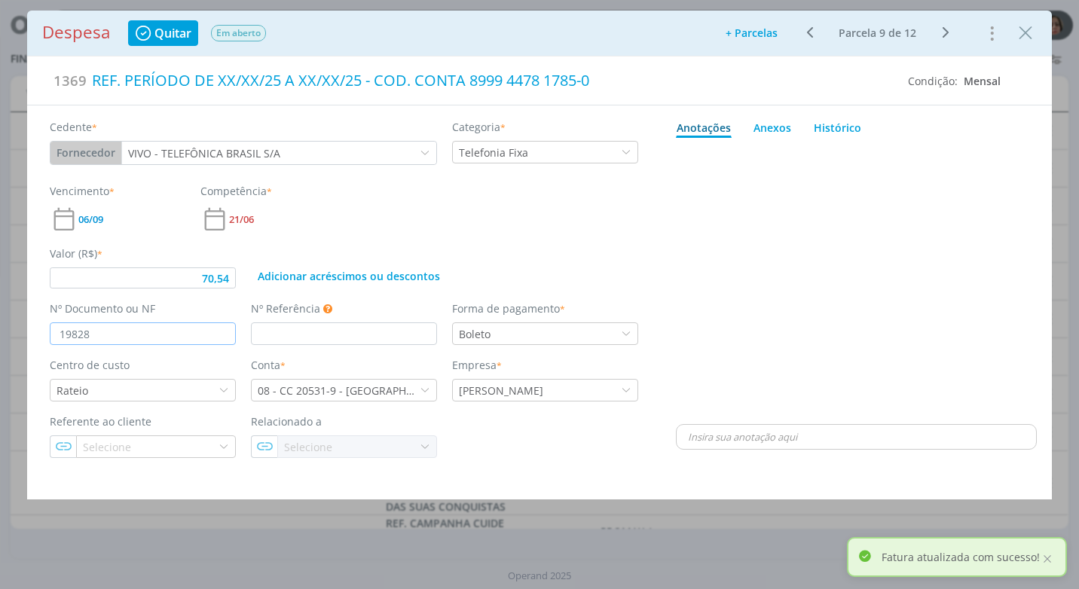
type input "198282"
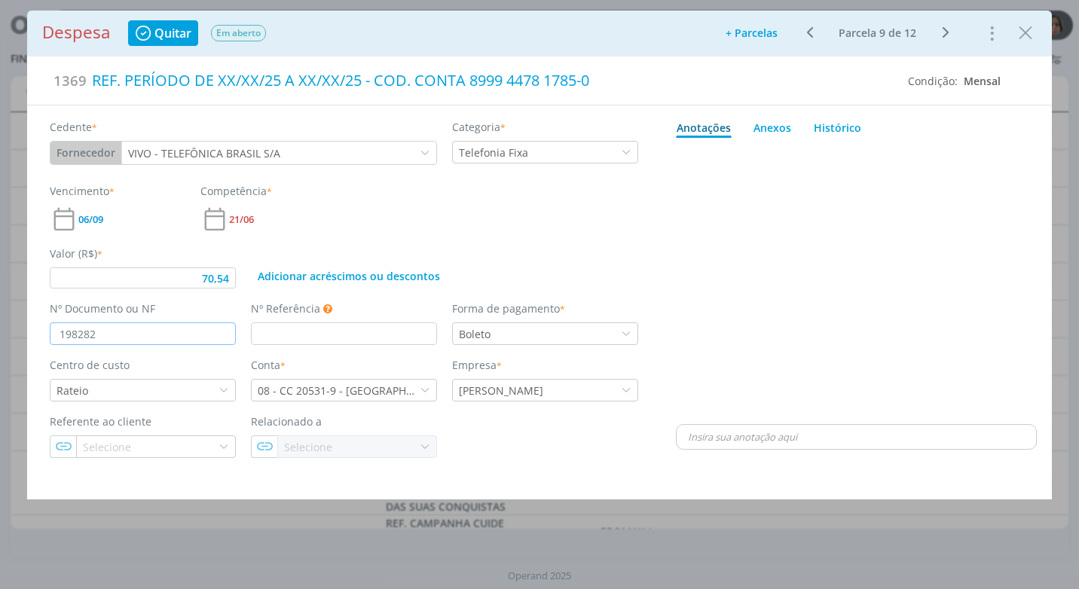
type input "70,54"
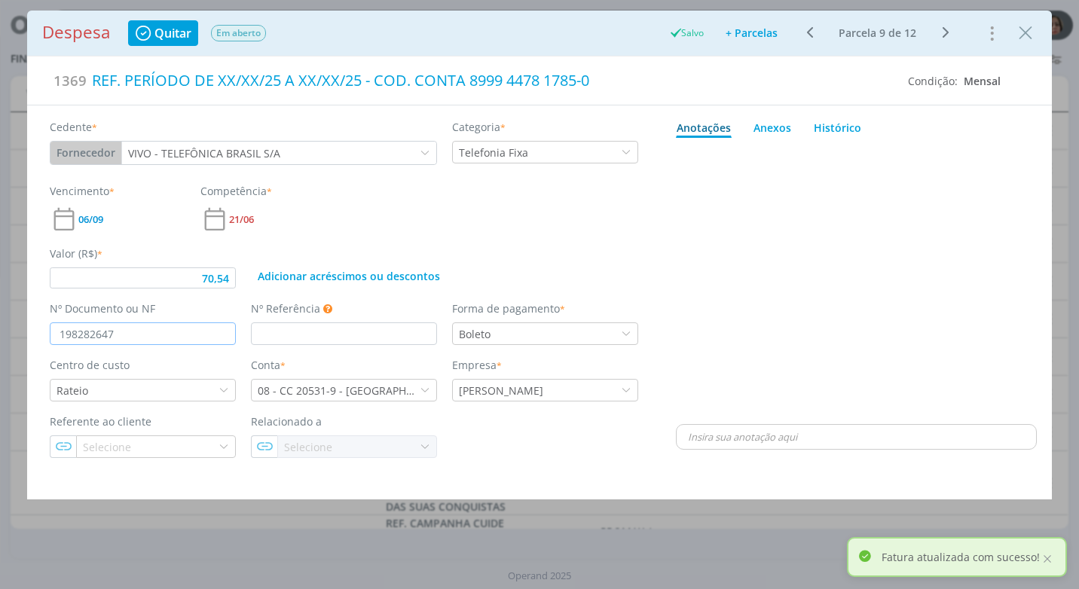
type input "1982826475"
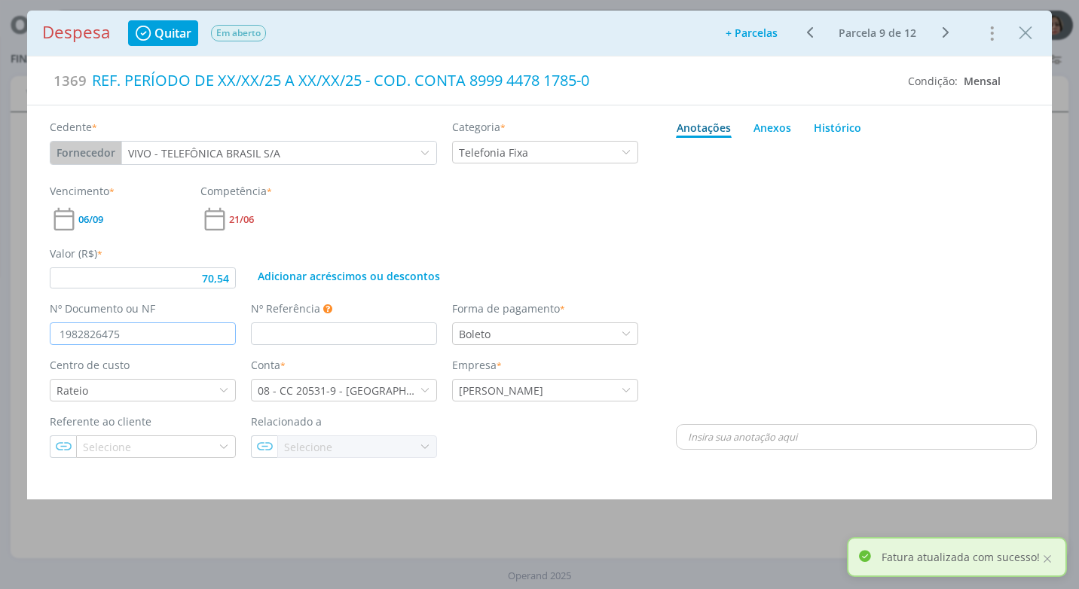
type input "70,54"
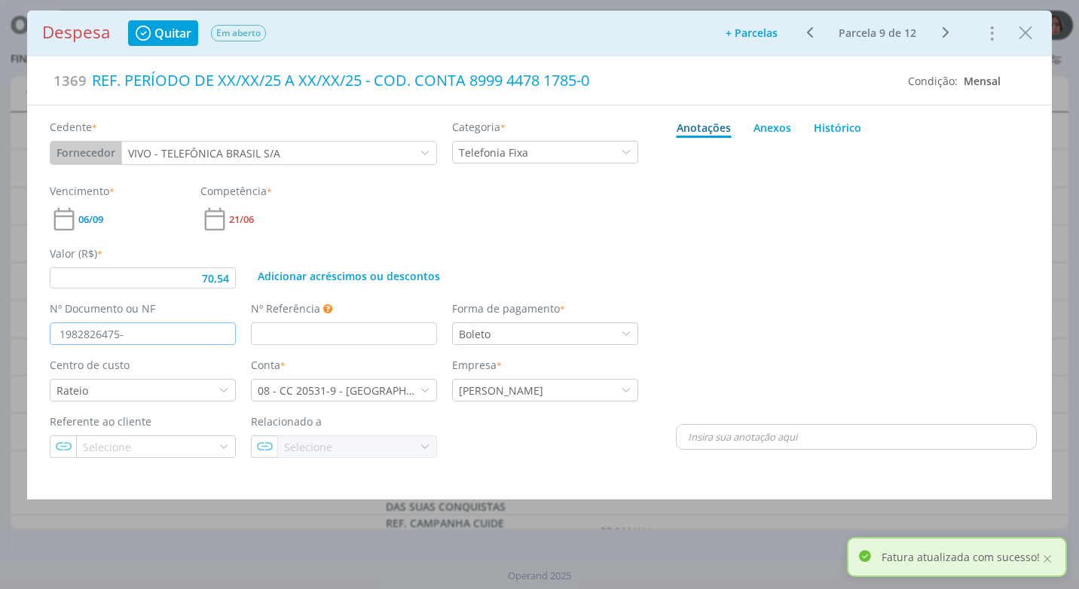
type input "1982826475-0"
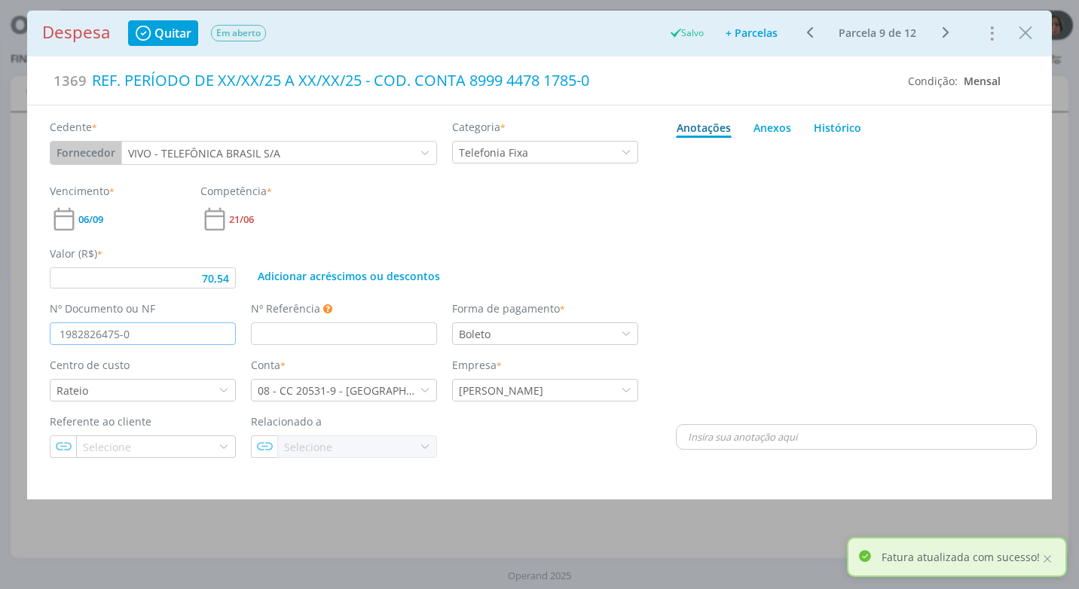
type input "70,54"
type input "1982826475-0"
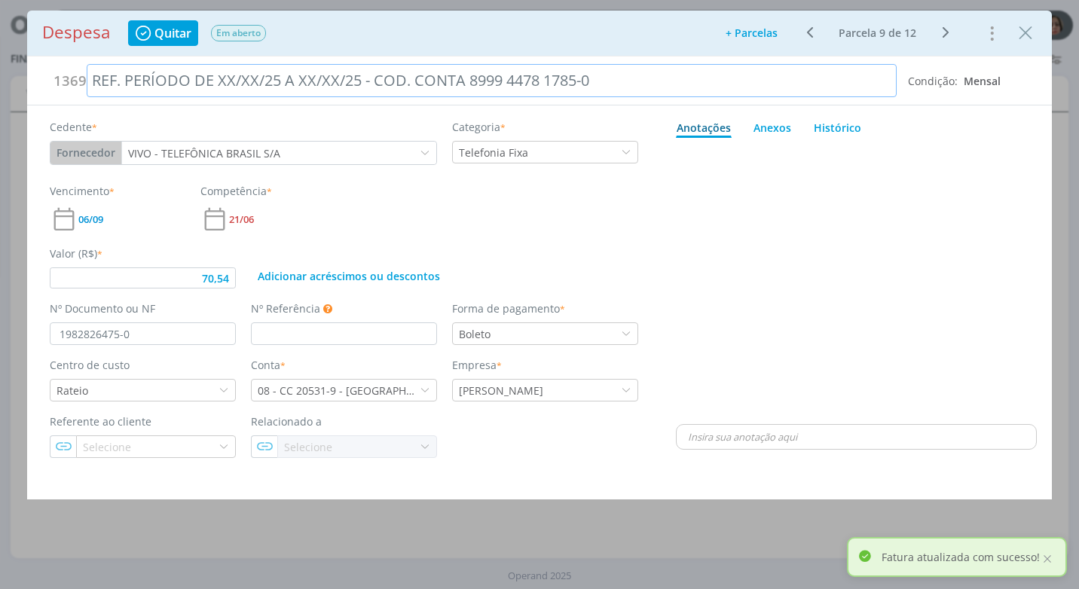
drag, startPoint x: 256, startPoint y: 78, endPoint x: 260, endPoint y: 93, distance: 15.5
click at [258, 84] on div "REF. PERÍODO DE XX/XX/25 A XX/XX/25 - COD. CONTA 8999 4478 1785-0" at bounding box center [492, 80] width 810 height 33
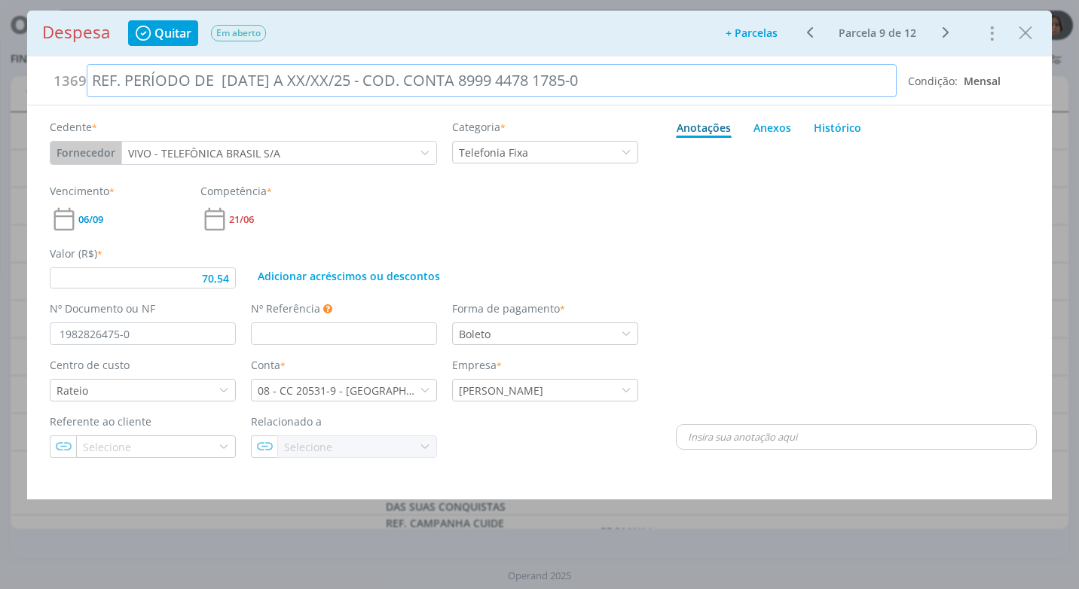
drag, startPoint x: 342, startPoint y: 78, endPoint x: 342, endPoint y: 93, distance: 15.1
click at [342, 82] on div "REF. PERÍODO DE [DATE] A XX/XX/25 - COD. CONTA 8999 4478 1785-0" at bounding box center [492, 80] width 810 height 33
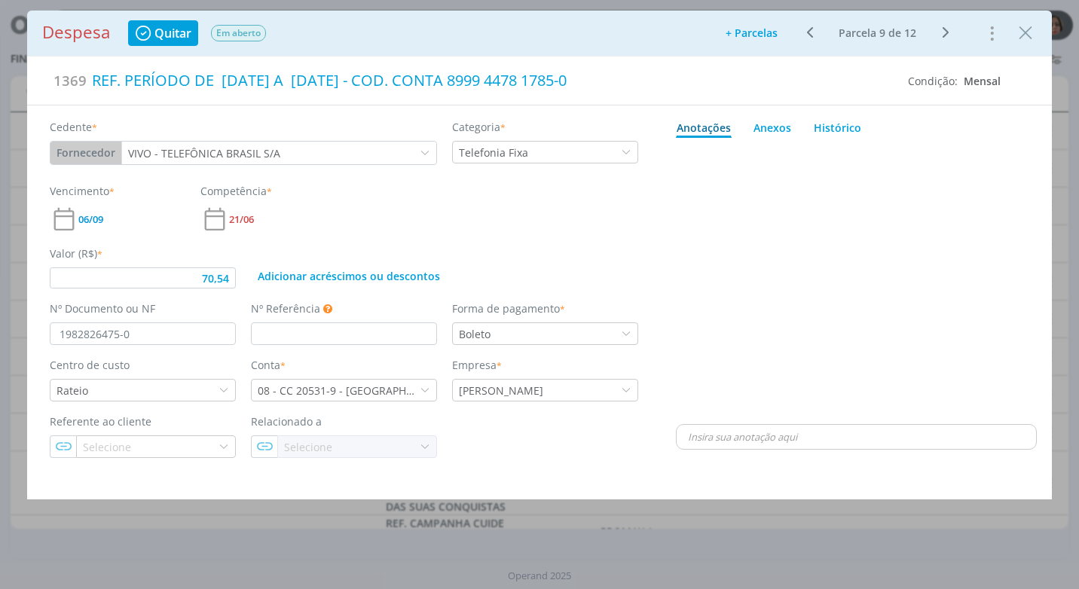
click at [493, 246] on div "Adicionar acréscimos ou descontos" at bounding box center [444, 267] width 402 height 43
click at [774, 121] on div "Anexos 0" at bounding box center [772, 128] width 38 height 16
type input "70,54"
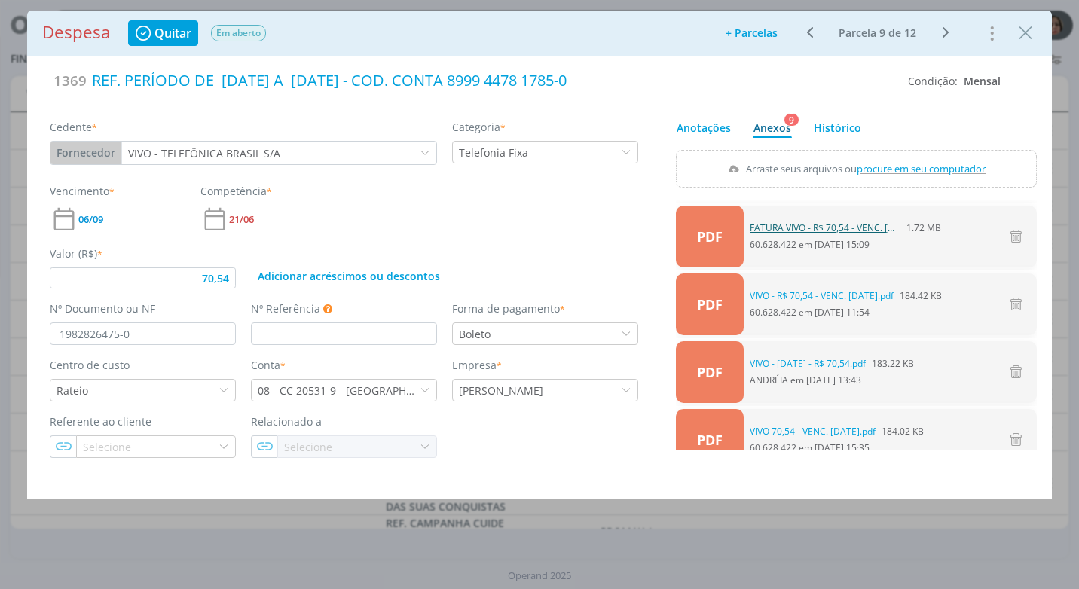
click at [846, 227] on link "FATURA VIVO - R$ 70,54 - VENC. [DATE].pdf" at bounding box center [824, 228] width 151 height 14
click at [1019, 35] on icon "Close" at bounding box center [1025, 33] width 23 height 23
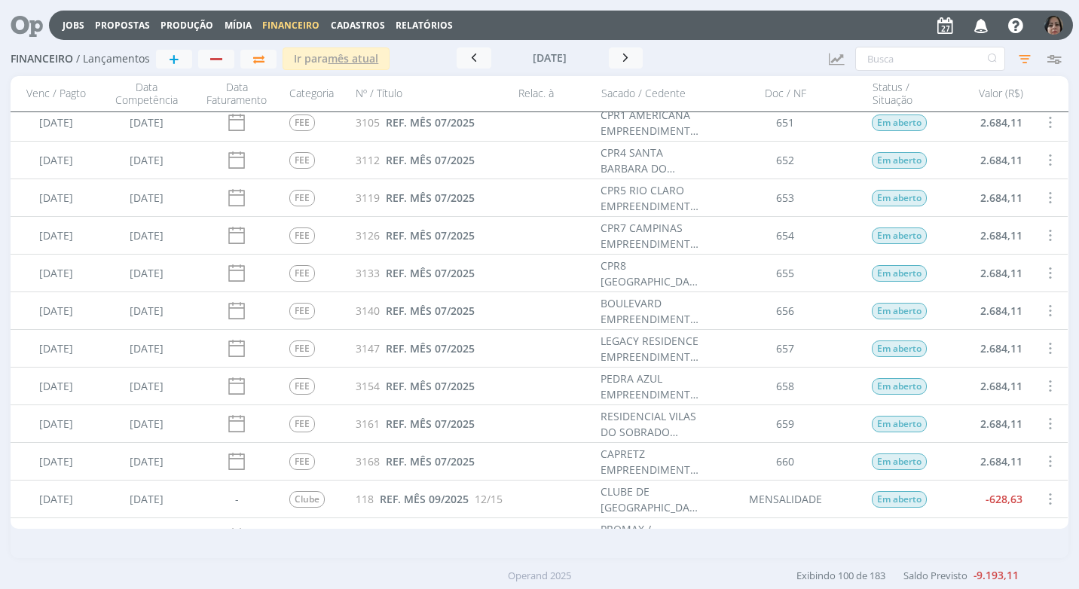
scroll to position [1657, 0]
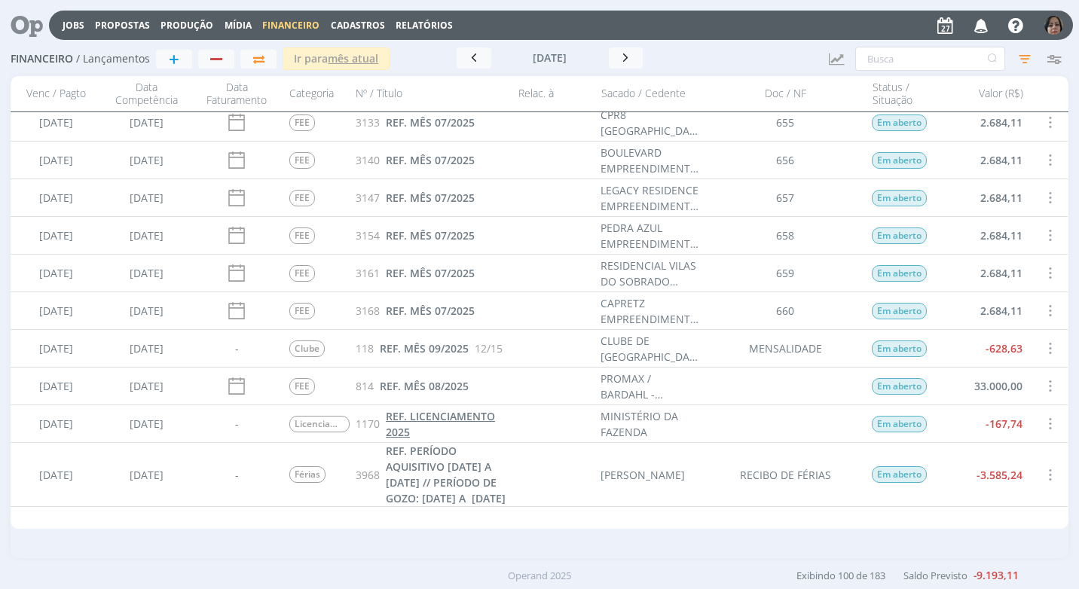
click at [444, 416] on span "REF. LICENCIAMENTO 2025" at bounding box center [440, 424] width 109 height 30
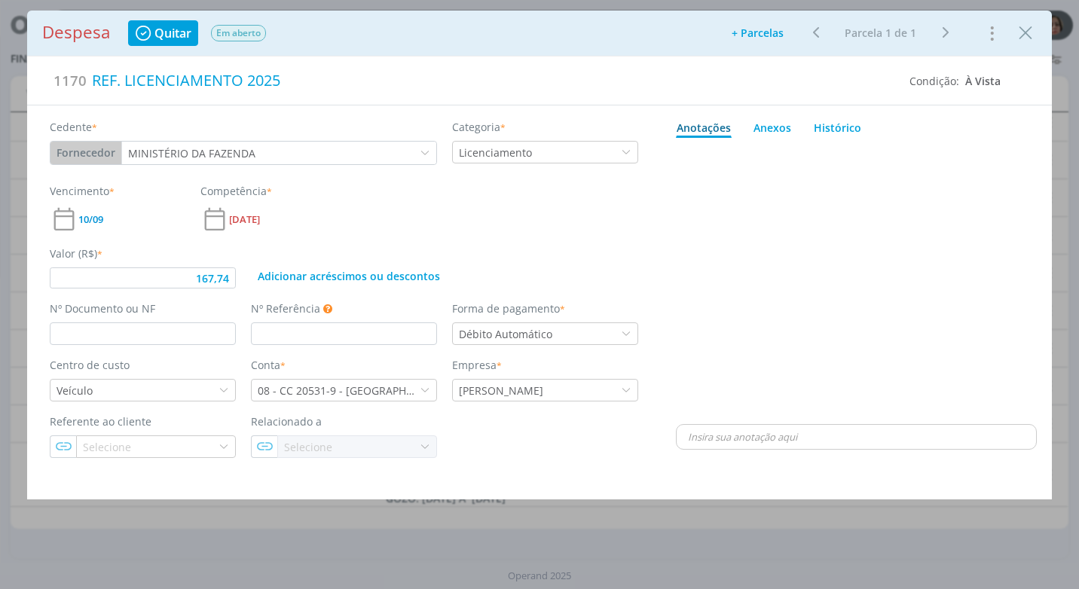
type input "167,74"
click at [69, 334] on input "dialog" at bounding box center [143, 333] width 186 height 23
type input "re"
type input "167,74"
type input "r"
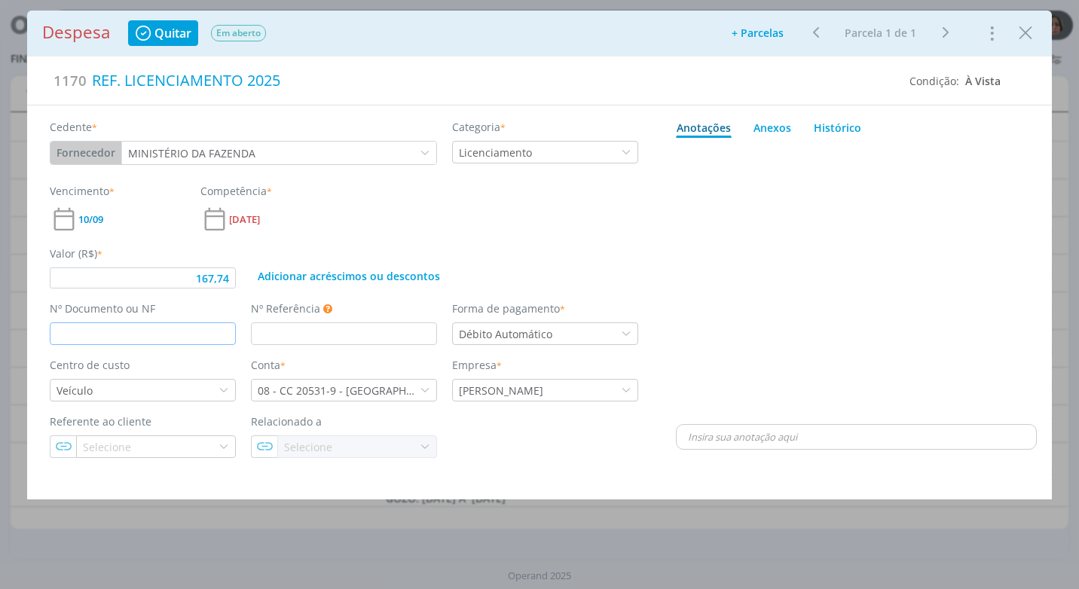
type input "167,74"
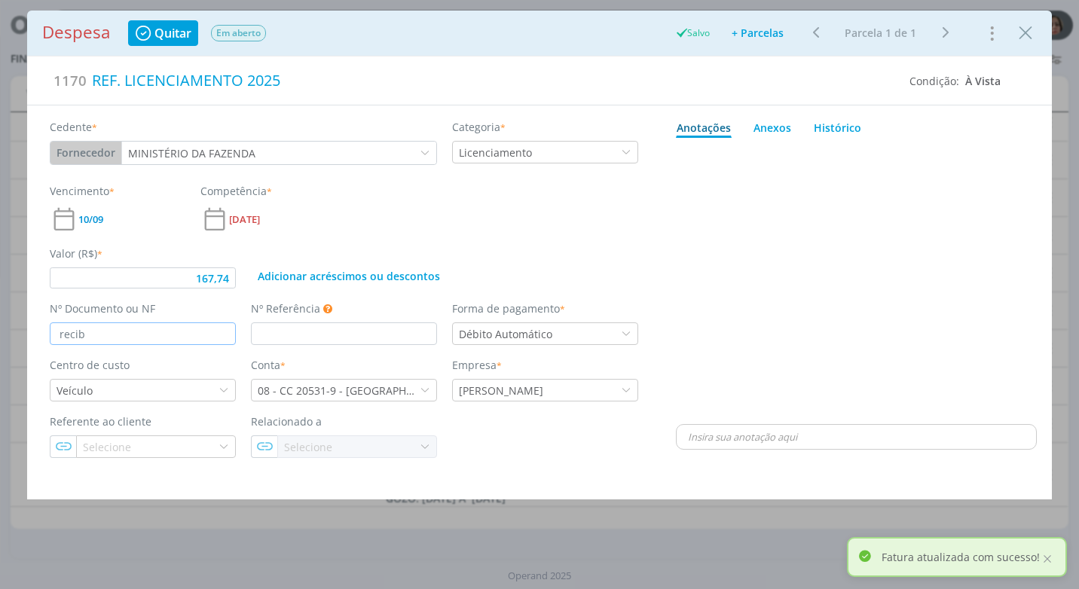
type input "recibo"
type input "167,74"
type input "re"
type input "167,74"
type input "r"
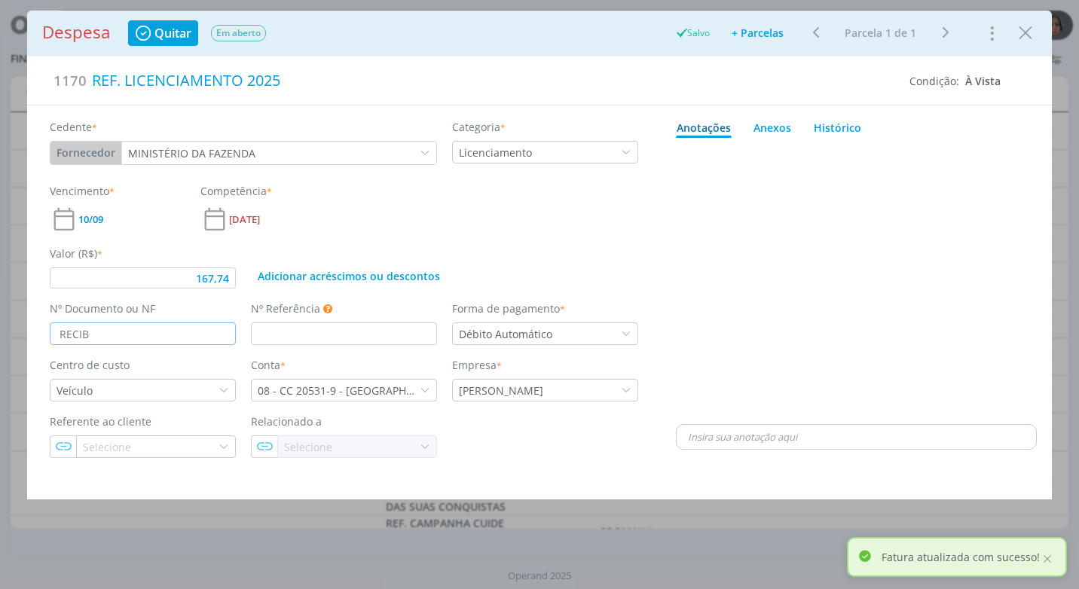
type input "RECIBO"
type input "167,74"
type input "RECIBO"
click at [740, 295] on div "dialog" at bounding box center [856, 282] width 361 height 277
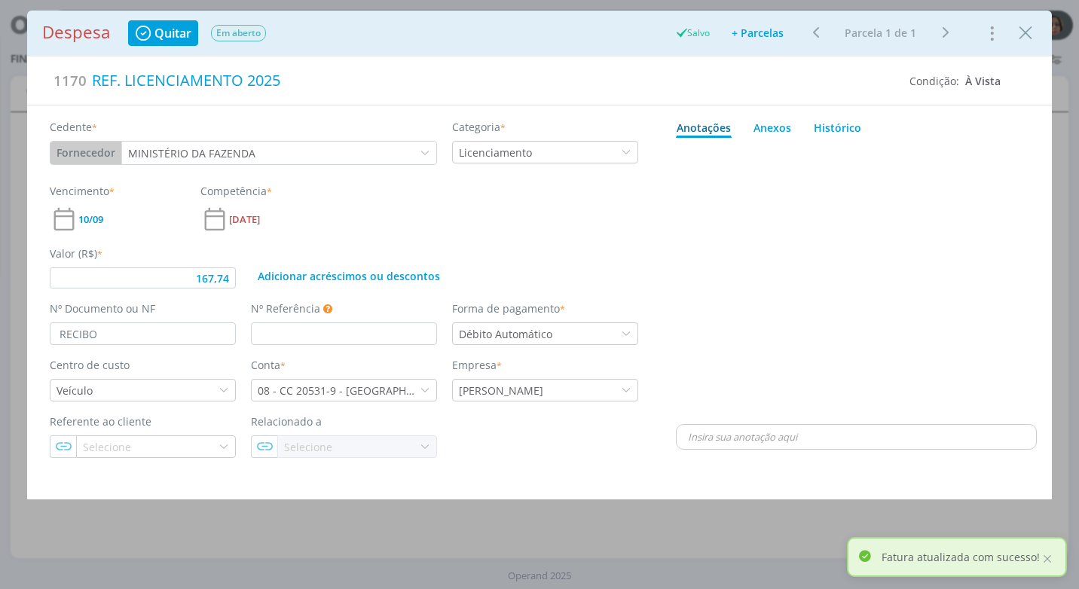
type input "167,74"
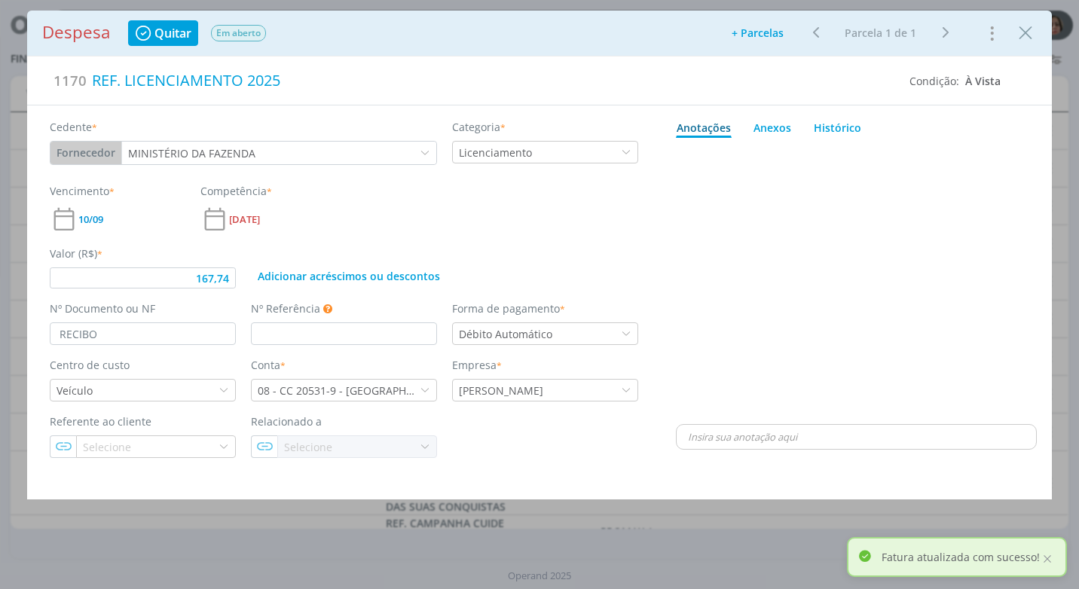
drag, startPoint x: 1020, startPoint y: 26, endPoint x: 1005, endPoint y: 81, distance: 57.0
click at [1021, 26] on icon "Close" at bounding box center [1025, 33] width 23 height 23
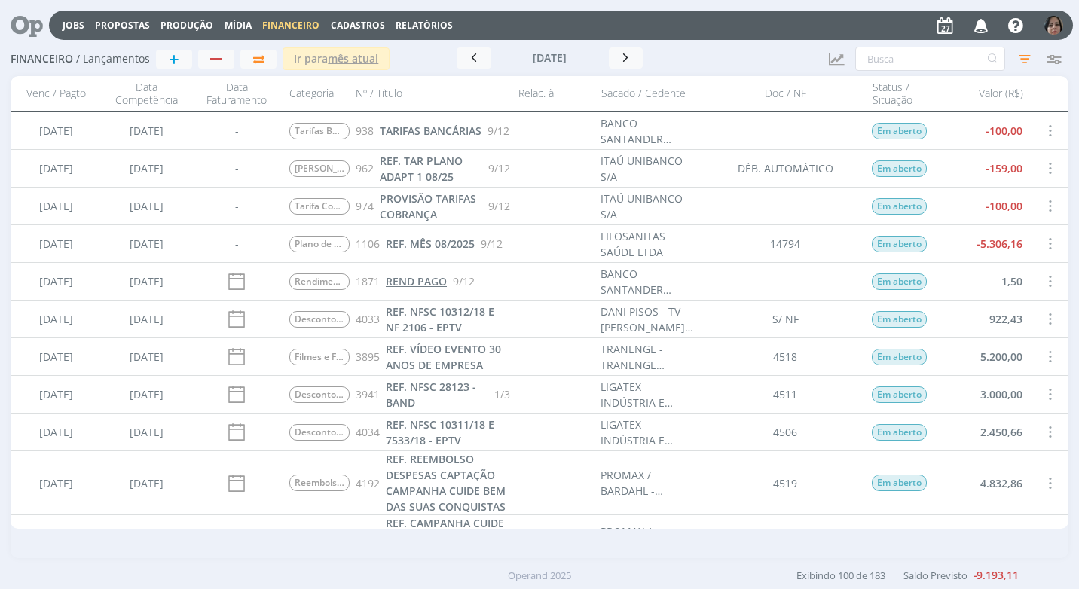
click at [419, 280] on span "REND PAGO" at bounding box center [416, 281] width 61 height 14
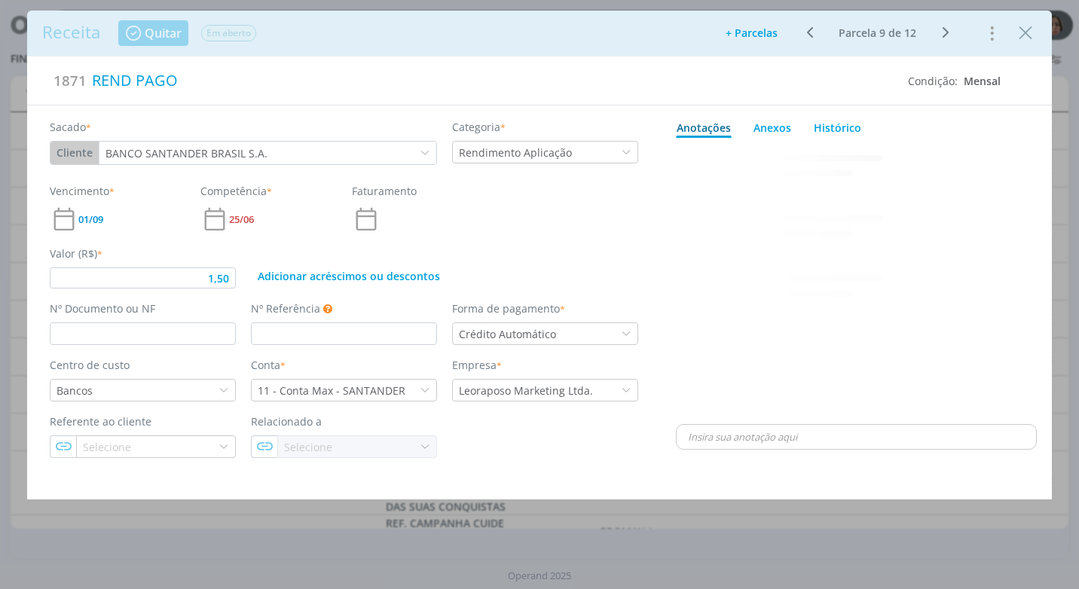
type input "1,50"
click at [1024, 32] on icon "Close" at bounding box center [1025, 33] width 23 height 23
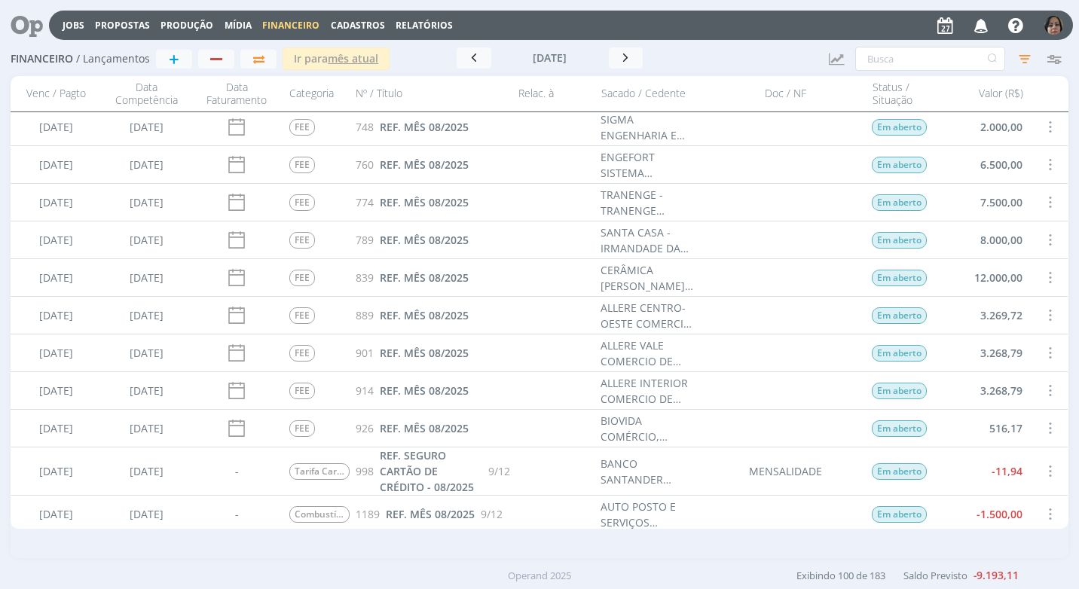
scroll to position [2260, 0]
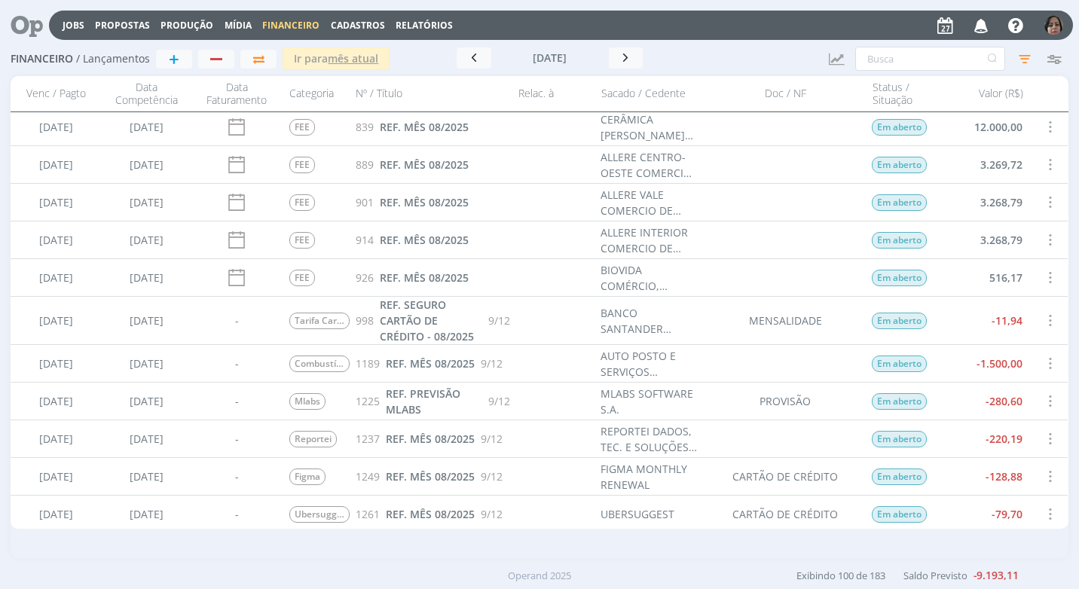
click at [1045, 316] on span at bounding box center [1049, 320] width 17 height 20
click at [1013, 315] on div "Selecionar" at bounding box center [999, 312] width 149 height 22
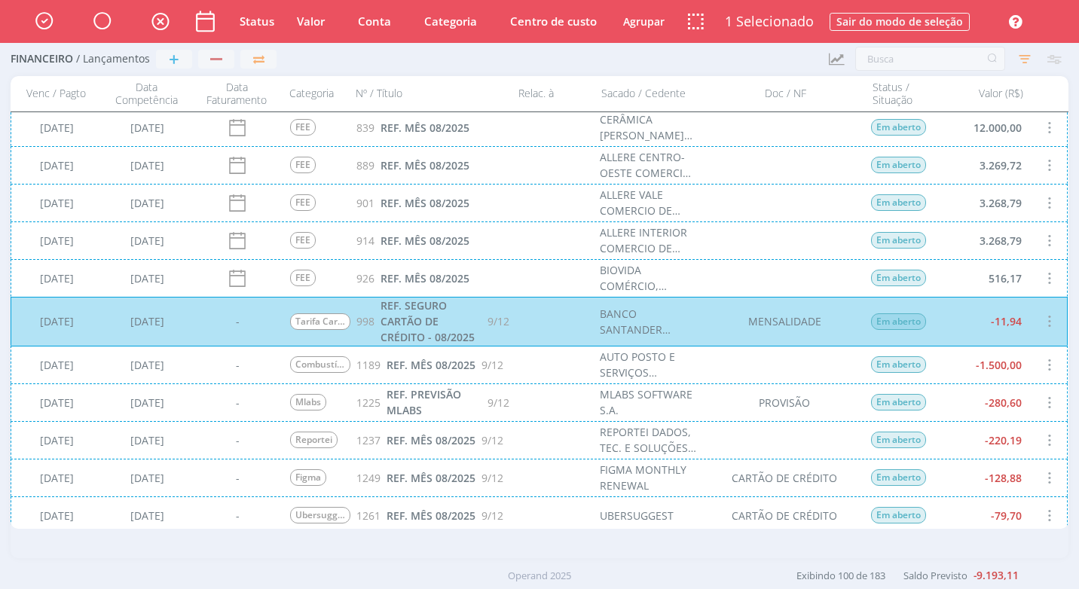
scroll to position [2411, 0]
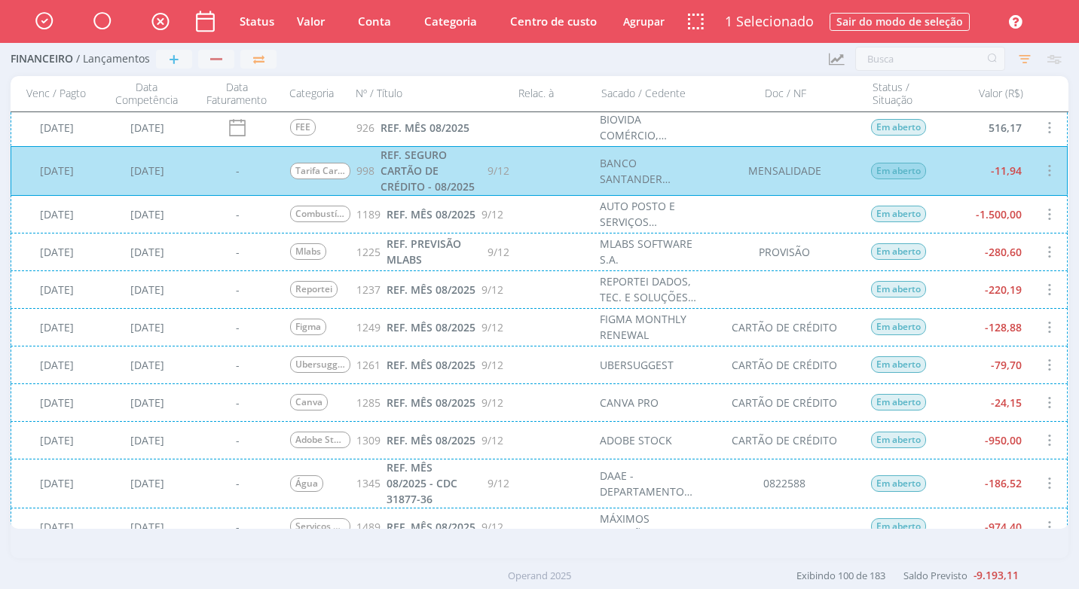
click at [676, 219] on div "[DATE] [DATE] - Combustível 1189 REF. MÊS 08/2025 9/12 AUTO POSTO E SERVIÇOS AN…" at bounding box center [539, 214] width 1057 height 38
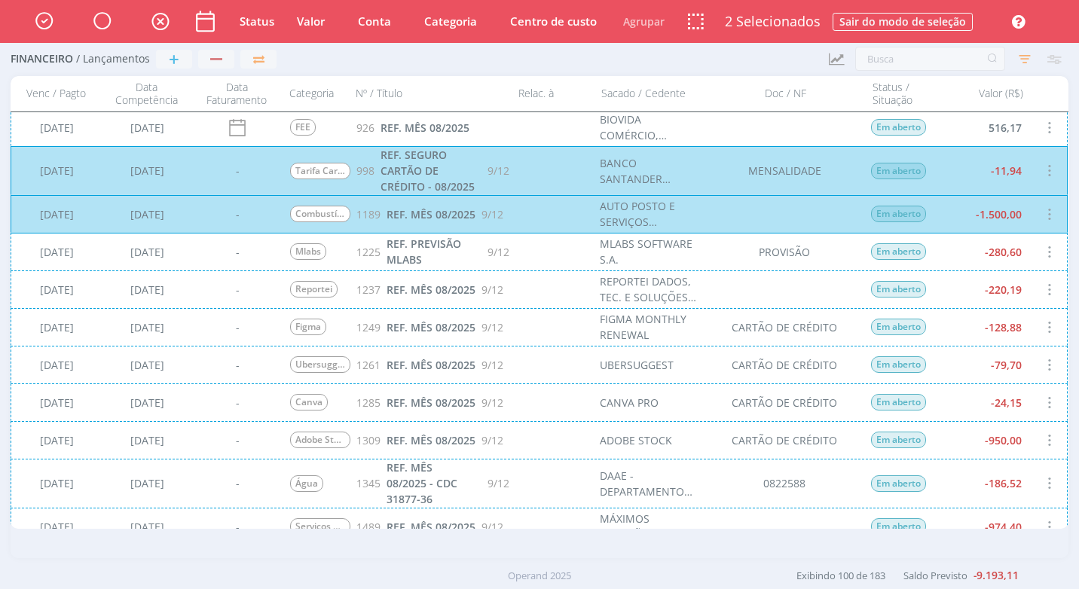
click at [706, 264] on div "[DATE] [DATE] - Mlabs 1225 REF. PREVISÃO MLABS 9/12 MLABS SOFTWARE S.A. PROVISÃ…" at bounding box center [539, 252] width 1057 height 38
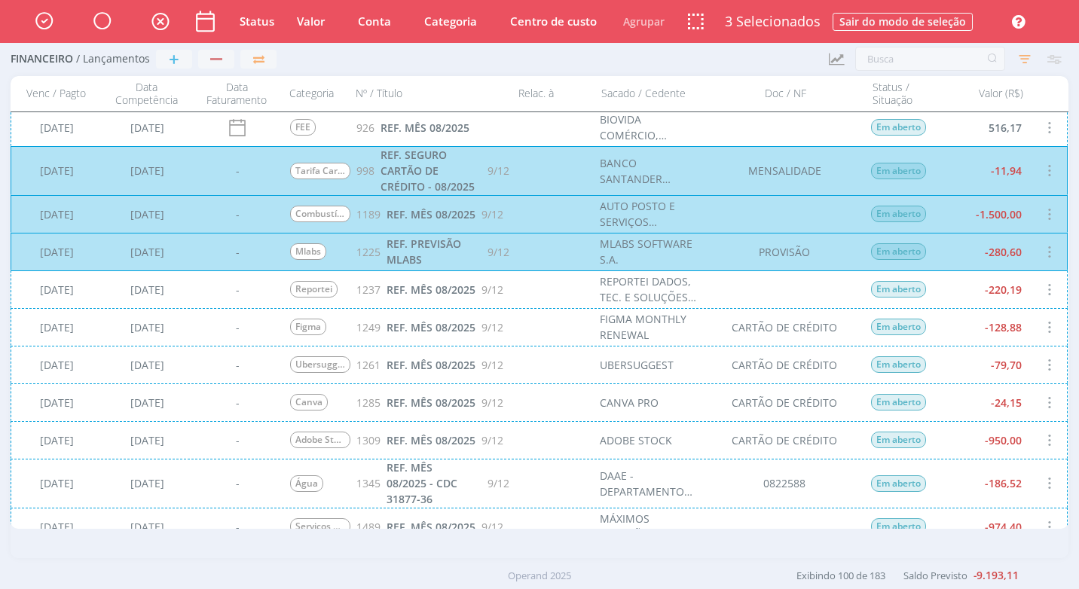
click at [544, 301] on div "[DATE] [DATE] - Reportei 1237 REF. MÊS 08/2025 9/12 REPORTEI DADOS, TEC. E SOLU…" at bounding box center [539, 289] width 1057 height 38
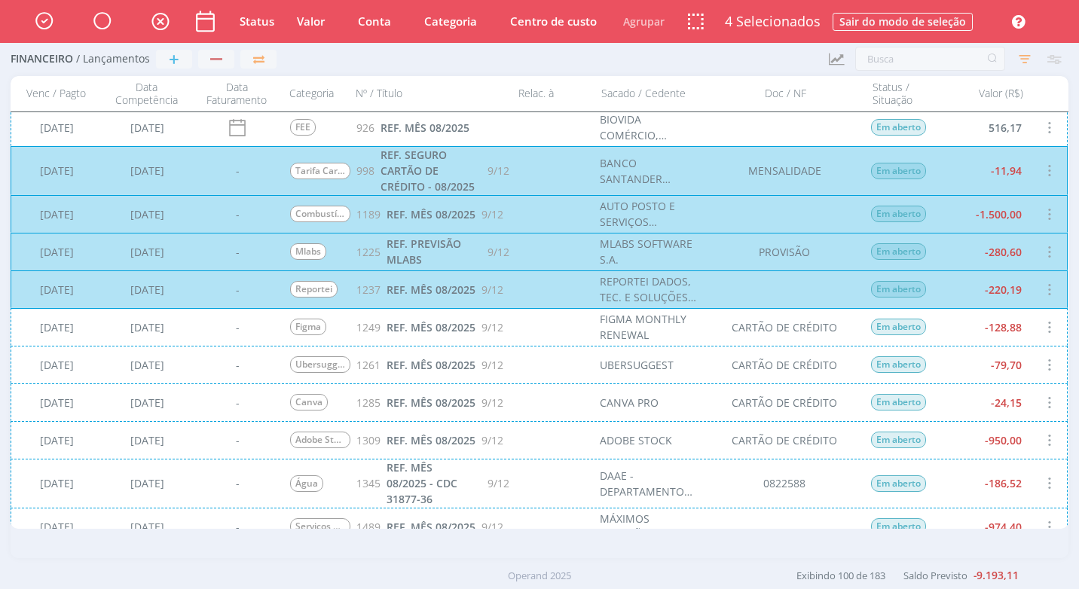
click at [541, 330] on div "[DATE] [DATE] - Figma 1249 REF. MÊS 08/2025 9/12 FIGMA MONTHLY RENEWAL CARTÃO D…" at bounding box center [539, 327] width 1057 height 38
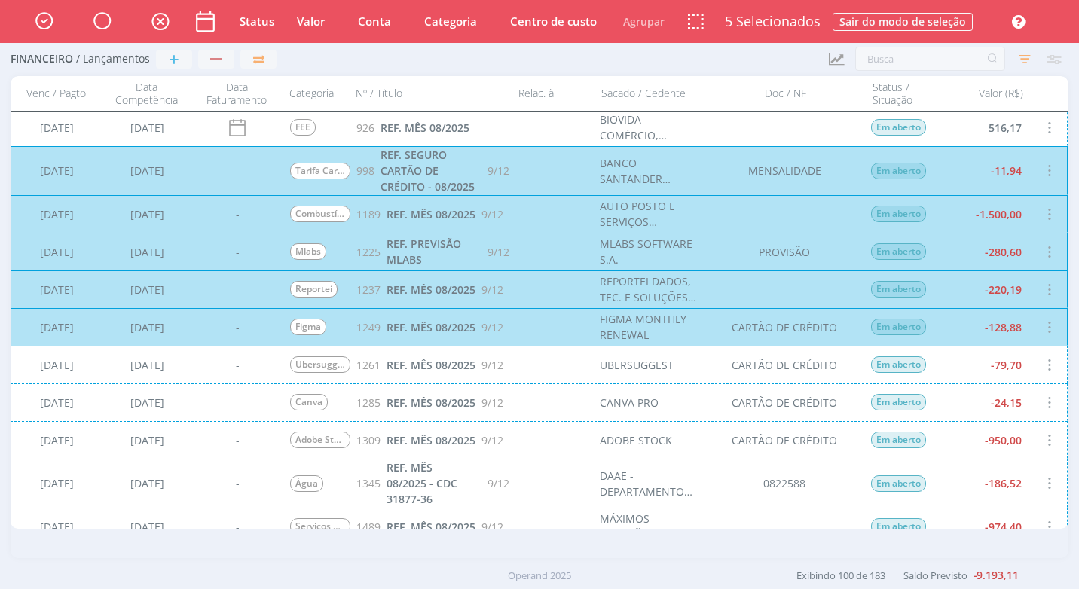
click at [539, 364] on div "[DATE] [DATE] - Ubersuggest 1261 REF. MÊS 08/2025 9/12 UBERSUGGEST CARTÃO DE CR…" at bounding box center [539, 365] width 1057 height 38
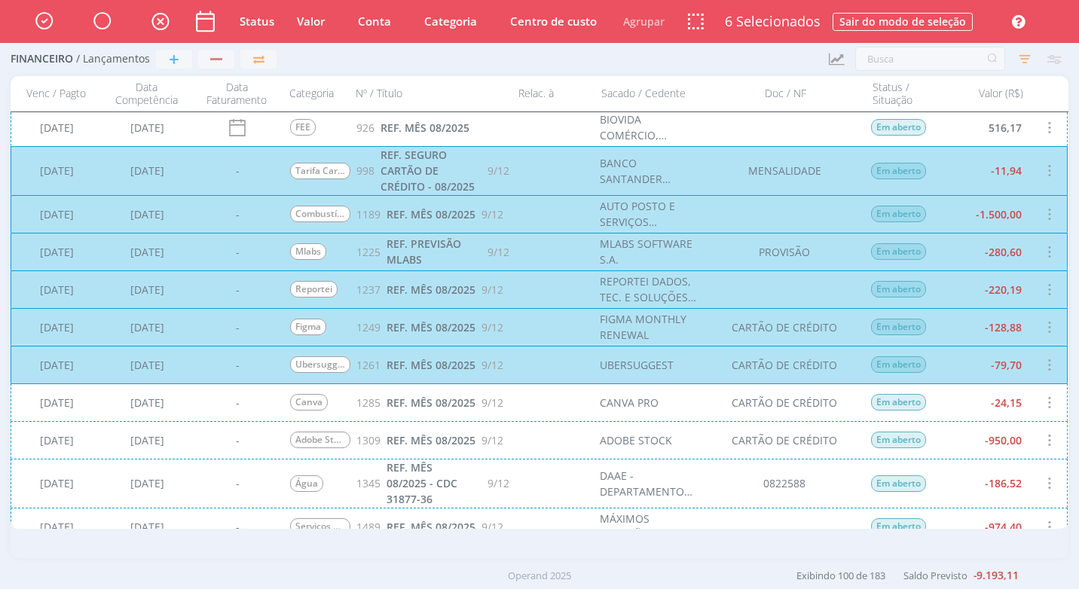
click at [542, 402] on div "[DATE] [DATE] - Canva 1285 REF. MÊS 08/2025 9/12 CANVA PRO CARTÃO DE CRÉDITO Em…" at bounding box center [539, 402] width 1057 height 38
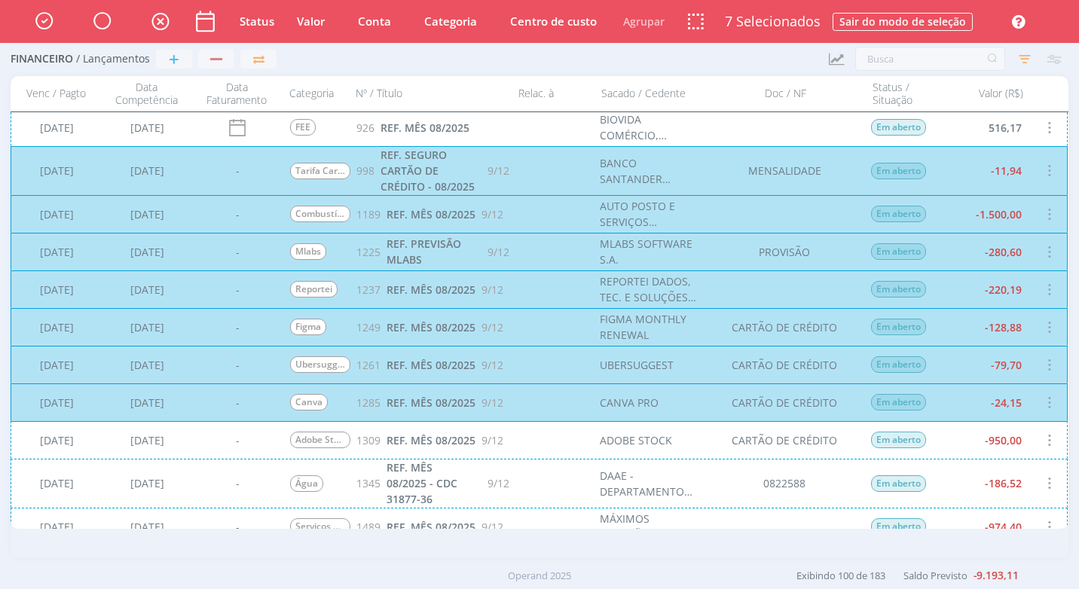
scroll to position [2562, 0]
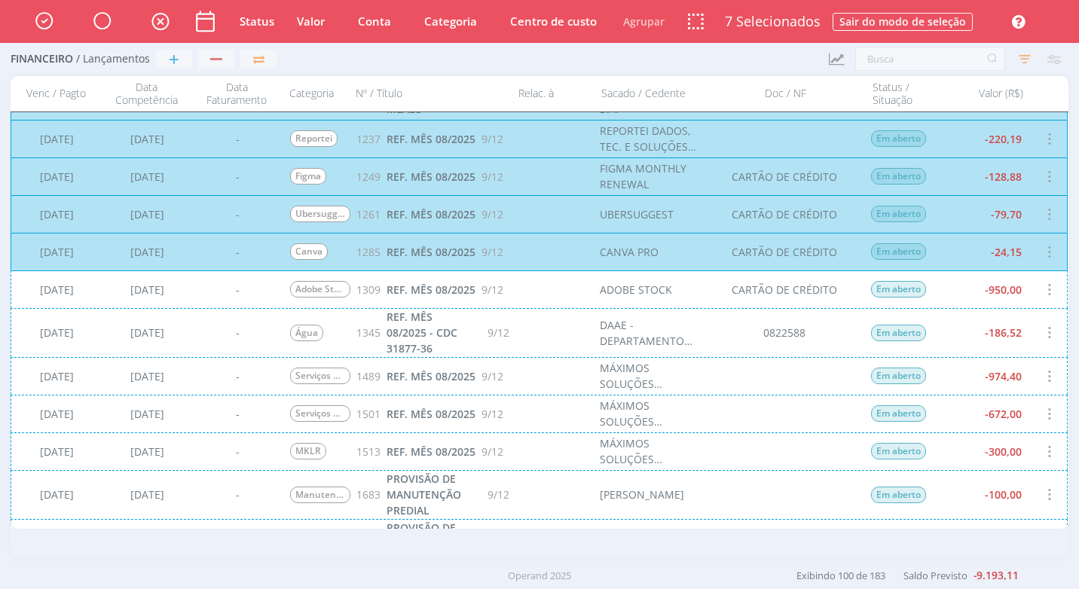
click at [527, 285] on div "[DATE] [DATE] - Adobe Stock 1309 REF. MÊS 08/2025 9/12 ADOBE STOCK CARTÃO DE CR…" at bounding box center [539, 289] width 1057 height 38
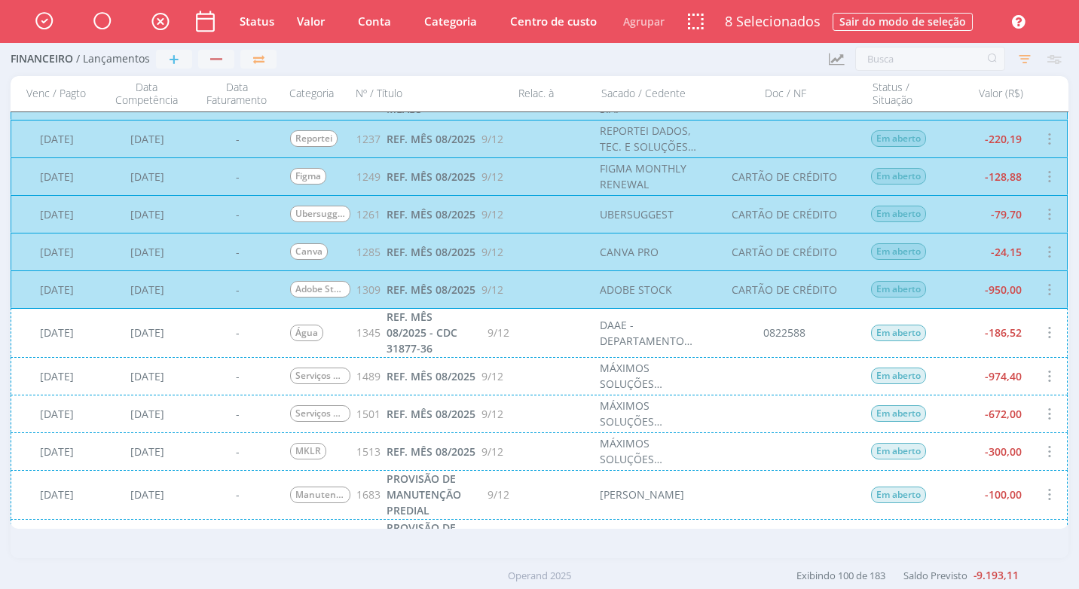
click at [560, 346] on div "[DATE] [DATE] - [GEOGRAPHIC_DATA] 1345 REF. MÊS 08/2025 - CDC 31877-36 9/12 DAA…" at bounding box center [539, 332] width 1057 height 49
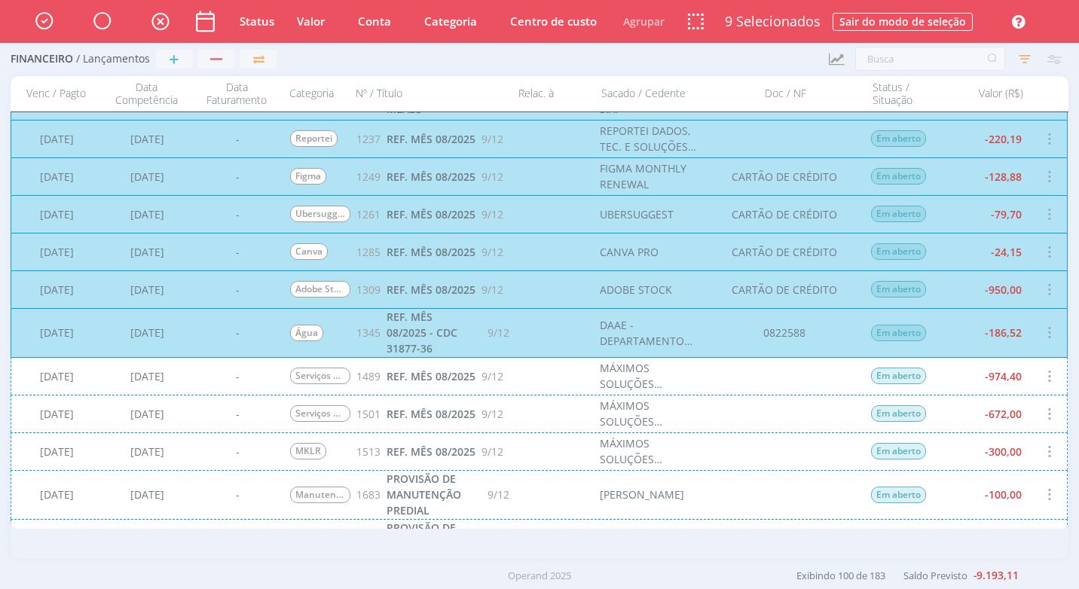
scroll to position [2712, 0]
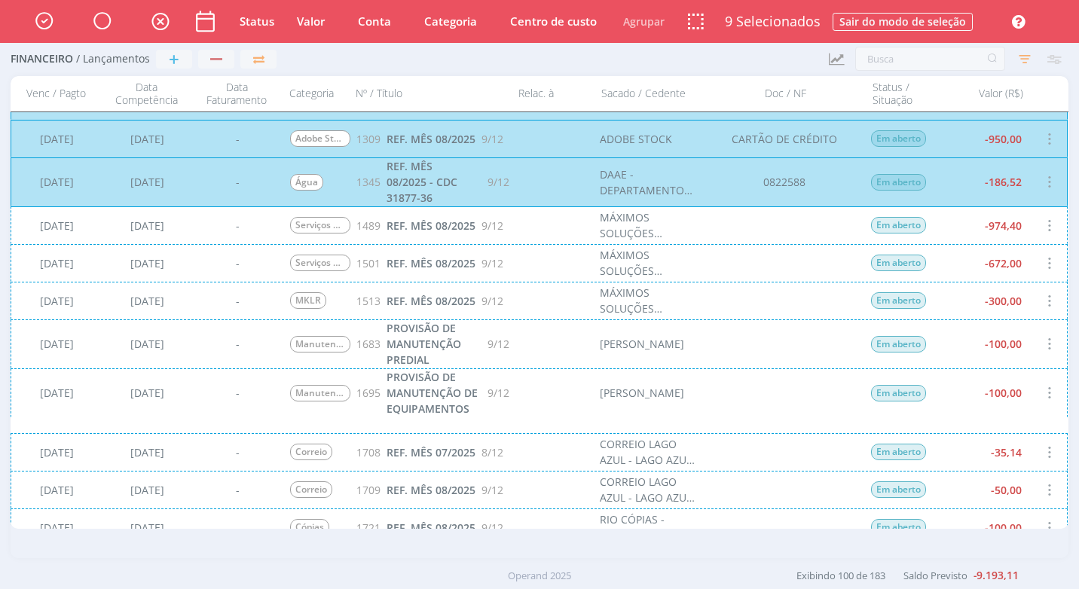
click at [561, 232] on div "[DATE] [DATE] - Serviços Contábeis 1489 REF. MÊS 08/2025 9/12 MÁXIMOS SOLUÇÕES …" at bounding box center [539, 225] width 1057 height 38
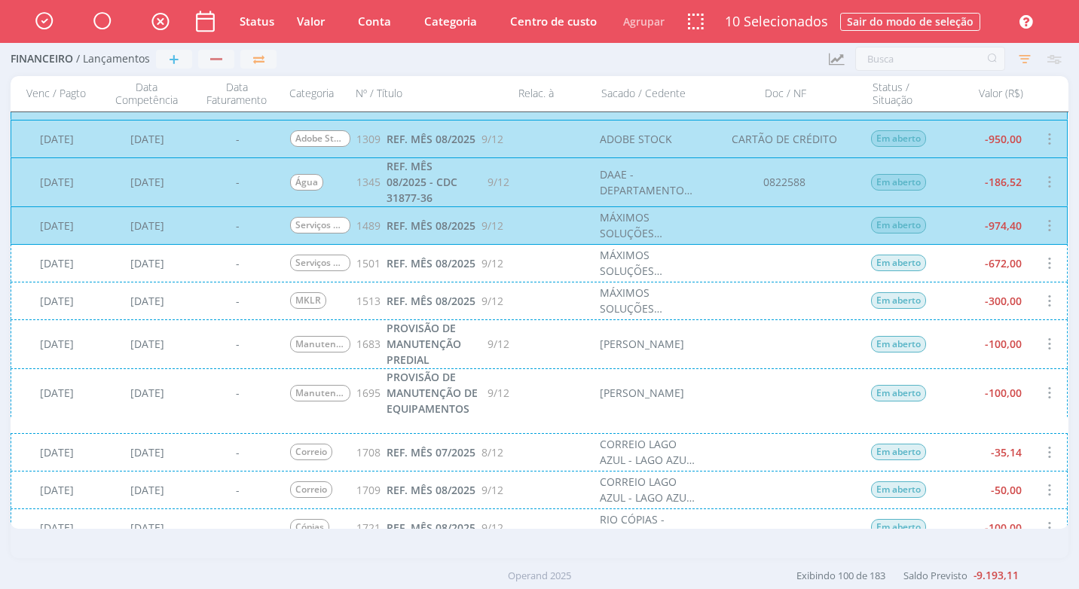
click at [553, 261] on div "[DATE] [DATE] - Serviços Contábeis 1501 REF. MÊS 08/2025 9/12 MÁXIMOS SOLUÇÕES …" at bounding box center [539, 263] width 1057 height 38
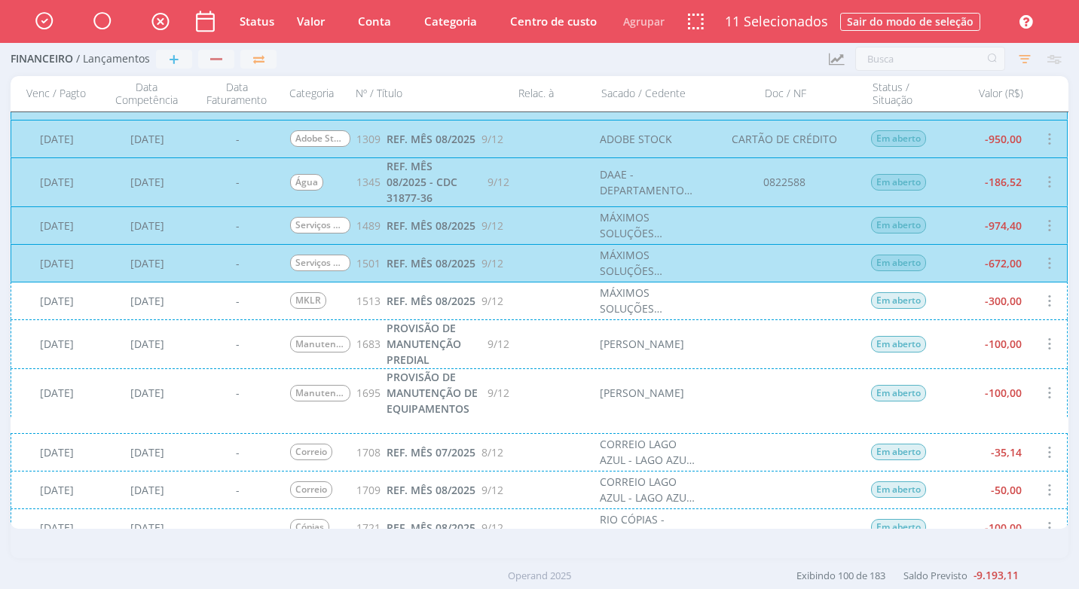
click at [571, 308] on div "[DATE] [DATE] - MKLR 1513 REF. MÊS 08/2025 9/12 MÁXIMOS SOLUÇÕES EMPRESARIAIS L…" at bounding box center [539, 301] width 1057 height 38
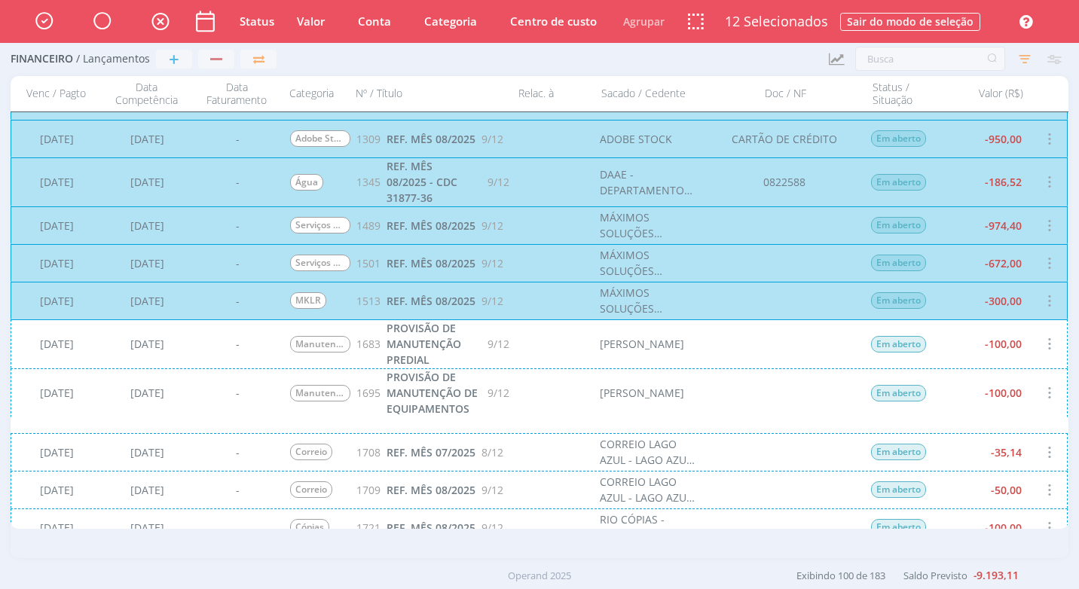
scroll to position [2788, 0]
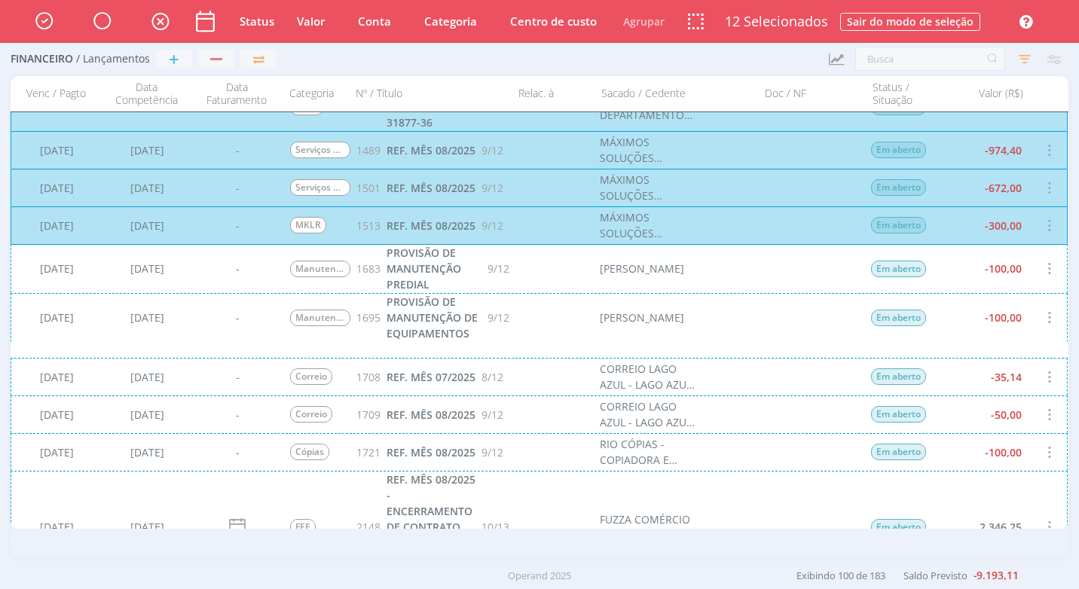
click at [668, 270] on div "[DATE] [DATE] - Manutenção Predial 1683 PROVISÃO DE MANUTENÇÃO PREDIAL 9/12 [PE…" at bounding box center [539, 268] width 1057 height 49
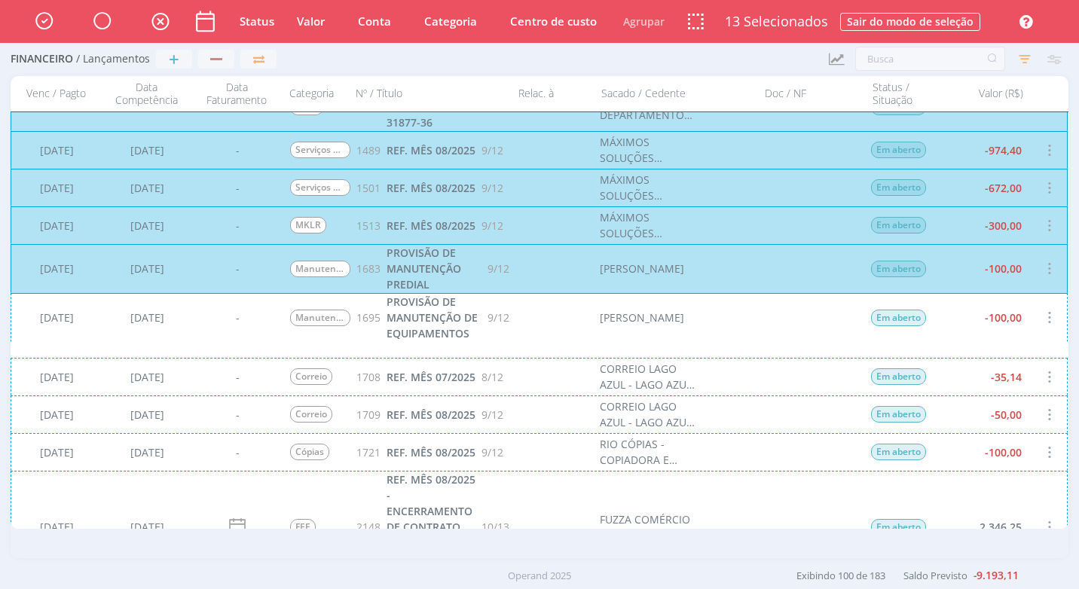
scroll to position [2863, 0]
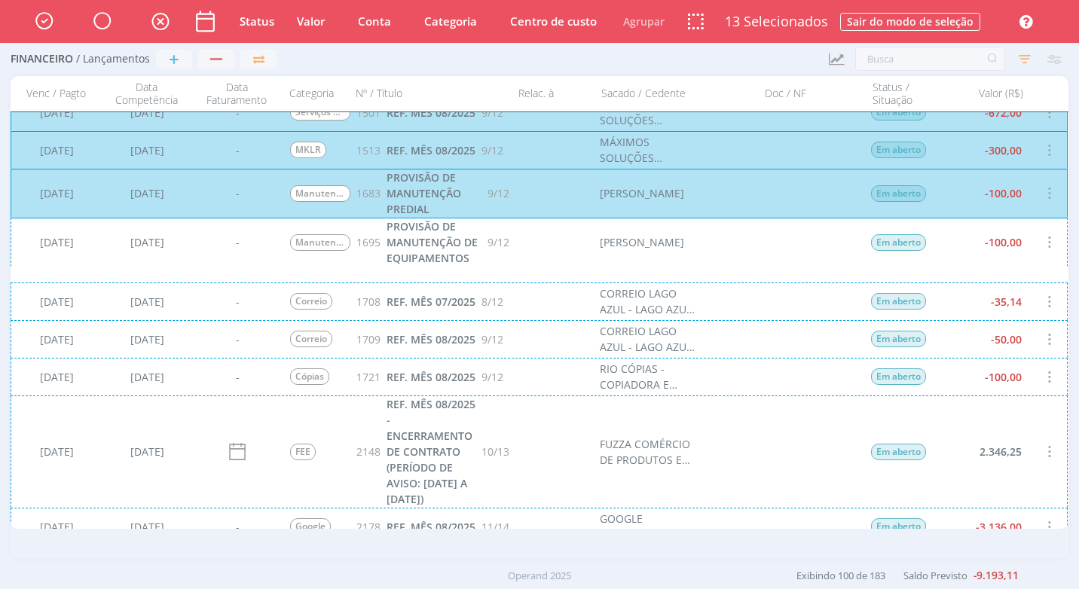
click at [650, 267] on div "[DATE] [DATE] - Manutenção de Equipamentos 1695 PROVISÃO DE MANUTENÇÃO DE EQUIP…" at bounding box center [539, 242] width 1057 height 49
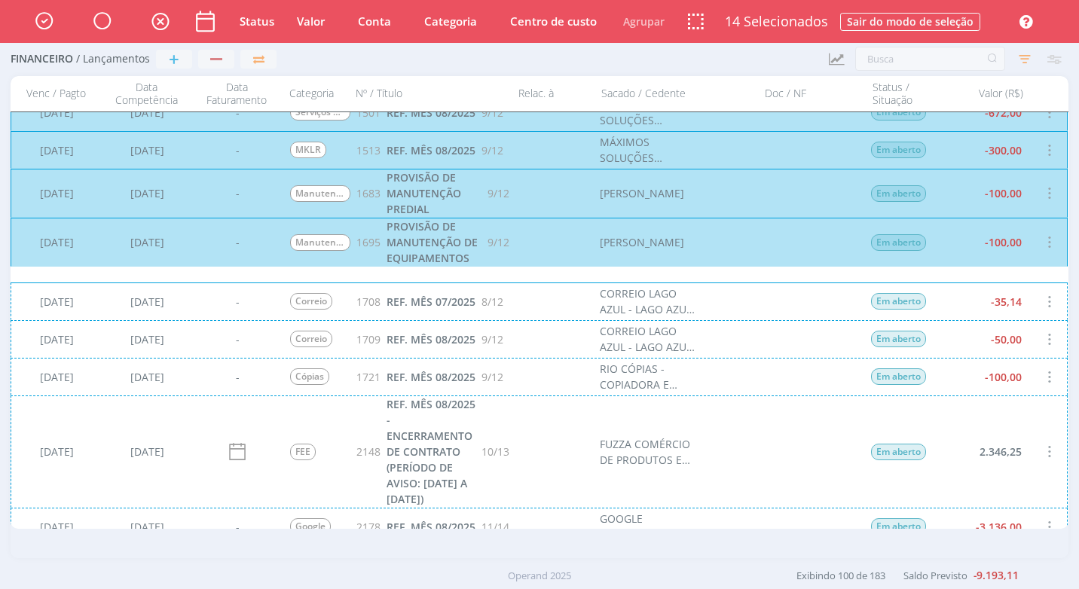
click at [586, 313] on div "[DATE] [DATE] - Correio 1708 REF. MÊS 07/2025 8/12 CORREIO LAGO AZUL - LAGO AZU…" at bounding box center [539, 301] width 1057 height 38
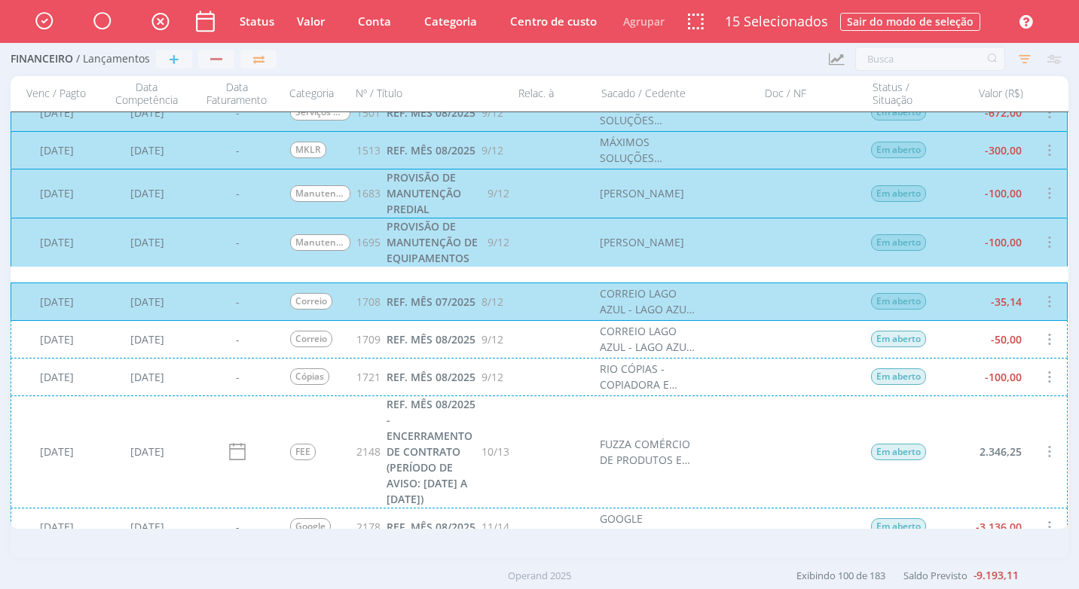
click at [582, 341] on div "[DATE] [DATE] - Correio 1709 REF. MÊS 08/2025 9/12 CORREIO LAGO AZUL - LAGO AZU…" at bounding box center [539, 339] width 1057 height 38
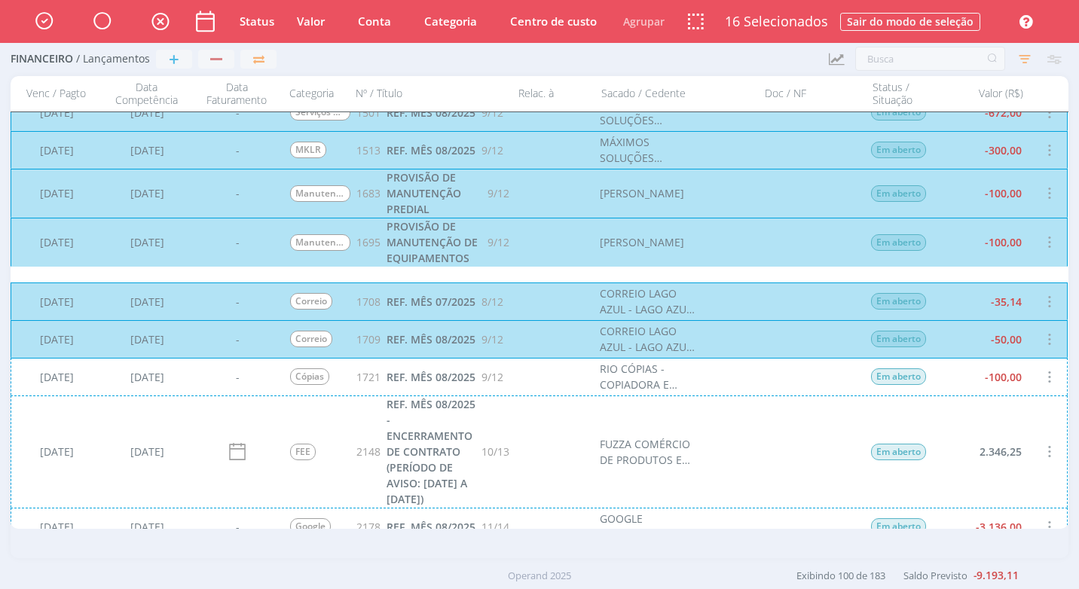
scroll to position [3014, 0]
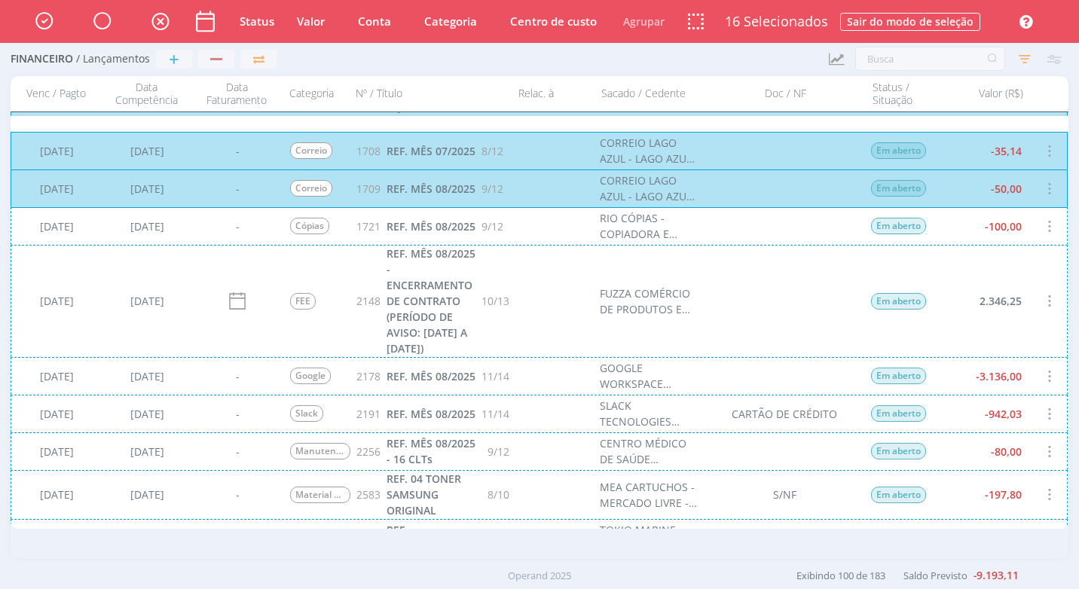
click at [567, 230] on div "[DATE] [DATE] - Cópias 1721 REF. MÊS 08/2025 9/12 RIO CÓPIAS - COPIADORA E COMÉ…" at bounding box center [539, 226] width 1057 height 38
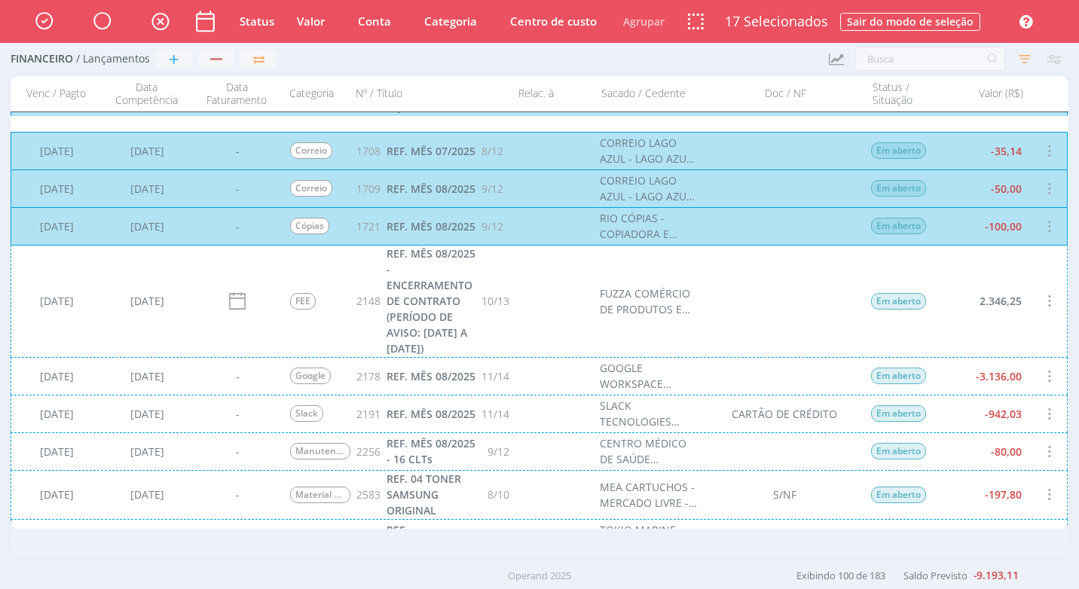
scroll to position [3164, 0]
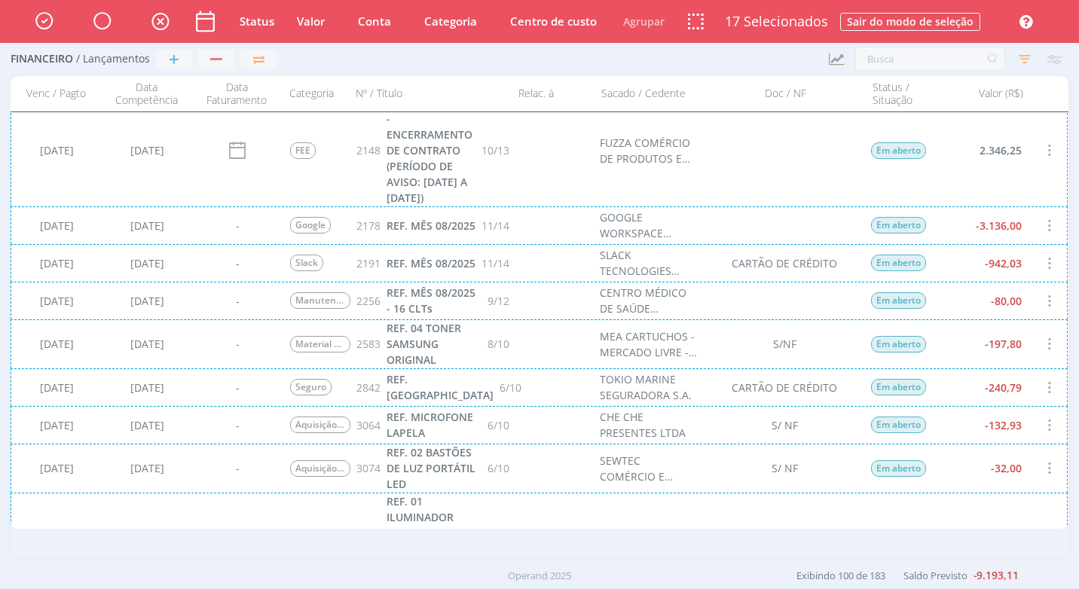
click at [551, 234] on div "[DATE] [DATE] - Google 2178 REF. MÊS 08/2025 11/14 GOOGLE WORKSPACE ENTERPRISE …" at bounding box center [539, 225] width 1057 height 38
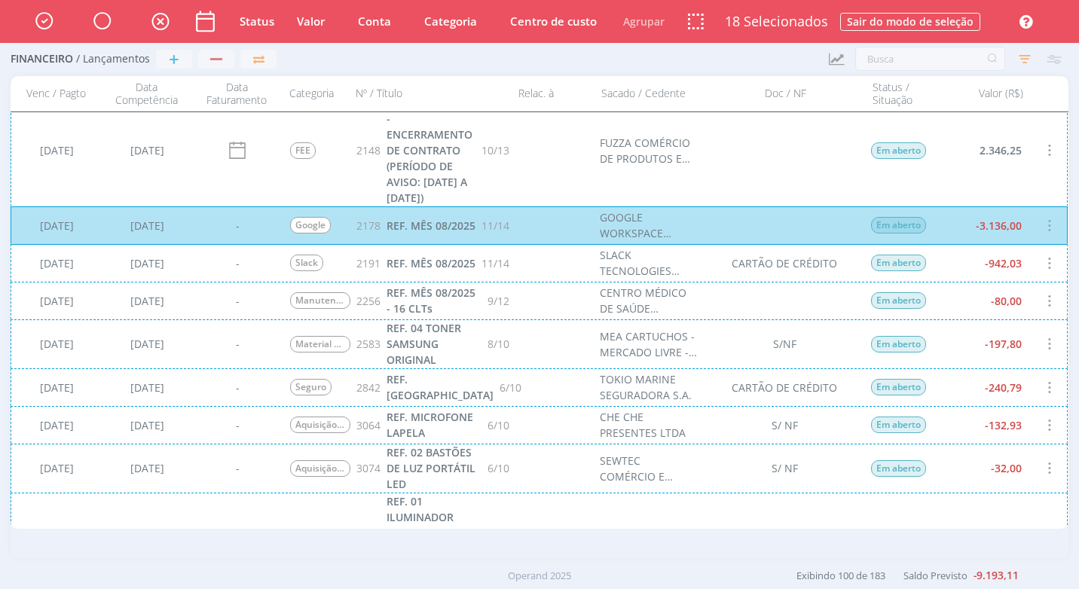
click at [534, 269] on div "[DATE] [DATE] - Slack 2191 REF. MÊS 08/2025 11/14 SLACK TECNOLOGIES LIMITED CAR…" at bounding box center [539, 263] width 1057 height 38
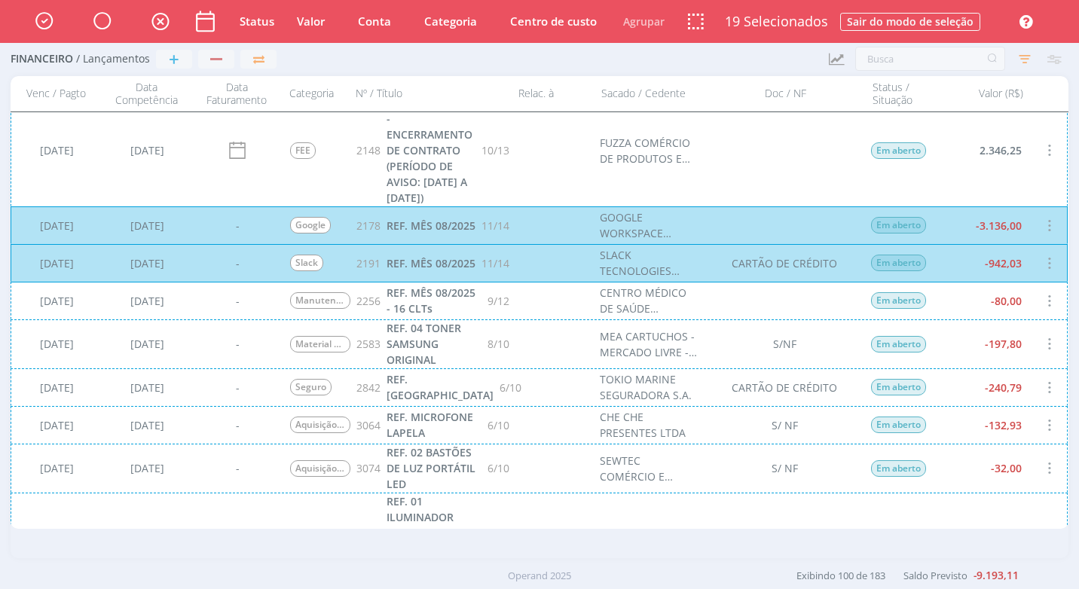
click at [564, 307] on div "[DATE] [DATE] - Manutenção e-Social 2256 REF. MÊS 08/2025 - 16 CLTs 9/12 CENTRO…" at bounding box center [539, 301] width 1057 height 38
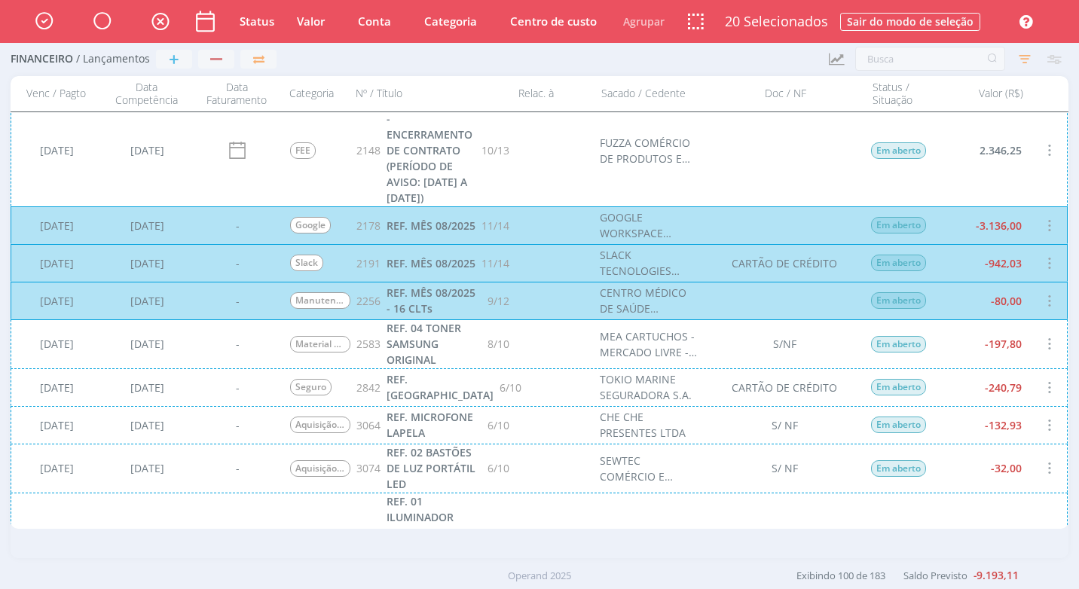
click at [551, 348] on div "[DATE] [DATE] - Material de Escritório 2583 REF. 04 TONER SAMSUNG ORIGINAL 8/10…" at bounding box center [539, 343] width 1057 height 49
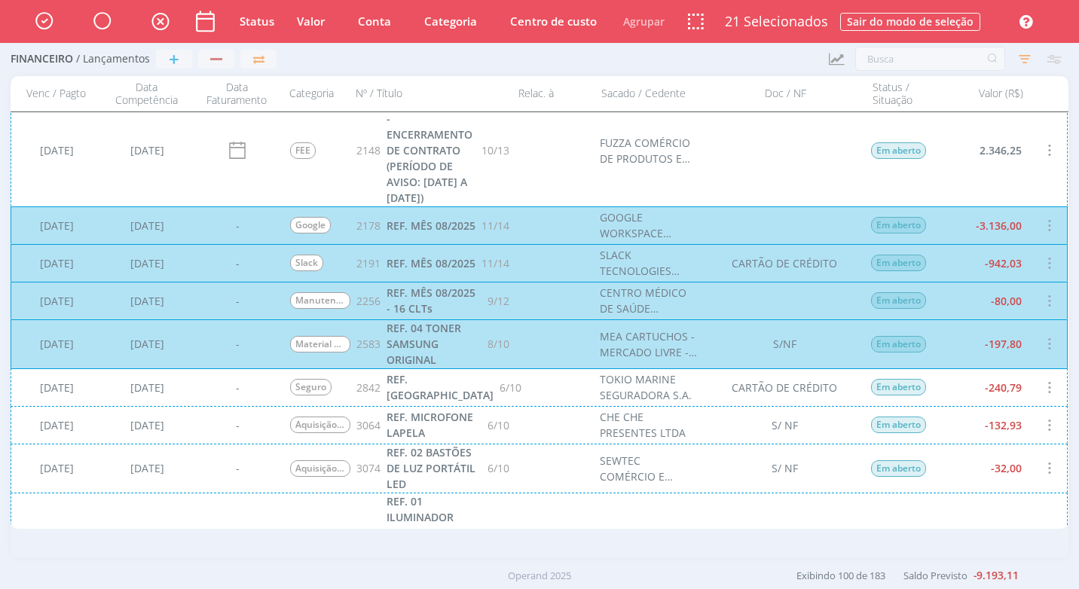
click at [572, 387] on div "[DATE] [DATE] - Seguro 2842 REF. PARCELA 6/10 TOKIO MARINE SEGURADORA S.A. CART…" at bounding box center [539, 387] width 1057 height 38
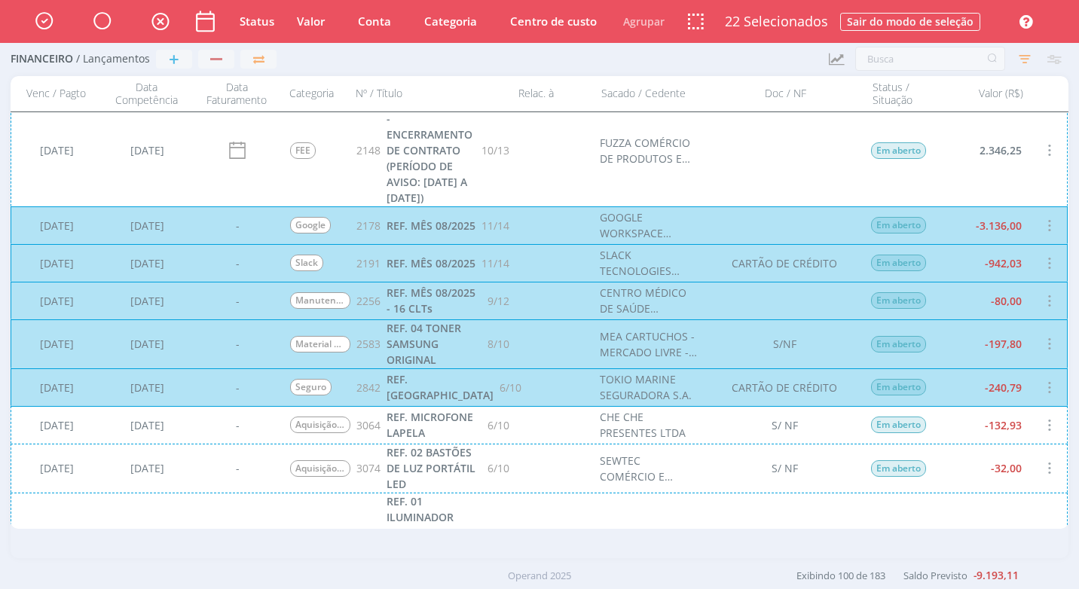
scroll to position [3240, 0]
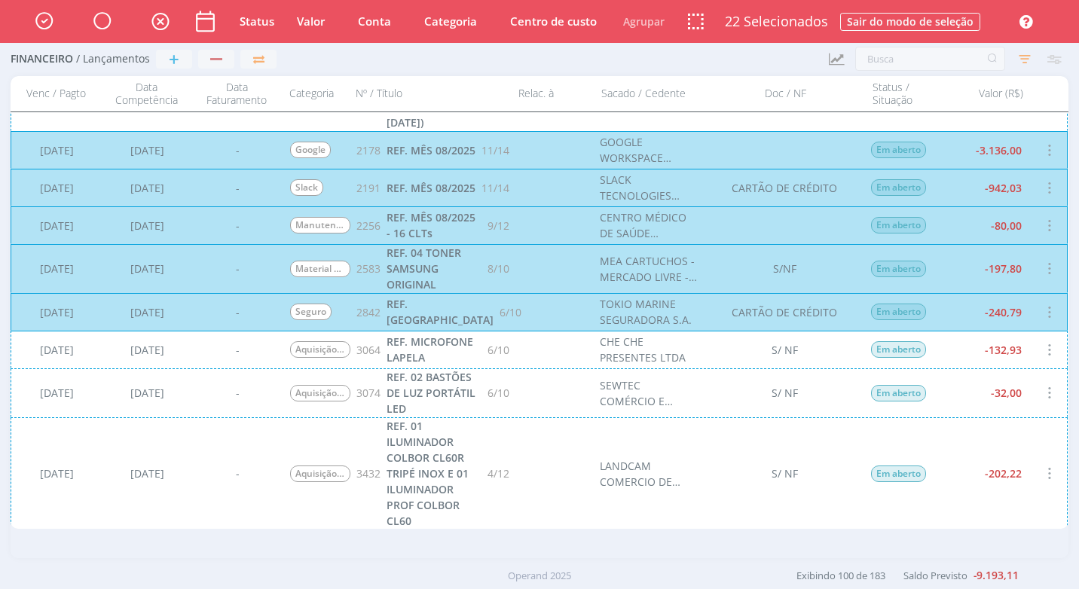
click at [543, 358] on div "[DATE] [DATE] - Aquisição de Equipamentos 3064 REF. MICROFONE LAPELA 6/10 CHE C…" at bounding box center [539, 350] width 1057 height 38
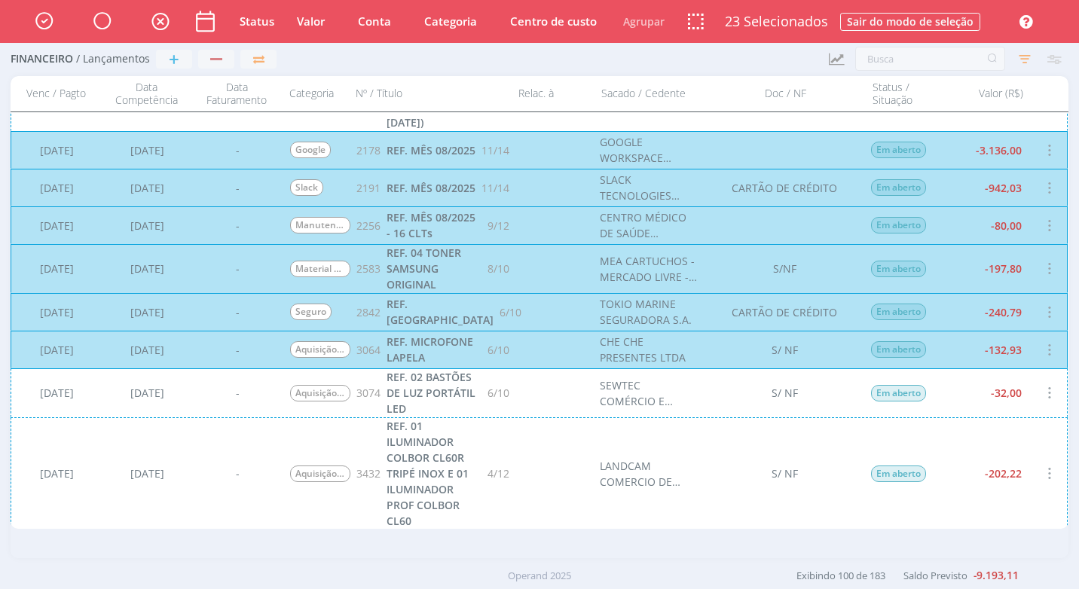
click at [539, 397] on div "[DATE] [DATE] - Aquisição de Equipamentos 3074 REF. 02 BASTÕES DE LUZ PORTÁTIL …" at bounding box center [539, 392] width 1057 height 49
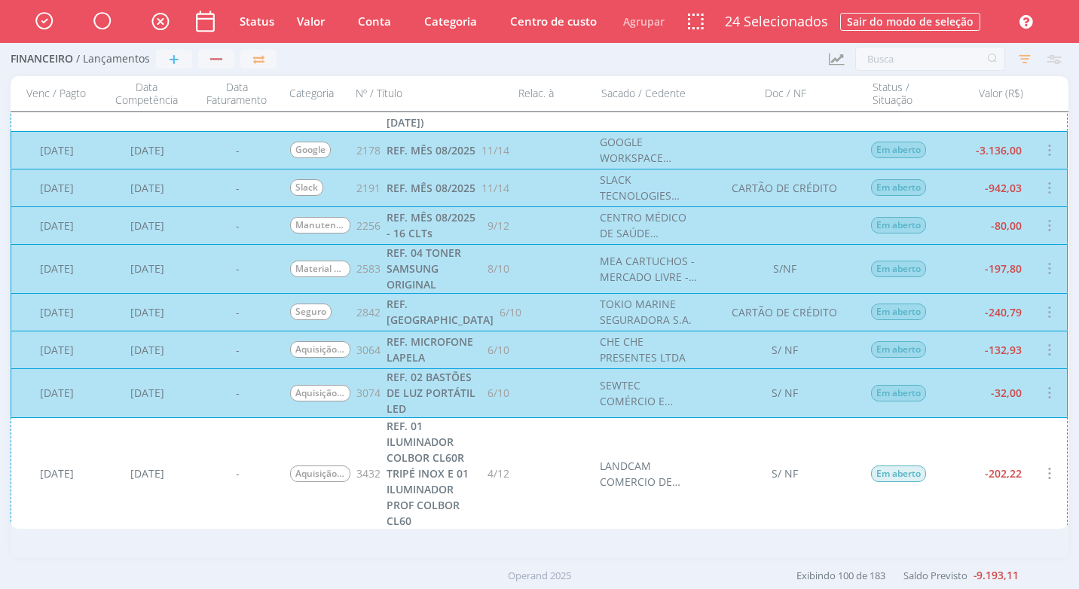
scroll to position [3390, 0]
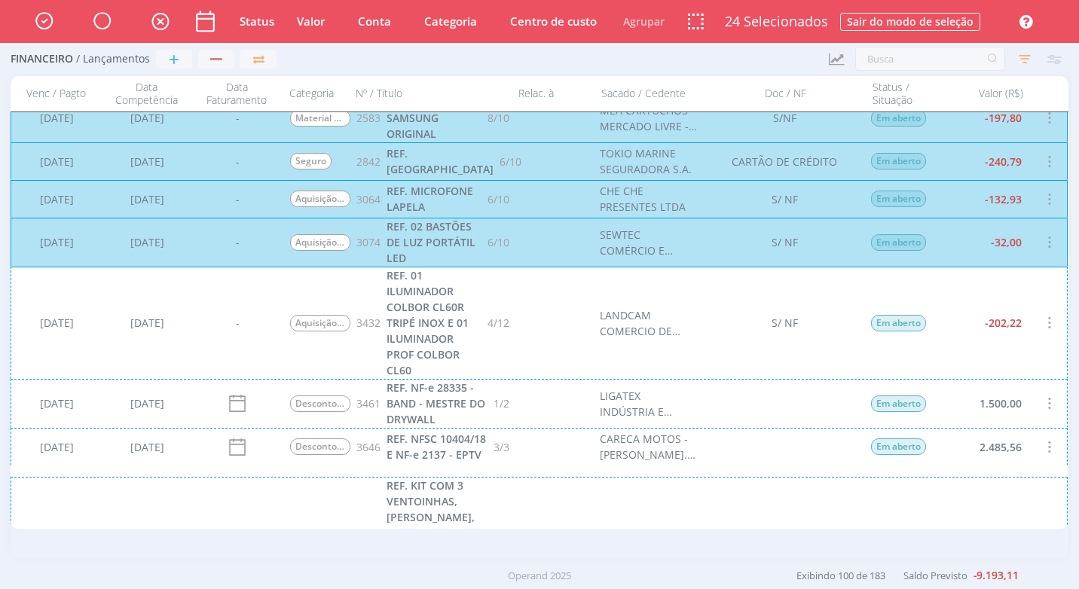
click at [514, 362] on div "[DATE] [DATE] - Aquisição de Equipamentos 3432 REF. 01 ILUMINADOR COLBOR CL60R …" at bounding box center [539, 323] width 1057 height 112
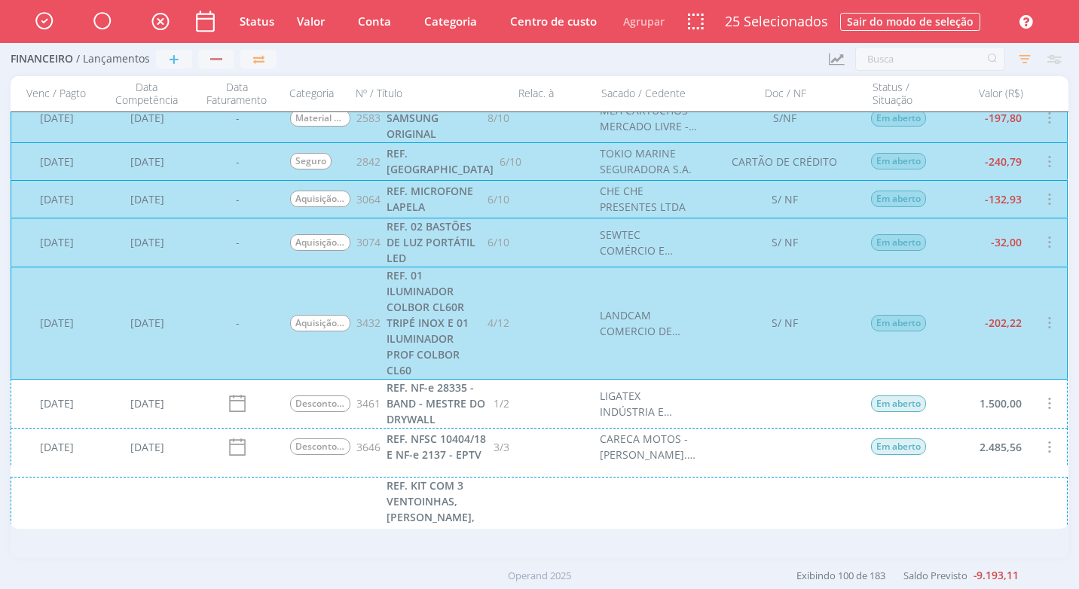
scroll to position [3616, 0]
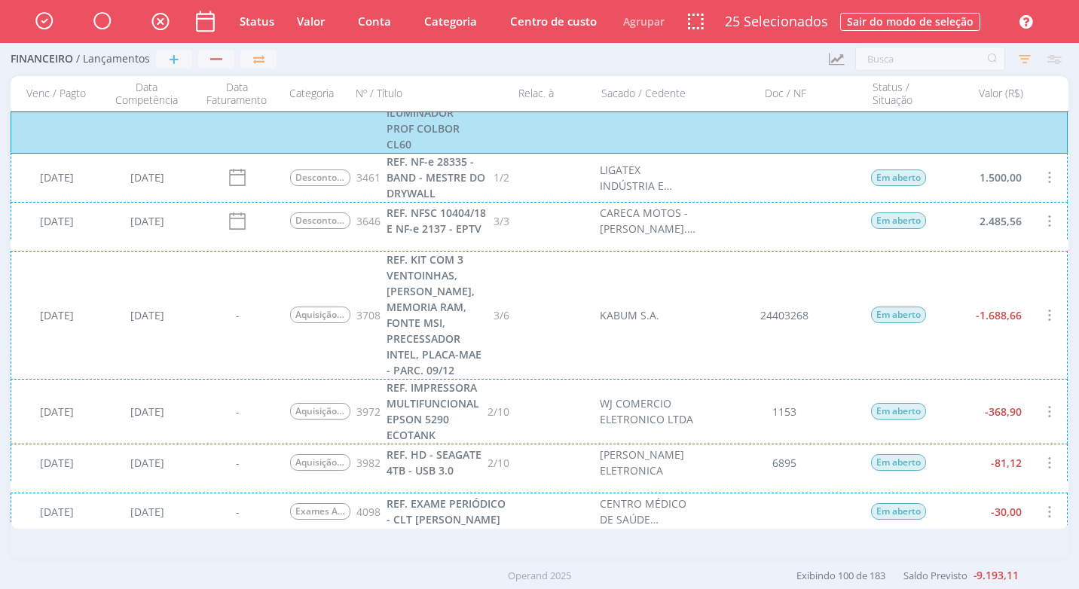
click at [505, 364] on div "[DATE] [DATE] - Aquisição de Equipamentos 3708 REF. KIT COM 3 VENTOINHAS, [PERS…" at bounding box center [539, 315] width 1057 height 128
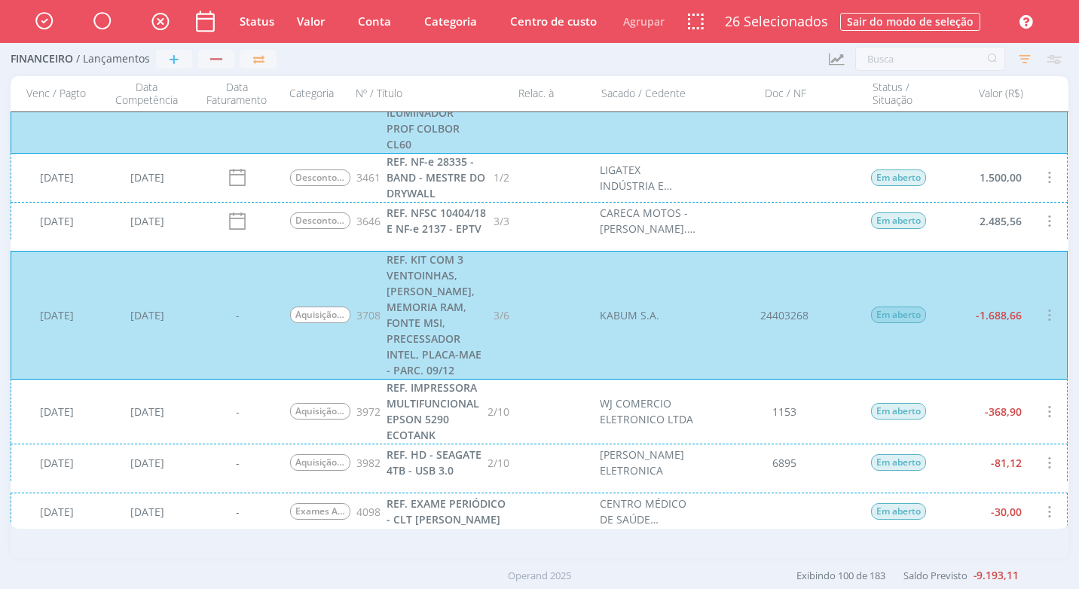
scroll to position [3767, 0]
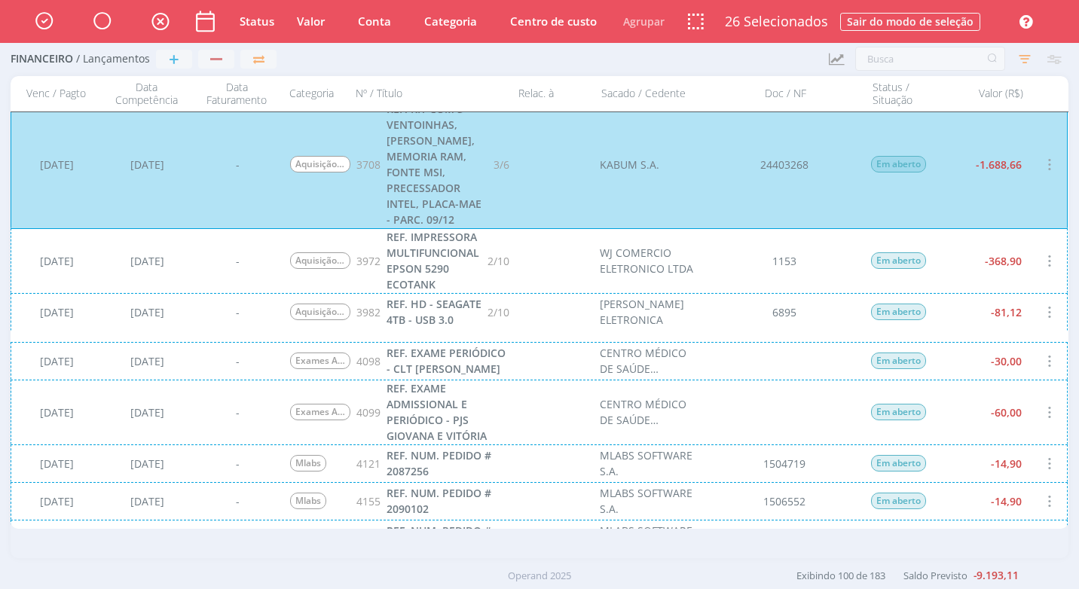
click at [767, 279] on div "[DATE] [DATE] - Aquisição de Equipamentos 3972 REF. IMPRESSORA MULTIFUNCIONAL E…" at bounding box center [539, 260] width 1057 height 65
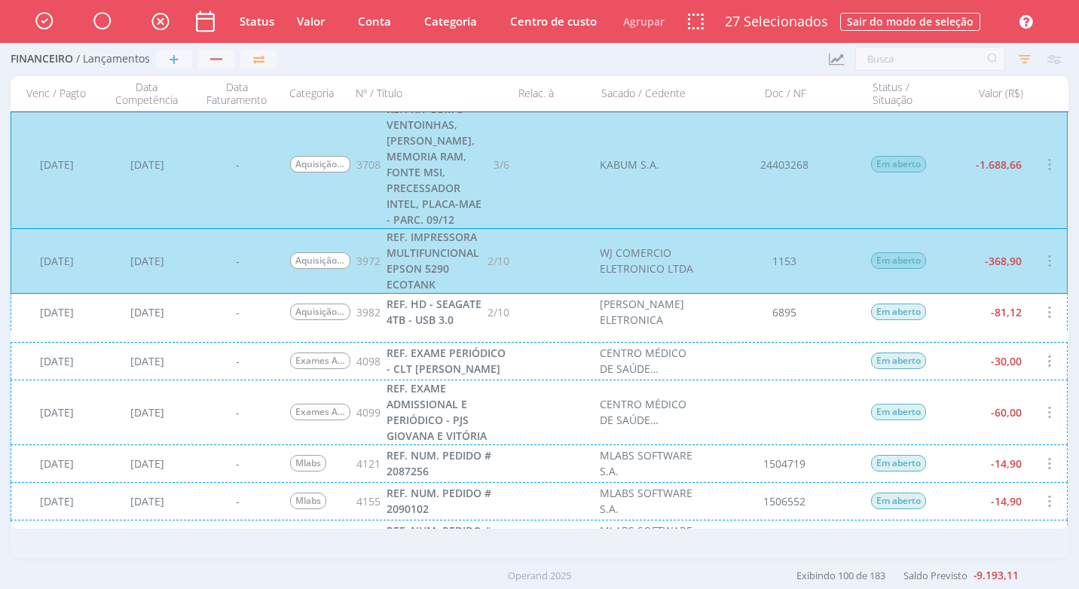
click at [790, 331] on div "[DATE] [DATE] - Aquisição de Equipamentos 3982 REF. HD - SEAGATE 4TB - USB 3.0 …" at bounding box center [539, 312] width 1057 height 38
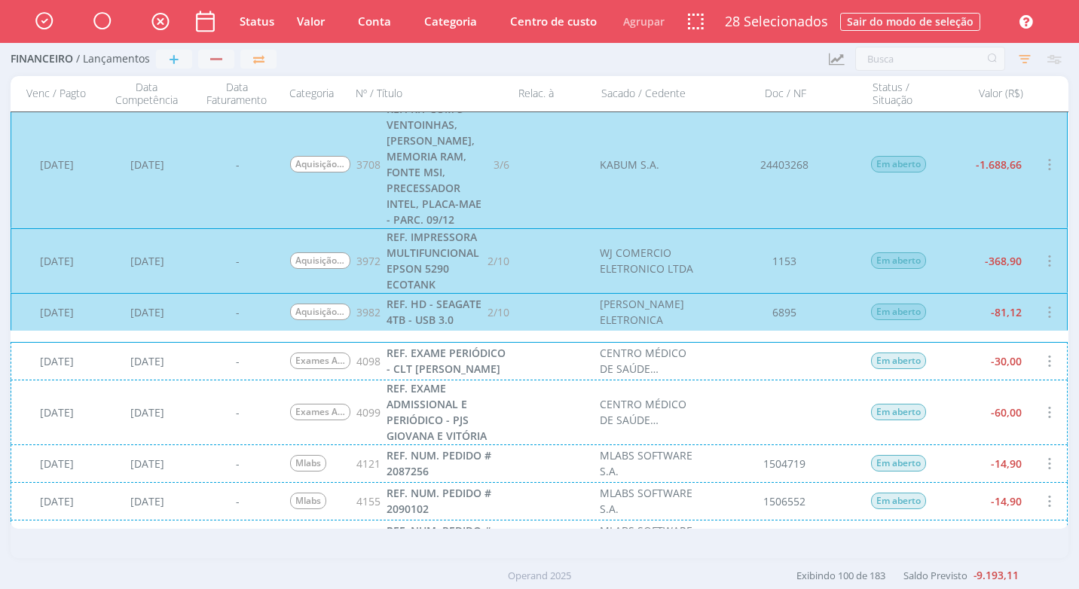
click at [781, 371] on div "[DATE] [DATE] - Exames Admissional / Demissional / Periódico 4098 REF. EXAME PE…" at bounding box center [539, 361] width 1057 height 38
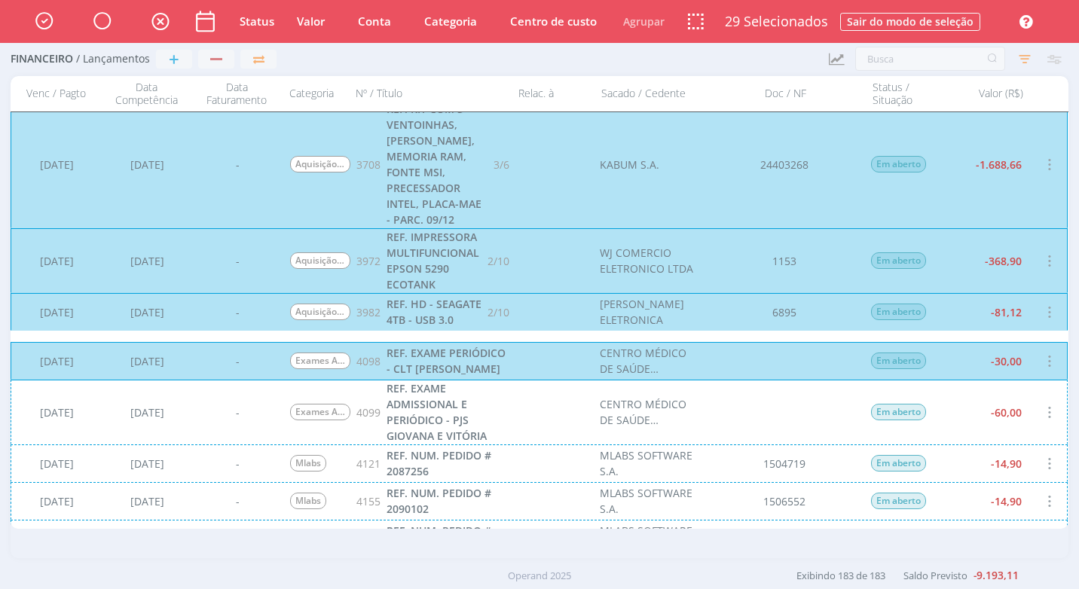
scroll to position [3918, 0]
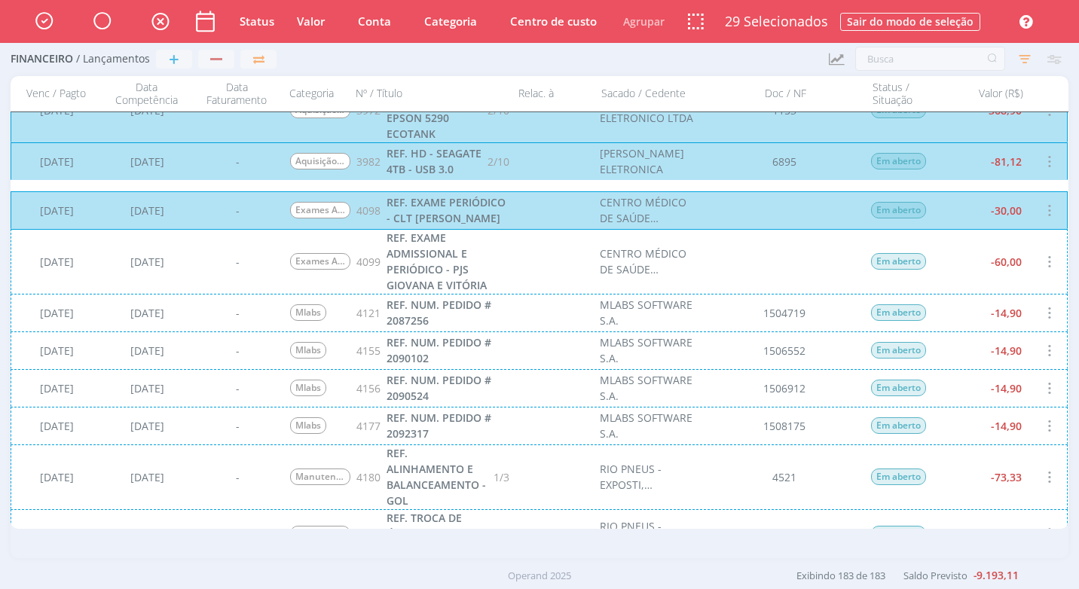
click at [468, 282] on div "[DATE] [DATE] - Exames Admissional / Demissional / Periódico 4099 REF. EXAME AD…" at bounding box center [539, 261] width 1057 height 65
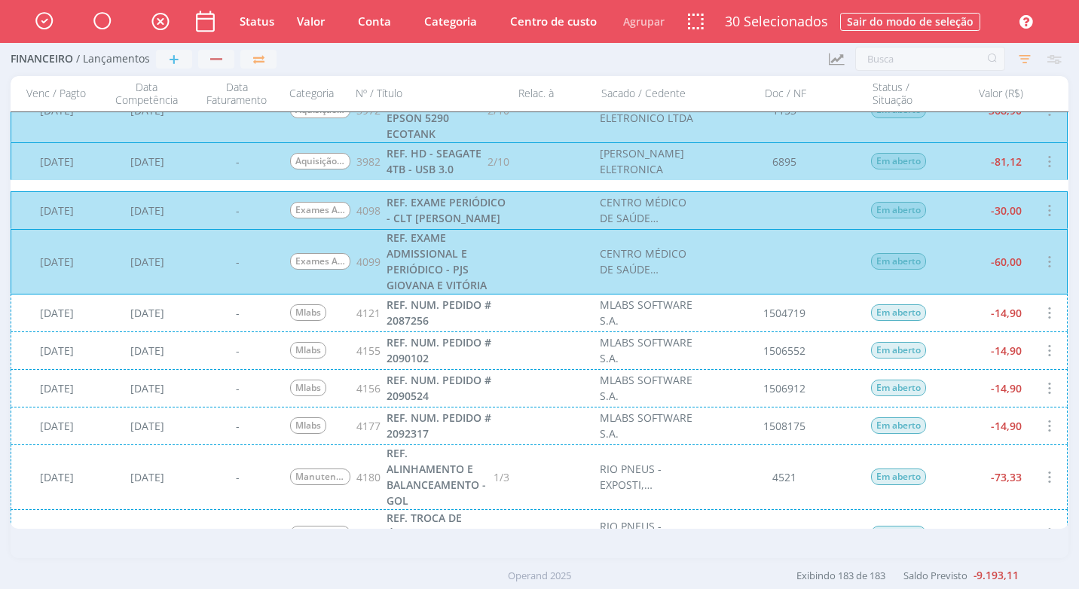
click at [457, 328] on div "[DATE] [DATE] - Mlabs 4121 REF. NUM. PEDIDO # 2087256 MLABS SOFTWARE S.A. 15047…" at bounding box center [539, 313] width 1057 height 38
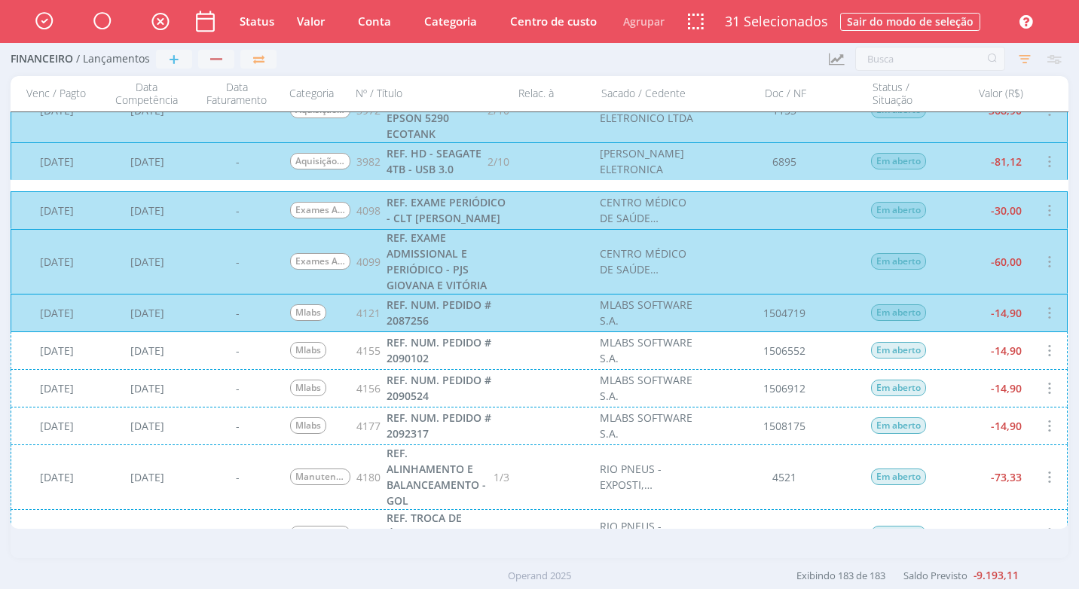
click at [451, 358] on div "[DATE] [DATE] - Mlabs 4155 REF. NUM. PEDIDO # 2090102 MLABS SOFTWARE S.A. 15065…" at bounding box center [539, 350] width 1057 height 38
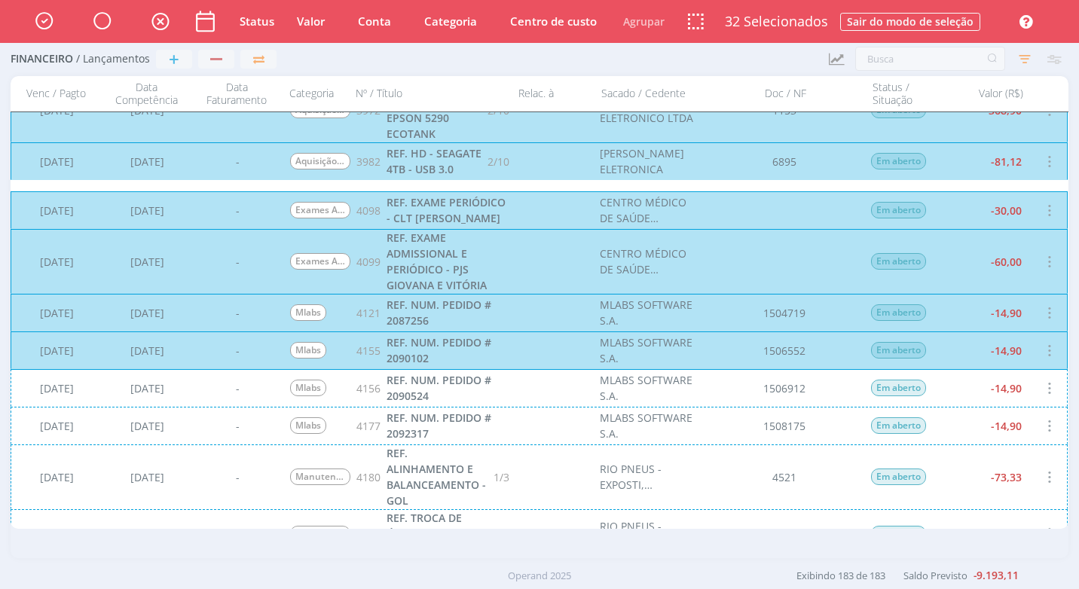
click at [462, 386] on div "[DATE] [DATE] - Mlabs 4156 REF. NUM. PEDIDO # 2090524 MLABS SOFTWARE S.A. 15069…" at bounding box center [539, 388] width 1057 height 38
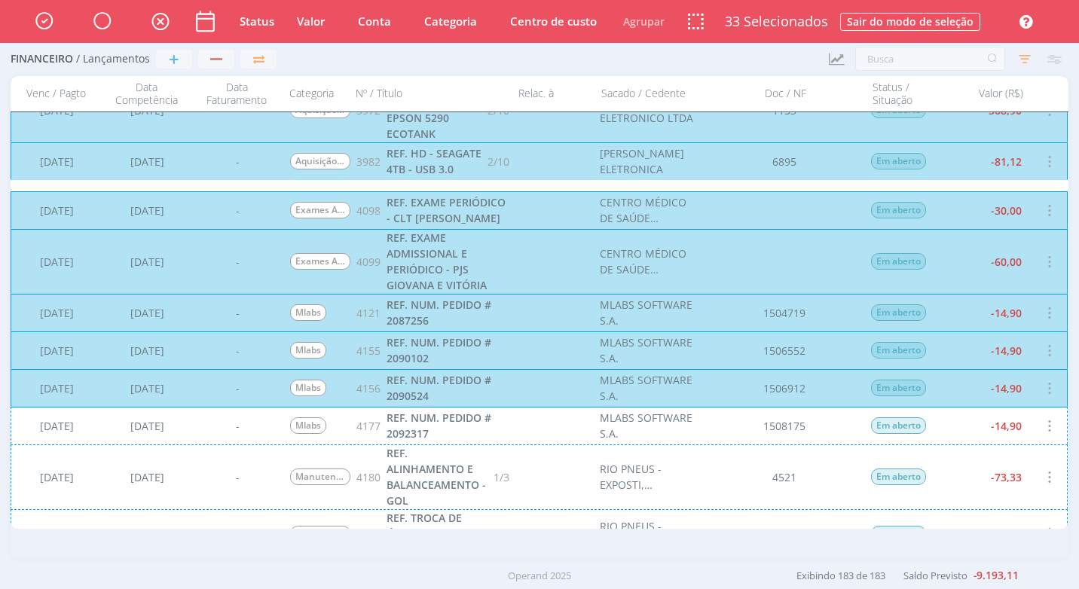
click at [468, 431] on div "[DATE] [DATE] - Mlabs 4177 REF. NUM. PEDIDO # 2092317 MLABS SOFTWARE S.A. 15081…" at bounding box center [539, 426] width 1057 height 38
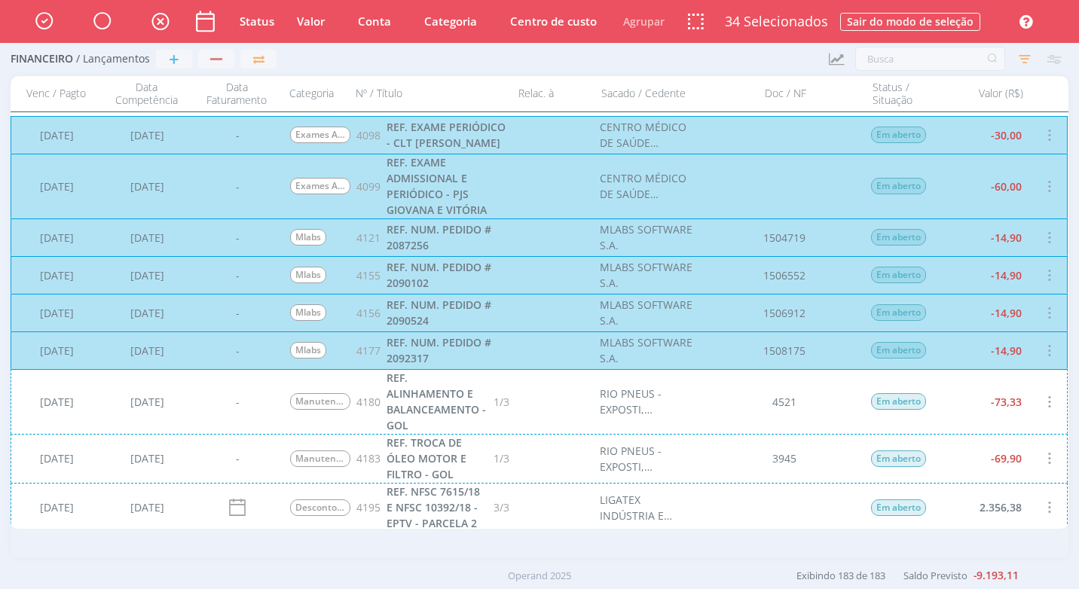
scroll to position [4219, 0]
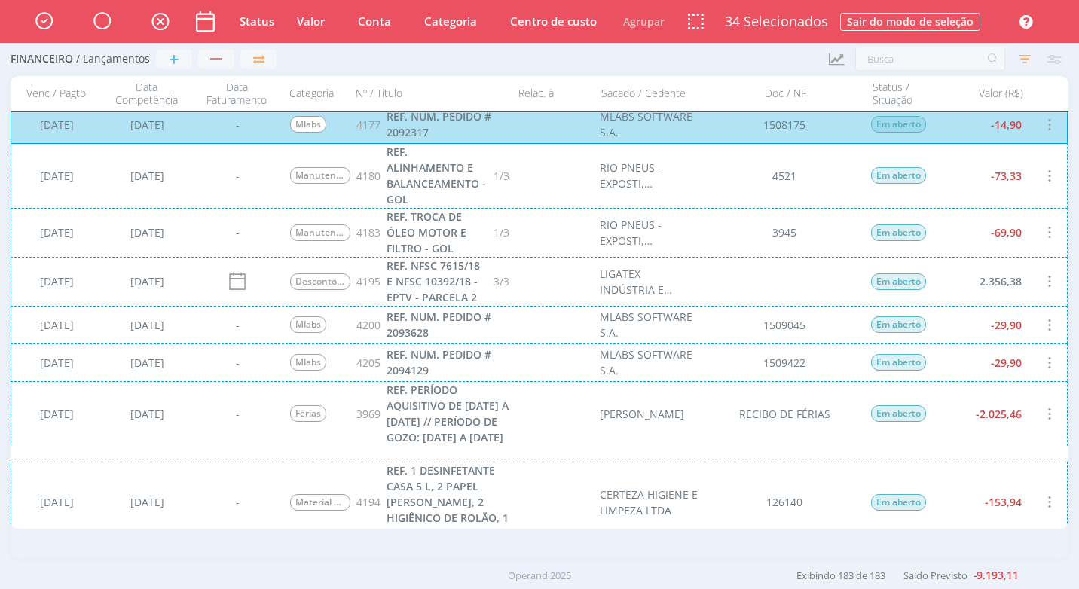
click at [559, 189] on div "[DATE] [DATE] - Manutenção de Veículos 4180 REF. ALINHAMENTO E BALANCEAMENTO - …" at bounding box center [539, 175] width 1057 height 65
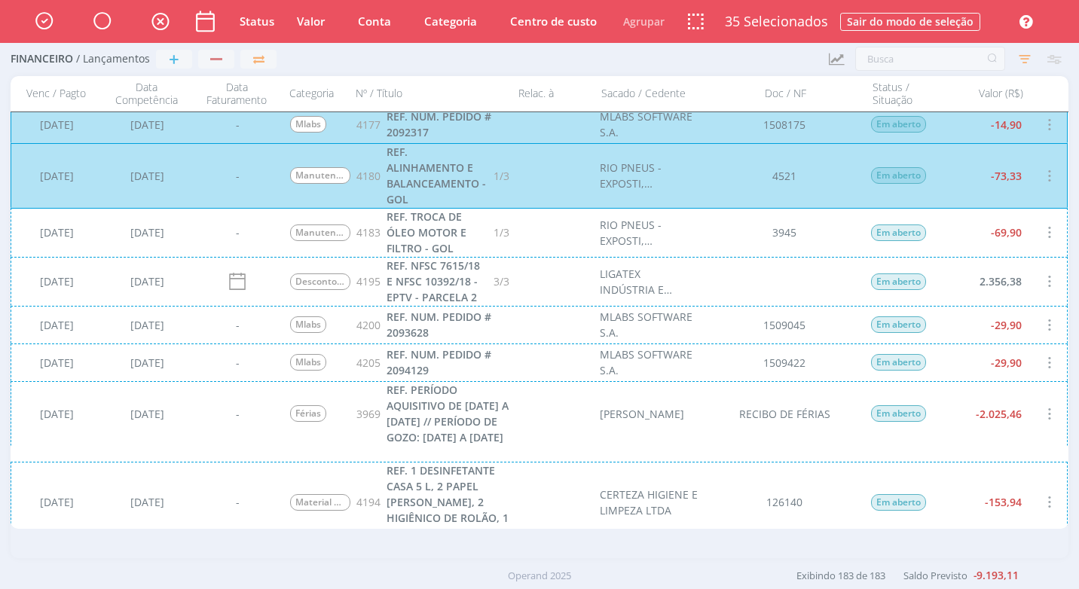
click at [547, 231] on div "[DATE] [DATE] - Manutenção de Veículos 4183 REF. TROCA DE ÓLEO MOTOR E FILTRO -…" at bounding box center [539, 232] width 1057 height 49
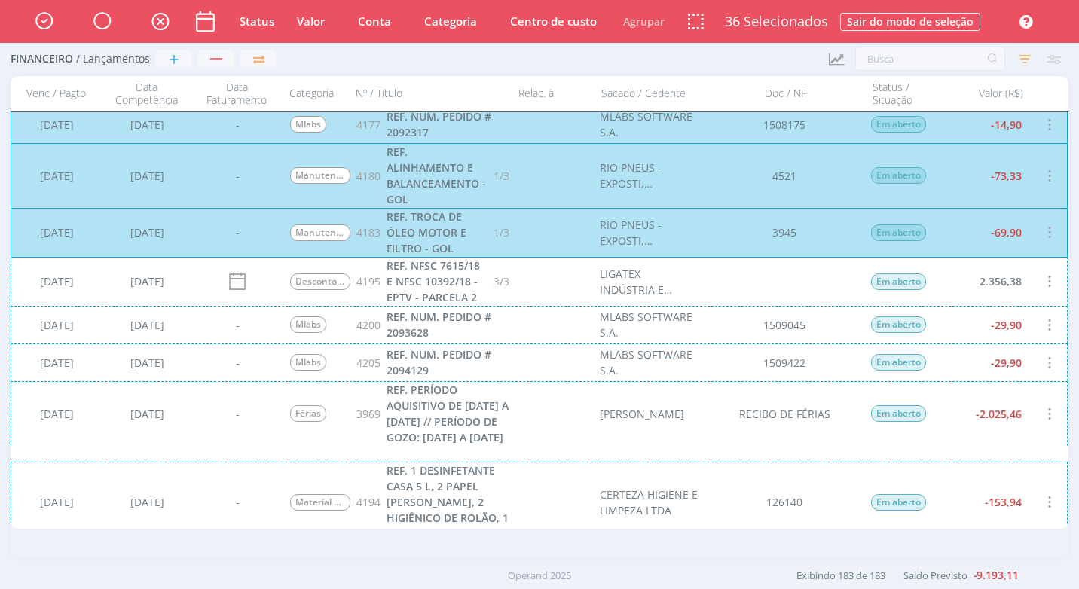
click at [543, 292] on div "[DATE] [DATE] Desconto Padrão 4195 REF. NFSC 7615/18 E NFSC 10392/18 - EPTV - P…" at bounding box center [539, 281] width 1057 height 49
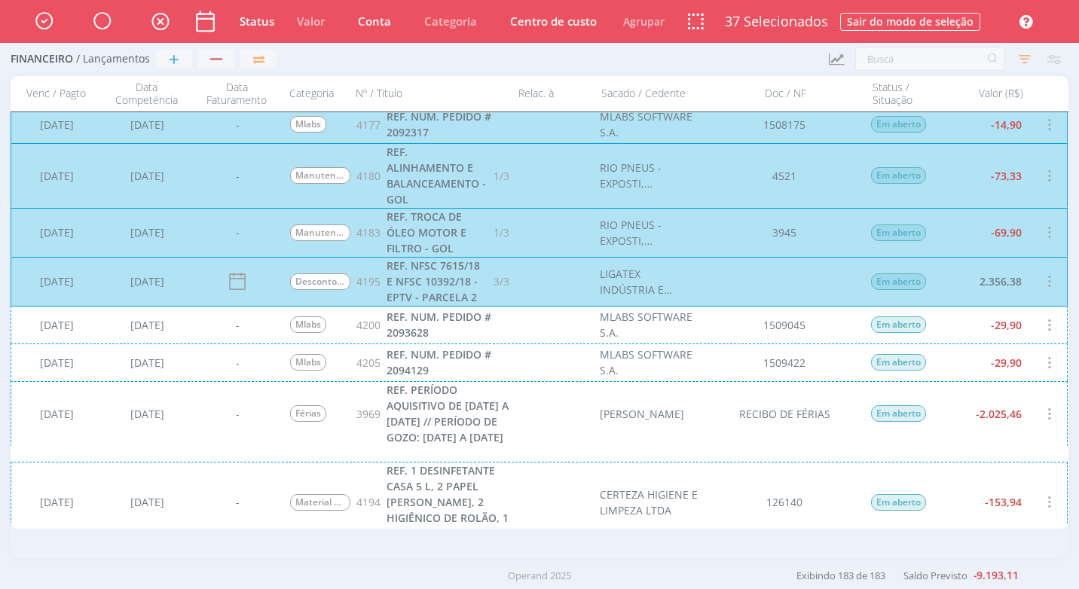
click at [538, 288] on div "[DATE] [DATE] Desconto Padrão 4195 REF. NFSC 7615/18 E NFSC 10392/18 - EPTV - P…" at bounding box center [539, 281] width 1057 height 49
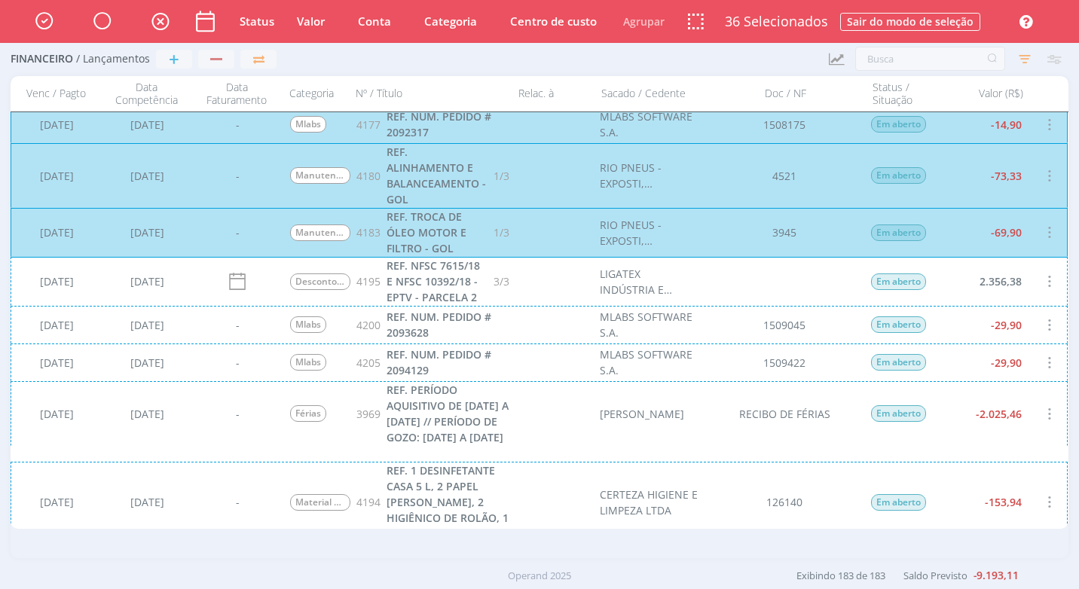
click at [529, 338] on div "[DATE] [DATE] - Mlabs 4200 REF. NUM. PEDIDO # 2093628 MLABS SOFTWARE S.A. 15090…" at bounding box center [539, 325] width 1057 height 38
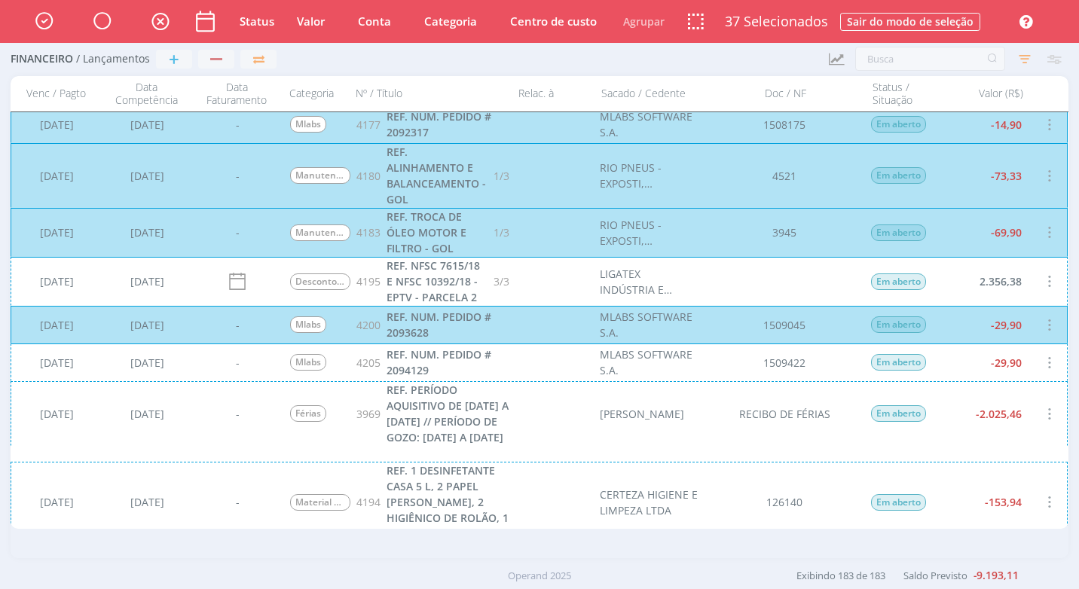
click at [523, 374] on div "[DATE] [DATE] - Mlabs 4205 REF. NUM. PEDIDO # 2094129 MLABS SOFTWARE S.A. 15094…" at bounding box center [539, 362] width 1057 height 38
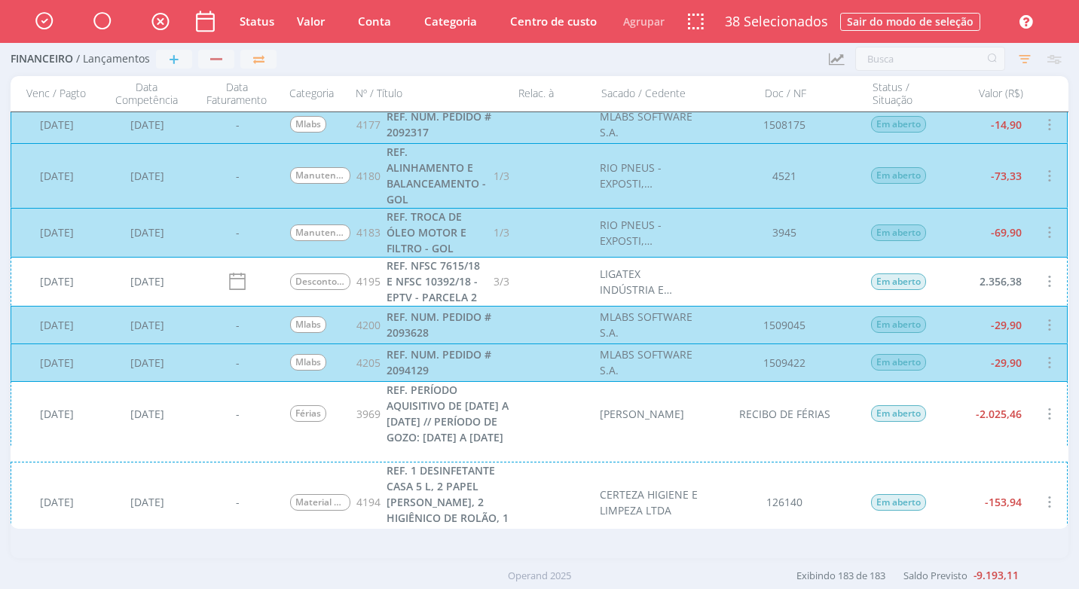
scroll to position [4370, 0]
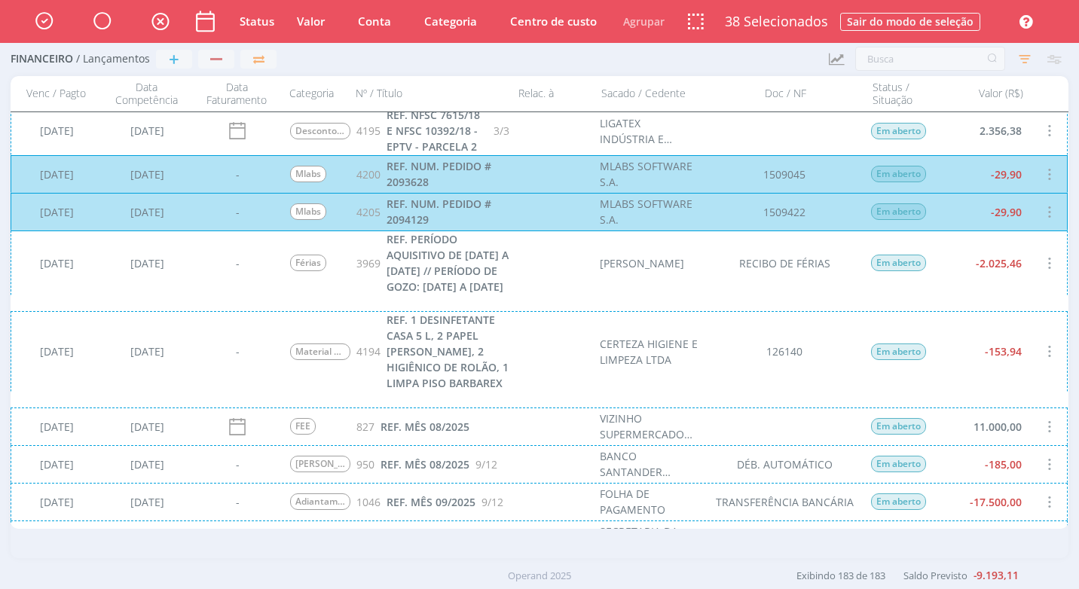
click at [535, 291] on div "[DATE] [DATE] - Férias 3969 REF. PERÍODO AQUISITIVO DE [DATE] A [DATE] // PERÍO…" at bounding box center [539, 262] width 1057 height 65
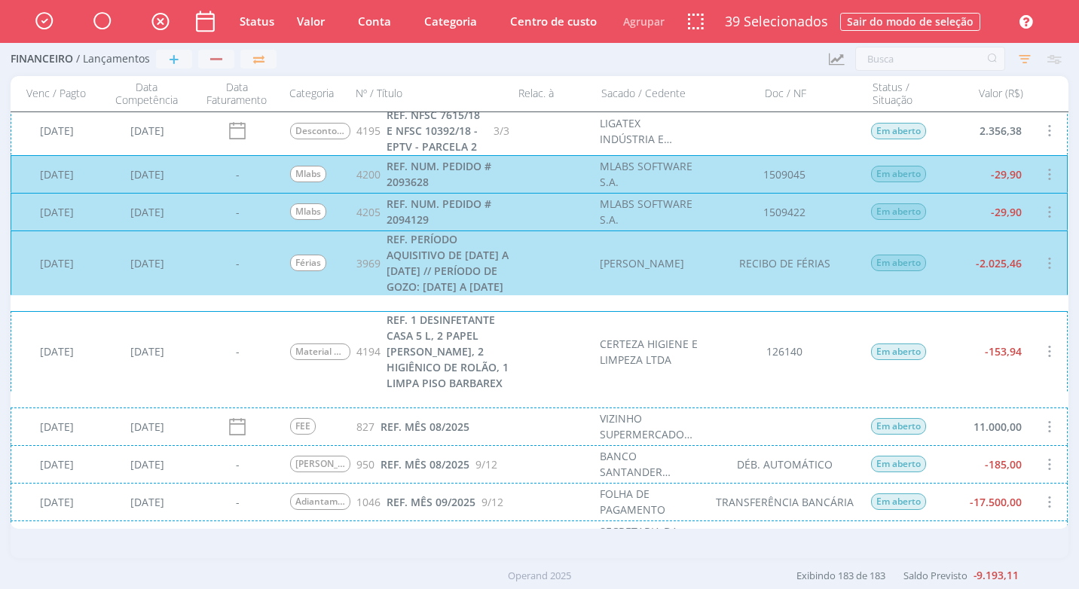
click at [548, 361] on div "[DATE] [DATE] - Material de Higiene e Limpeza 4194 REF. 1 DESINFETANTE CASA 5 L…" at bounding box center [539, 351] width 1057 height 81
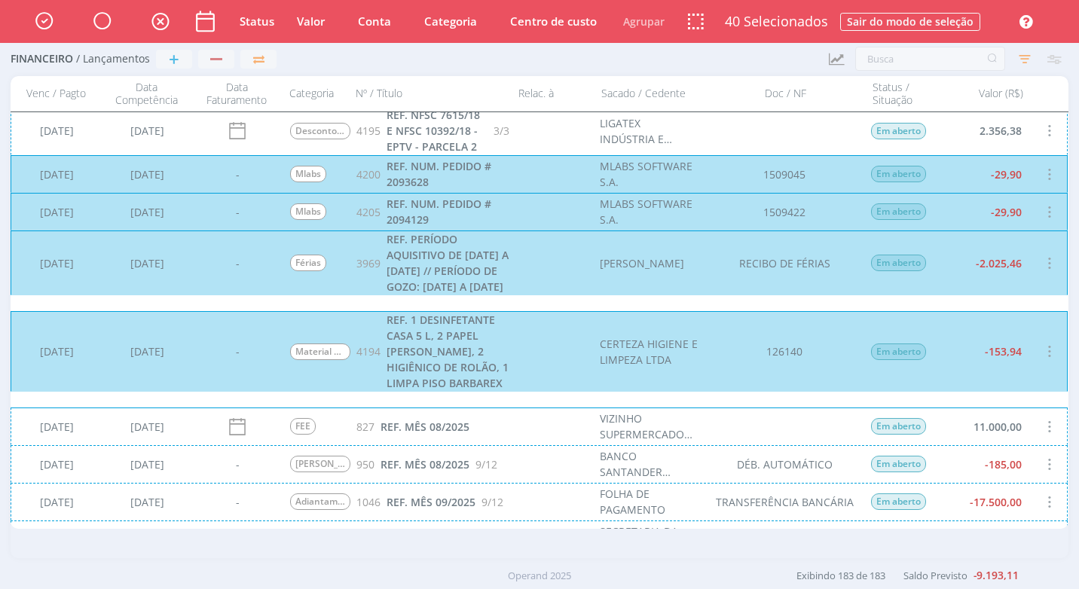
scroll to position [4596, 0]
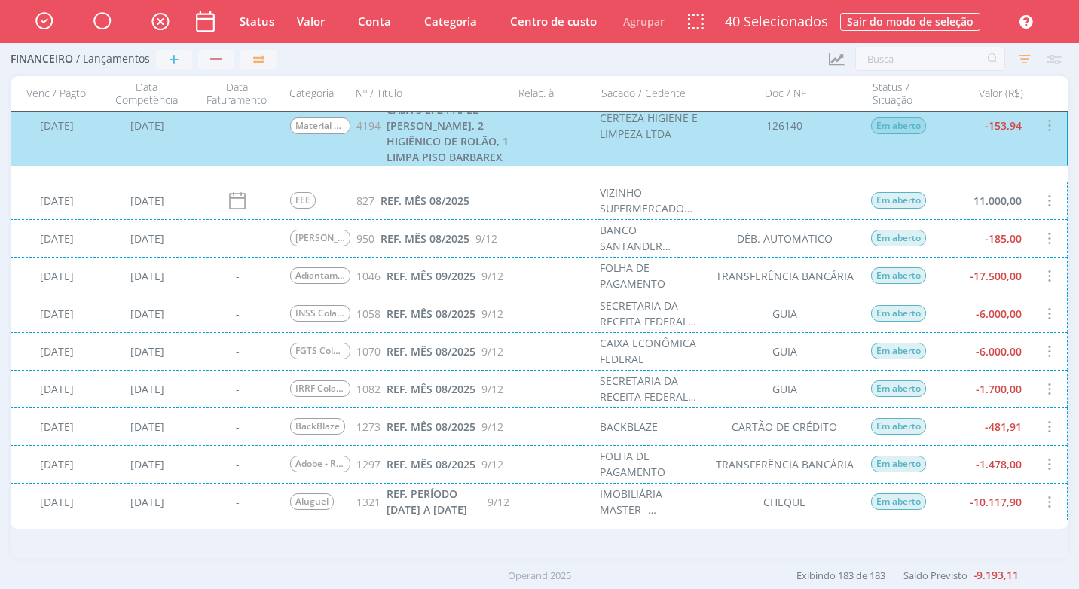
click at [510, 241] on div "[DATE] [DATE] - [PERSON_NAME] Serviços 950 REF. MÊS 08/2025 9/12 BANCO SANTANDE…" at bounding box center [539, 238] width 1057 height 38
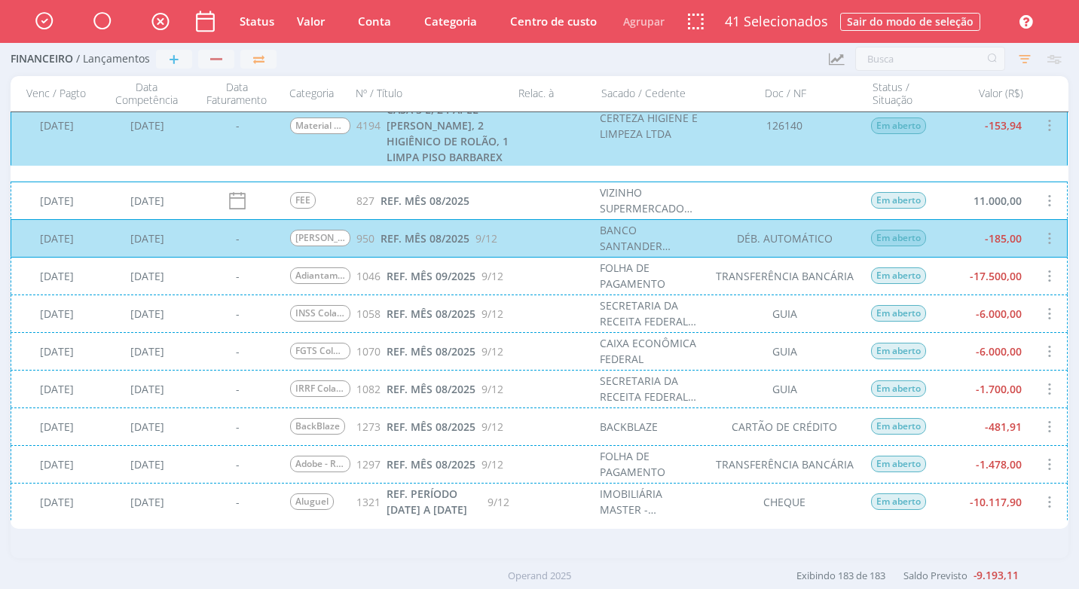
click at [514, 275] on div "[DATE] [DATE] - Adiantamento 1046 REF. MÊS 09/2025 9/12 FOLHA DE PAGAMENTO TRAN…" at bounding box center [539, 276] width 1057 height 38
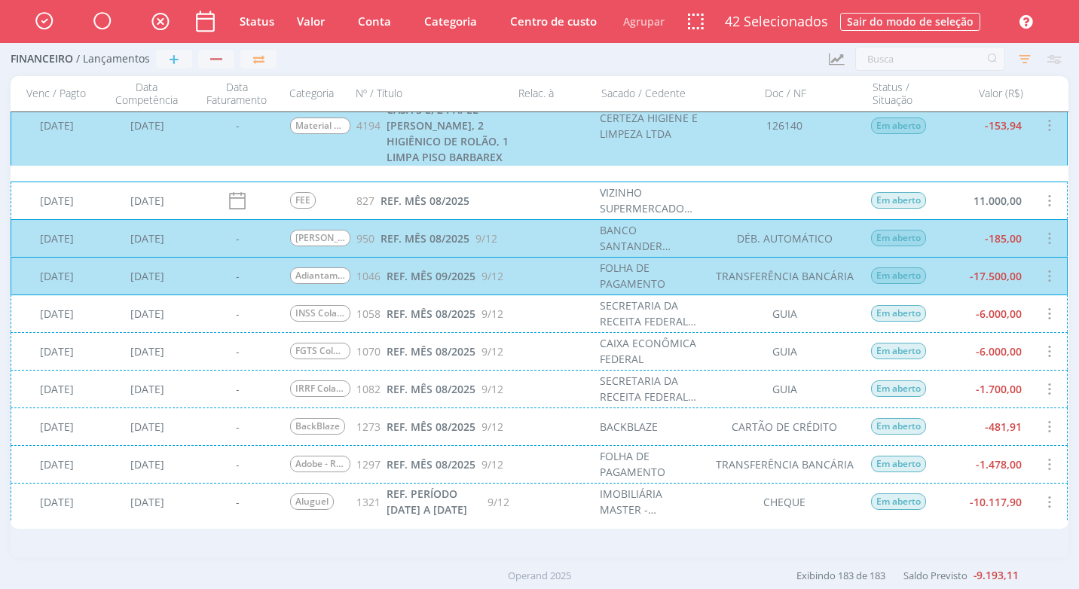
click at [517, 322] on div "[DATE] [DATE] - INSS Colaboradores 1058 REF. MÊS 08/2025 9/12 SECRETARIA DA REC…" at bounding box center [539, 314] width 1057 height 38
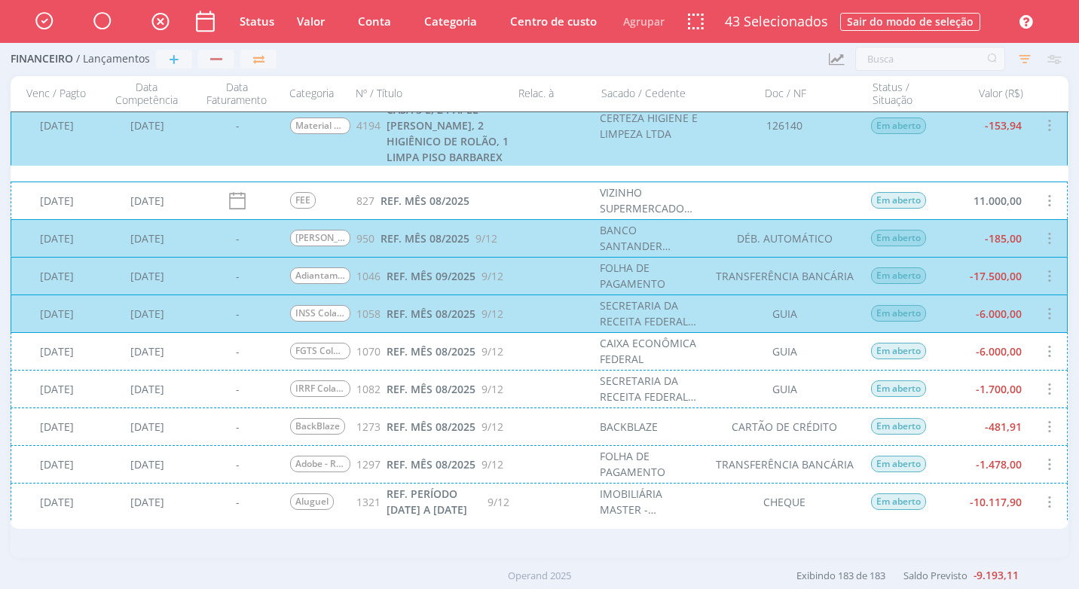
click at [523, 344] on div "[DATE] [DATE] - FGTS Colaboradores 1070 REF. MÊS 08/2025 9/12 CAIXA ECONÔMICA F…" at bounding box center [539, 351] width 1057 height 38
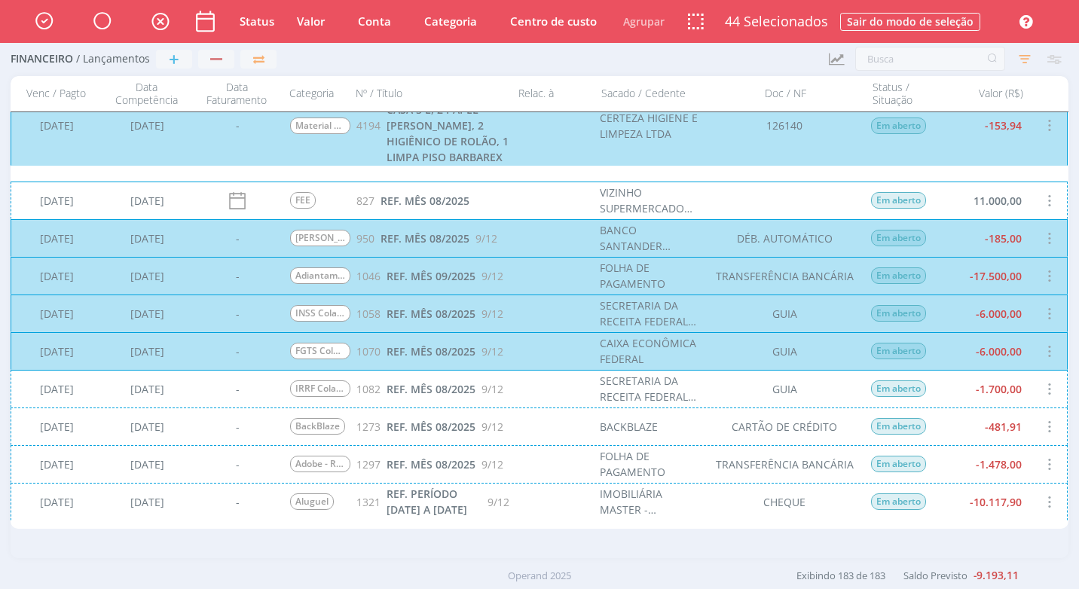
click at [534, 388] on div "[DATE] [DATE] - IRRF Colaboradores 1082 REF. MÊS 08/2025 9/12 SECRETARIA DA REC…" at bounding box center [539, 389] width 1057 height 38
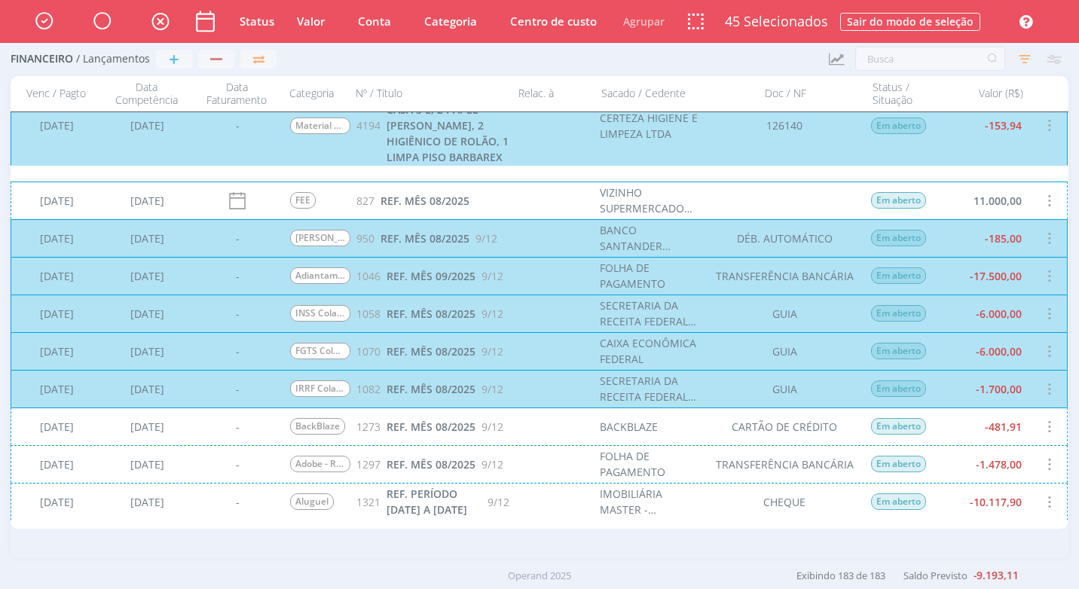
scroll to position [4671, 0]
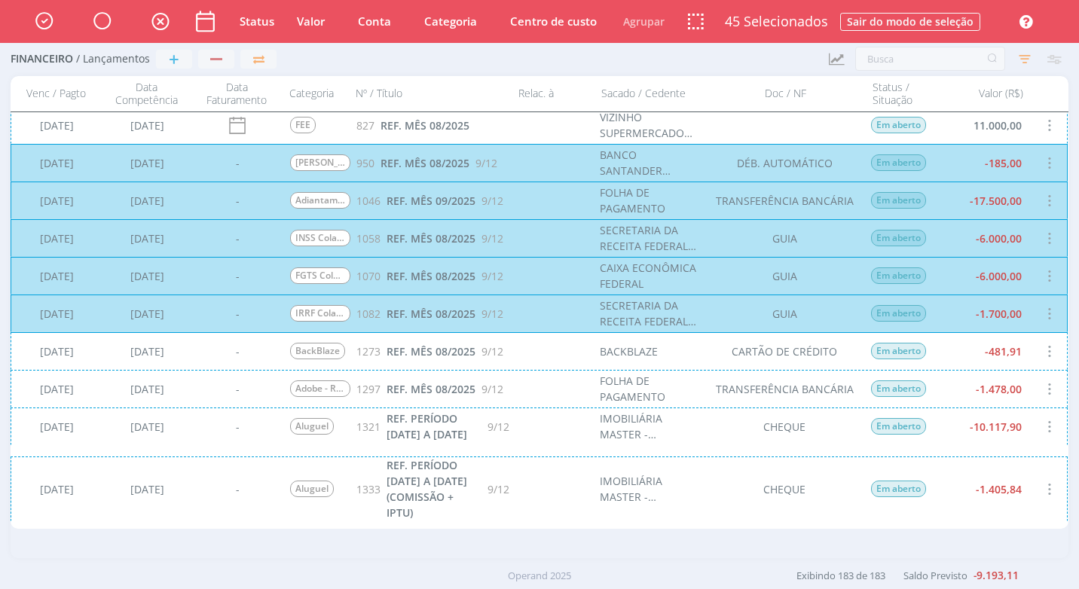
click at [545, 360] on div "[DATE] [DATE] - BackBlaze 1273 REF. MÊS 08/2025 9/12 BACKBLAZE CARTÃO DE CRÉDIT…" at bounding box center [539, 351] width 1057 height 38
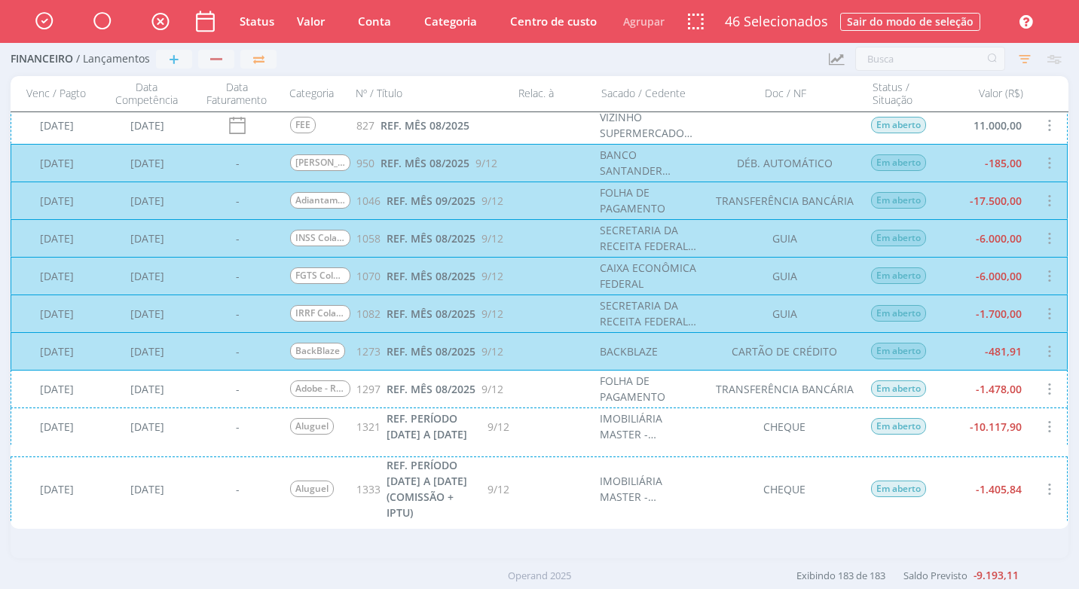
click at [558, 392] on div "[DATE] [DATE] - Adobe - Reembolso 1297 REF. MÊS 08/2025 9/12 FOLHA DE PAGAMENTO…" at bounding box center [539, 389] width 1057 height 38
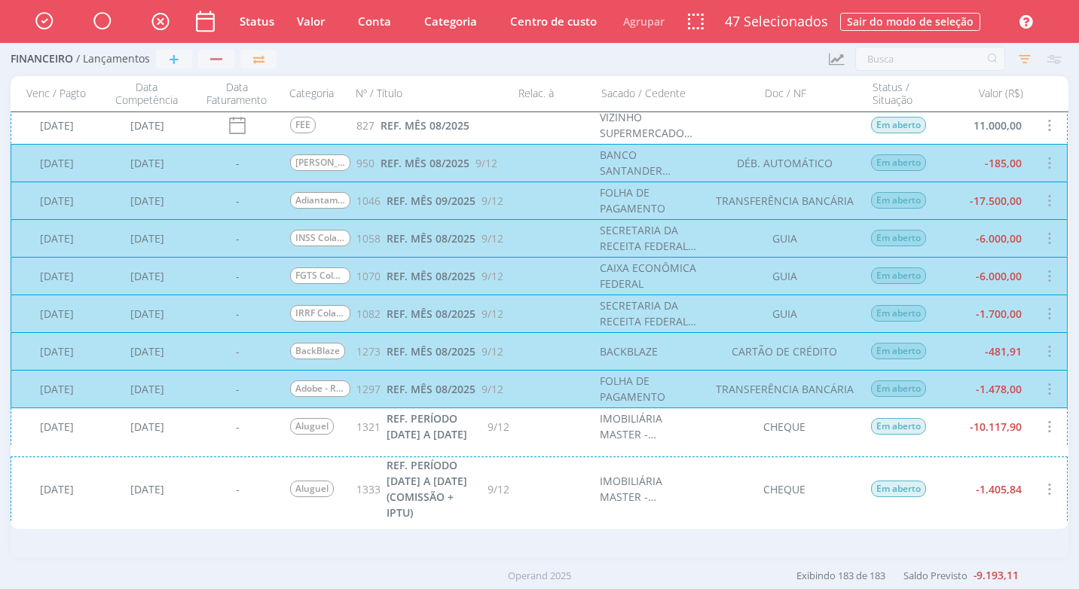
scroll to position [4746, 0]
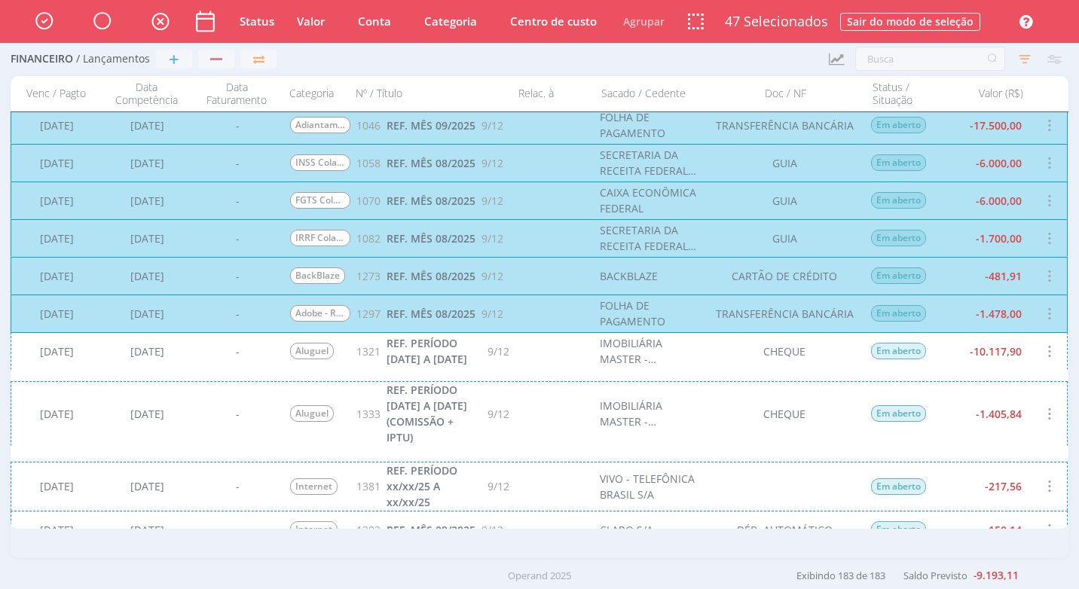
click at [540, 370] on div "[DATE] [DATE] - [GEOGRAPHIC_DATA] 1321 REF. PERÍODO [DATE] A [DATE] 9/12 IMOBIL…" at bounding box center [539, 351] width 1057 height 38
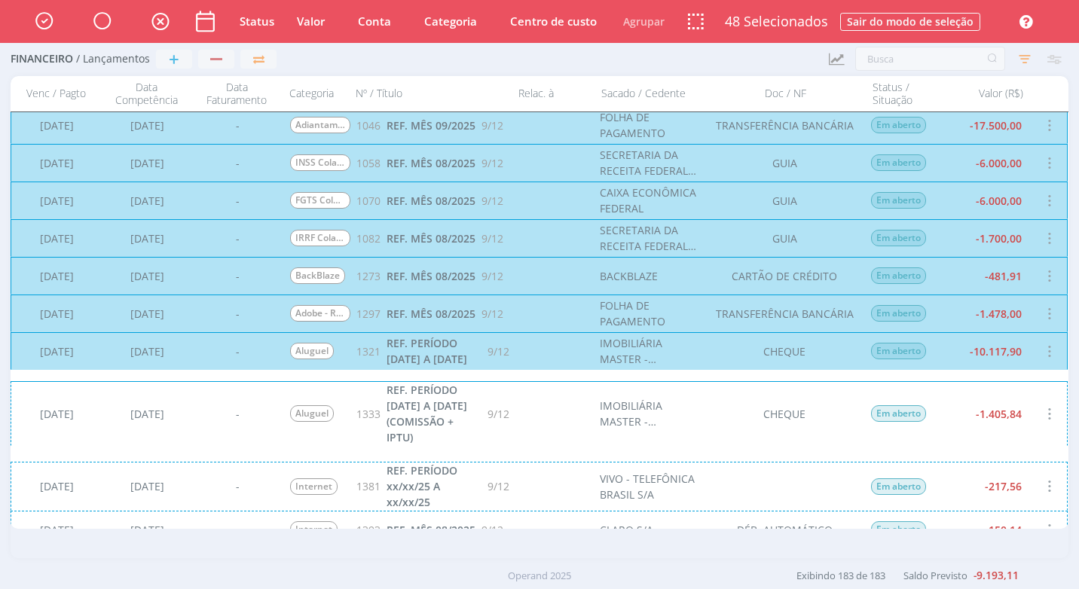
click at [538, 413] on div "[DATE] [DATE] - [GEOGRAPHIC_DATA] 1333 REF. PERÍODO [DATE] A [DATE] (COMISSÃO +…" at bounding box center [539, 413] width 1057 height 65
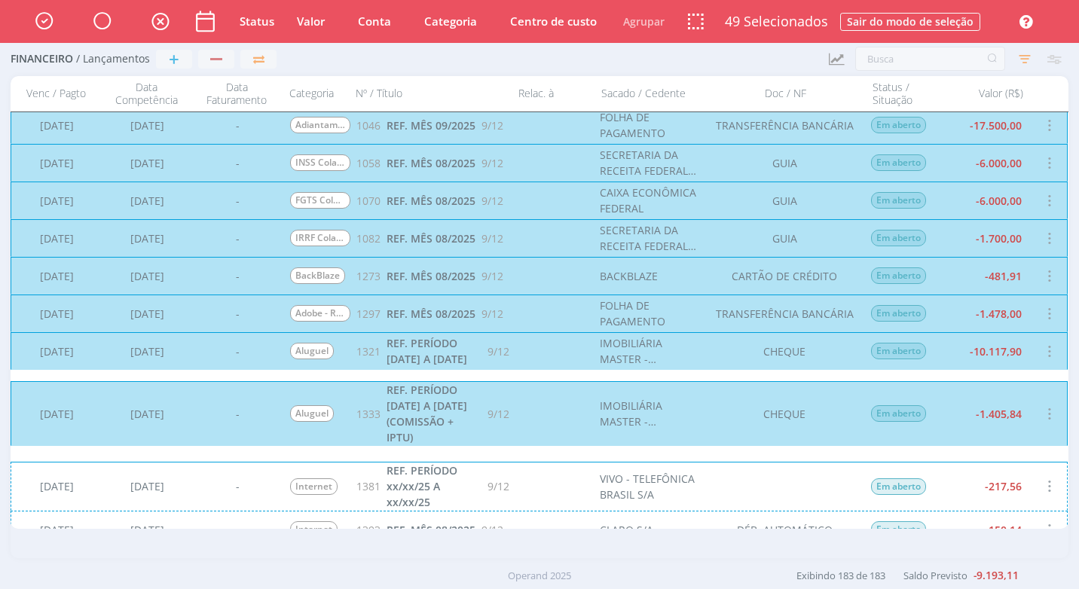
scroll to position [4972, 0]
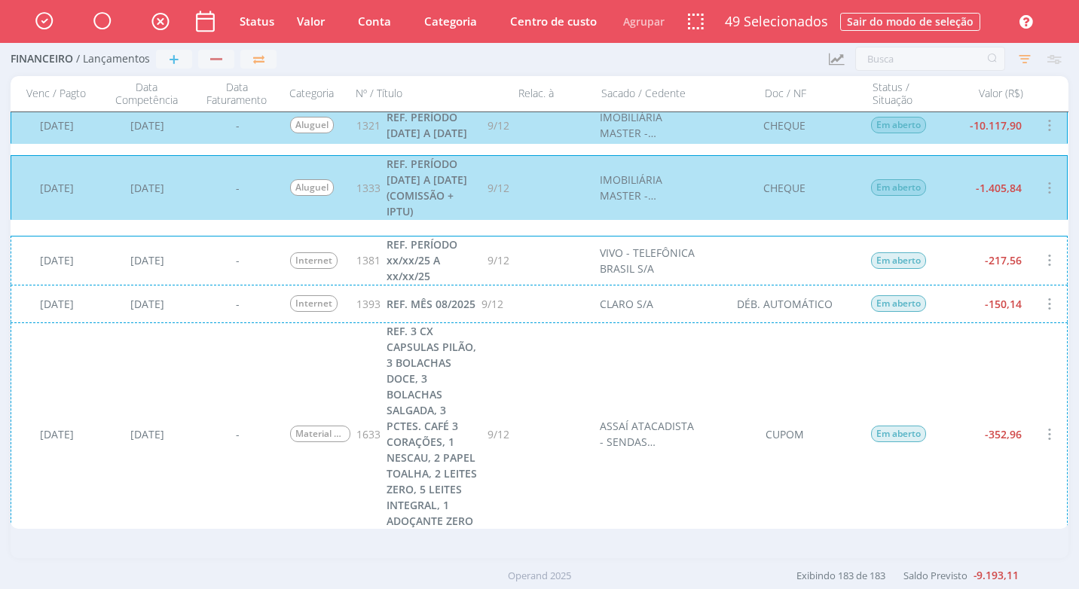
click at [528, 278] on div "[DATE] [DATE] - Internet 1381 REF. PERÍODO xx/xx/25 A xx/xx/25 9/12 VIVO - TELE…" at bounding box center [539, 260] width 1057 height 49
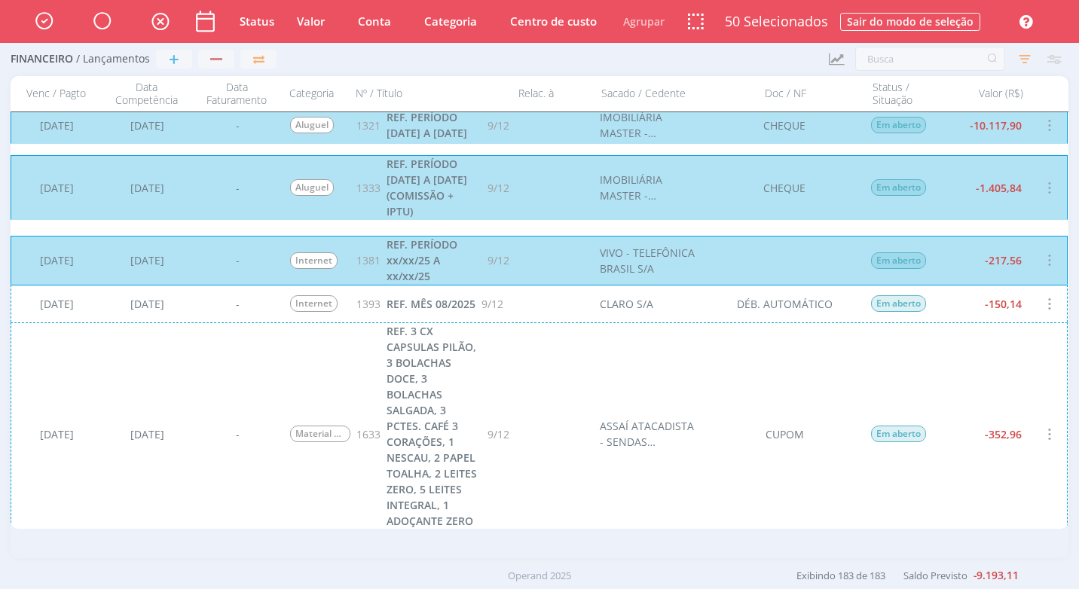
click at [517, 299] on div "[DATE] [DATE] - Internet 1393 REF. MÊS 08/2025 9/12 CLARO S/A DÉB. AUTOMÁTICO E…" at bounding box center [539, 304] width 1057 height 38
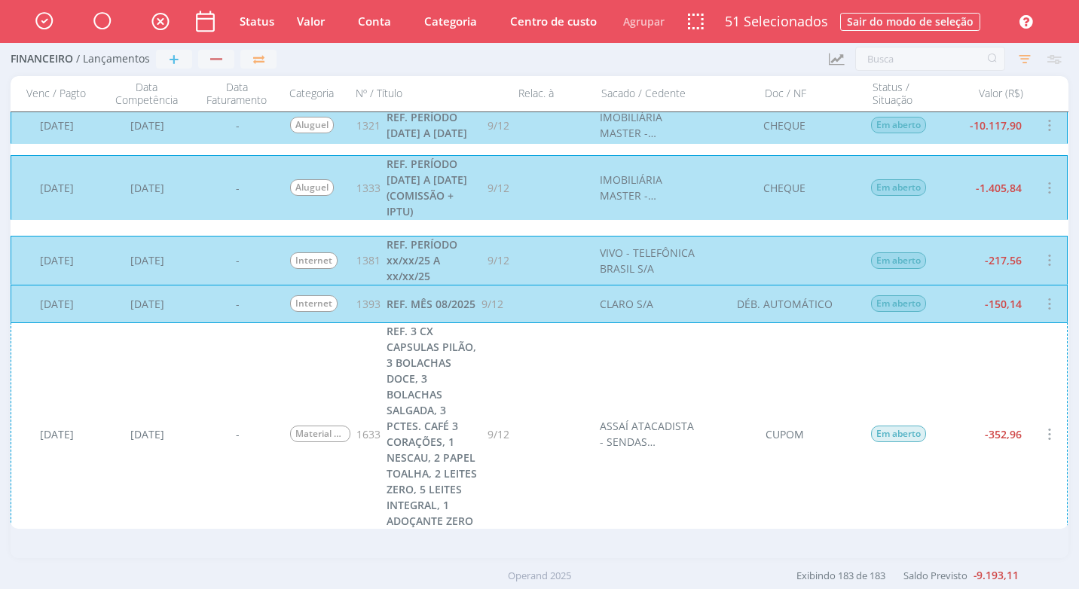
scroll to position [5123, 0]
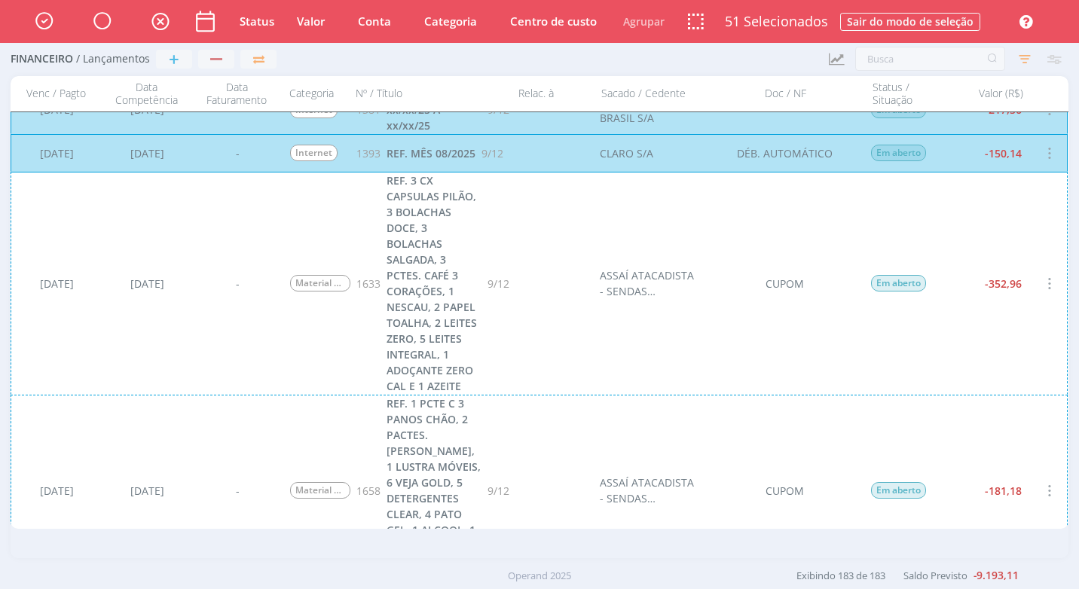
click at [527, 337] on div "[DATE] [DATE] - Material de Copa e Cozinha 1633 REF. 3 CX CAPSULAS PILÃO, 3 BOL…" at bounding box center [539, 283] width 1057 height 223
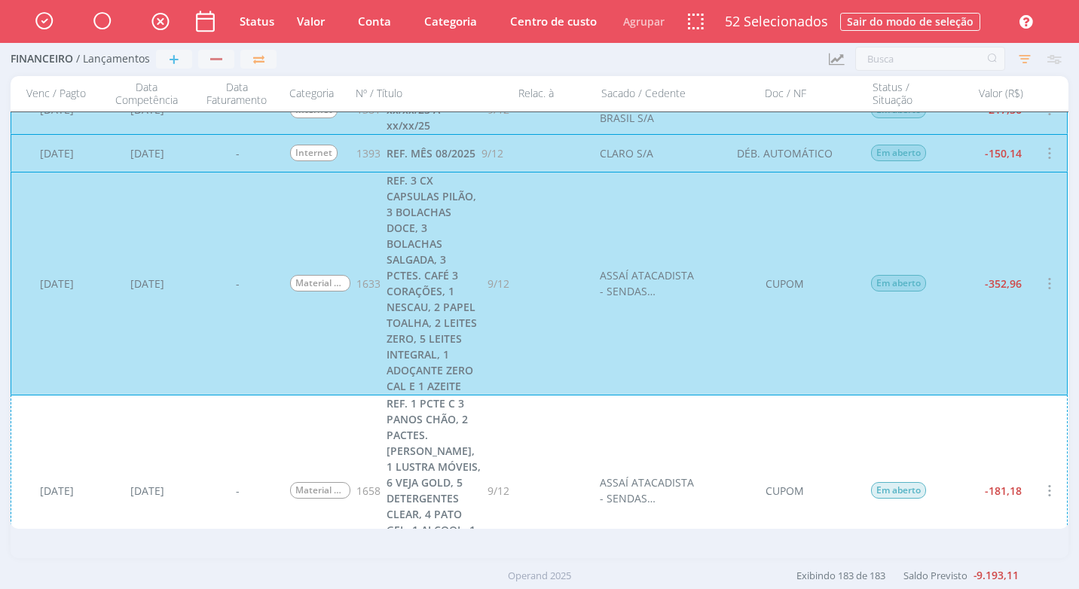
scroll to position [5273, 0]
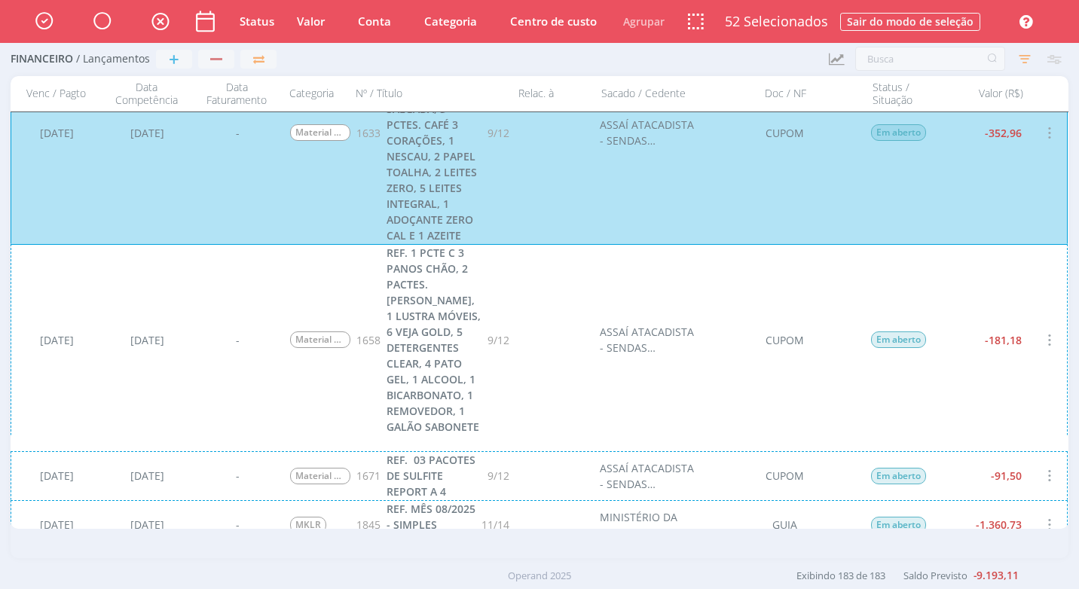
click at [528, 337] on div "[DATE] [DATE] - Material de Higiene e Limpeza 1658 REF. 1 PCTE C 3 PANOS CHÃO, …" at bounding box center [539, 339] width 1057 height 191
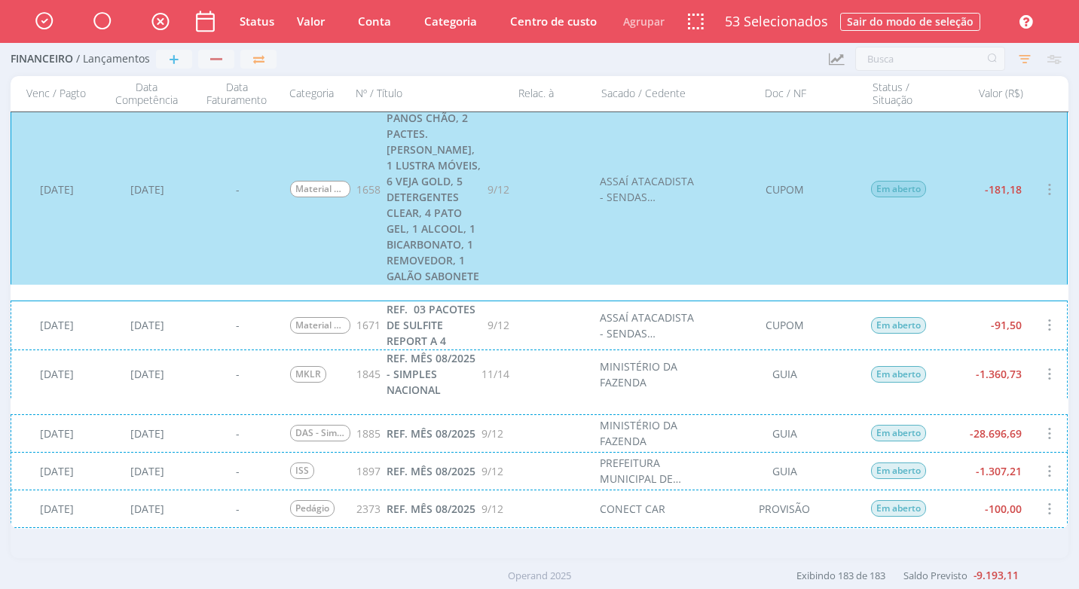
scroll to position [5575, 0]
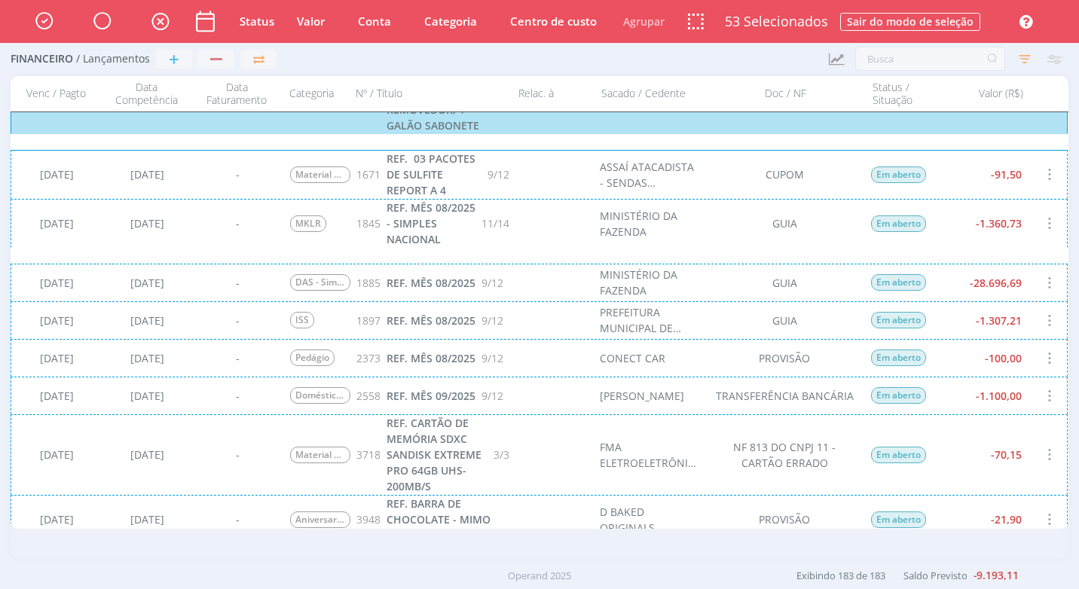
click at [536, 190] on div "[DATE] [DATE] - Material de Escritório 1671 REF. 03 PACOTES DE SULFITE REPORT A…" at bounding box center [539, 174] width 1057 height 49
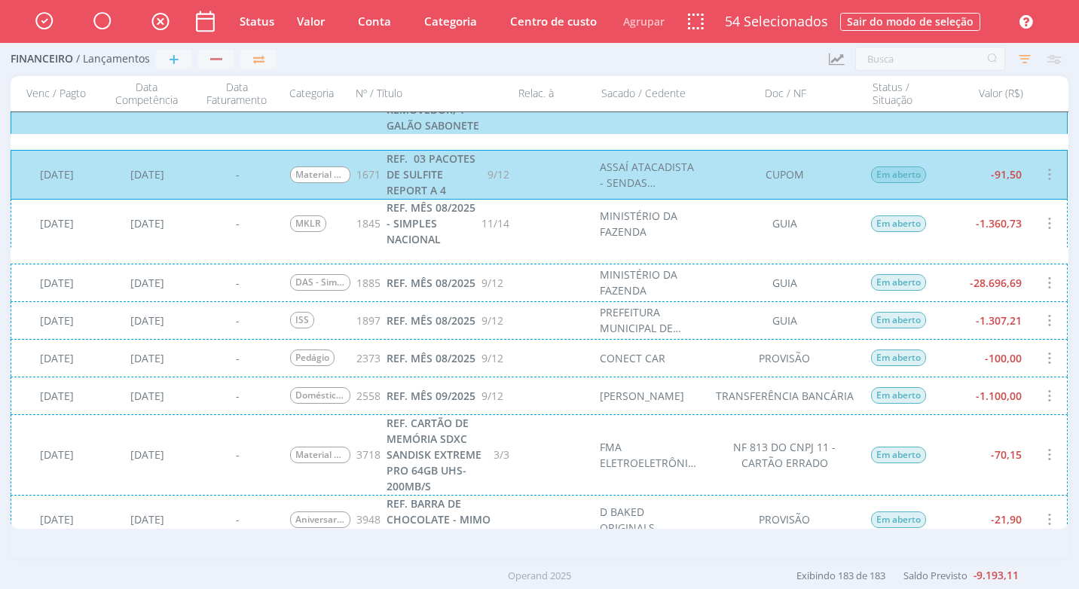
click at [537, 237] on div "[DATE] [DATE] - MKLR 1845 REF. MÊS 08/2025 - SIMPLES NACIONAL 11/14 MINISTÉRIO …" at bounding box center [539, 223] width 1057 height 49
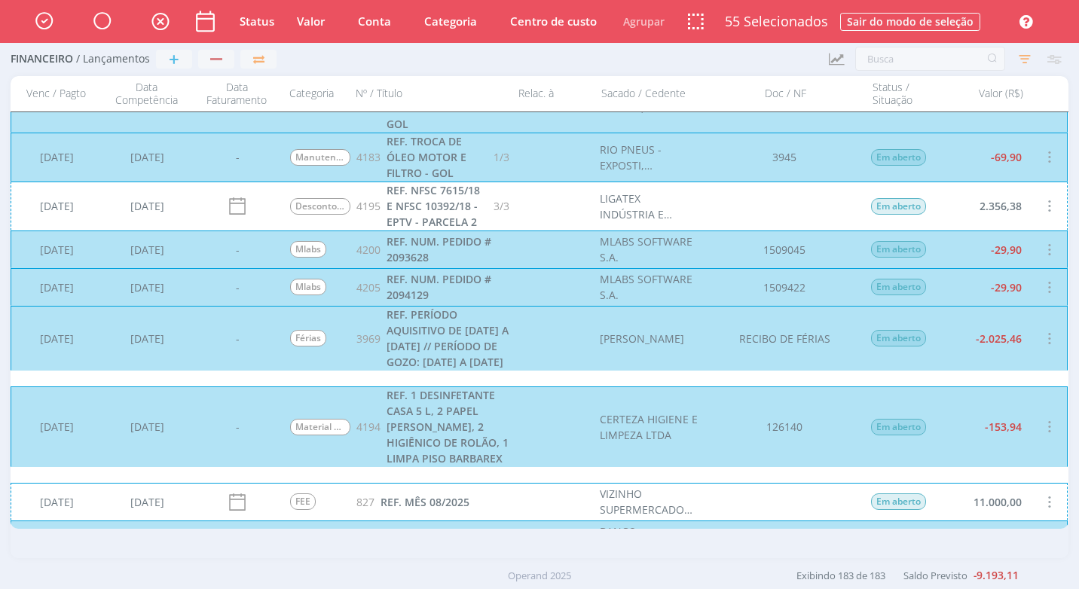
scroll to position [4370, 0]
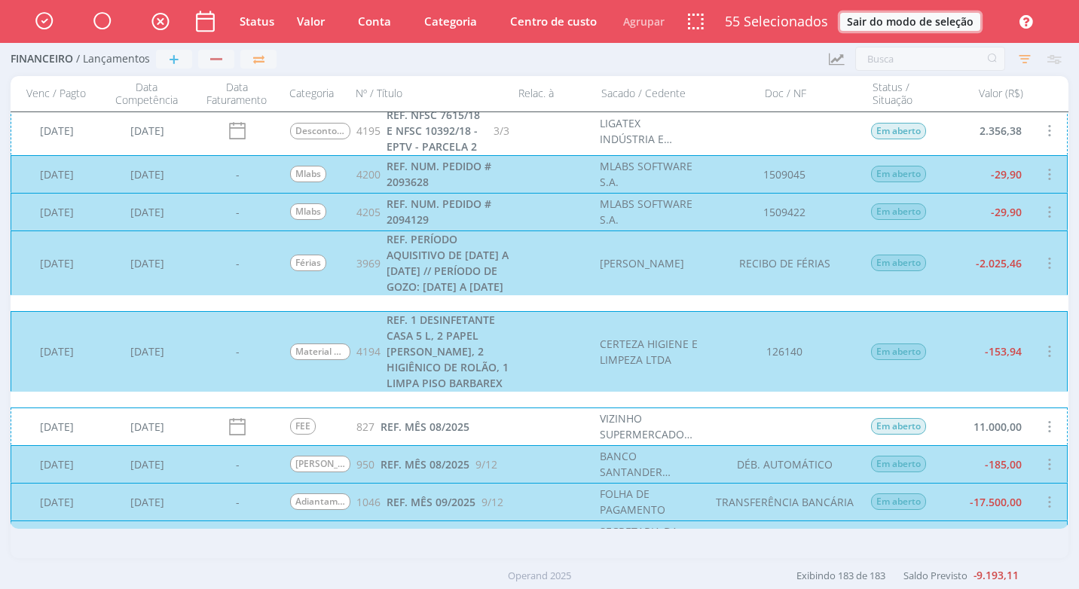
click at [930, 20] on button "Sair do modo de seleção" at bounding box center [910, 22] width 140 height 18
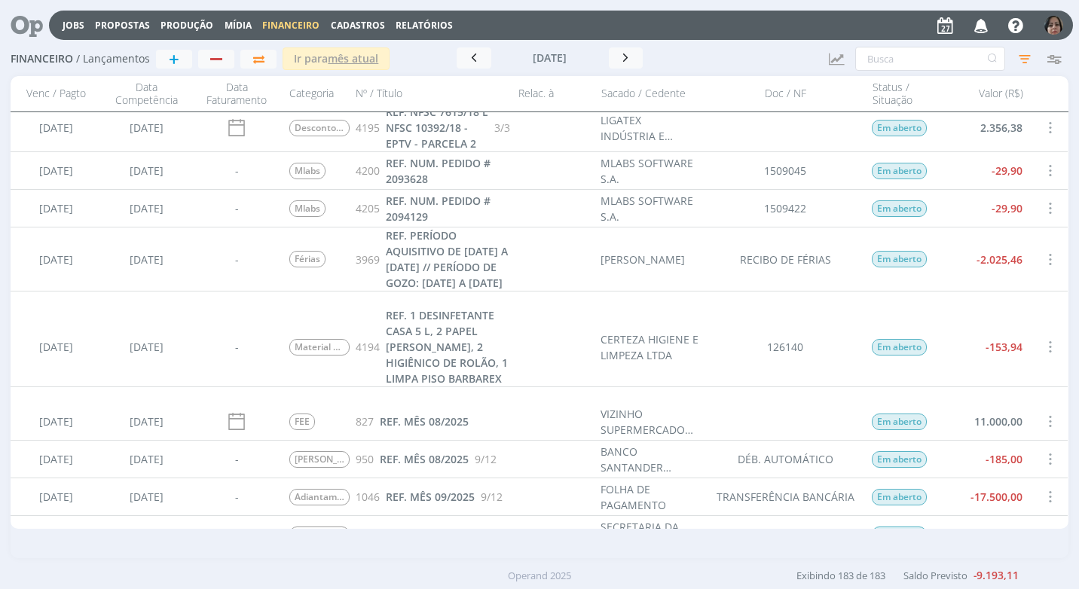
scroll to position [4369, 0]
click at [1061, 292] on div at bounding box center [1049, 259] width 38 height 63
click at [1055, 33] on img "button" at bounding box center [1053, 25] width 19 height 19
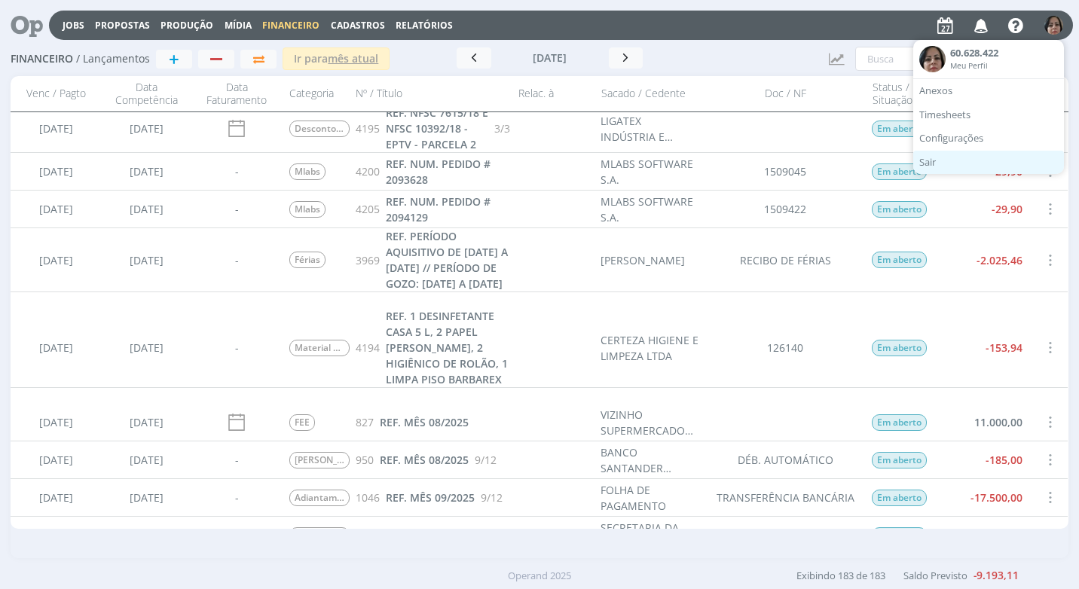
click at [966, 160] on link "Sair" at bounding box center [988, 163] width 151 height 24
